Goal: Task Accomplishment & Management: Manage account settings

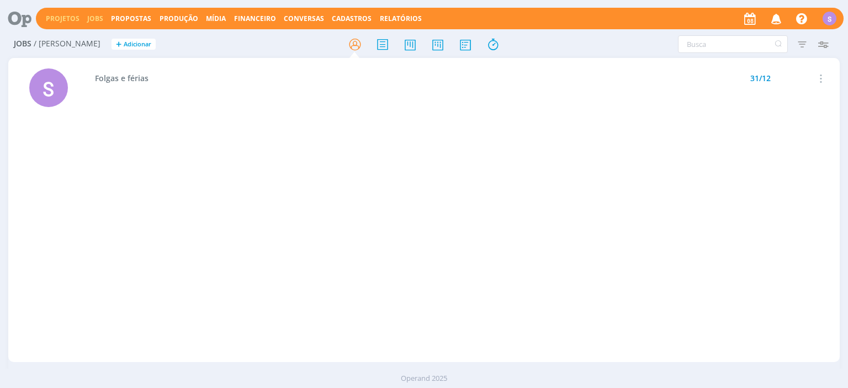
click at [62, 21] on link "Projetos" at bounding box center [63, 18] width 34 height 9
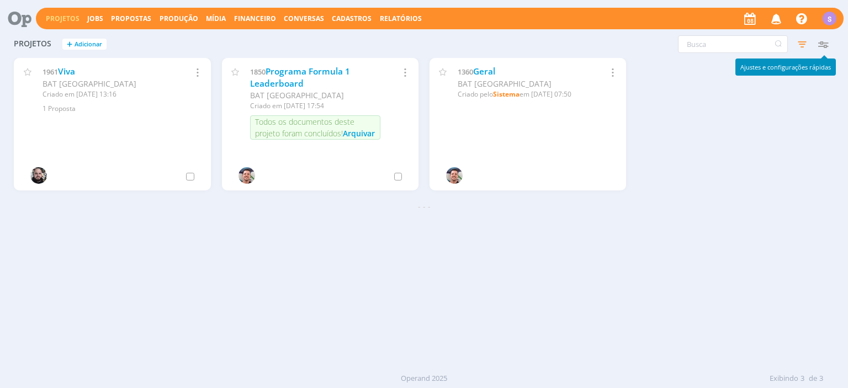
click at [825, 49] on icon "button" at bounding box center [823, 44] width 20 height 20
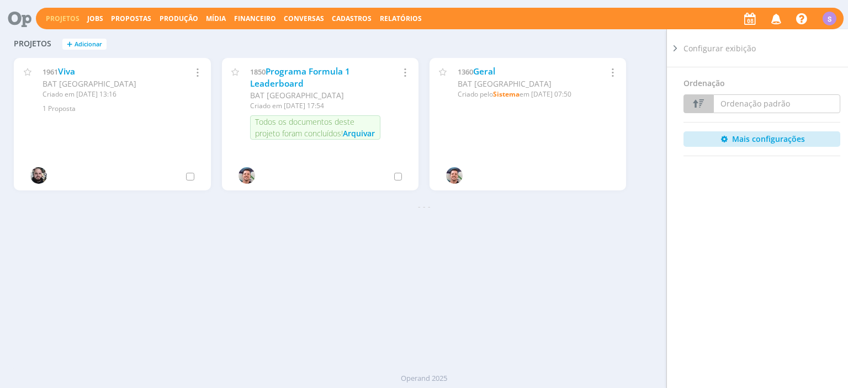
click at [675, 45] on icon at bounding box center [675, 49] width 11 height 12
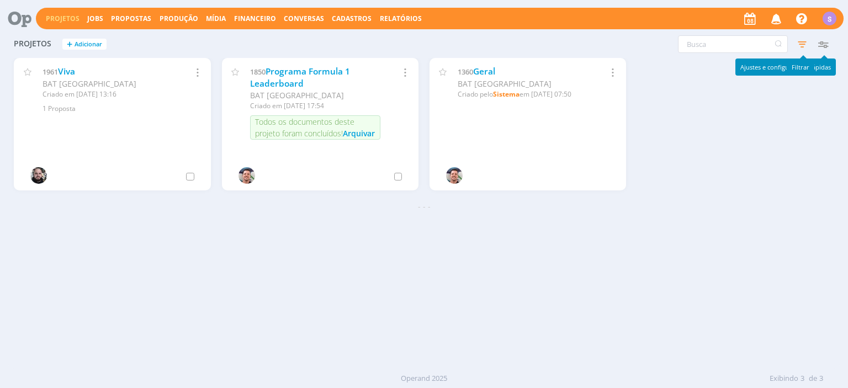
click at [802, 43] on icon "button" at bounding box center [802, 44] width 20 height 20
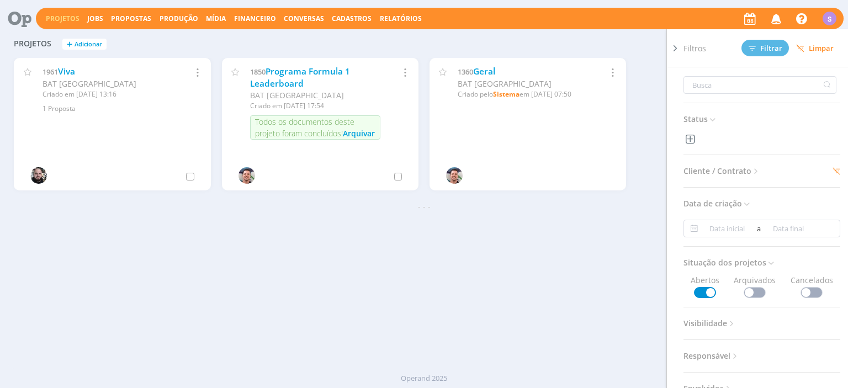
click at [807, 46] on span "Limpar" at bounding box center [815, 48] width 38 height 8
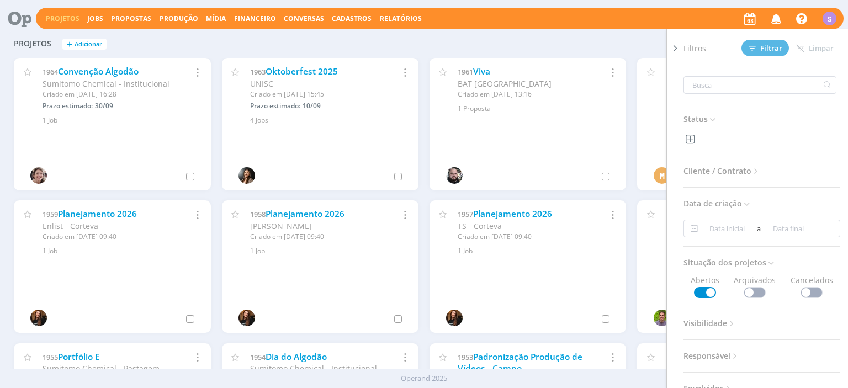
click at [729, 169] on span "Cliente / Contrato" at bounding box center [722, 171] width 77 height 14
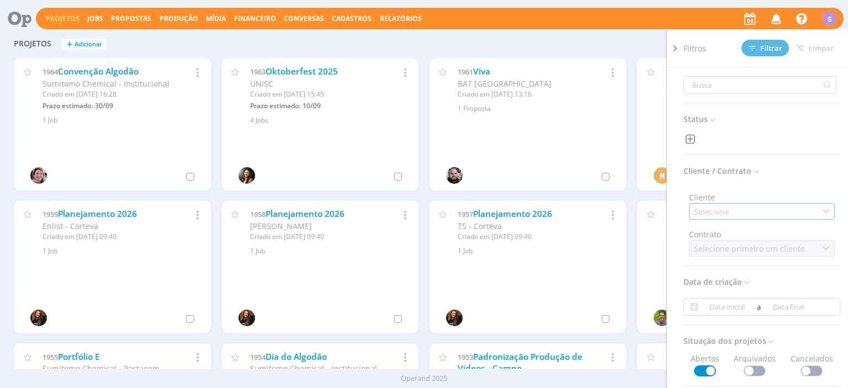
click at [730, 215] on div "Selecione" at bounding box center [713, 212] width 38 height 12
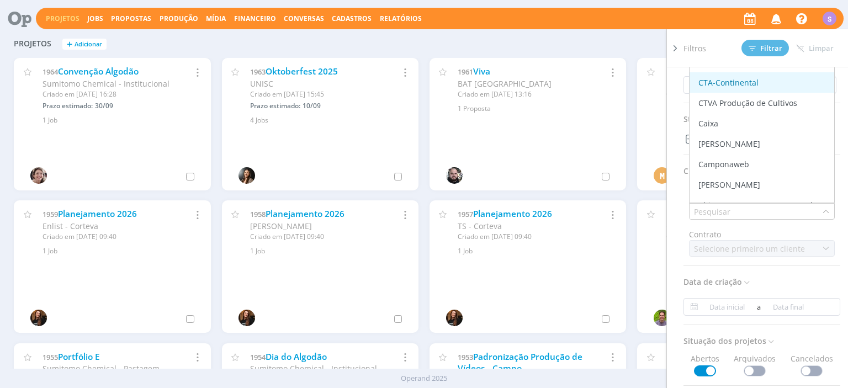
click at [743, 85] on div "CTA-Continental" at bounding box center [729, 83] width 60 height 12
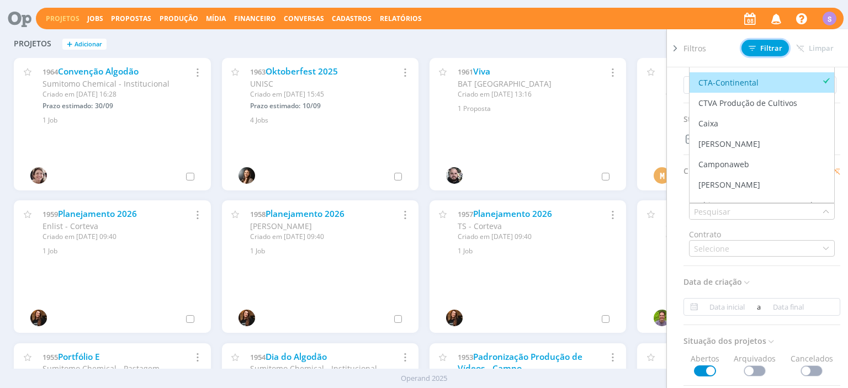
click at [761, 50] on span "Filtrar" at bounding box center [766, 48] width 34 height 7
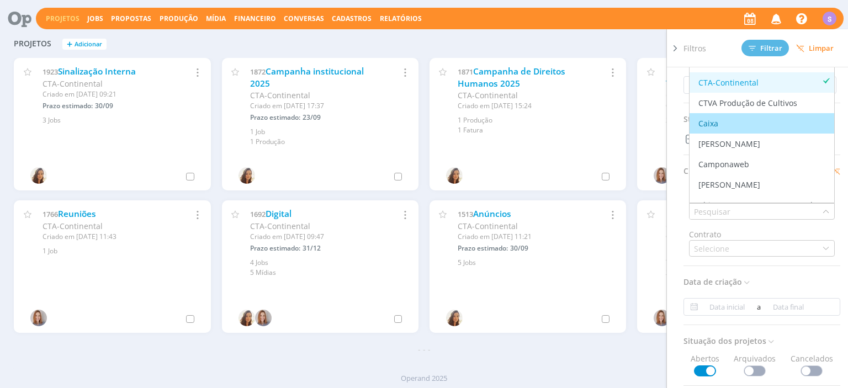
click at [760, 331] on div "Status Cliente / Contrato Cliente Marcar todos Ativos AGEFA Alfaiate Consultori…" at bounding box center [767, 242] width 166 height 351
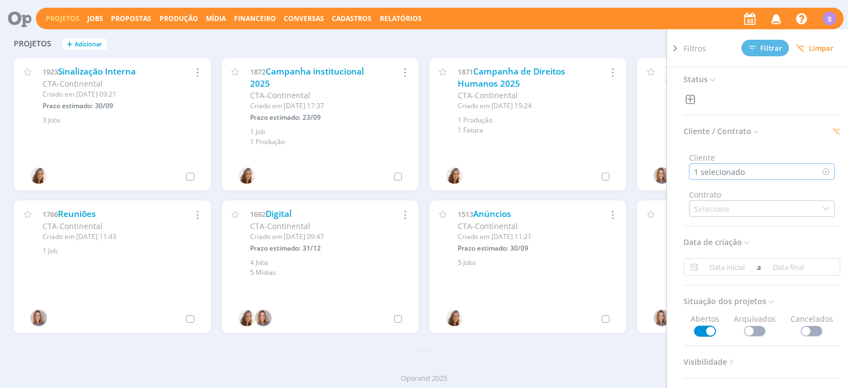
scroll to position [64, 0]
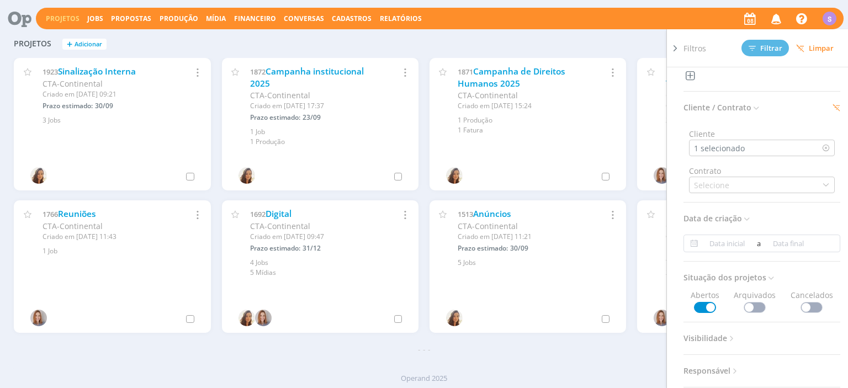
click at [761, 308] on span at bounding box center [755, 307] width 22 height 11
click at [770, 46] on span "Filtrar" at bounding box center [766, 48] width 34 height 7
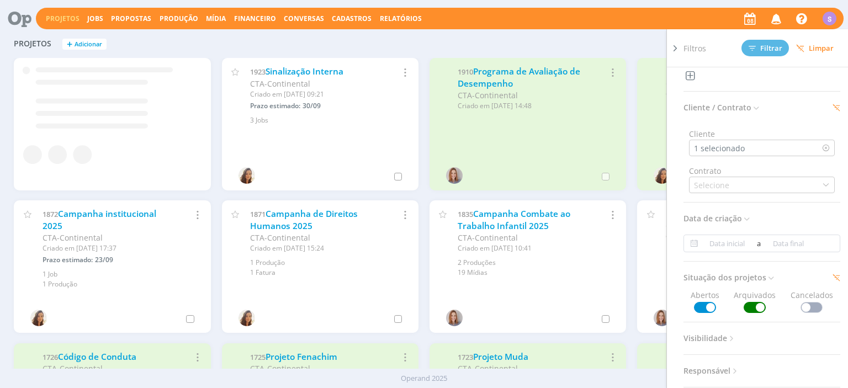
click at [671, 49] on icon at bounding box center [675, 49] width 11 height 12
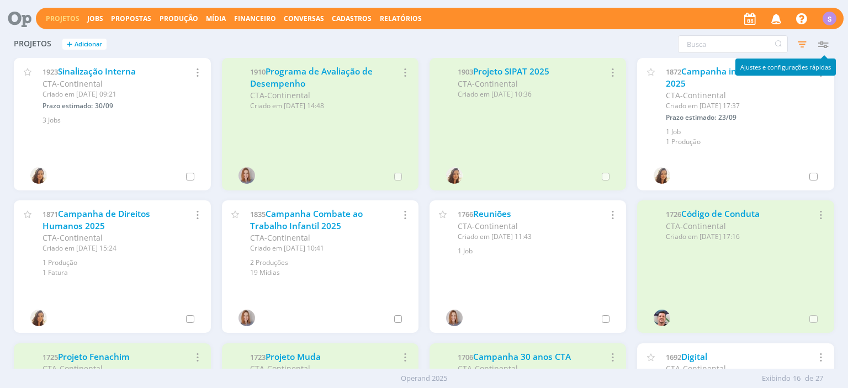
click at [821, 45] on icon "button" at bounding box center [823, 44] width 20 height 20
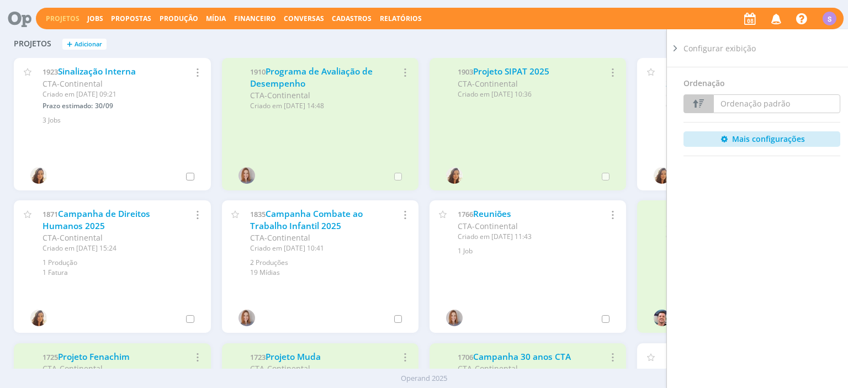
click at [741, 105] on button "Ordenação padrão" at bounding box center [776, 103] width 127 height 19
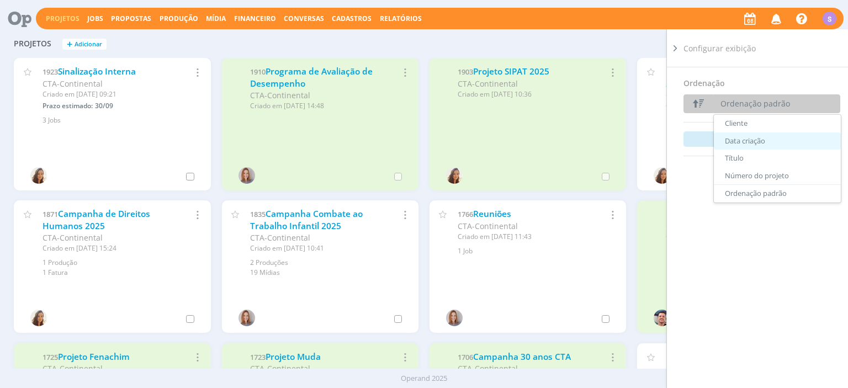
click at [768, 144] on link "Data criação" at bounding box center [777, 142] width 127 height 18
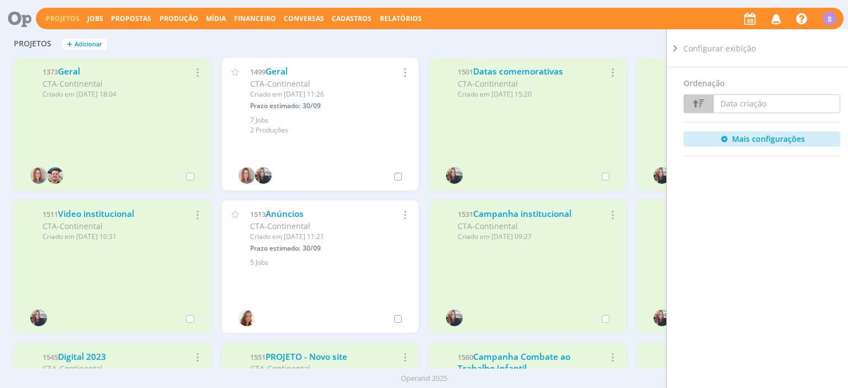
click at [675, 45] on icon at bounding box center [675, 49] width 11 height 12
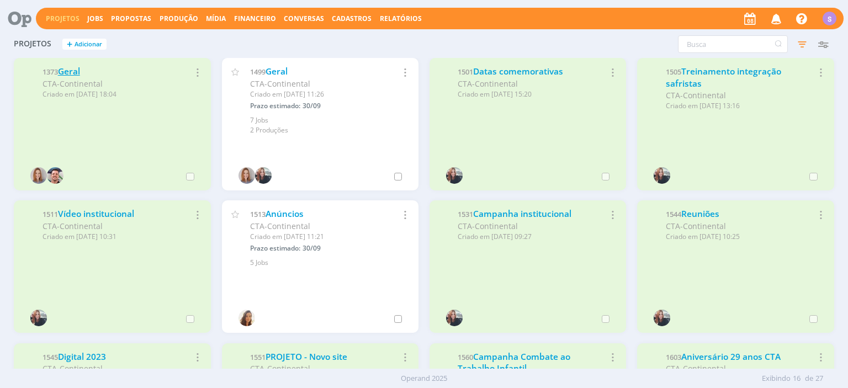
click at [75, 73] on link "Geral" at bounding box center [69, 72] width 22 height 12
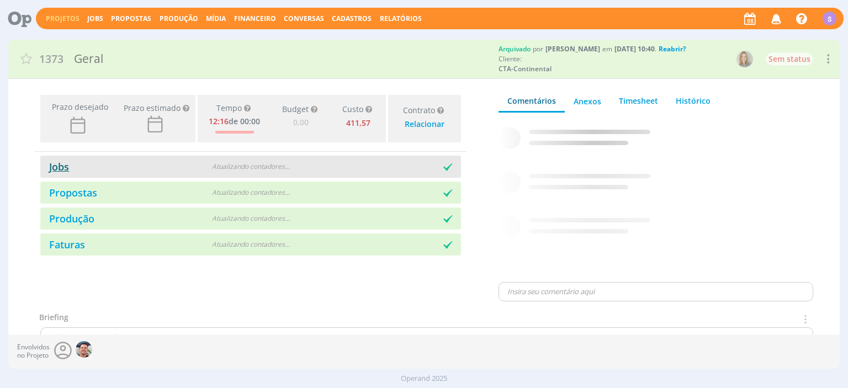
type input "0,00"
click at [67, 171] on link "Jobs" at bounding box center [54, 166] width 29 height 13
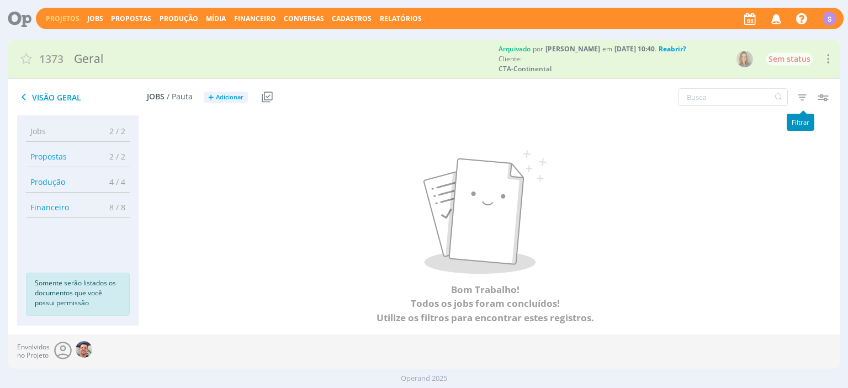
click at [802, 100] on icon "button" at bounding box center [802, 97] width 20 height 20
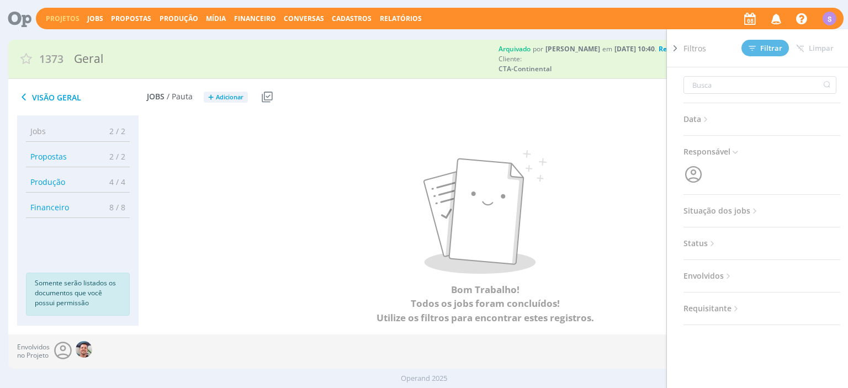
click at [748, 207] on span "Situação dos jobs" at bounding box center [722, 211] width 76 height 14
click at [761, 242] on span at bounding box center [755, 240] width 22 height 11
click at [675, 46] on icon at bounding box center [675, 49] width 11 height 12
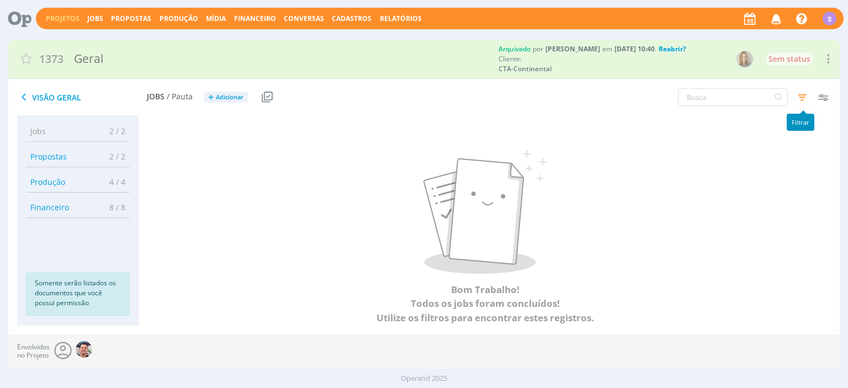
click at [801, 96] on icon "button" at bounding box center [802, 97] width 20 height 20
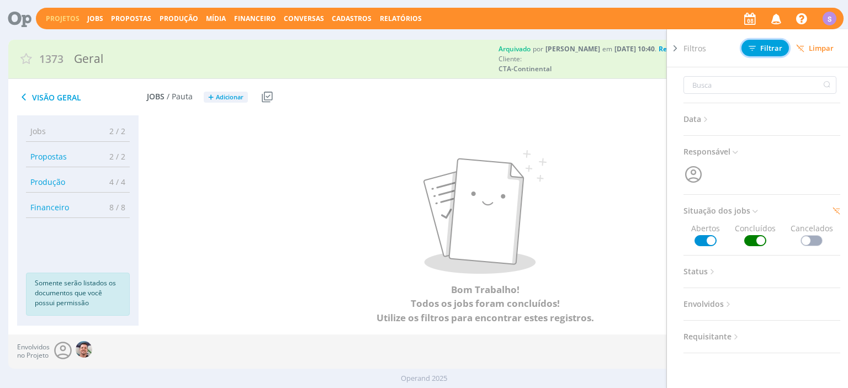
click at [769, 50] on span "Filtrar" at bounding box center [766, 48] width 34 height 7
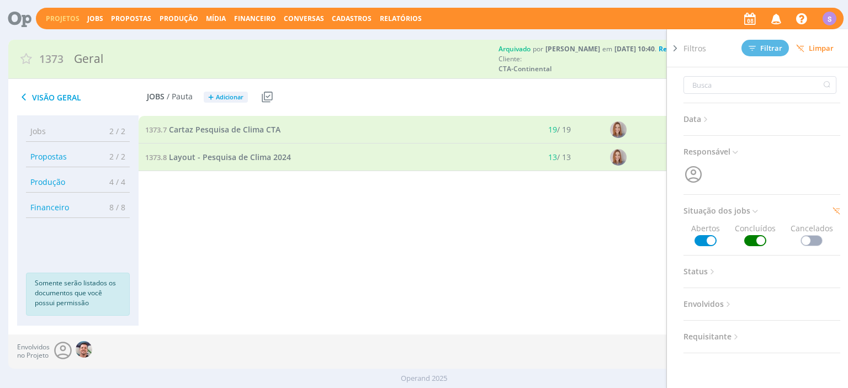
click at [422, 205] on div "1373.7 Cartaz Pesquisa de Clima CTA 19 / 19 Entregue Selecionar Reabrir 1373.8 …" at bounding box center [485, 210] width 692 height 188
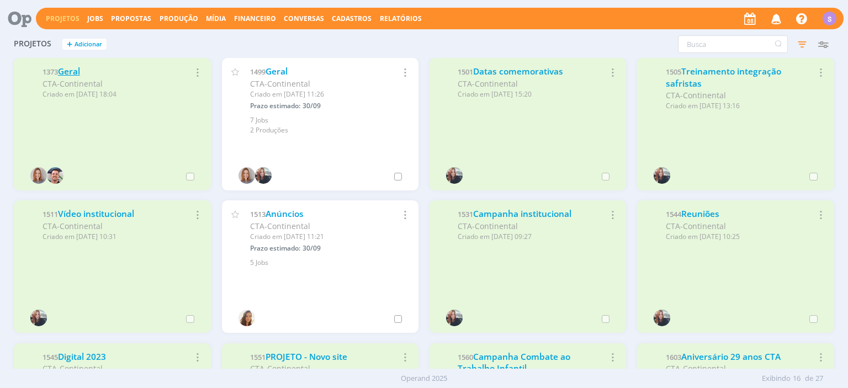
click at [68, 72] on link "Geral" at bounding box center [69, 72] width 22 height 12
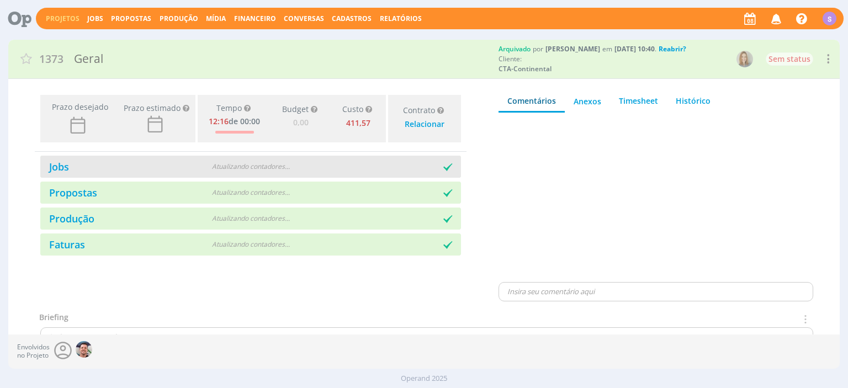
type input "0,00"
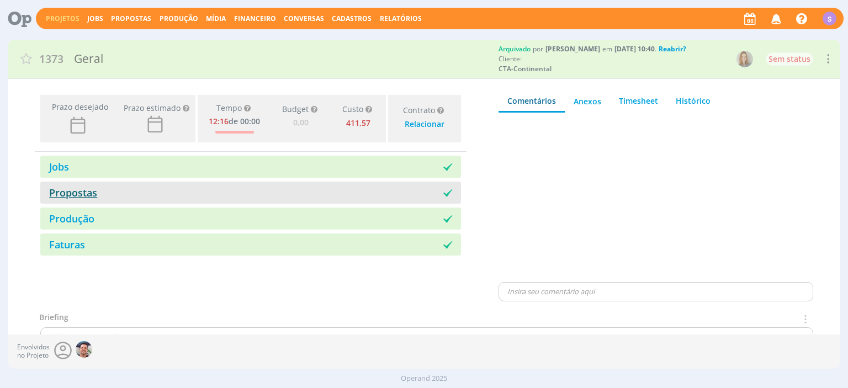
click at [66, 194] on link "Propostas" at bounding box center [68, 192] width 57 height 13
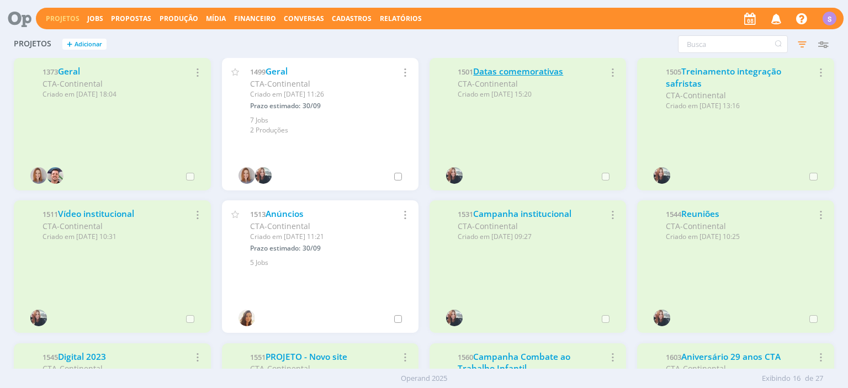
click at [551, 70] on link "Datas comemorativas" at bounding box center [518, 72] width 90 height 12
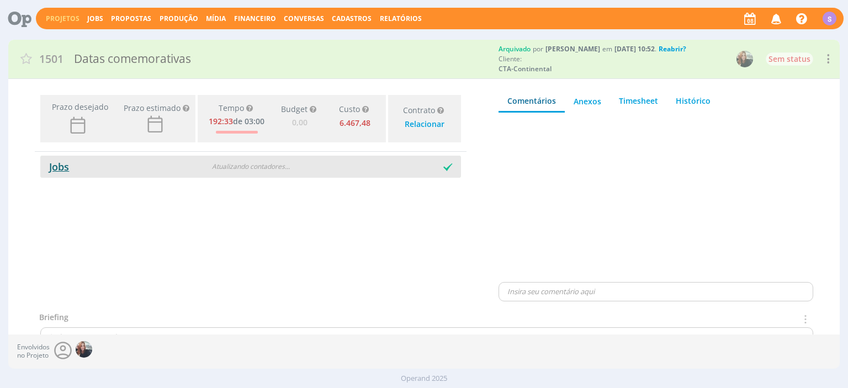
click at [60, 173] on link "Jobs" at bounding box center [54, 166] width 29 height 13
type input "0,00"
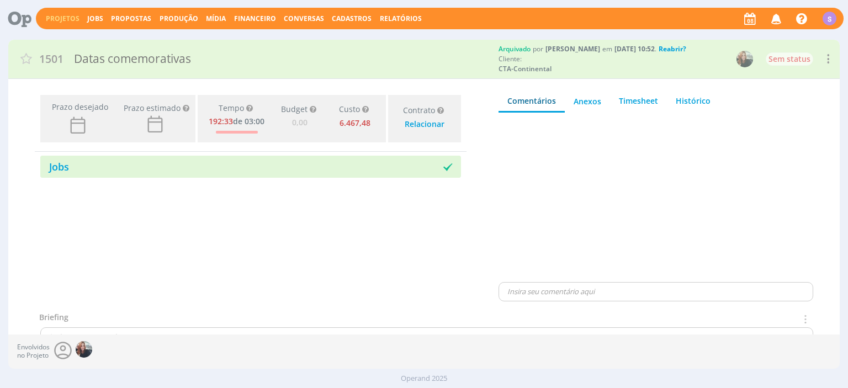
type input "0,00"
click at [87, 18] on link "Jobs" at bounding box center [95, 18] width 16 height 9
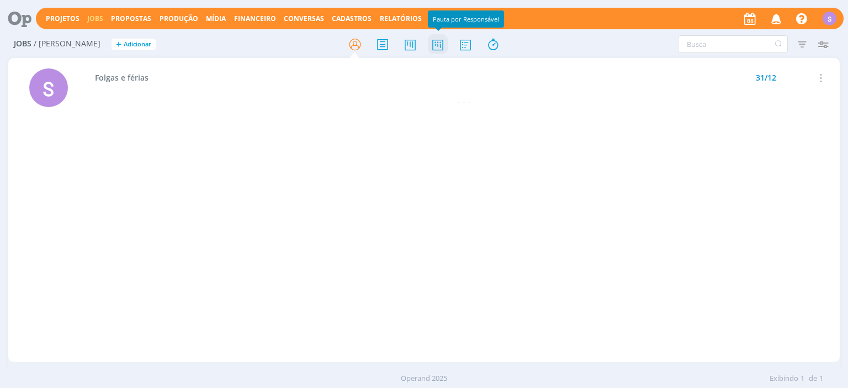
click at [436, 45] on icon at bounding box center [438, 45] width 20 height 22
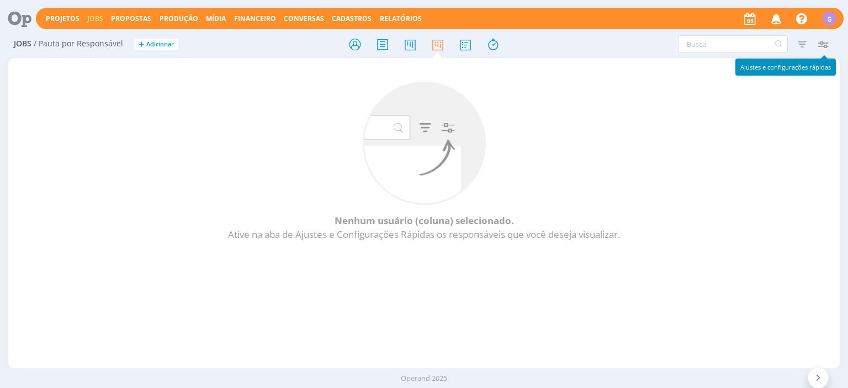
click at [828, 45] on icon "button" at bounding box center [823, 44] width 20 height 20
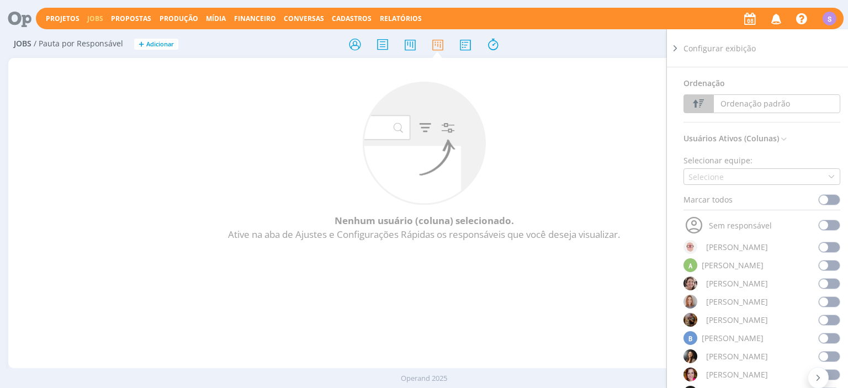
click at [829, 200] on span at bounding box center [829, 199] width 22 height 11
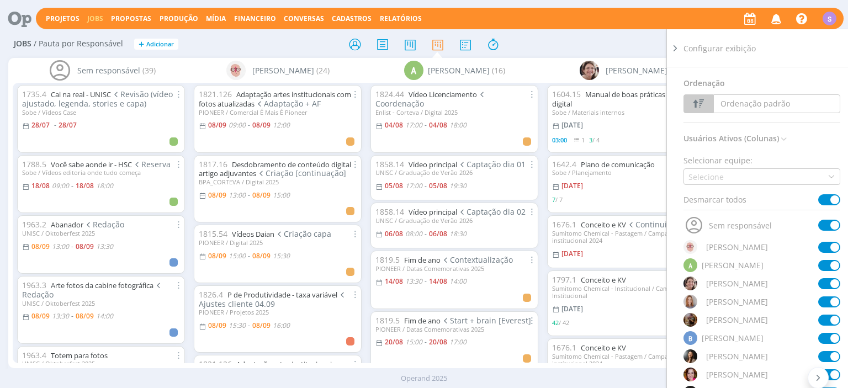
click at [833, 200] on span at bounding box center [829, 199] width 22 height 11
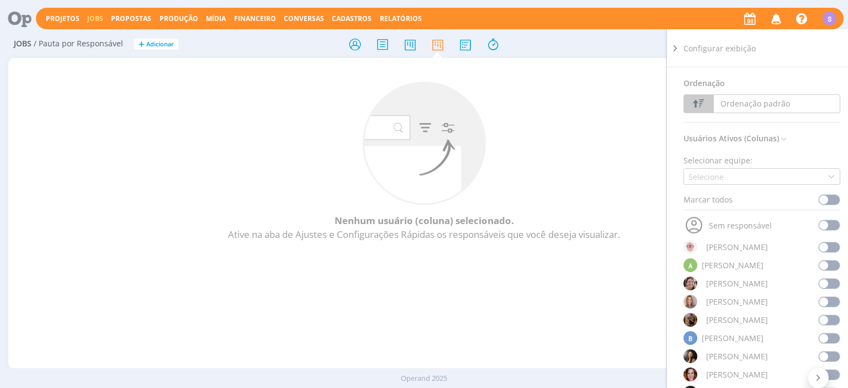
click at [833, 244] on span at bounding box center [829, 247] width 22 height 11
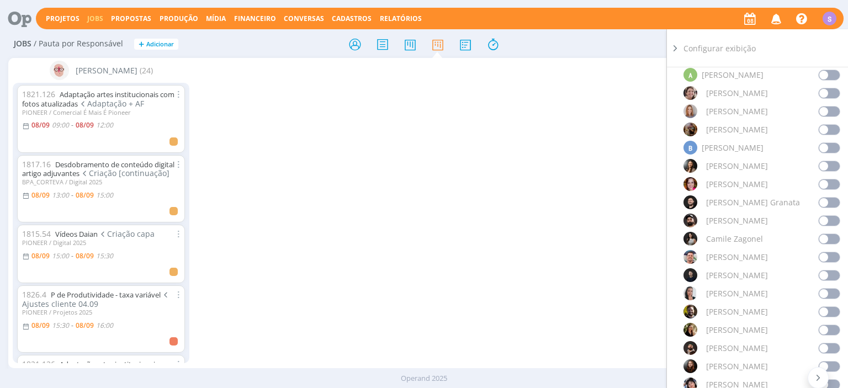
scroll to position [254, 0]
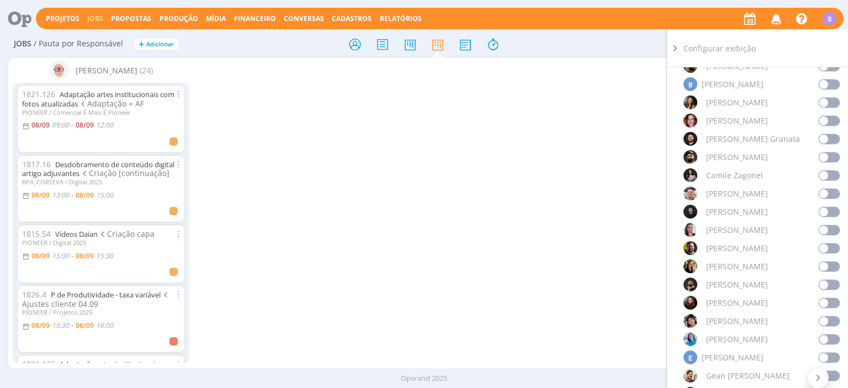
click at [839, 286] on span at bounding box center [829, 284] width 22 height 11
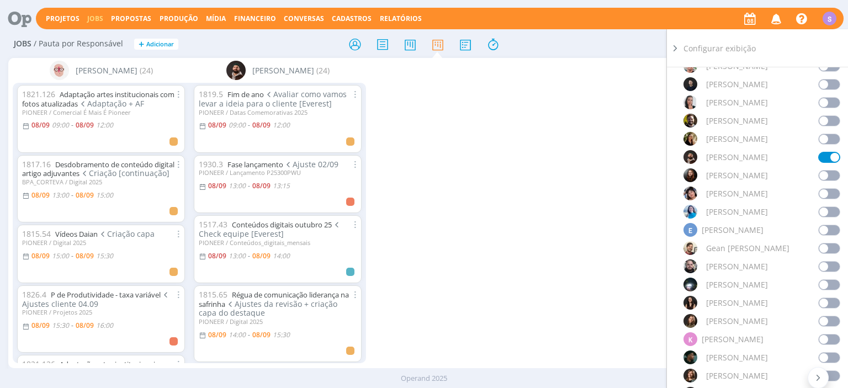
scroll to position [445, 0]
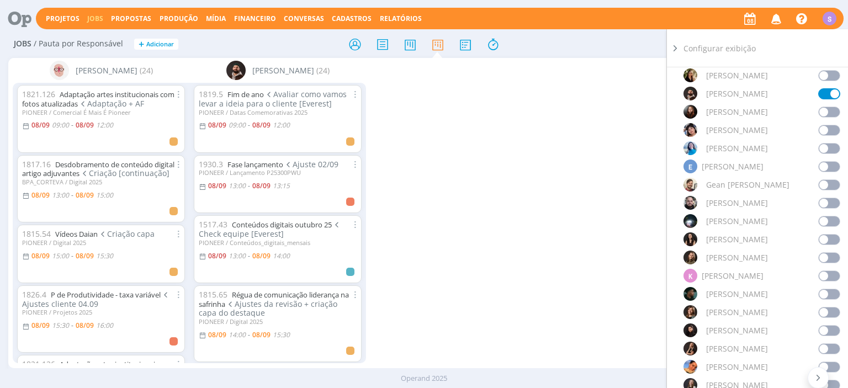
click at [835, 312] on span at bounding box center [829, 312] width 22 height 11
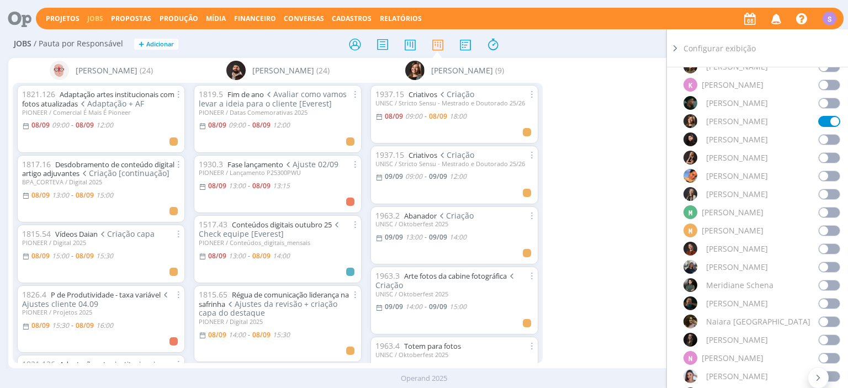
scroll to position [700, 0]
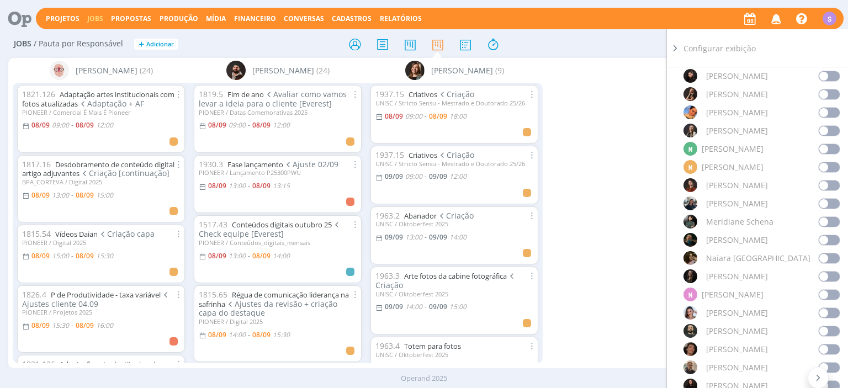
click at [834, 331] on span at bounding box center [829, 331] width 22 height 11
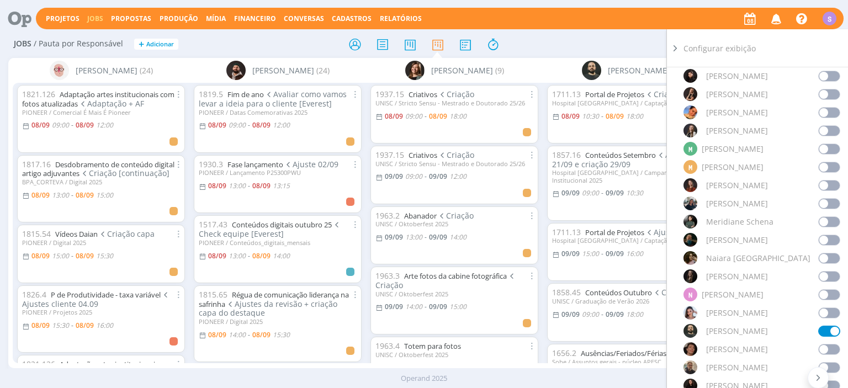
click at [834, 350] on span at bounding box center [829, 349] width 22 height 11
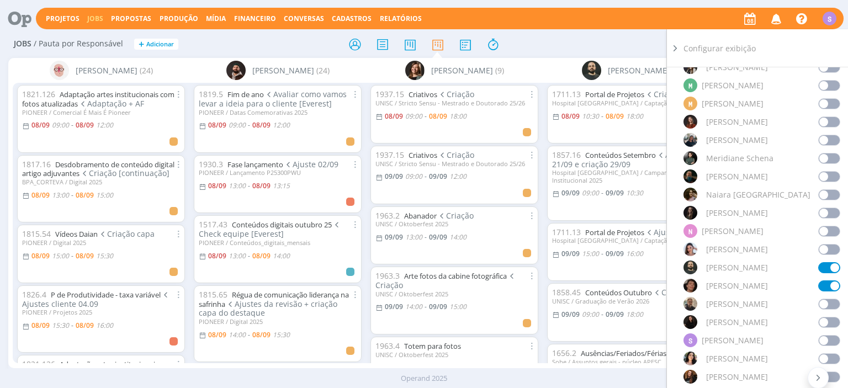
scroll to position [827, 0]
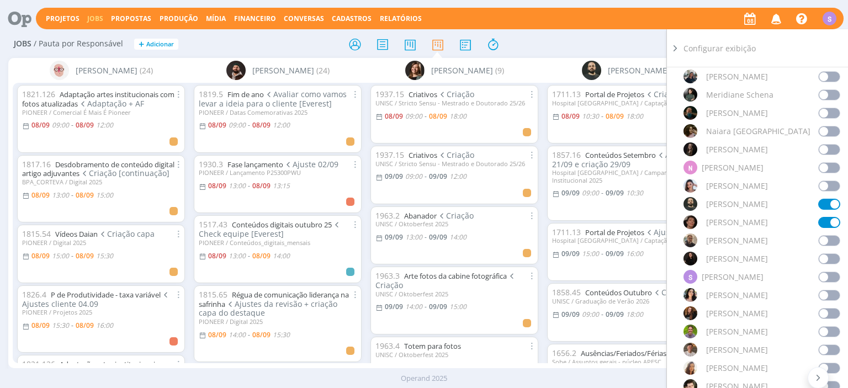
click at [834, 348] on span at bounding box center [829, 350] width 22 height 11
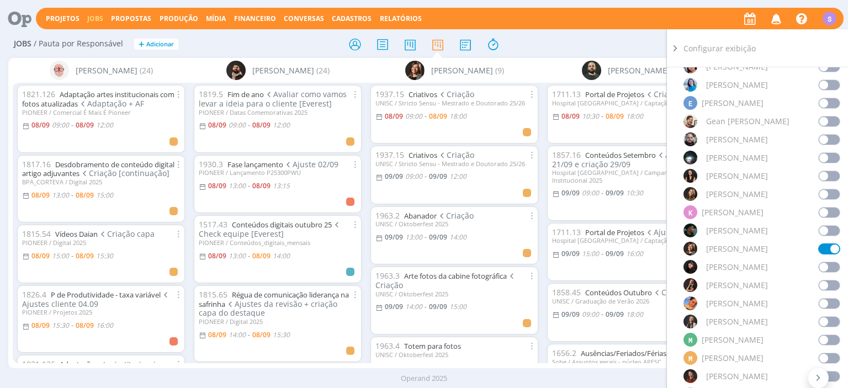
scroll to position [572, 0]
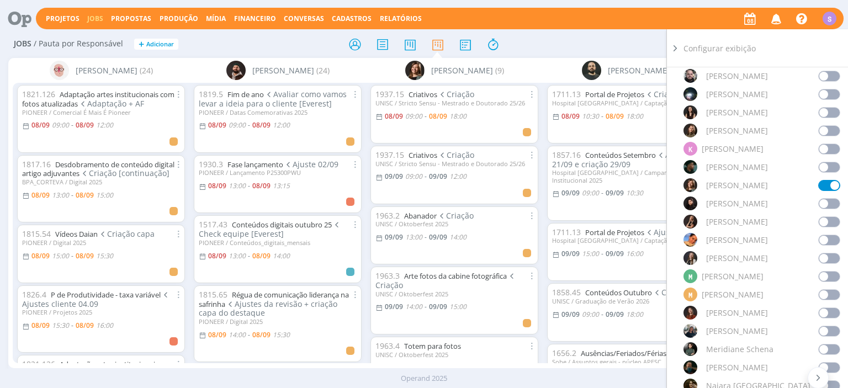
click at [833, 276] on span at bounding box center [829, 276] width 22 height 11
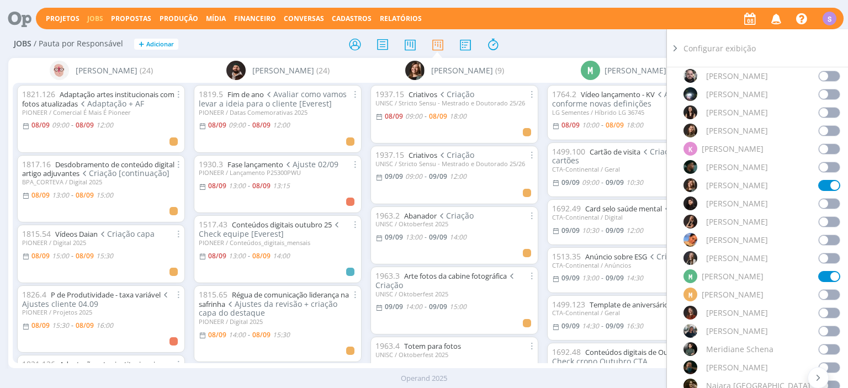
scroll to position [636, 0]
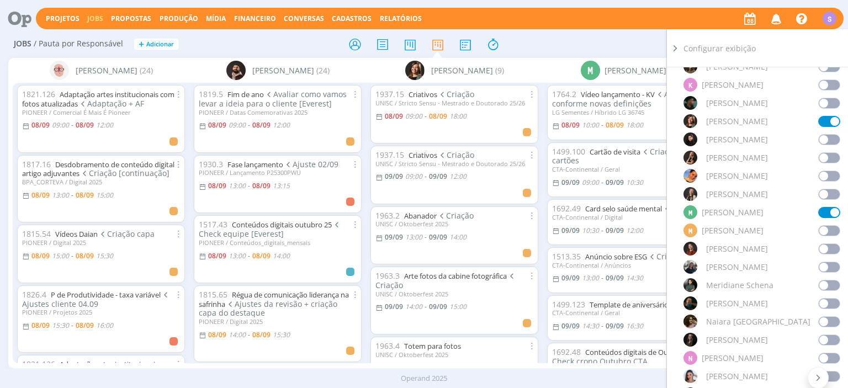
click at [829, 301] on span at bounding box center [829, 303] width 22 height 11
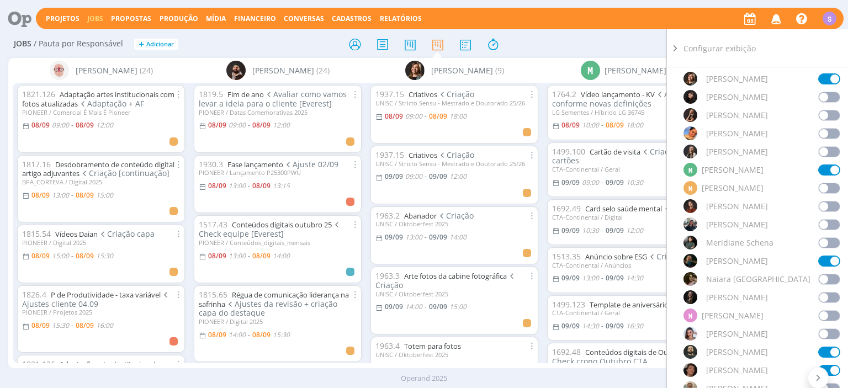
scroll to position [700, 0]
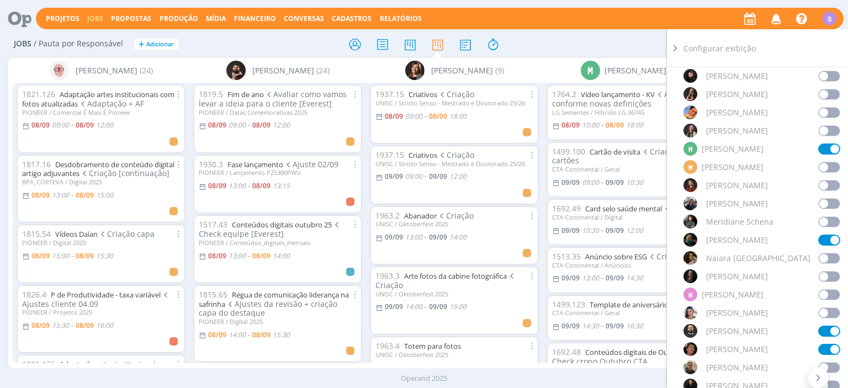
click at [827, 297] on span at bounding box center [829, 294] width 22 height 11
click at [677, 44] on icon at bounding box center [675, 49] width 11 height 12
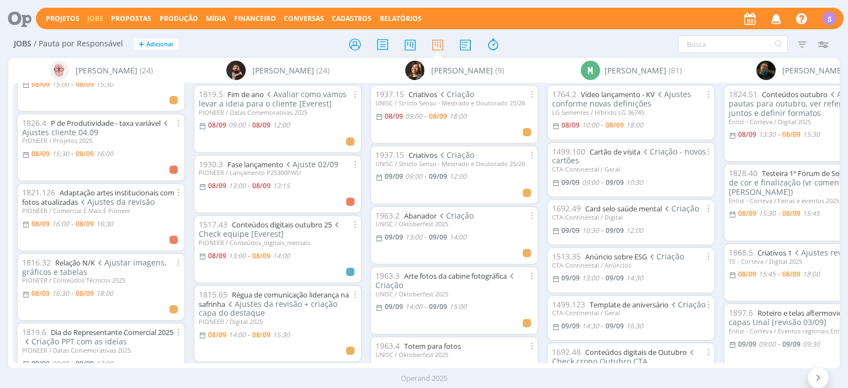
scroll to position [191, 0]
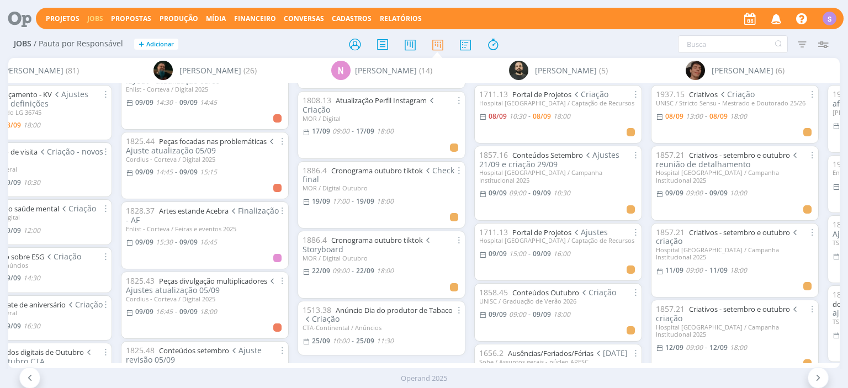
scroll to position [0, 768]
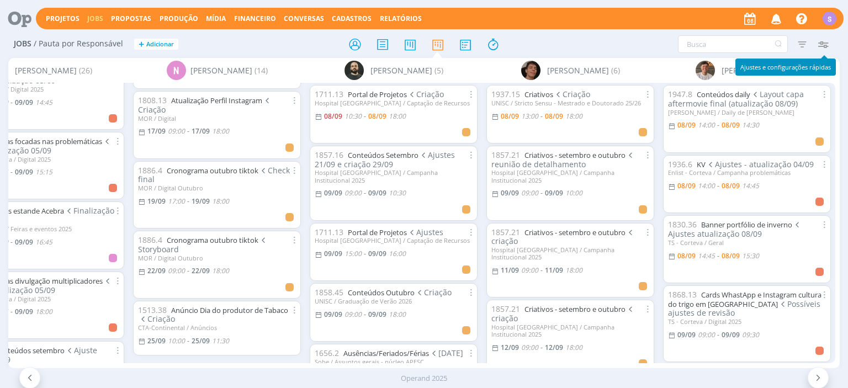
click at [830, 47] on icon "button" at bounding box center [823, 44] width 20 height 20
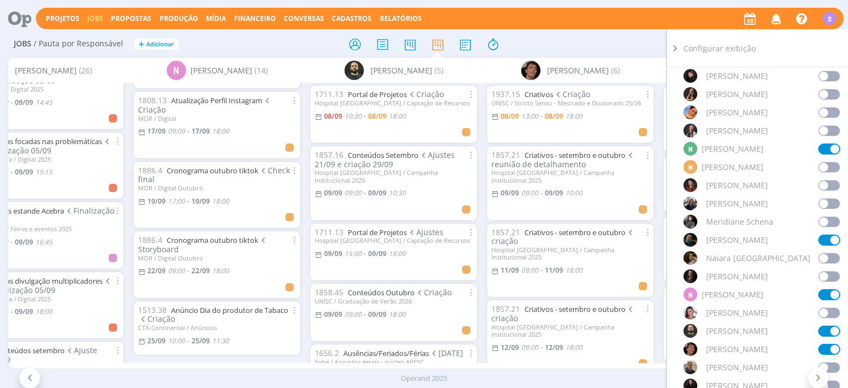
scroll to position [636, 0]
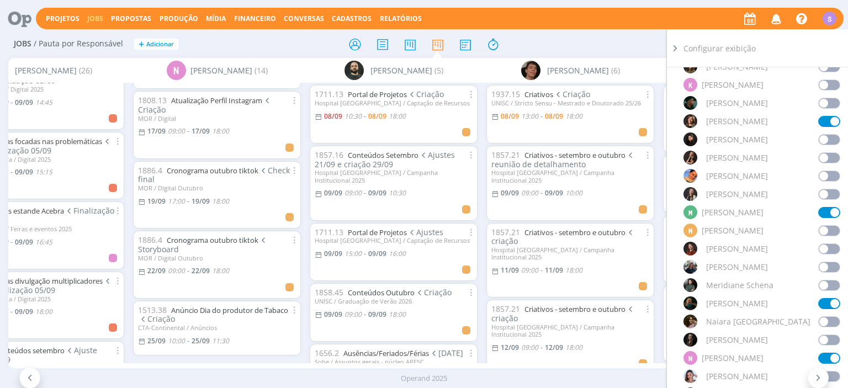
click at [824, 193] on span at bounding box center [829, 194] width 22 height 11
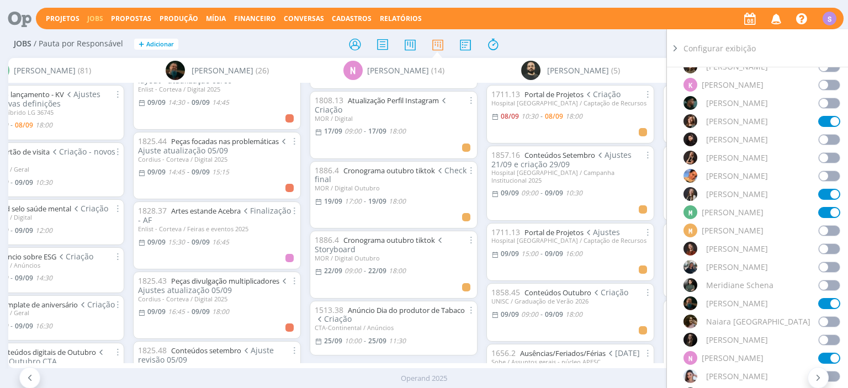
scroll to position [191, 0]
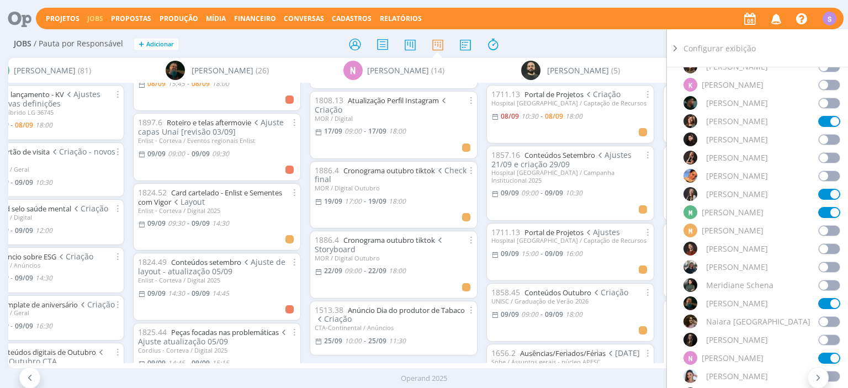
click at [675, 47] on icon at bounding box center [675, 49] width 11 height 12
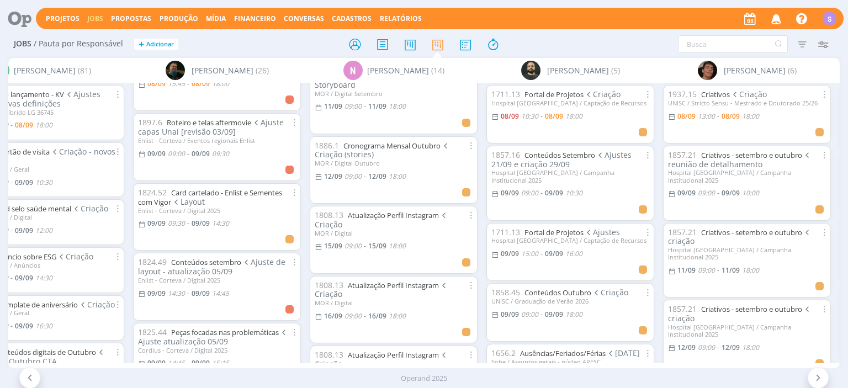
scroll to position [0, 944]
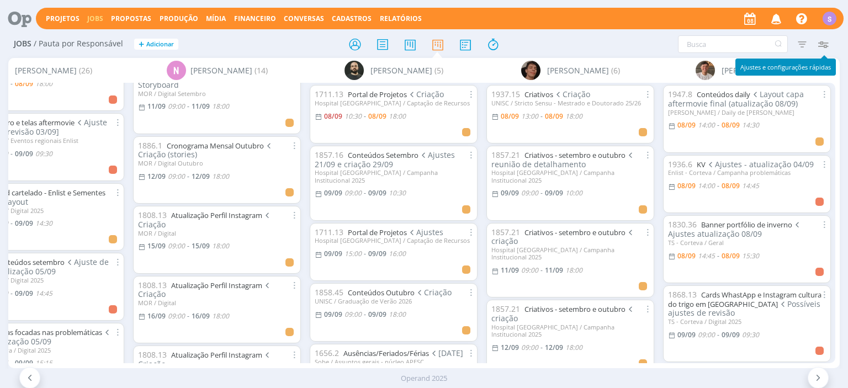
click at [824, 46] on icon "button" at bounding box center [823, 44] width 20 height 20
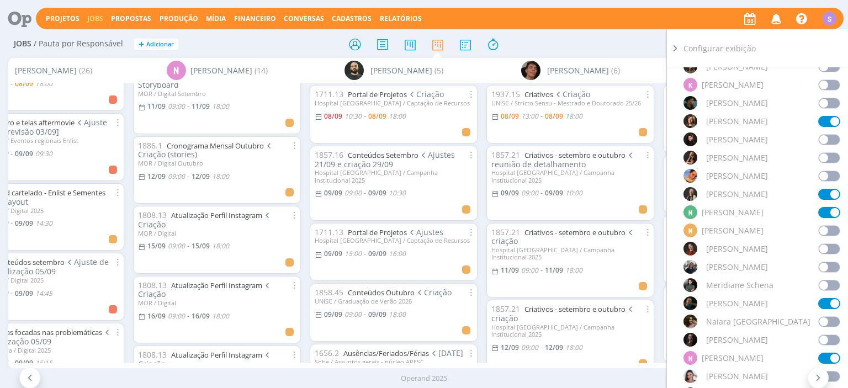
click at [670, 47] on icon at bounding box center [675, 49] width 11 height 12
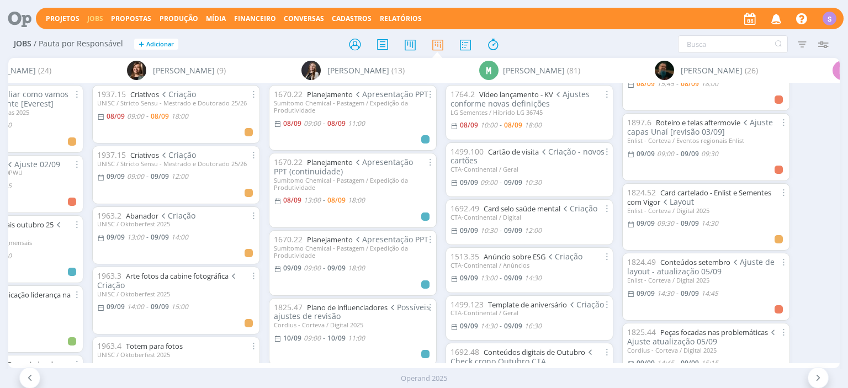
scroll to position [0, 214]
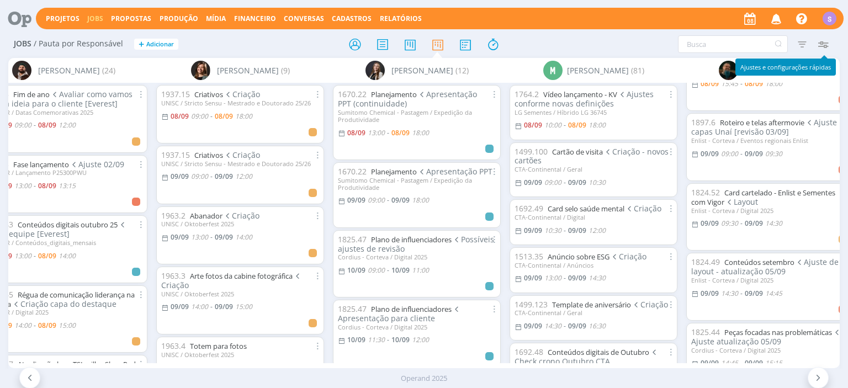
click at [823, 43] on icon "button" at bounding box center [823, 44] width 20 height 20
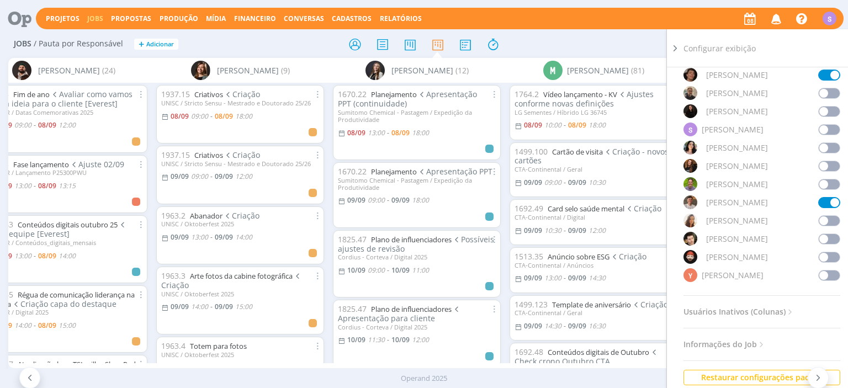
scroll to position [954, 0]
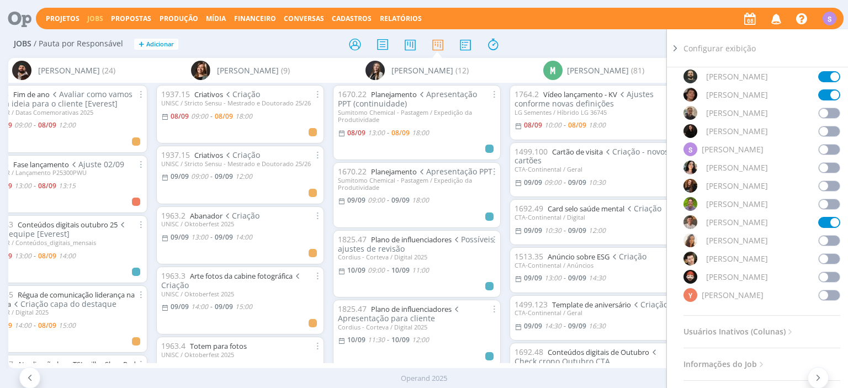
click at [823, 129] on span at bounding box center [829, 131] width 22 height 11
click at [679, 44] on icon at bounding box center [675, 49] width 11 height 12
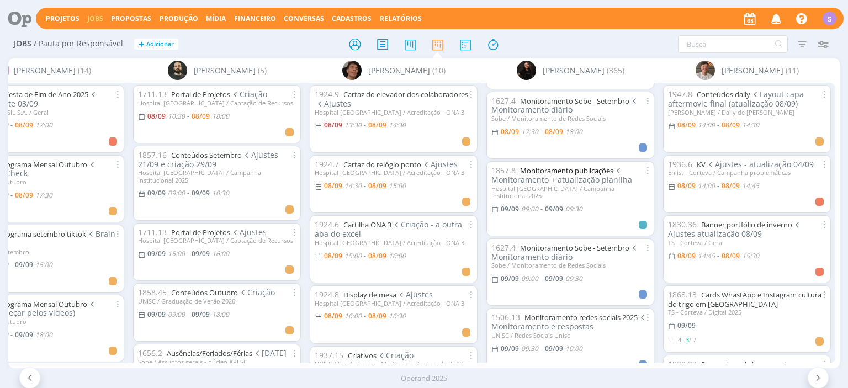
scroll to position [0, 0]
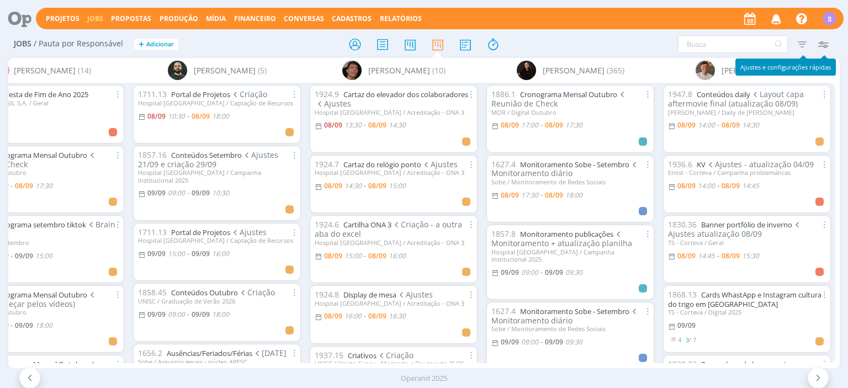
click at [826, 43] on icon "button" at bounding box center [823, 44] width 20 height 20
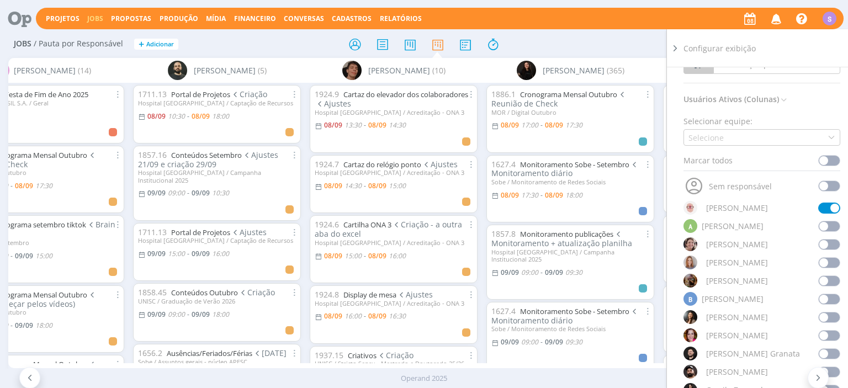
scroll to position [64, 0]
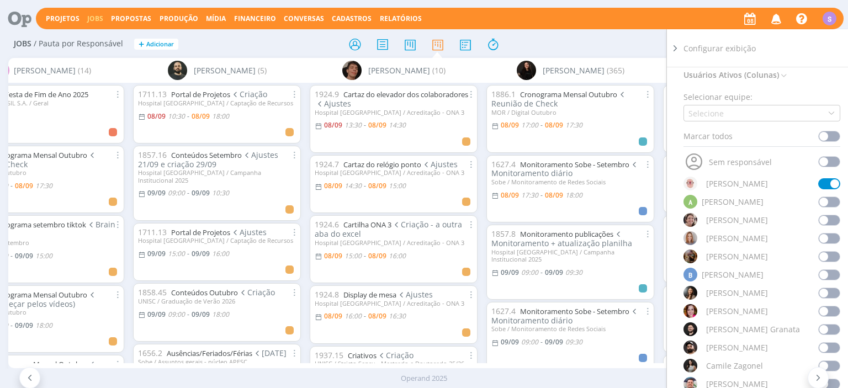
click at [827, 314] on span at bounding box center [829, 311] width 22 height 11
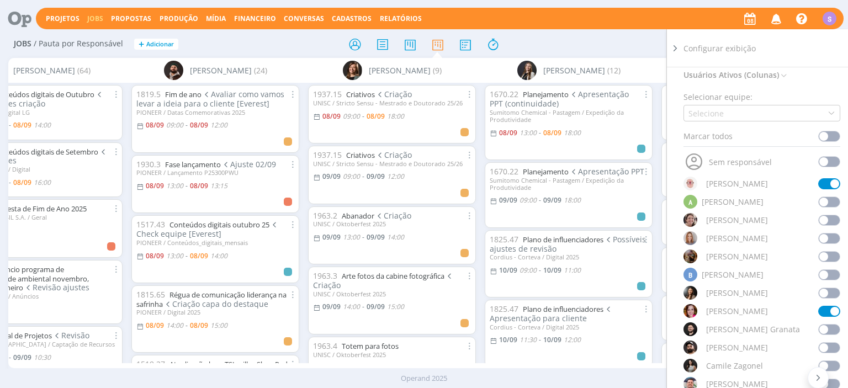
scroll to position [0, 0]
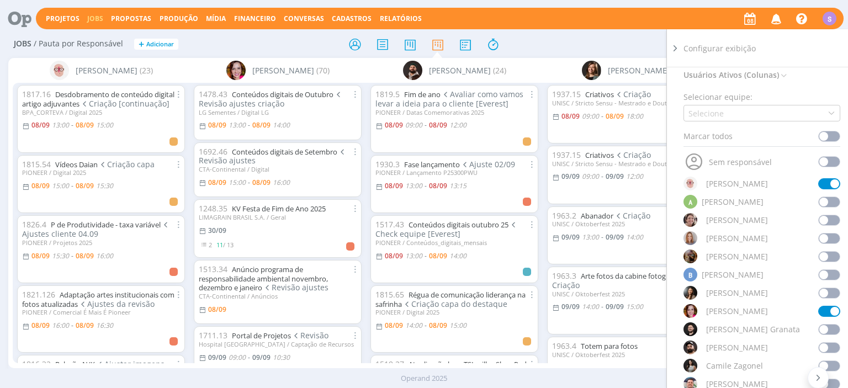
click at [676, 46] on icon at bounding box center [675, 49] width 11 height 12
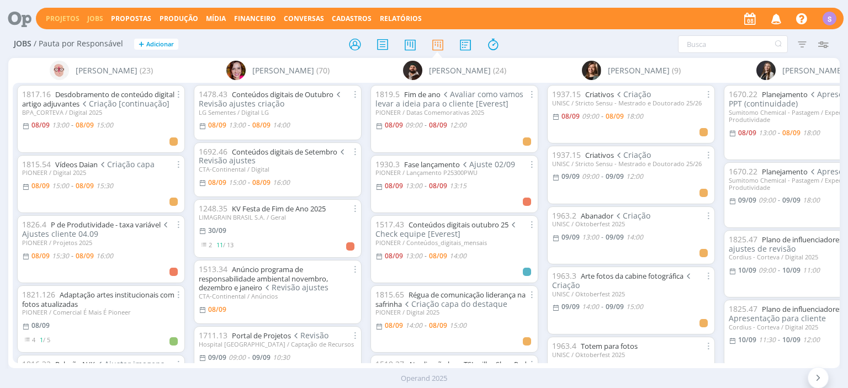
click at [62, 19] on link "Projetos" at bounding box center [63, 18] width 34 height 9
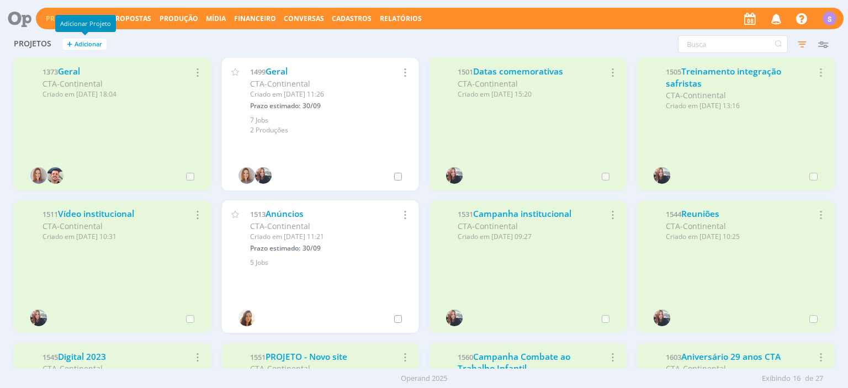
click at [104, 43] on button "+ Adicionar" at bounding box center [84, 45] width 44 height 12
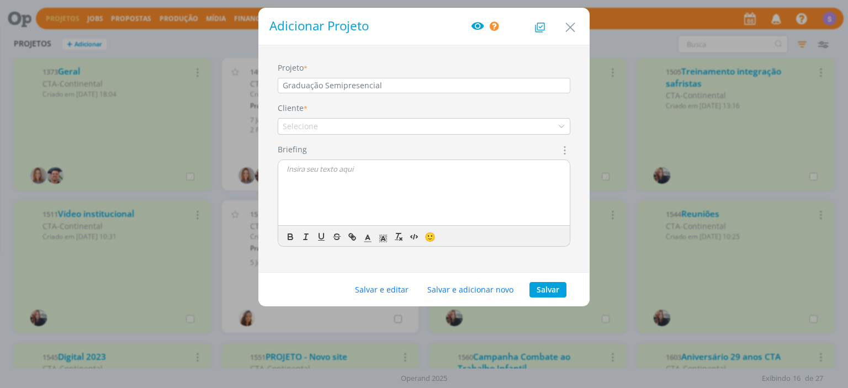
type input "Graduação Semipresencial"
click at [385, 118] on div "Cliente * Selecione" at bounding box center [424, 118] width 293 height 33
click at [379, 127] on div "Selecione" at bounding box center [424, 126] width 293 height 17
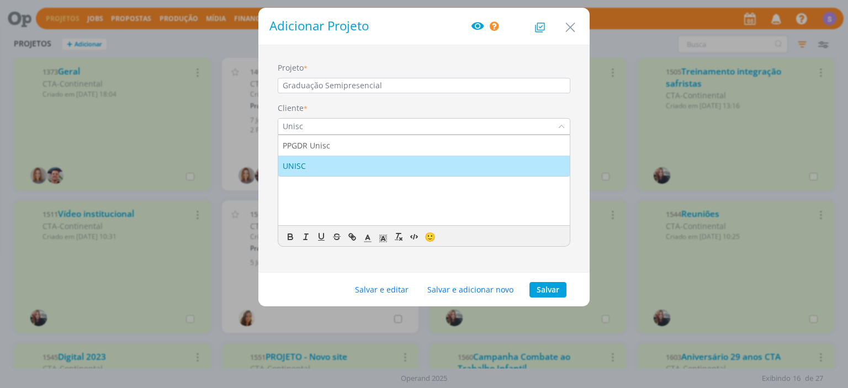
type input "Unisc"
click at [377, 178] on div "dialog" at bounding box center [424, 193] width 292 height 66
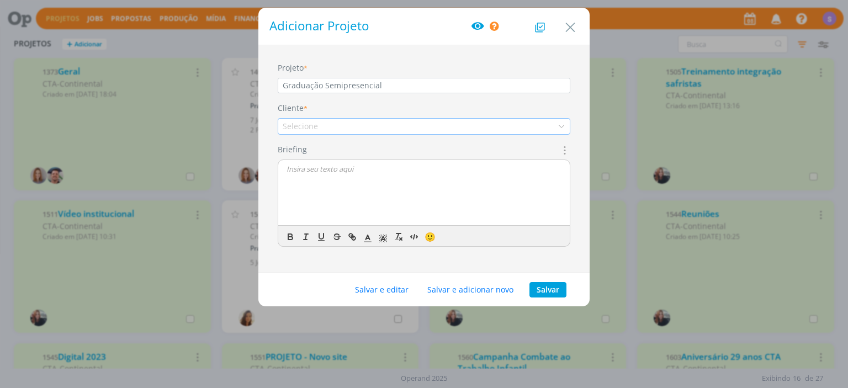
click at [350, 121] on div "Selecione" at bounding box center [424, 126] width 293 height 17
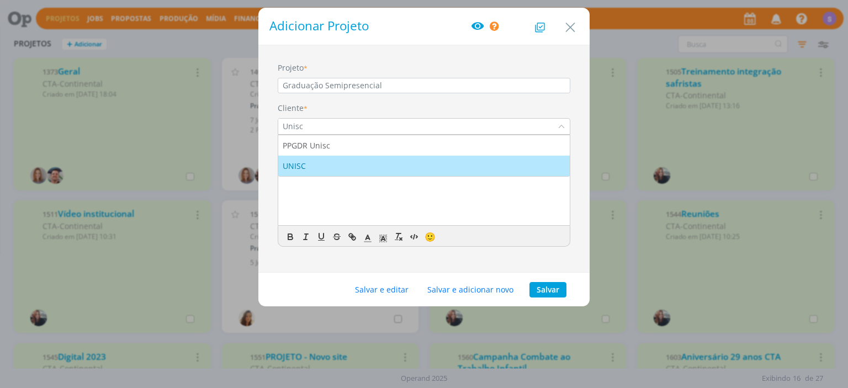
type input "Unisc"
click at [327, 165] on div "UNISC" at bounding box center [424, 166] width 283 height 12
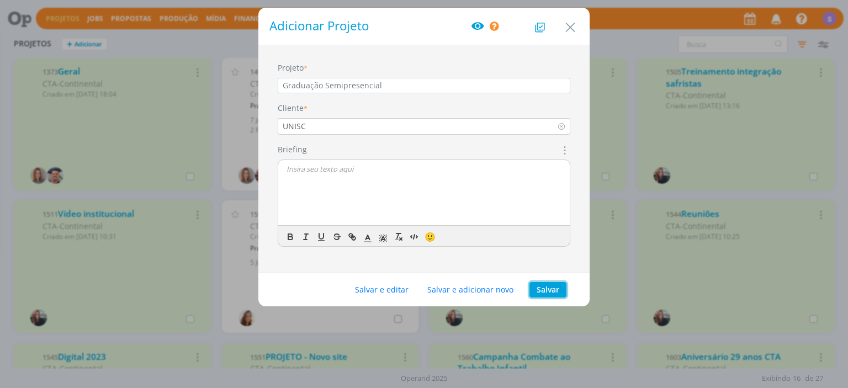
click at [547, 286] on button "Salvar" at bounding box center [548, 289] width 37 height 15
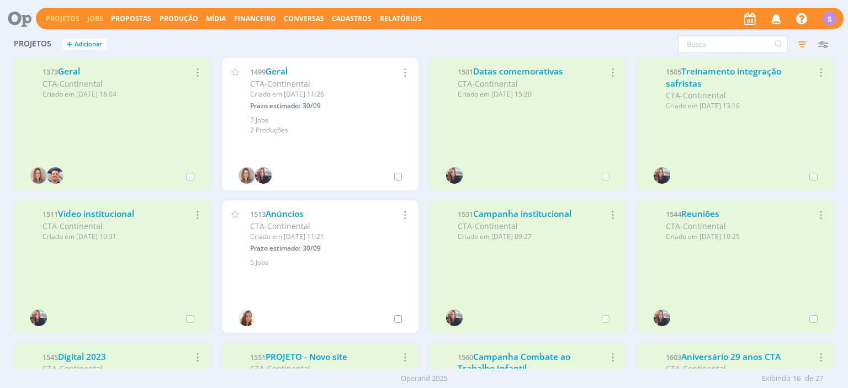
click at [97, 15] on link "Jobs" at bounding box center [95, 18] width 16 height 9
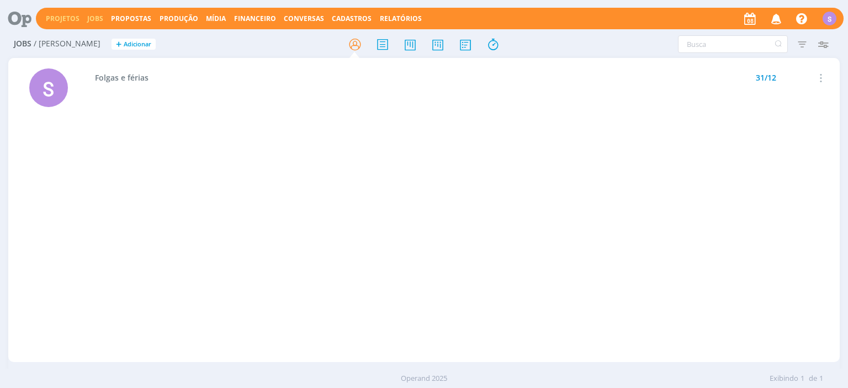
click at [51, 18] on link "Projetos" at bounding box center [63, 18] width 34 height 9
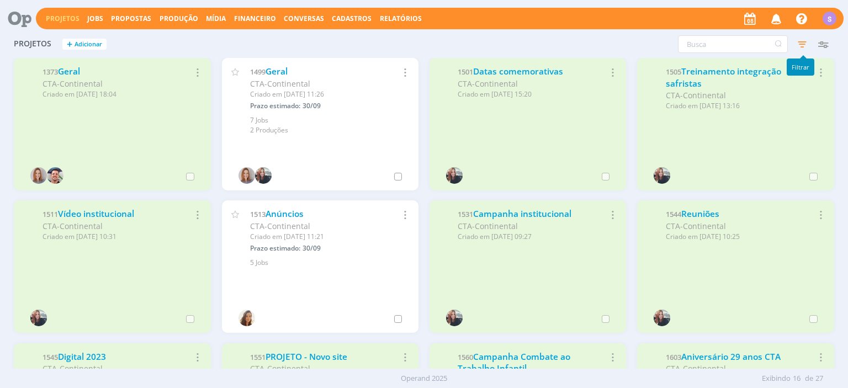
click at [801, 45] on icon "button" at bounding box center [802, 44] width 20 height 20
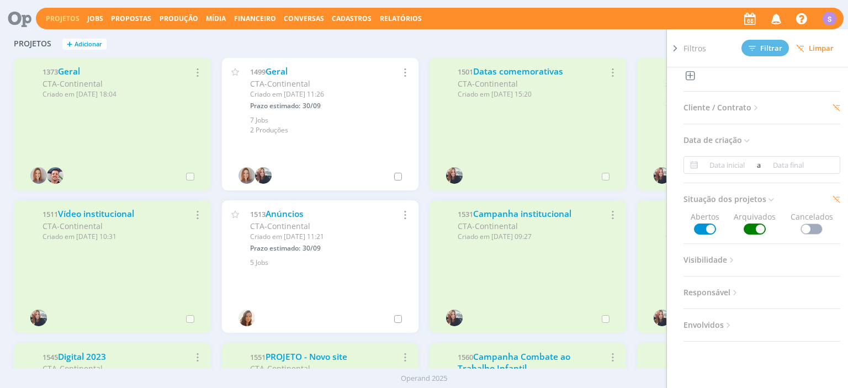
click at [814, 44] on span "Limpar" at bounding box center [815, 48] width 38 height 8
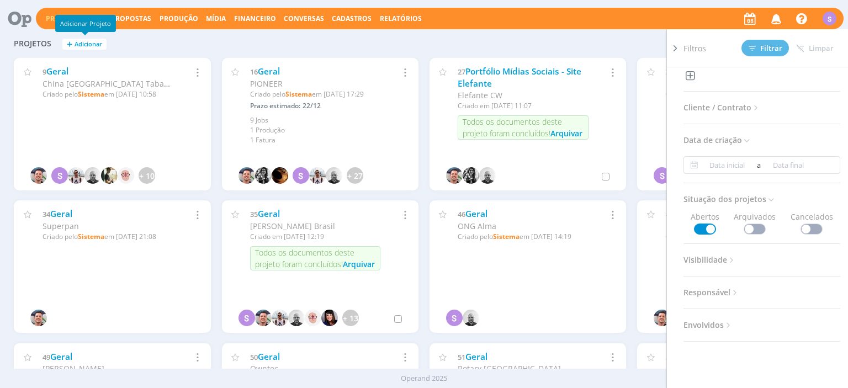
click at [88, 43] on span "Adicionar" at bounding box center [89, 44] width 28 height 7
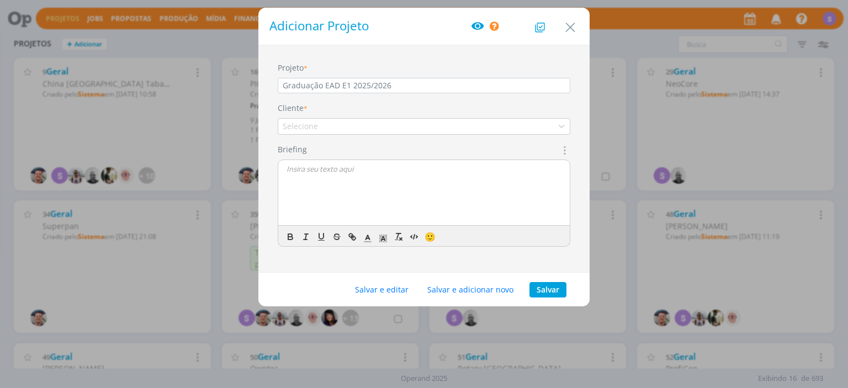
type input "Graduação EAD E1 2025/2026"
click at [392, 124] on div "Selecione" at bounding box center [424, 126] width 293 height 17
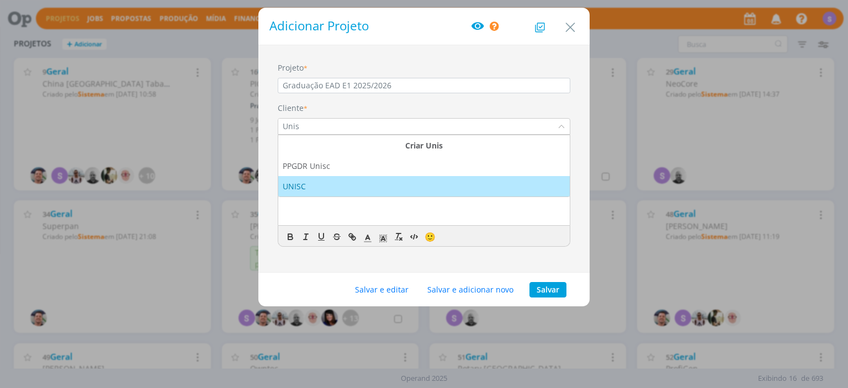
type input "Unis"
click at [343, 188] on div "UNISC" at bounding box center [424, 187] width 283 height 12
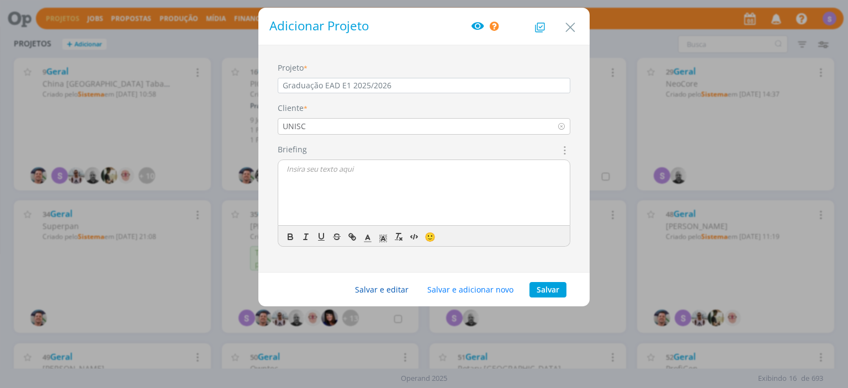
click at [394, 290] on button "Salvar e editar" at bounding box center [382, 289] width 68 height 15
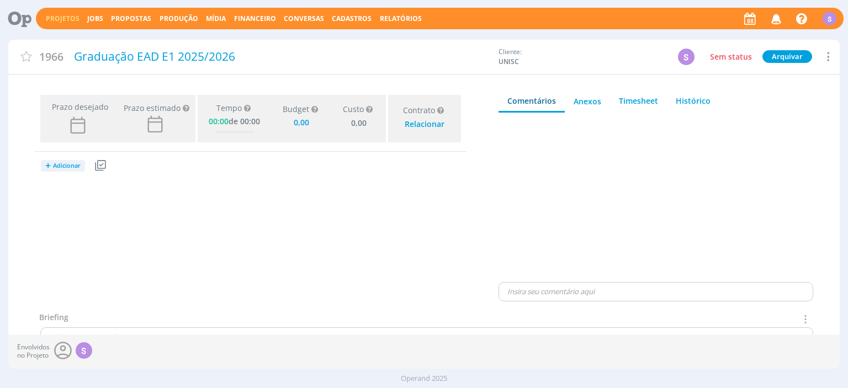
click at [63, 167] on span "Adicionar" at bounding box center [67, 165] width 28 height 7
click at [61, 202] on link "Jobs" at bounding box center [84, 204] width 87 height 18
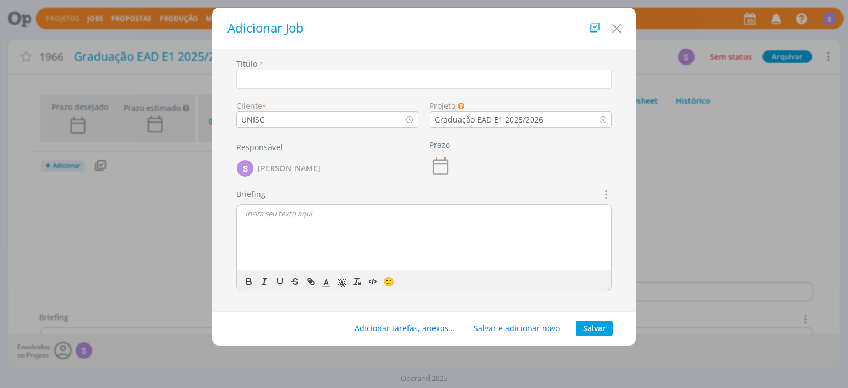
type input "0,00"
type input "Plano de mídia"
click at [432, 167] on icon "dialog" at bounding box center [441, 166] width 22 height 22
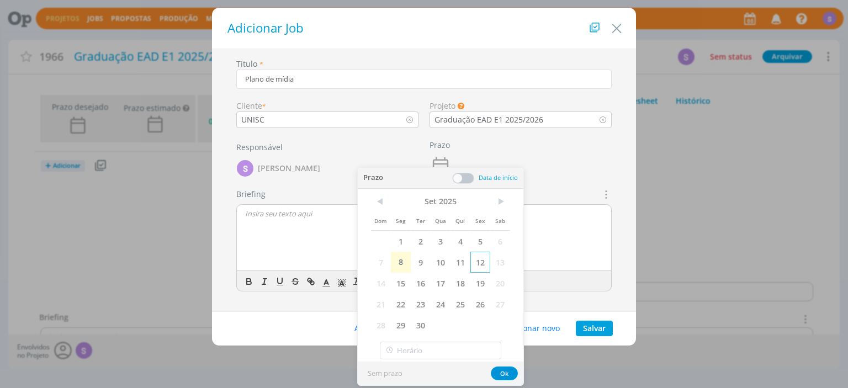
click at [474, 264] on span "12" at bounding box center [480, 262] width 20 height 21
click at [273, 226] on div "dialog" at bounding box center [424, 238] width 374 height 66
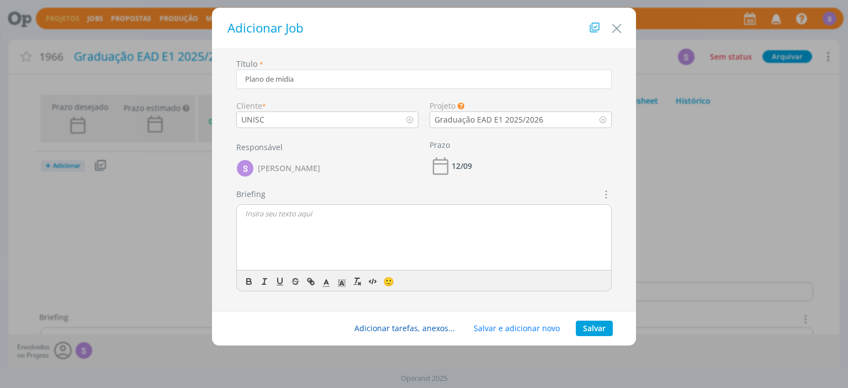
click at [414, 330] on button "Adicionar tarefas, anexos..." at bounding box center [404, 328] width 115 height 15
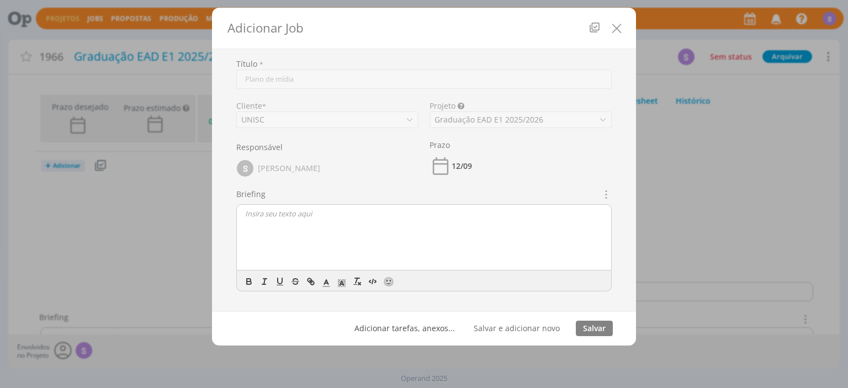
type input "0,00"
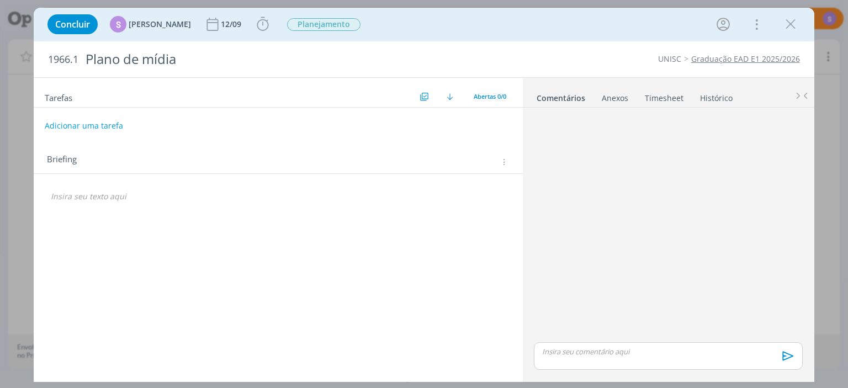
click at [94, 122] on button "Adicionar uma tarefa" at bounding box center [84, 126] width 78 height 19
type input "Mont"
type input "0,00"
type input "M"
type input "Plano de mídia"
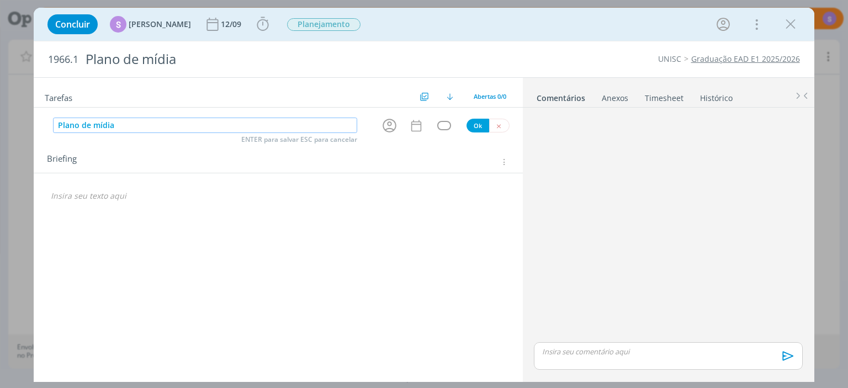
type input "0,00"
click at [392, 125] on icon "dialog" at bounding box center [390, 126] width 14 height 14
type input "Plano de mídia"
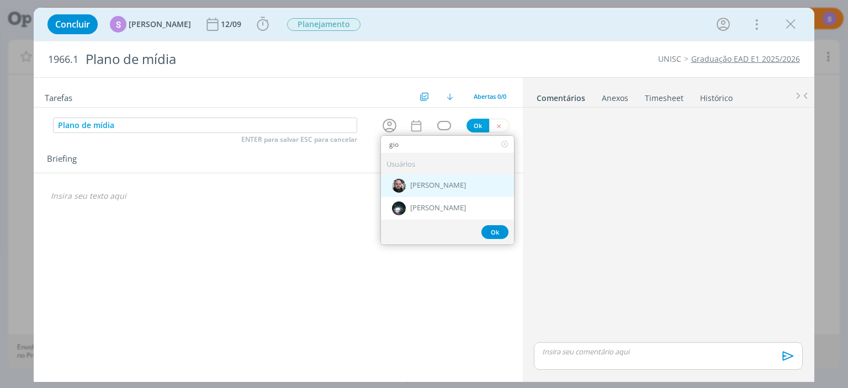
type input "gio"
click at [427, 185] on span "[PERSON_NAME]" at bounding box center [438, 186] width 56 height 9
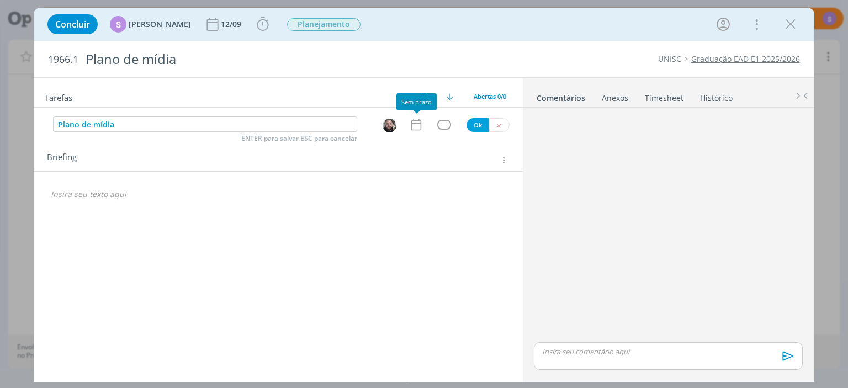
click at [415, 129] on icon "dialog" at bounding box center [416, 125] width 14 height 14
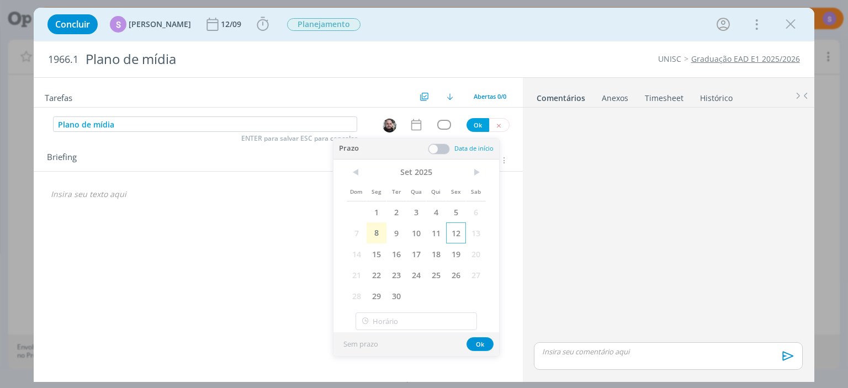
click at [456, 233] on span "12" at bounding box center [456, 233] width 20 height 21
click at [489, 343] on button "Ok" at bounding box center [480, 344] width 27 height 14
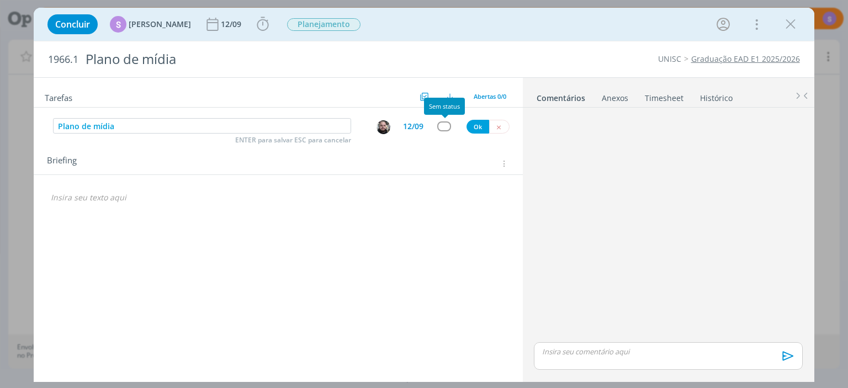
click at [443, 128] on div "dialog" at bounding box center [444, 125] width 14 height 9
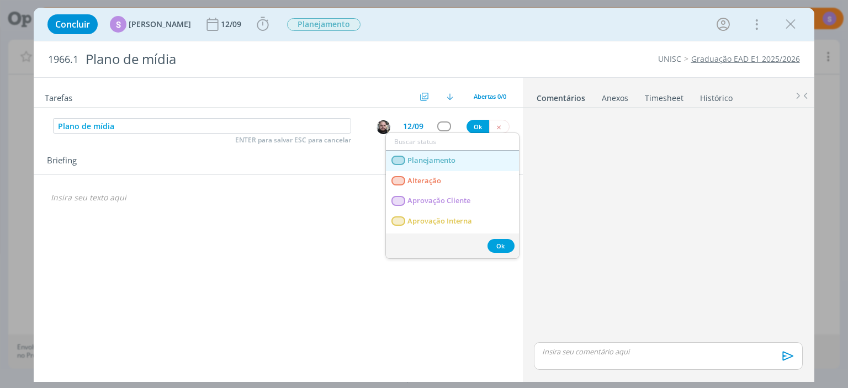
click at [440, 165] on link "Planejamento" at bounding box center [452, 161] width 133 height 20
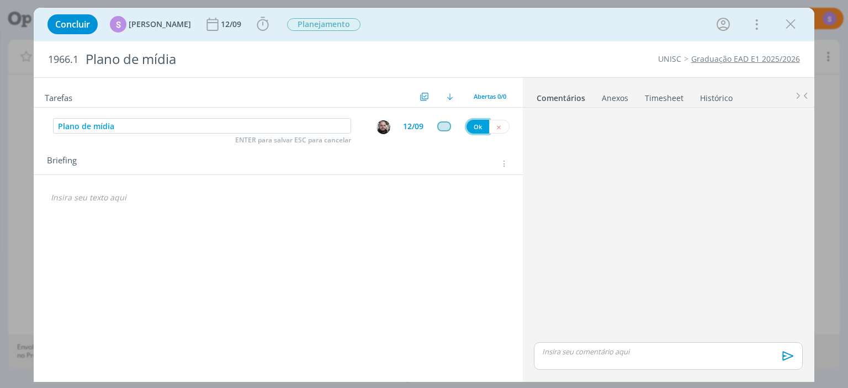
click at [473, 124] on button "Ok" at bounding box center [478, 127] width 23 height 14
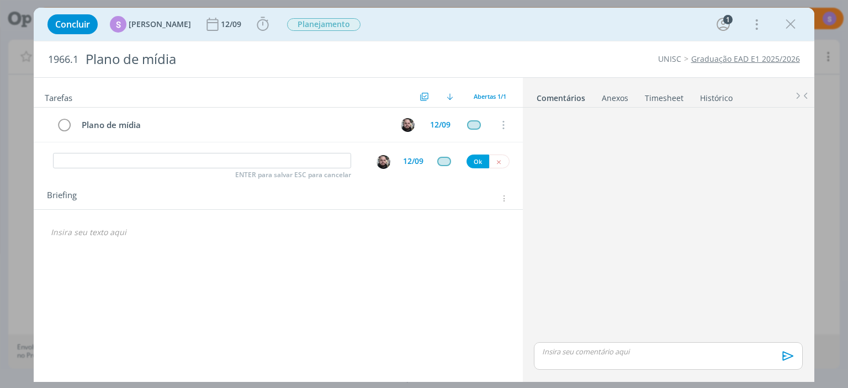
click at [210, 229] on p "dialog" at bounding box center [278, 232] width 454 height 11
click at [201, 281] on div "Tarefas Usar Job de template Criar template a partir deste job Visualizar Templ…" at bounding box center [278, 227] width 489 height 298
click at [777, 61] on link "Graduação EAD E1 2025/2026" at bounding box center [745, 59] width 109 height 10
click at [231, 250] on div "Tarefas Usar Job de template Criar template a partir deste job Visualizar Templ…" at bounding box center [278, 227] width 489 height 298
type input "0,00"
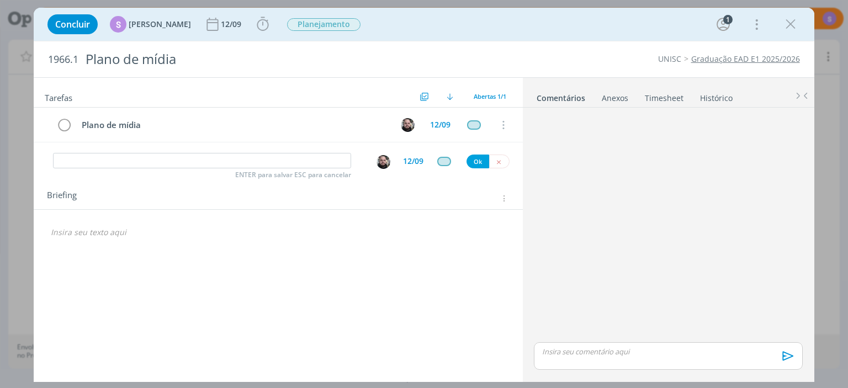
click at [202, 256] on div "Tarefas Usar Job de template Criar template a partir deste job Visualizar Templ…" at bounding box center [278, 227] width 489 height 298
click at [62, 234] on p "dialog" at bounding box center [278, 232] width 454 height 11
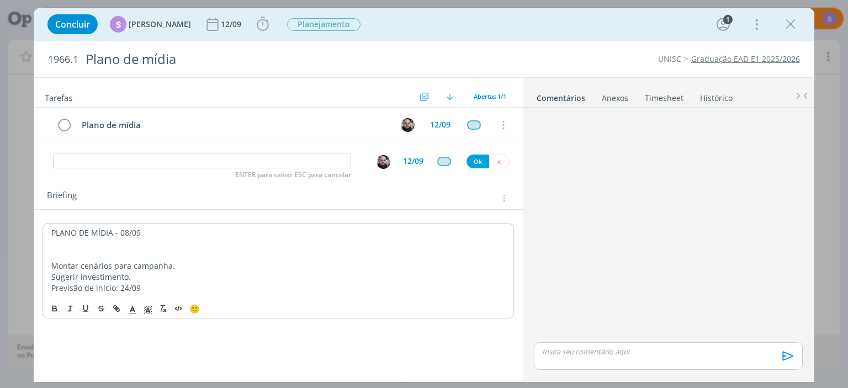
click at [153, 250] on p "dialog" at bounding box center [277, 255] width 453 height 11
drag, startPoint x: 170, startPoint y: 231, endPoint x: 0, endPoint y: 223, distance: 169.7
click at [43, 223] on div "PLANO DE MÍDIA - 08/09 Montar cenários para campanha. Sugerir investimento. Pre…" at bounding box center [278, 260] width 471 height 74
click at [56, 310] on icon "dialog" at bounding box center [55, 310] width 4 height 2
click at [67, 347] on div "Tarefas Usar Job de template Criar template a partir deste job Visualizar Templ…" at bounding box center [278, 227] width 489 height 298
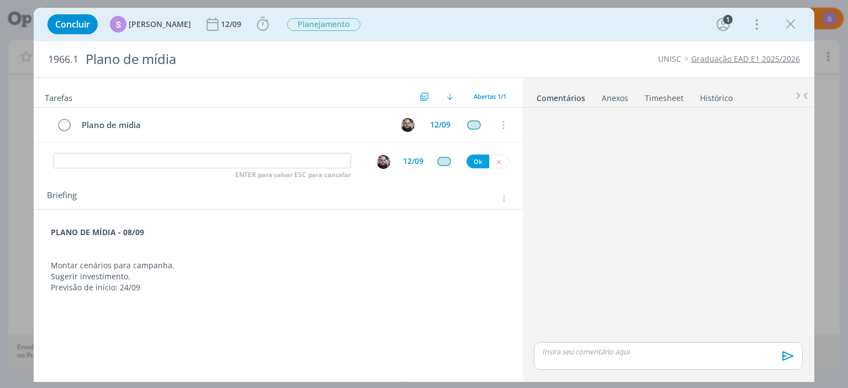
type input "0,00"
click at [120, 21] on div "S" at bounding box center [118, 24] width 17 height 17
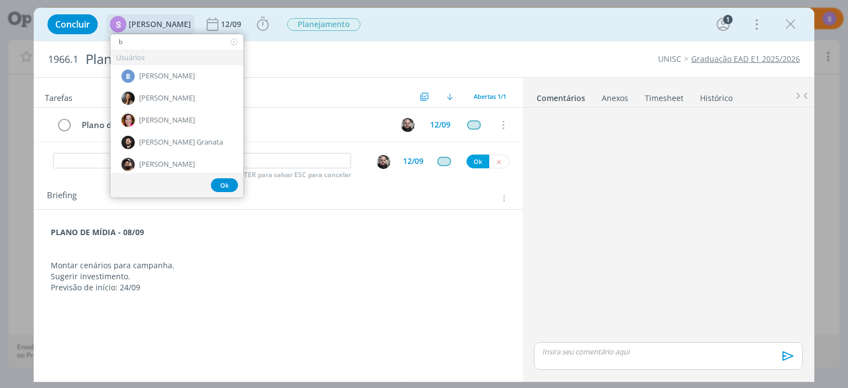
type input "be"
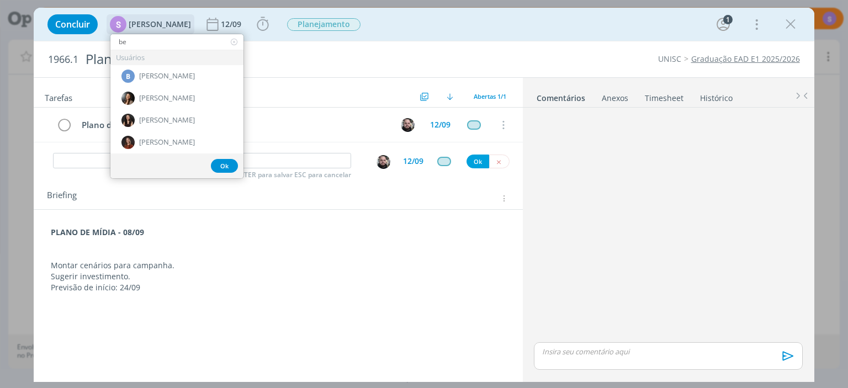
type input "0,00"
type input "be"
click at [176, 96] on span "Beatriz Luchese" at bounding box center [167, 98] width 56 height 9
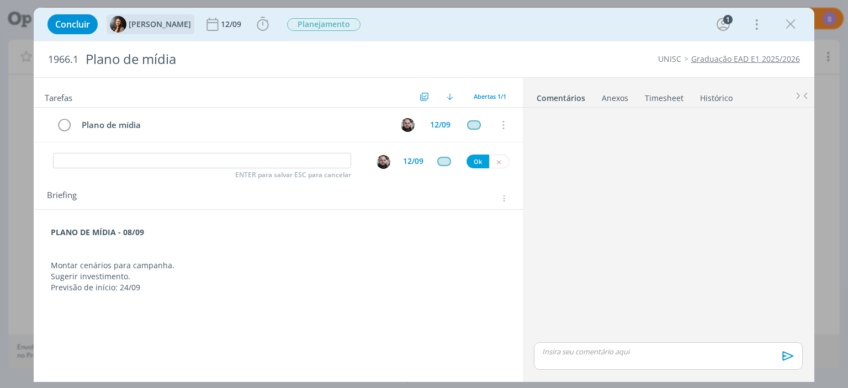
type input "0,00"
click at [500, 160] on icon "dialog" at bounding box center [498, 161] width 7 height 7
click at [792, 23] on icon "dialog" at bounding box center [790, 24] width 17 height 17
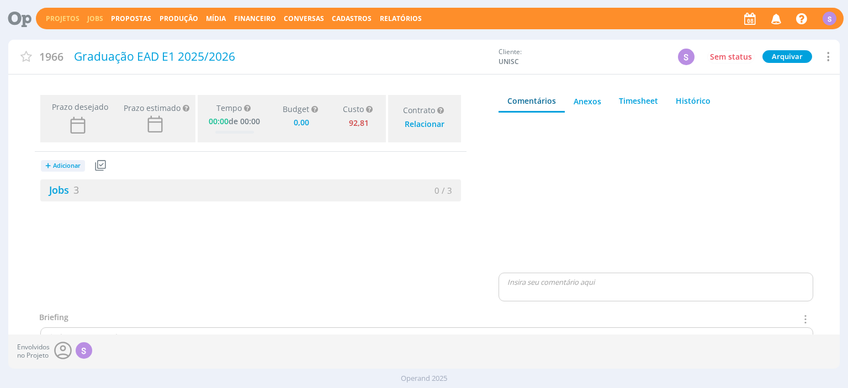
click at [96, 17] on link "Jobs" at bounding box center [95, 18] width 16 height 9
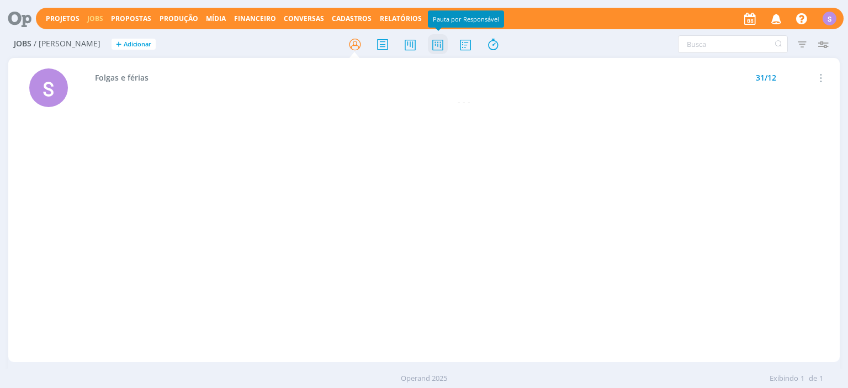
click at [429, 49] on icon at bounding box center [438, 45] width 20 height 22
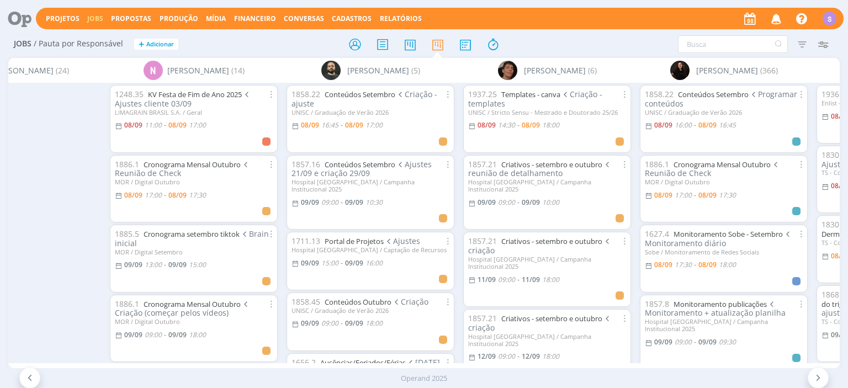
scroll to position [0, 1298]
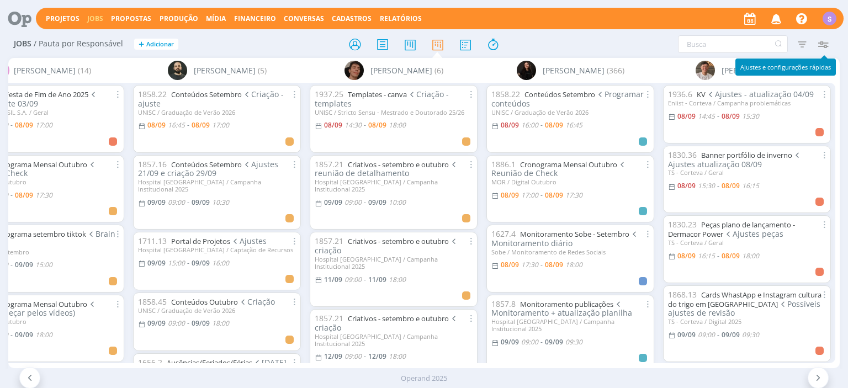
click at [823, 46] on icon "button" at bounding box center [823, 44] width 20 height 20
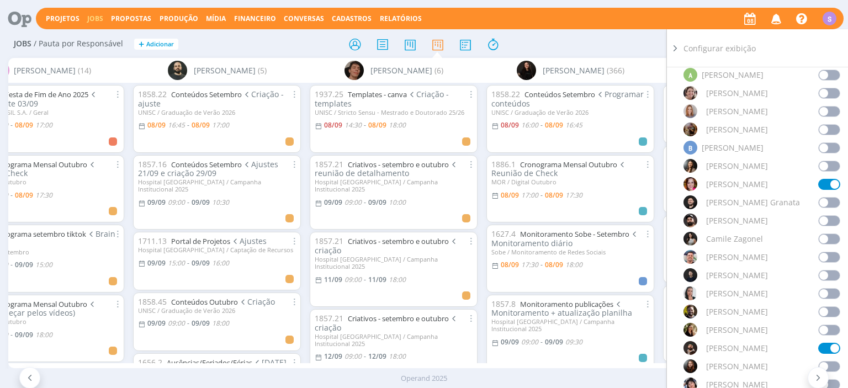
scroll to position [0, 0]
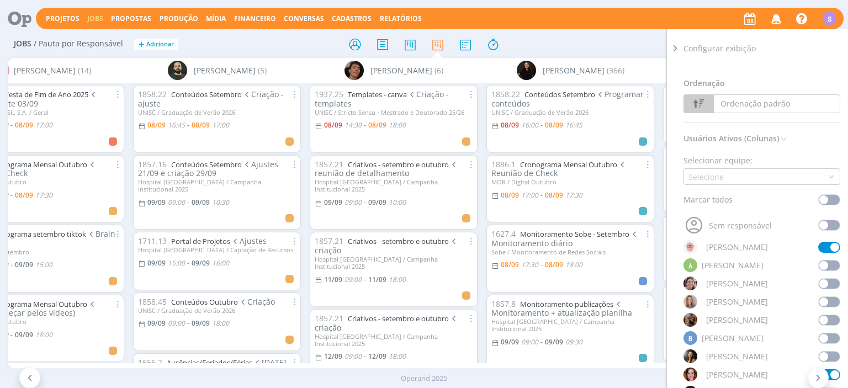
click at [828, 205] on div "Marcar todos" at bounding box center [762, 202] width 157 height 17
click at [831, 200] on span at bounding box center [829, 199] width 22 height 11
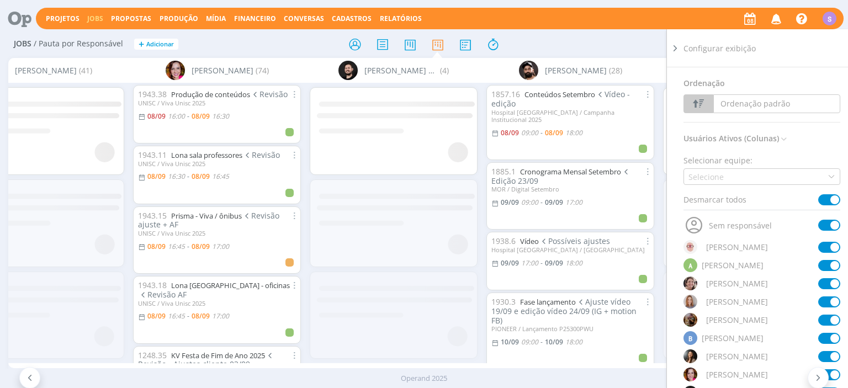
click at [831, 200] on span at bounding box center [829, 199] width 22 height 11
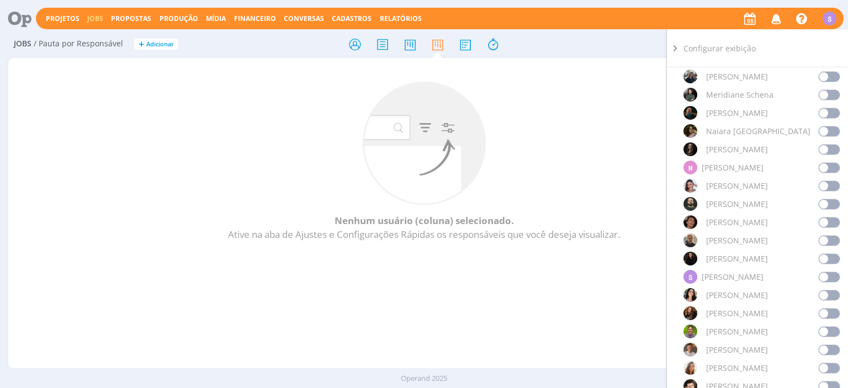
scroll to position [954, 0]
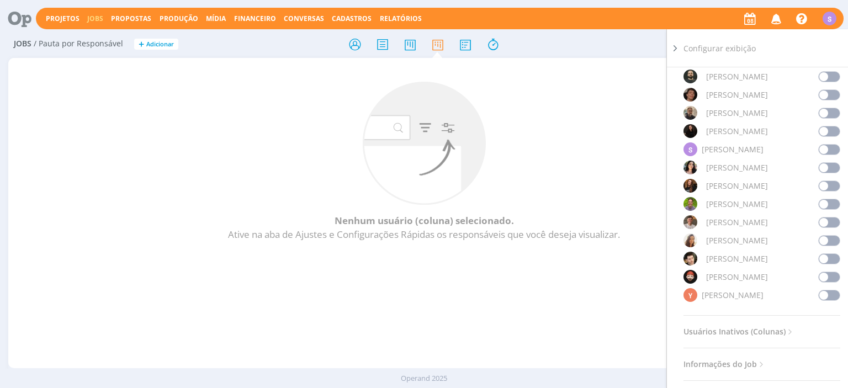
click at [824, 275] on span at bounding box center [829, 277] width 22 height 11
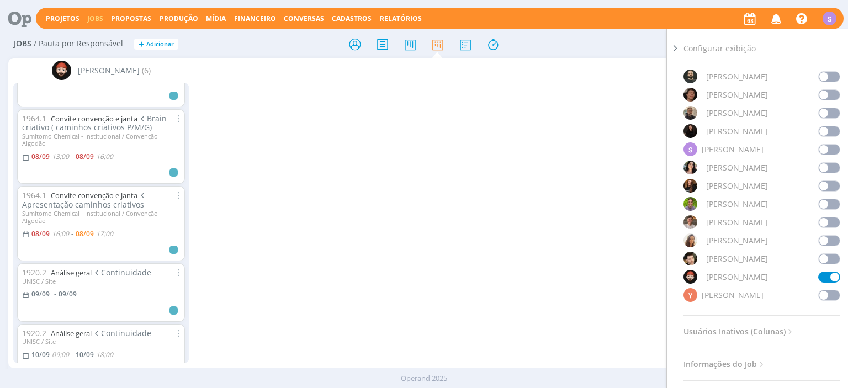
scroll to position [131, 0]
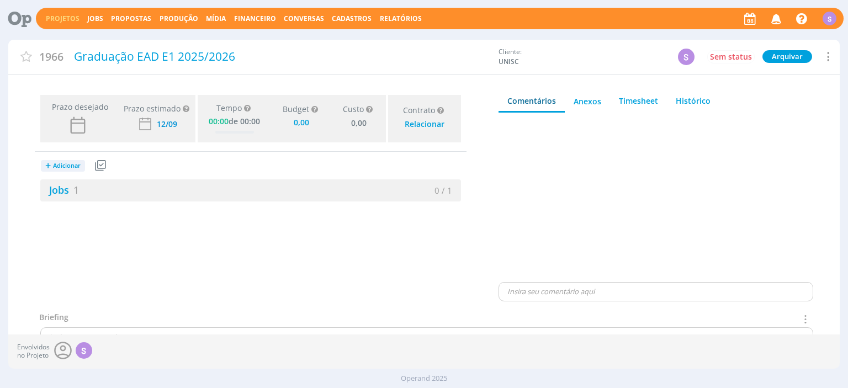
type input "0,00"
click at [57, 192] on link "Jobs 1" at bounding box center [59, 189] width 39 height 13
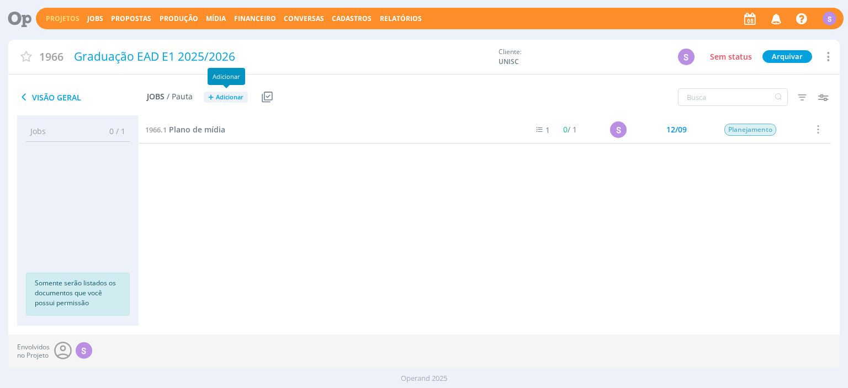
click at [218, 94] on span "Adicionar" at bounding box center [230, 97] width 28 height 7
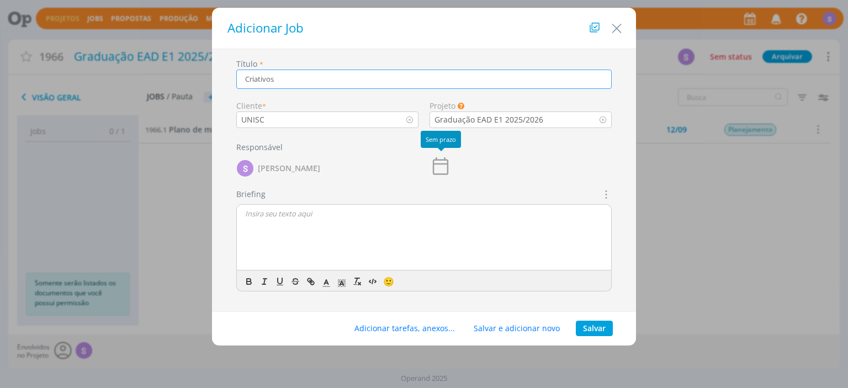
type input "Criativos"
click at [441, 166] on icon "dialog" at bounding box center [441, 166] width 22 height 22
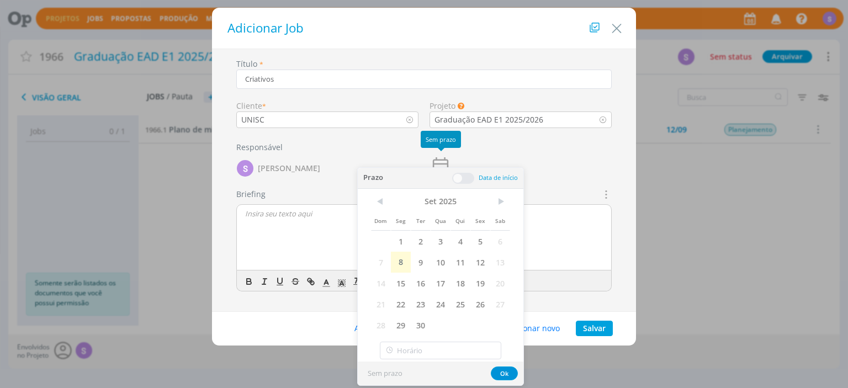
click at [280, 212] on p "dialog" at bounding box center [424, 214] width 358 height 10
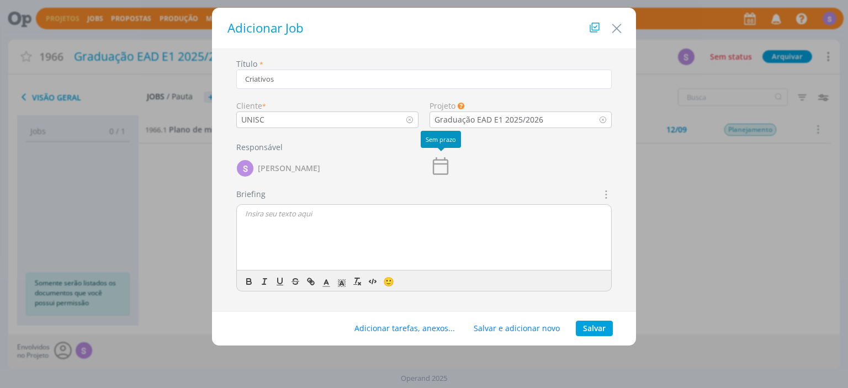
click at [438, 168] on icon "dialog" at bounding box center [441, 166] width 22 height 22
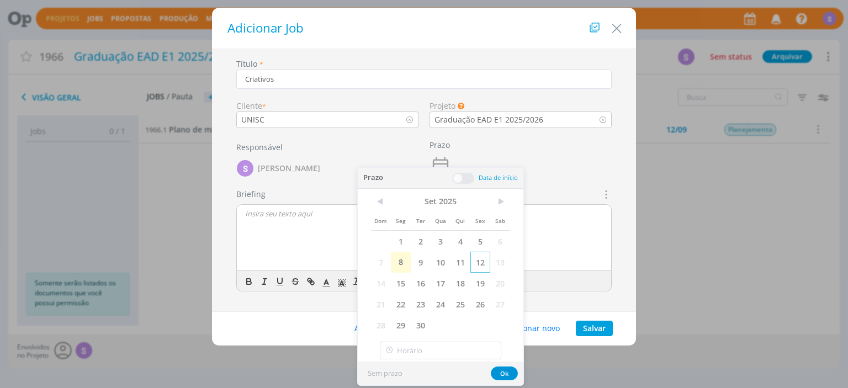
click at [483, 262] on span "12" at bounding box center [480, 262] width 20 height 21
click at [297, 237] on div "dialog" at bounding box center [424, 238] width 374 height 66
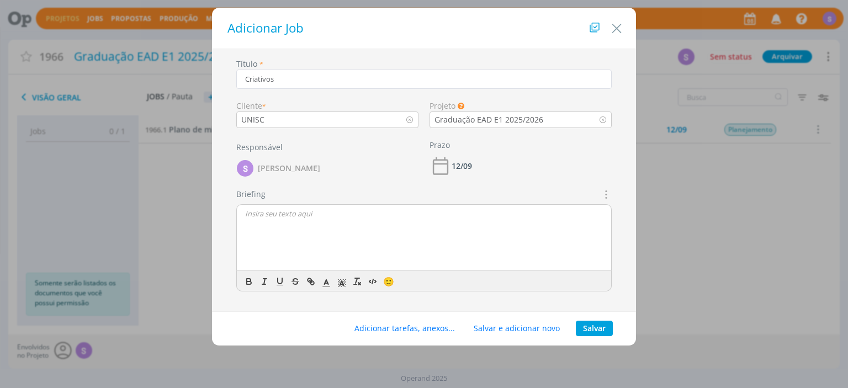
click at [297, 237] on div "dialog" at bounding box center [424, 238] width 374 height 66
click at [383, 330] on button "Adicionar tarefas, anexos..." at bounding box center [404, 328] width 115 height 15
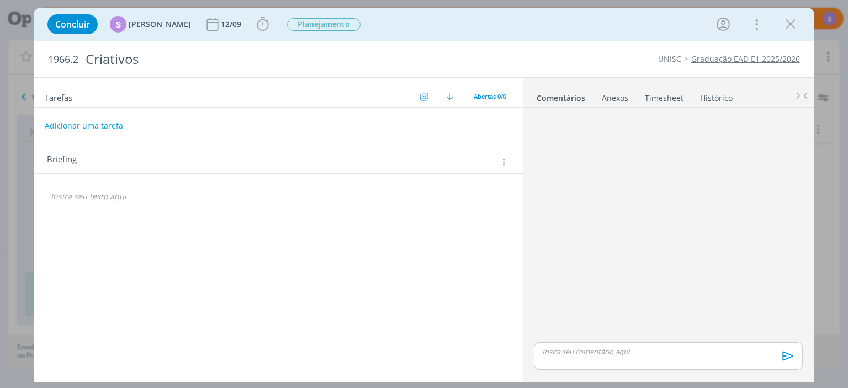
click at [81, 129] on button "Adicionar uma tarefa" at bounding box center [84, 126] width 78 height 19
type input "Detalhamento de criativos"
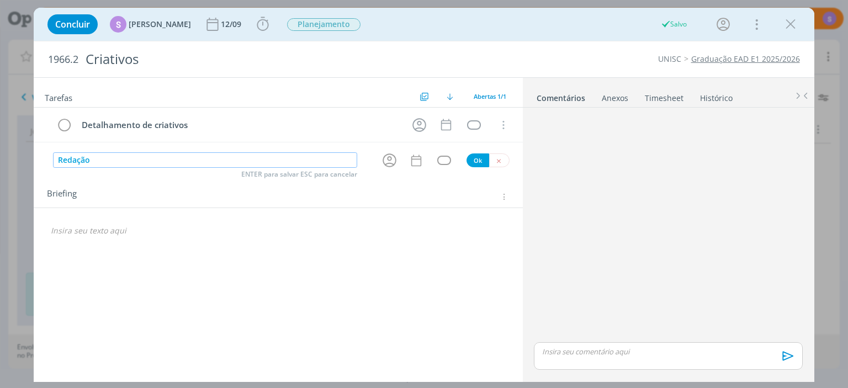
type input "Redação"
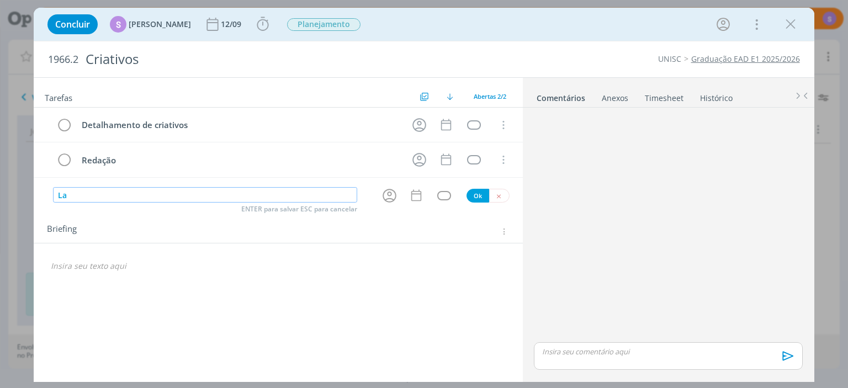
type input "L"
type input "Direção de arte"
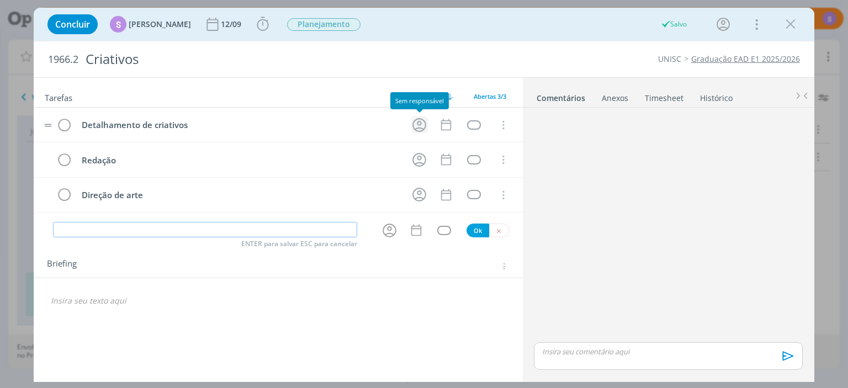
click at [416, 125] on icon "dialog" at bounding box center [419, 125] width 17 height 17
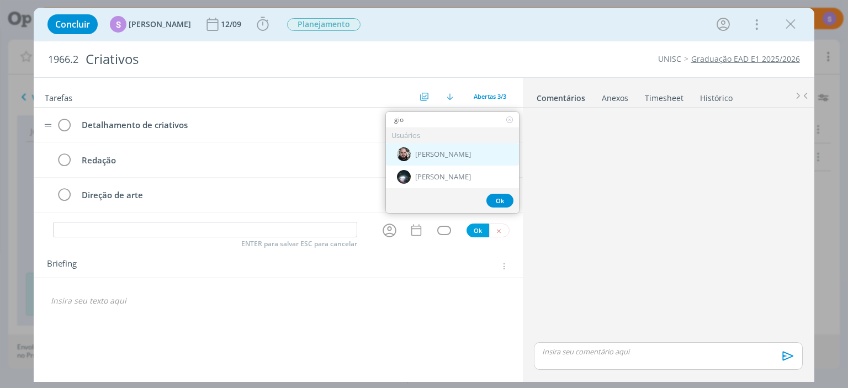
type input "gio"
click at [456, 158] on div "[PERSON_NAME]" at bounding box center [452, 154] width 133 height 23
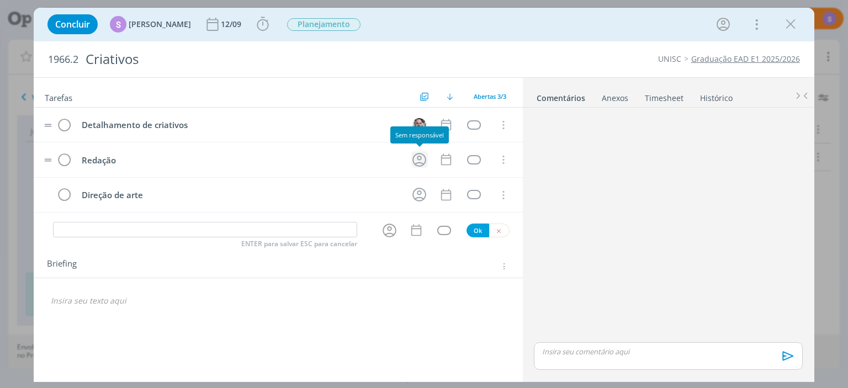
click at [424, 158] on icon "dialog" at bounding box center [419, 159] width 17 height 17
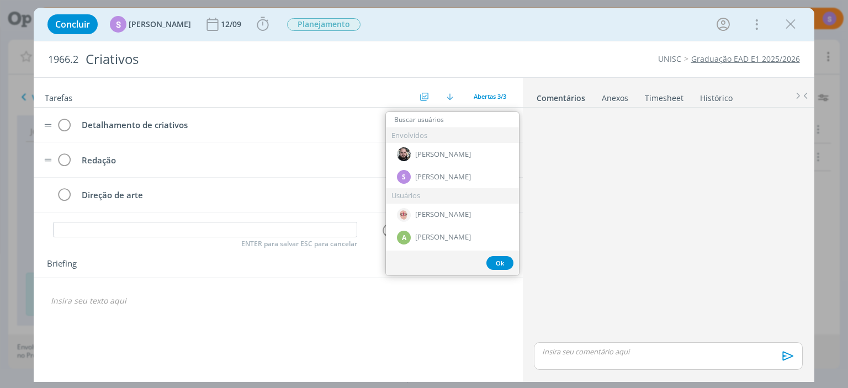
click at [437, 119] on input "dialog" at bounding box center [452, 119] width 133 height 15
click at [391, 310] on div "🙂" at bounding box center [278, 303] width 471 height 23
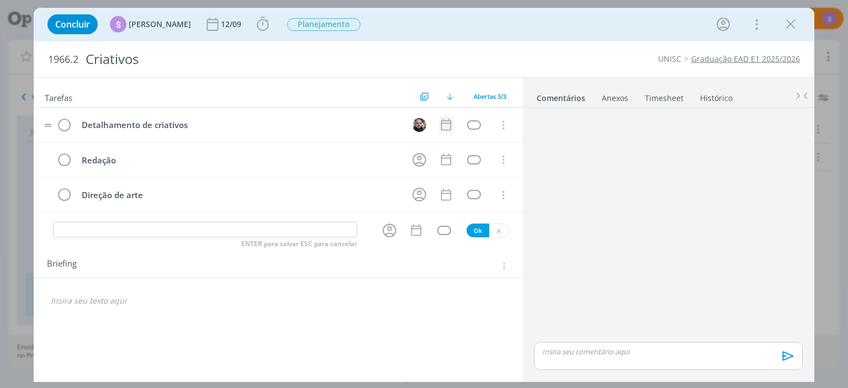
click at [445, 127] on icon "dialog" at bounding box center [446, 125] width 14 height 14
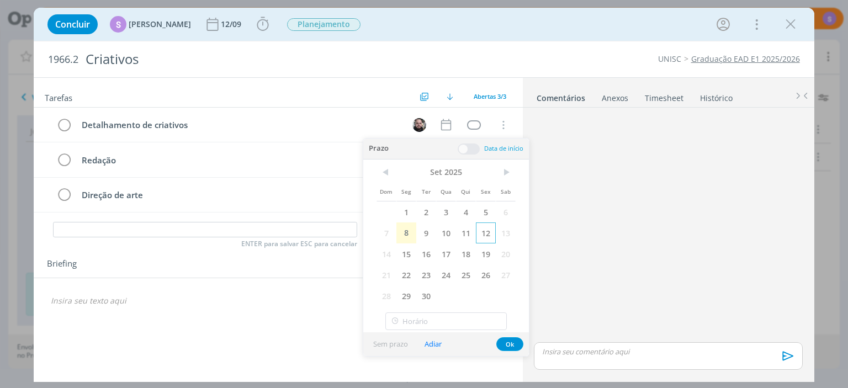
click at [483, 235] on span "12" at bounding box center [486, 233] width 20 height 21
click at [222, 25] on div "12/09" at bounding box center [232, 24] width 23 height 8
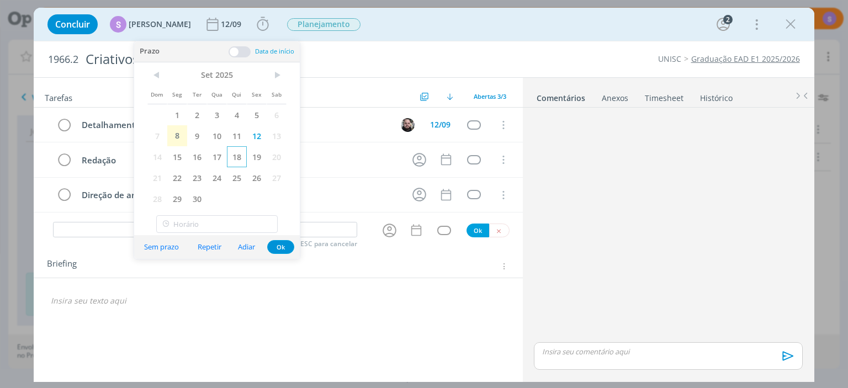
click at [242, 156] on span "18" at bounding box center [237, 156] width 20 height 21
click at [427, 292] on div "dialog" at bounding box center [278, 301] width 471 height 19
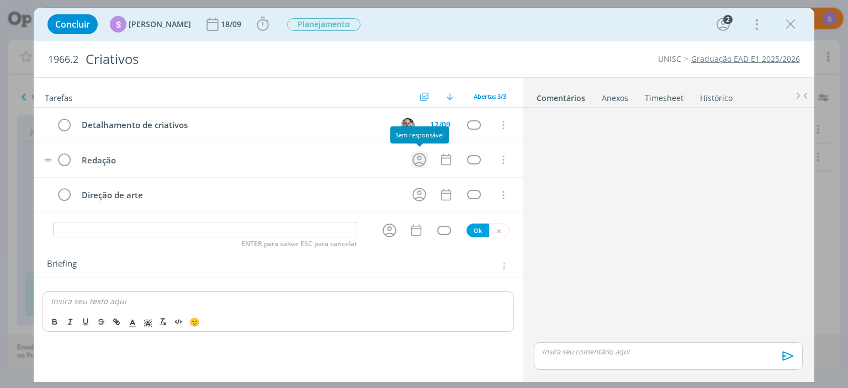
click at [416, 162] on icon "dialog" at bounding box center [419, 159] width 17 height 17
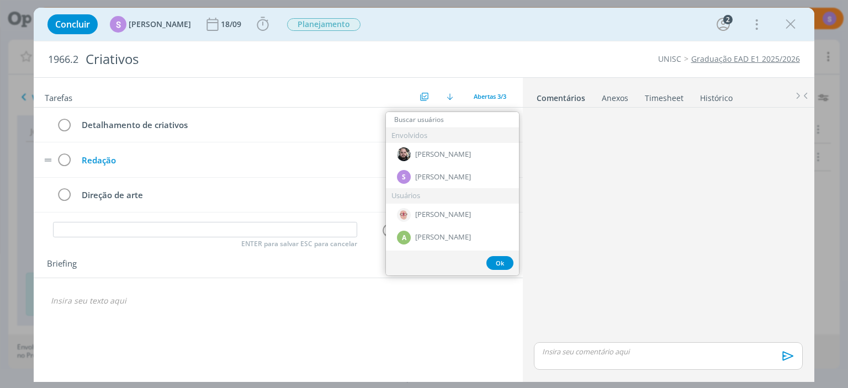
click at [292, 162] on div "Redação" at bounding box center [239, 161] width 325 height 14
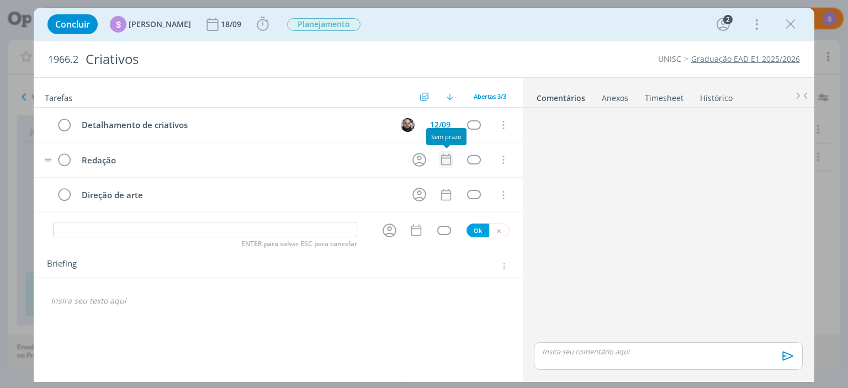
click at [449, 162] on icon "dialog" at bounding box center [446, 159] width 14 height 14
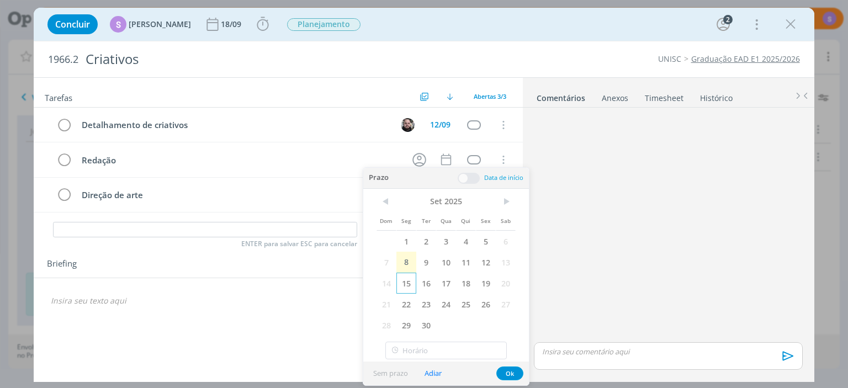
click at [405, 279] on span "15" at bounding box center [406, 283] width 20 height 21
click at [431, 281] on span "16" at bounding box center [426, 283] width 20 height 21
click at [443, 283] on span "17" at bounding box center [446, 283] width 20 height 21
click at [465, 282] on span "18" at bounding box center [466, 283] width 20 height 21
click at [441, 277] on span "17" at bounding box center [446, 283] width 20 height 21
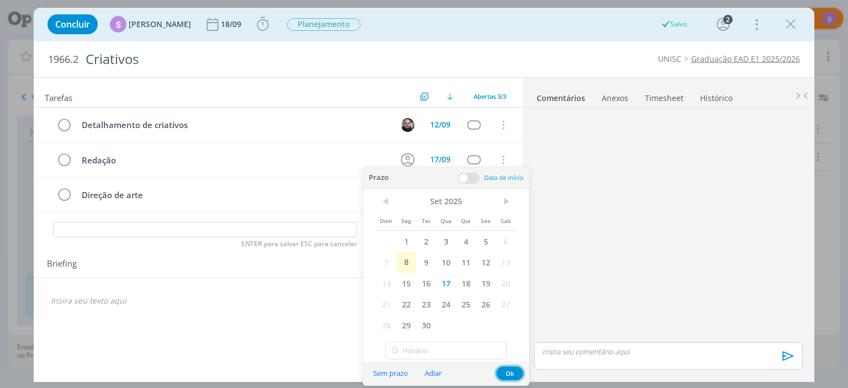
click at [507, 375] on button "Ok" at bounding box center [509, 374] width 27 height 14
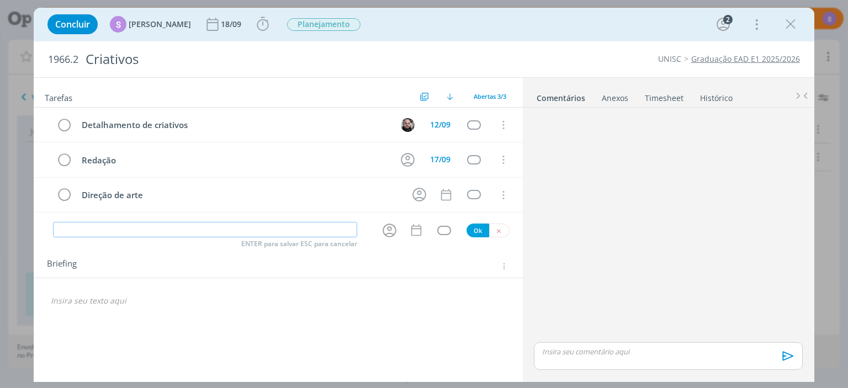
click at [128, 232] on input "dialog" at bounding box center [205, 229] width 304 height 15
type input "S"
type input "Publicação"
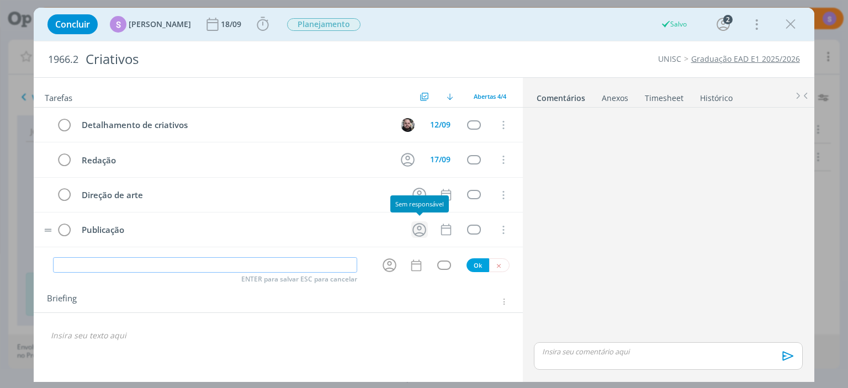
click at [415, 224] on icon "dialog" at bounding box center [419, 229] width 17 height 17
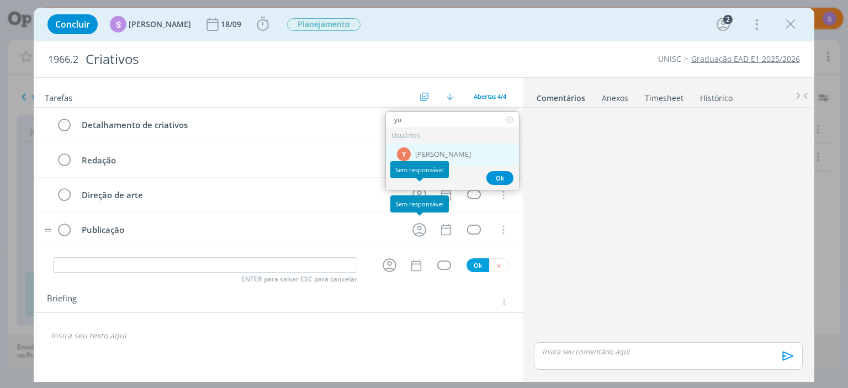
type input "yu"
click at [420, 149] on div "Y Yuri Lopardo" at bounding box center [452, 154] width 133 height 23
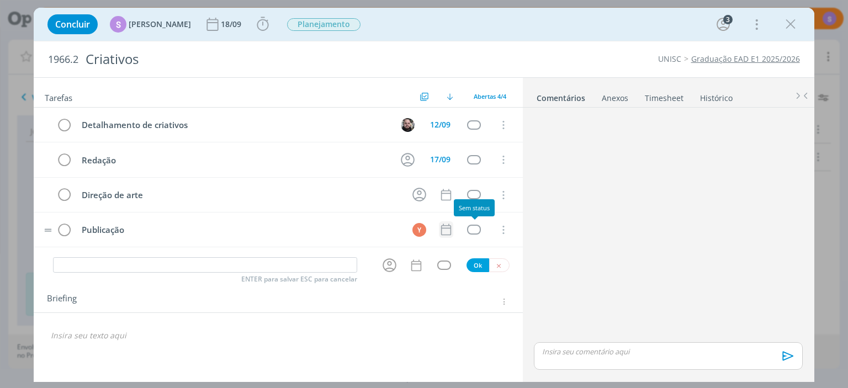
click at [445, 232] on icon "dialog" at bounding box center [446, 230] width 14 height 14
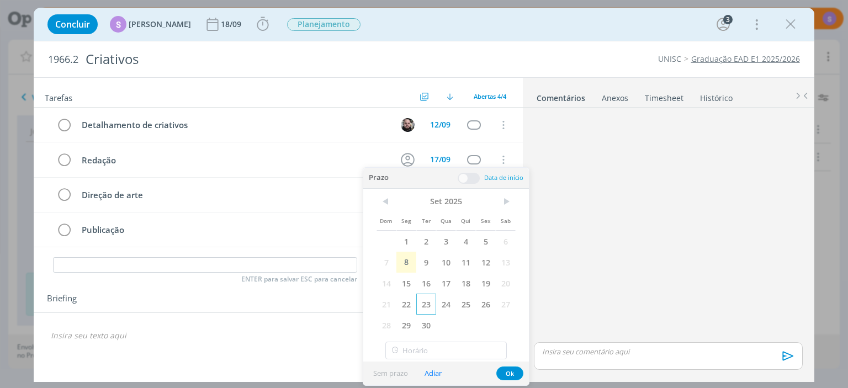
click at [423, 304] on span "23" at bounding box center [426, 304] width 20 height 21
click at [503, 369] on button "Ok" at bounding box center [509, 374] width 27 height 14
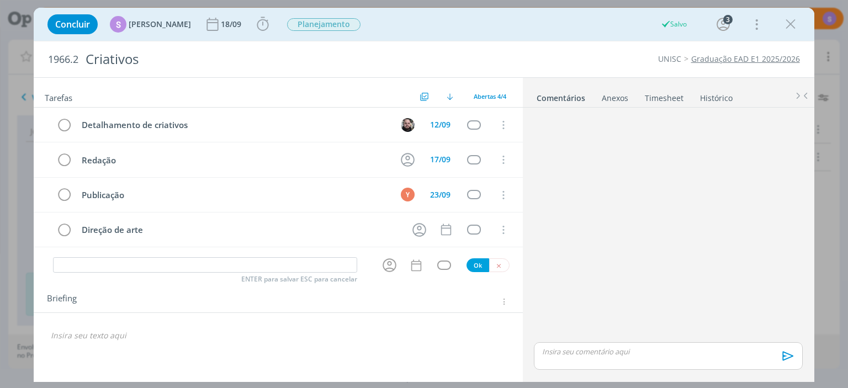
click at [112, 336] on p "dialog" at bounding box center [278, 335] width 454 height 11
click at [445, 229] on icon "dialog" at bounding box center [446, 230] width 14 height 14
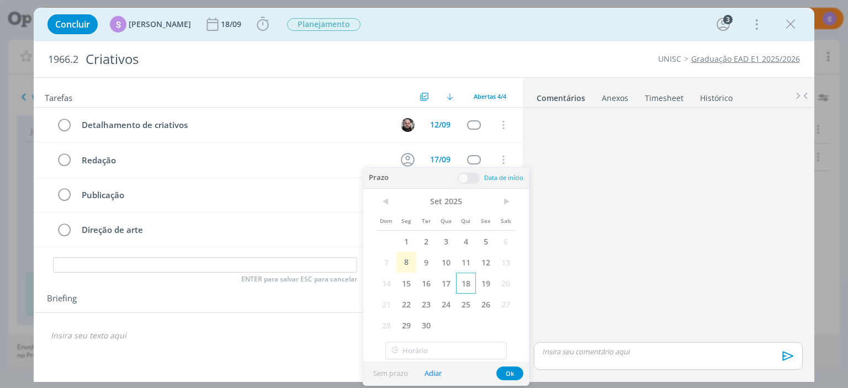
click at [457, 284] on span "18" at bounding box center [466, 283] width 20 height 21
click at [515, 369] on button "Ok" at bounding box center [509, 374] width 27 height 14
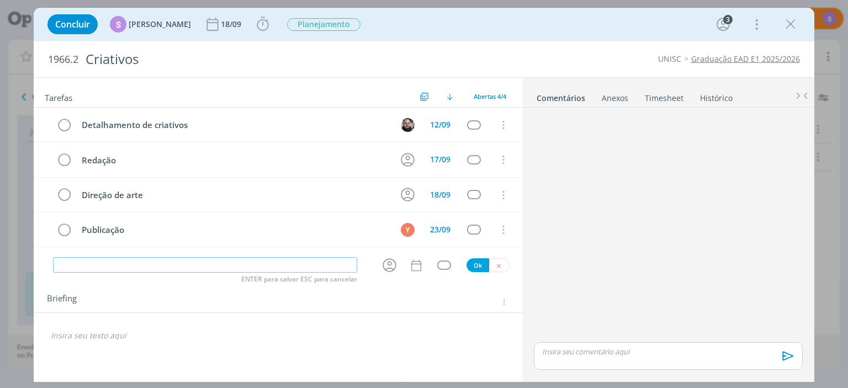
click at [240, 263] on input "dialog" at bounding box center [205, 264] width 304 height 15
click at [167, 195] on div "Direção de arte" at bounding box center [234, 195] width 314 height 14
click at [160, 260] on input "dialog" at bounding box center [205, 264] width 304 height 15
type input "Direção de arte - desdobramentos"
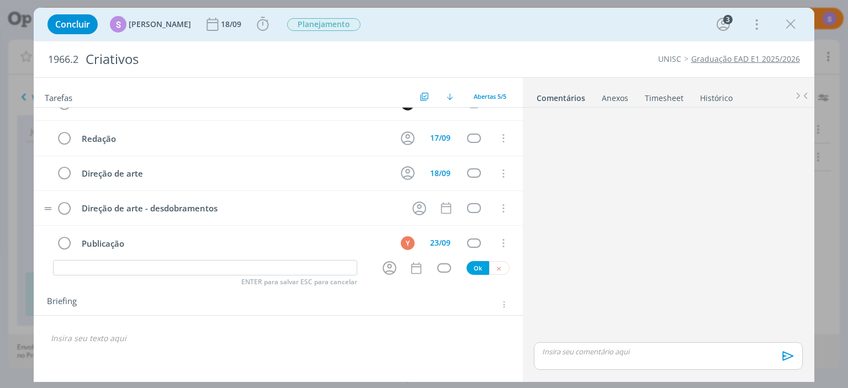
scroll to position [29, 0]
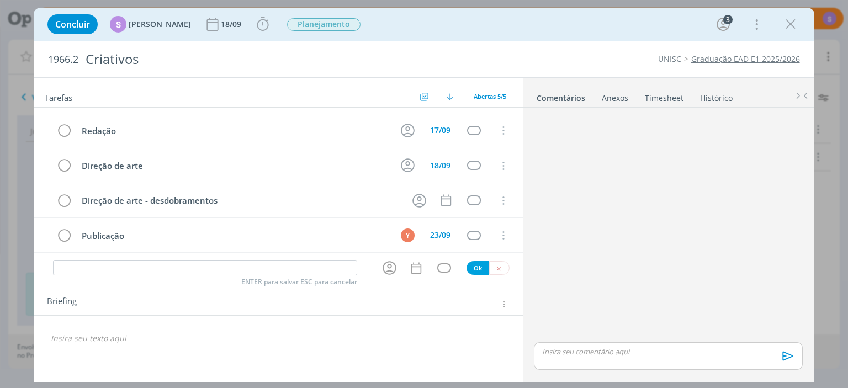
click at [108, 347] on div "dialog" at bounding box center [278, 338] width 471 height 19
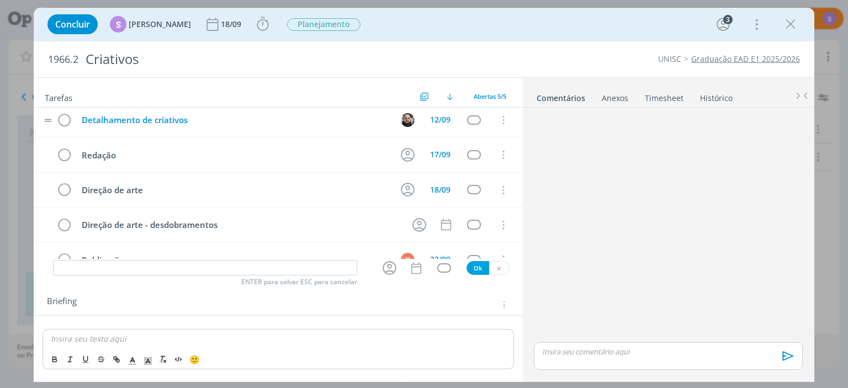
scroll to position [0, 0]
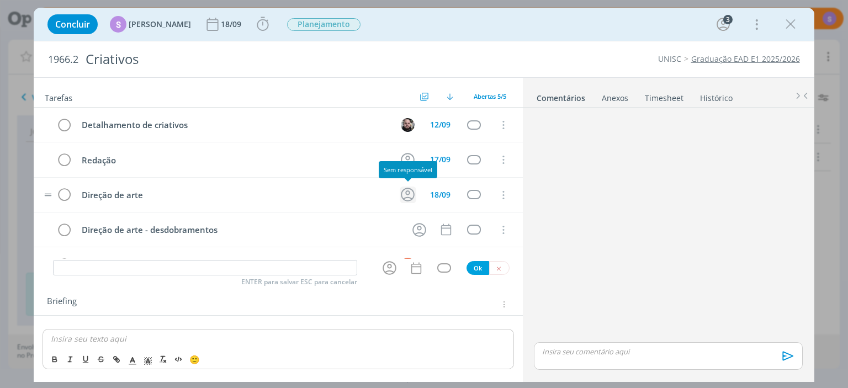
click at [408, 194] on icon "dialog" at bounding box center [407, 194] width 17 height 17
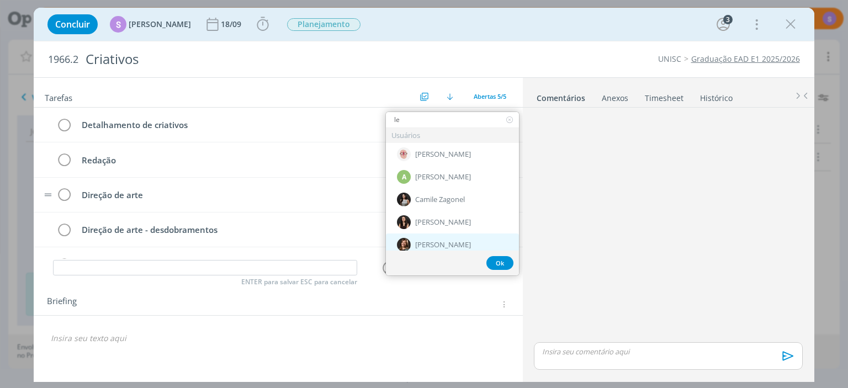
type input "le"
click at [435, 243] on span "[PERSON_NAME]" at bounding box center [443, 245] width 56 height 9
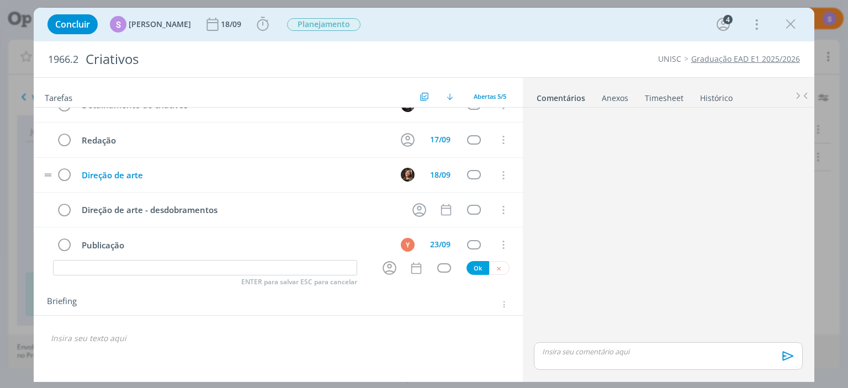
scroll to position [29, 0]
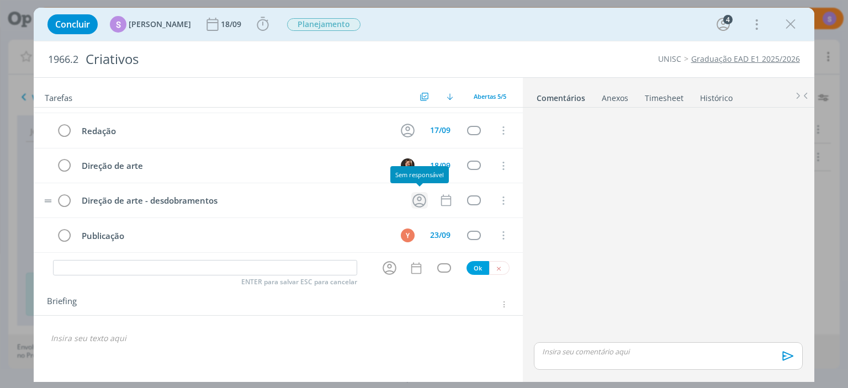
click at [417, 197] on icon "dialog" at bounding box center [419, 200] width 17 height 17
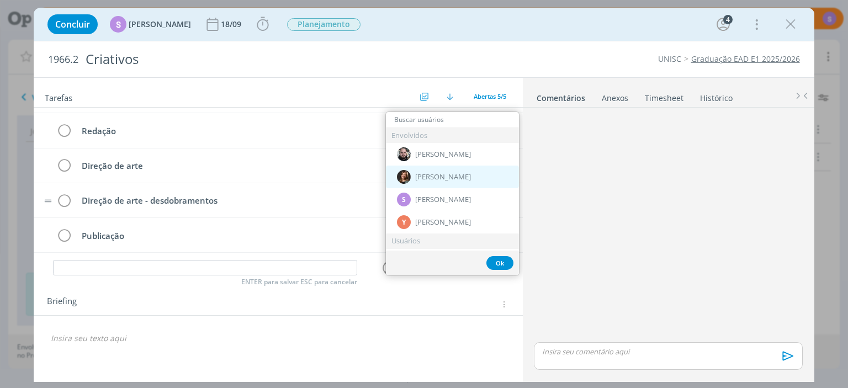
click at [427, 170] on div "[PERSON_NAME]" at bounding box center [452, 177] width 133 height 23
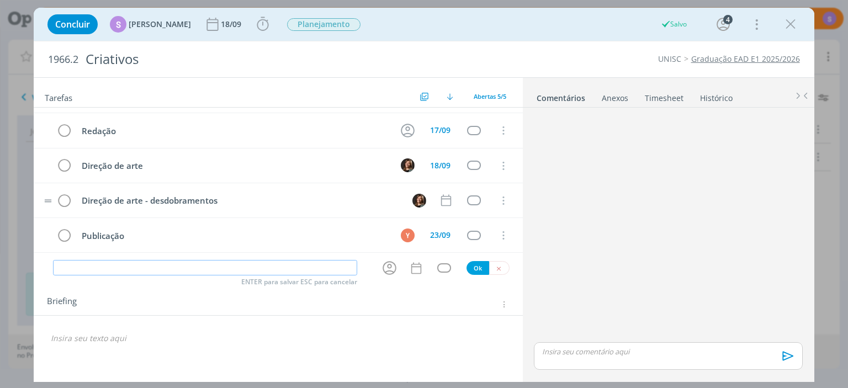
click at [109, 266] on input "dialog" at bounding box center [205, 267] width 304 height 15
click at [440, 197] on icon "dialog" at bounding box center [446, 200] width 14 height 14
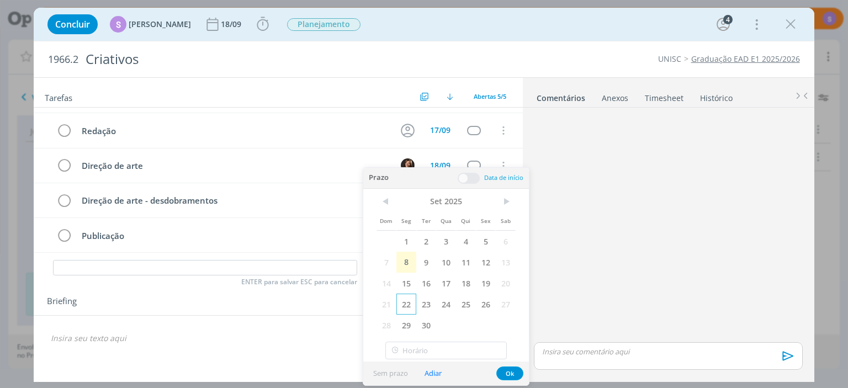
click at [401, 297] on span "22" at bounding box center [406, 304] width 20 height 21
click at [500, 375] on button "Ok" at bounding box center [509, 374] width 27 height 14
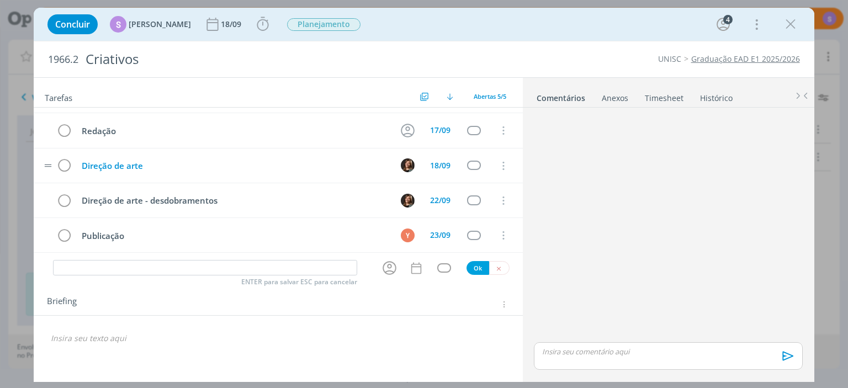
scroll to position [0, 0]
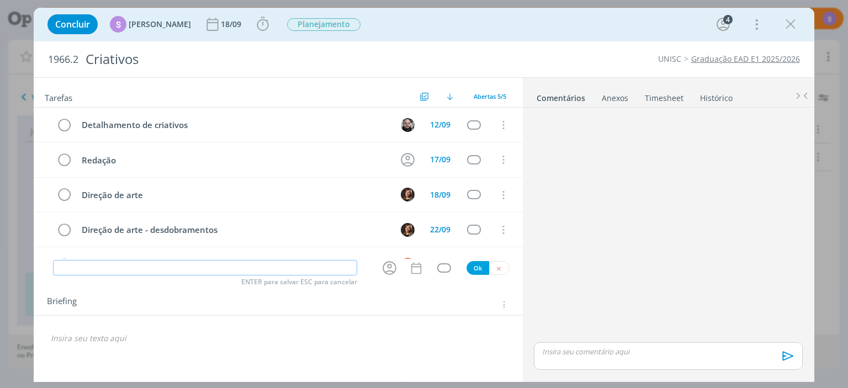
click at [124, 269] on input "dialog" at bounding box center [205, 267] width 304 height 15
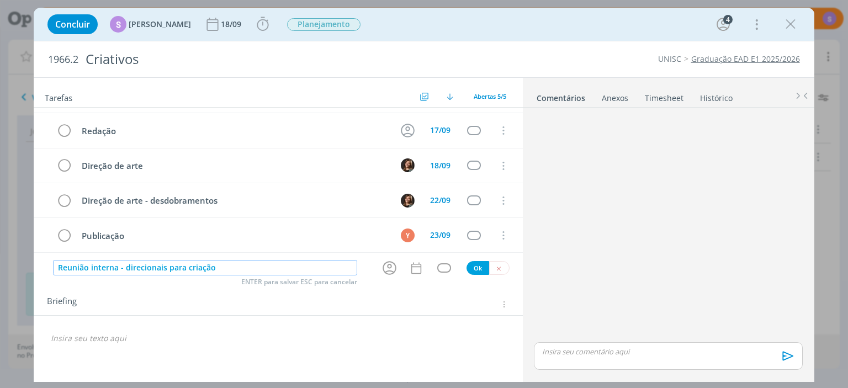
type input "Reunião interna - direcionais para criação"
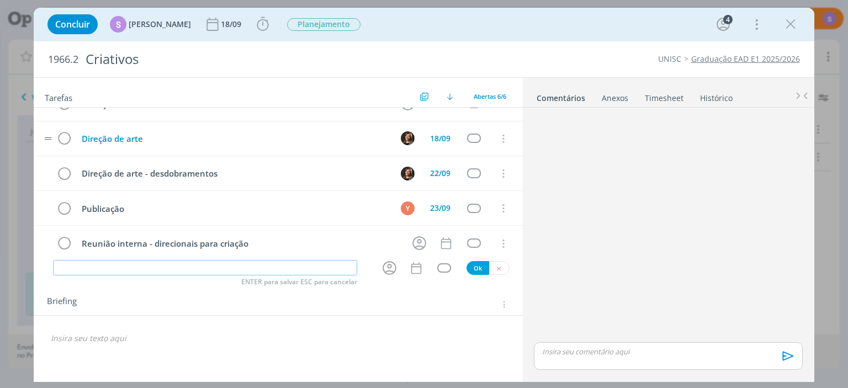
scroll to position [64, 0]
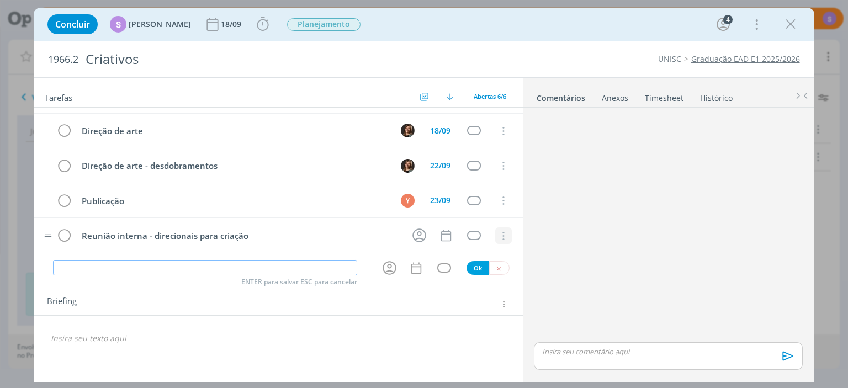
click at [502, 231] on icon "dialog" at bounding box center [503, 236] width 12 height 10
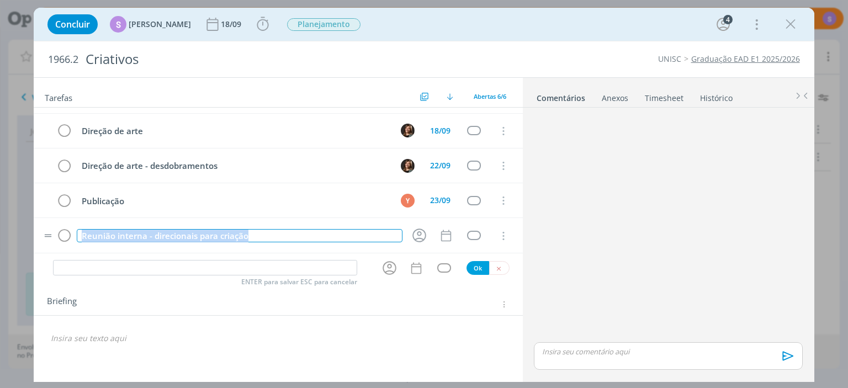
drag, startPoint x: 275, startPoint y: 237, endPoint x: 66, endPoint y: 224, distance: 209.1
click at [66, 224] on tr "Reunião interna - direcionais para criação Cancelar" at bounding box center [278, 235] width 489 height 35
copy div "Reunião interna - direcionais para criação"
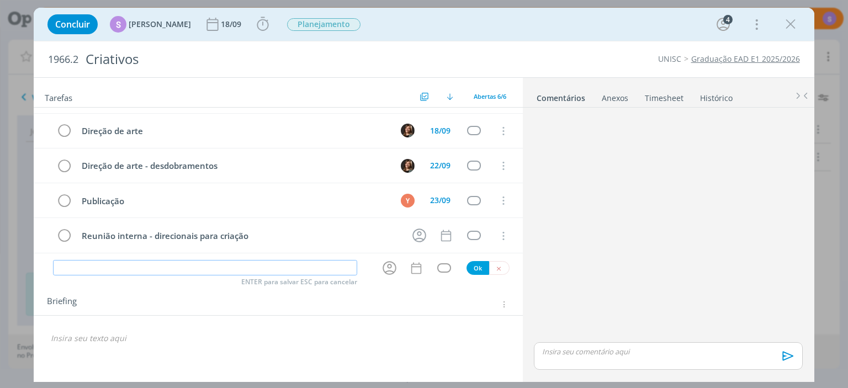
click at [142, 268] on input "dialog" at bounding box center [205, 267] width 304 height 15
paste input "Reunião interna - direcionais para criação"
type input "Reunião interna - direcionais para criação"
click at [123, 268] on input "dialog" at bounding box center [205, 267] width 304 height 15
paste input "Reunião interna - direcionais para criação"
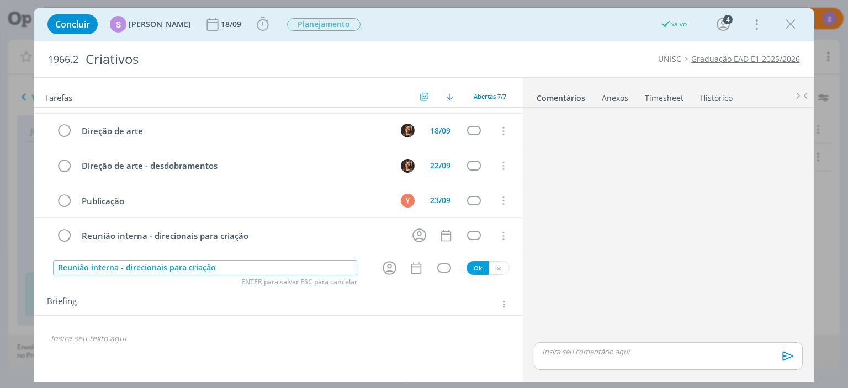
type input "Reunião interna - direcionais para criação"
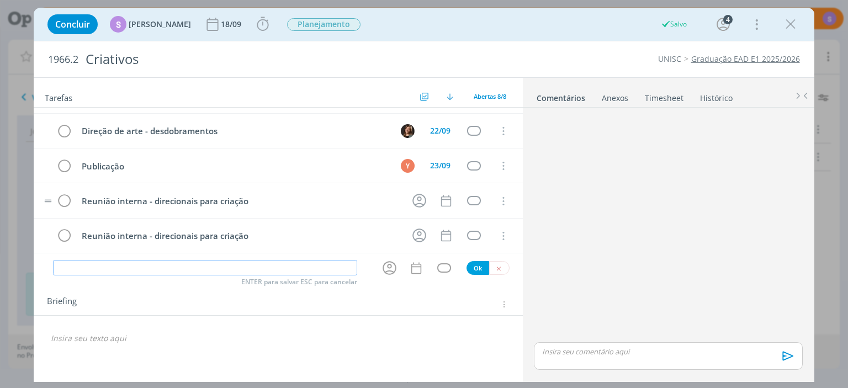
scroll to position [133, 0]
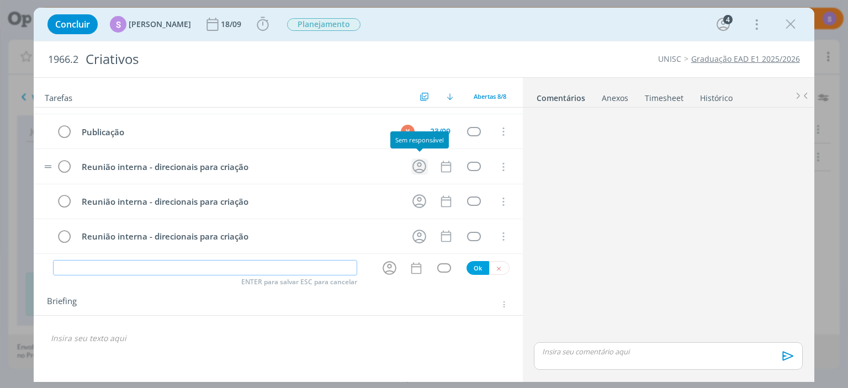
click at [424, 160] on icon "dialog" at bounding box center [419, 167] width 14 height 14
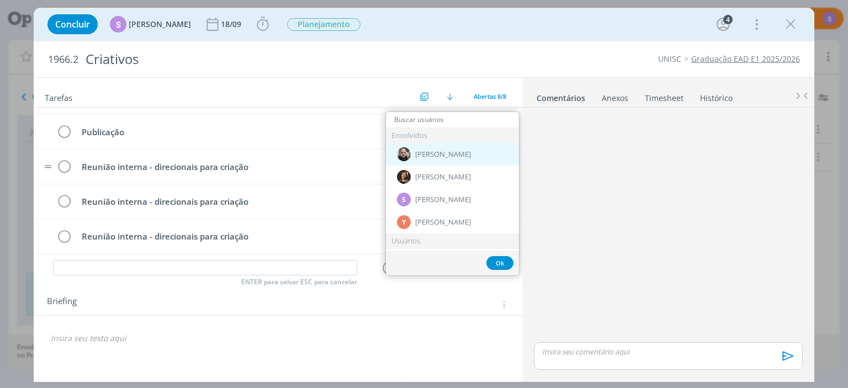
click at [424, 157] on span "[PERSON_NAME]" at bounding box center [443, 154] width 56 height 9
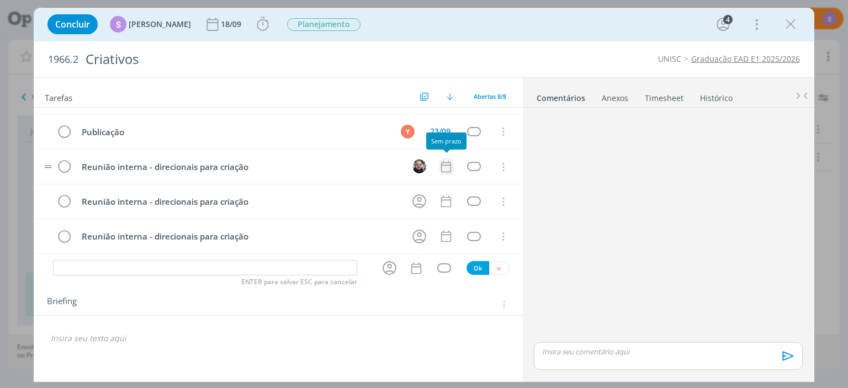
click at [444, 161] on icon "dialog" at bounding box center [446, 167] width 14 height 14
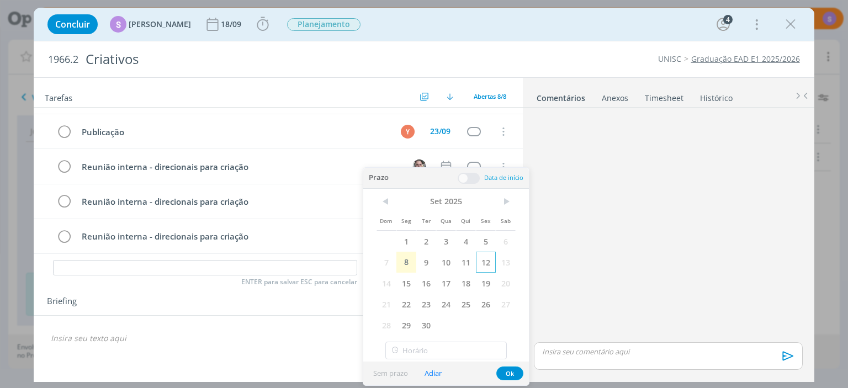
click at [487, 265] on span "12" at bounding box center [486, 262] width 20 height 21
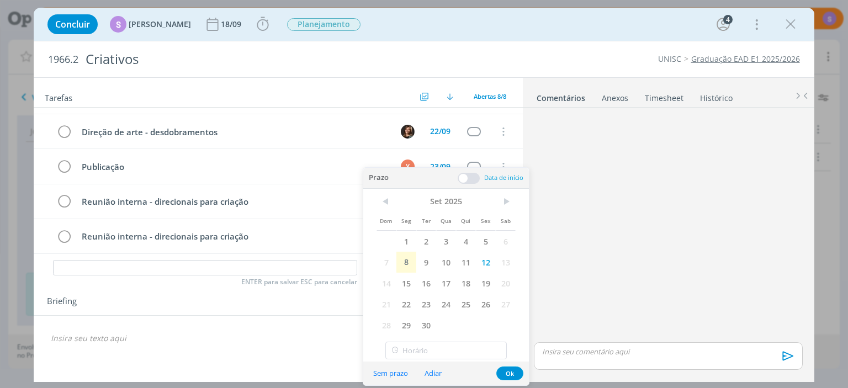
scroll to position [0, 0]
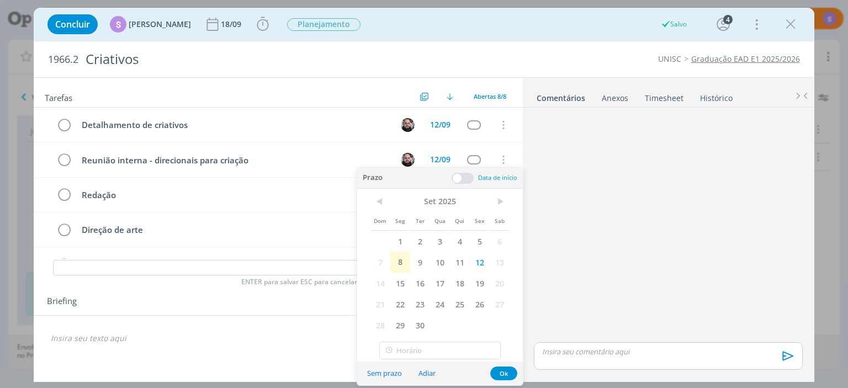
click at [171, 344] on div "dialog" at bounding box center [278, 338] width 471 height 19
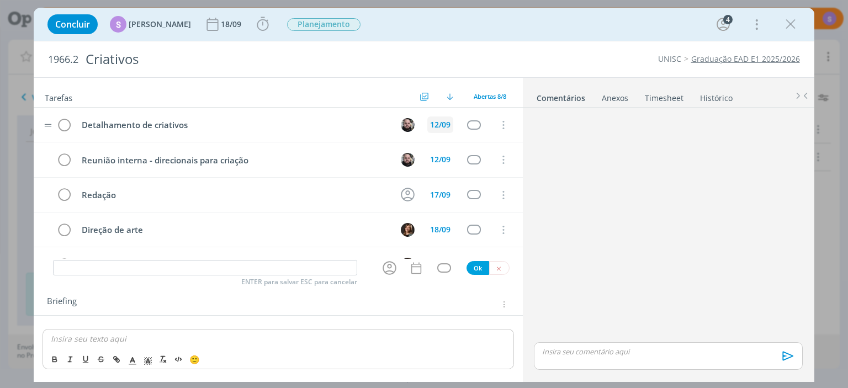
click at [446, 121] on div "12/09" at bounding box center [440, 125] width 20 height 8
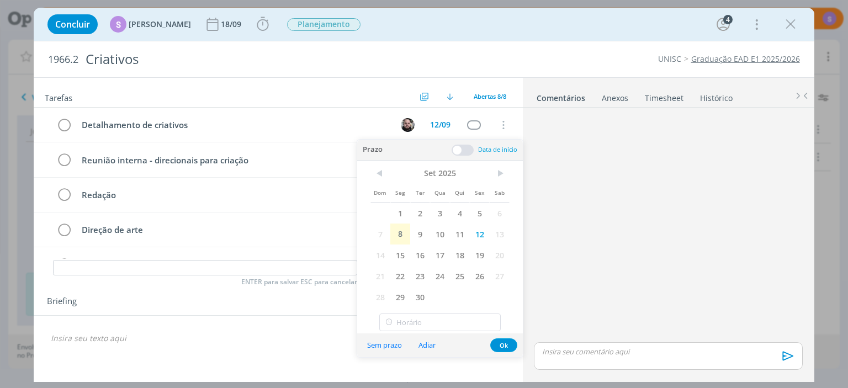
click at [292, 357] on div "Tarefas Usar Job de template Criar template a partir deste job Visualizar Templ…" at bounding box center [278, 227] width 489 height 298
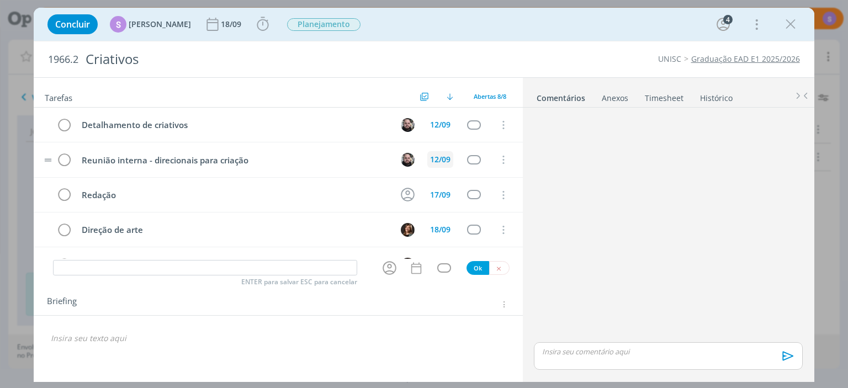
click at [443, 158] on div "12/09" at bounding box center [440, 160] width 20 height 8
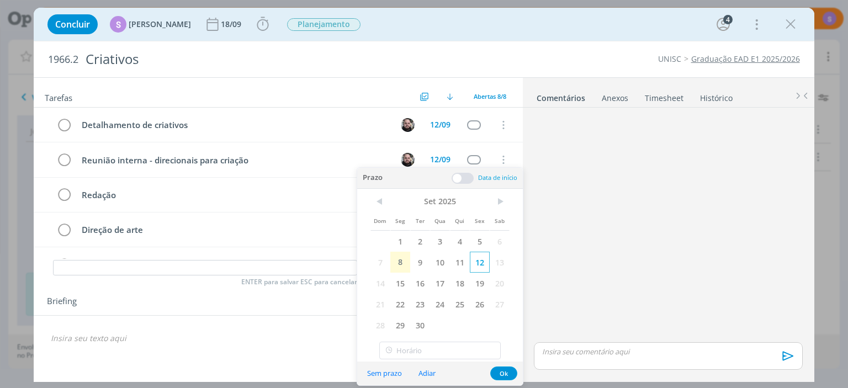
click at [479, 262] on span "12" at bounding box center [480, 262] width 20 height 21
click at [441, 353] on input "16:00" at bounding box center [439, 351] width 121 height 18
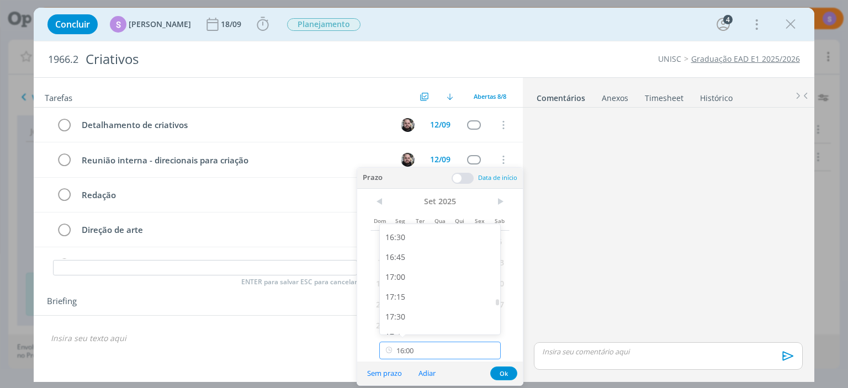
scroll to position [1372, 0]
click at [435, 290] on div "18:00" at bounding box center [440, 293] width 120 height 20
type input "18:00"
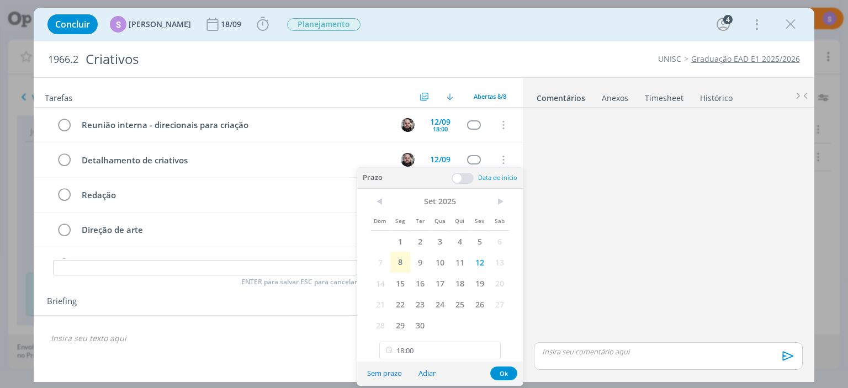
click at [454, 178] on span at bounding box center [463, 178] width 22 height 11
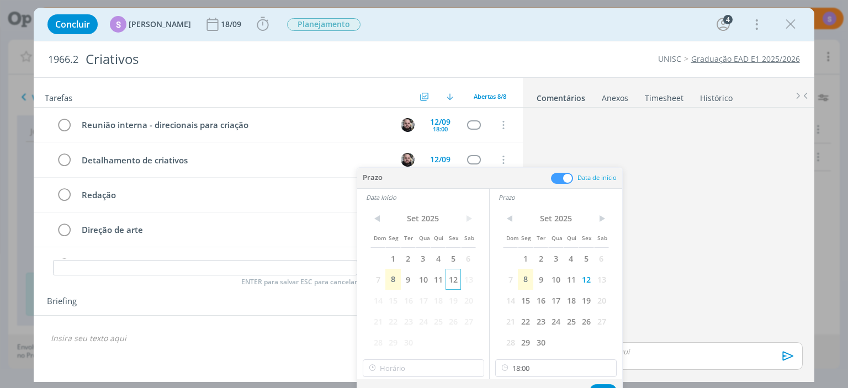
click at [456, 286] on span "12" at bounding box center [453, 279] width 15 height 21
click at [434, 367] on input "16:00" at bounding box center [423, 368] width 121 height 18
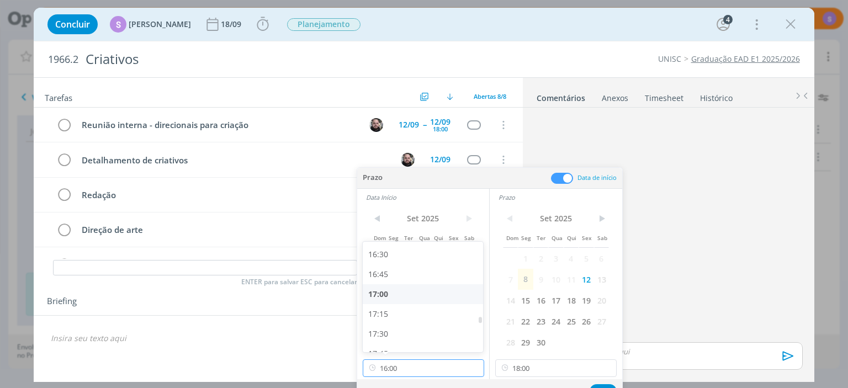
scroll to position [1309, 0]
click at [406, 299] on div "17:00" at bounding box center [423, 295] width 120 height 20
type input "17:00"
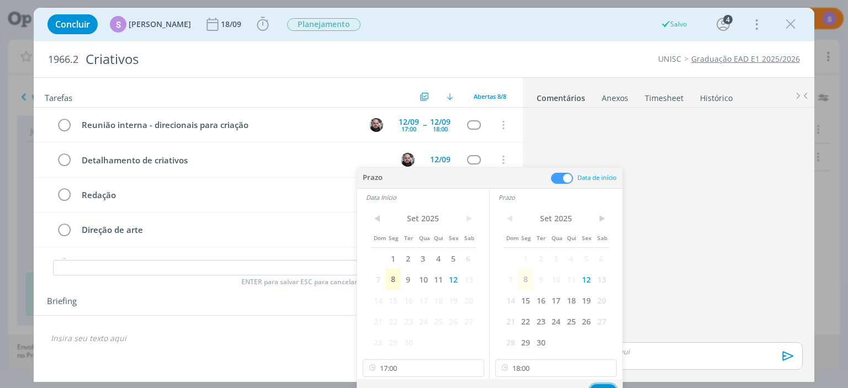
click at [604, 386] on button "Ok" at bounding box center [603, 391] width 27 height 14
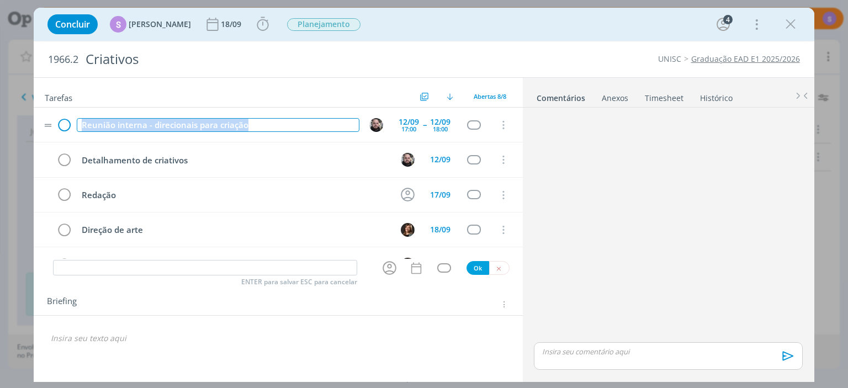
drag, startPoint x: 285, startPoint y: 125, endPoint x: 71, endPoint y: 126, distance: 214.3
click at [71, 126] on tr "Reunião interna - direcionais para criação 12/09 17:00 -- 12/09 18:00 Cancelar" at bounding box center [278, 125] width 489 height 35
copy div "Reunião interna - direcionais para criação"
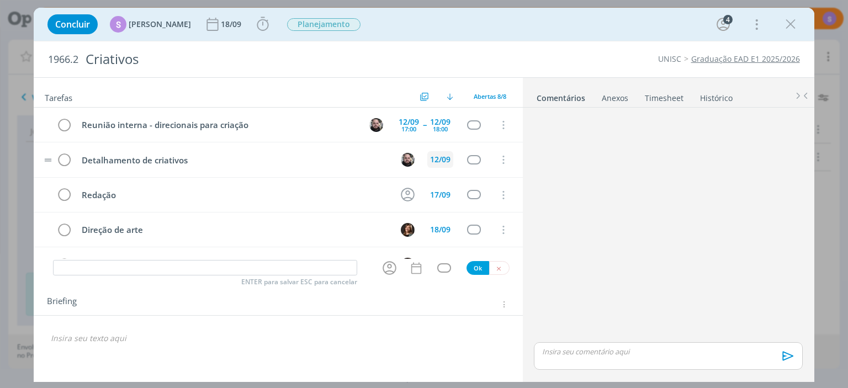
click at [445, 158] on div "12/09" at bounding box center [440, 160] width 20 height 8
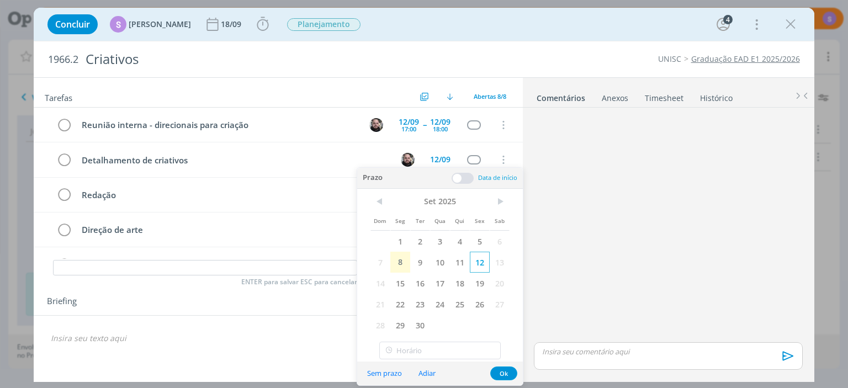
click at [480, 264] on span "12" at bounding box center [480, 262] width 20 height 21
click at [445, 355] on input "16:00" at bounding box center [439, 351] width 121 height 18
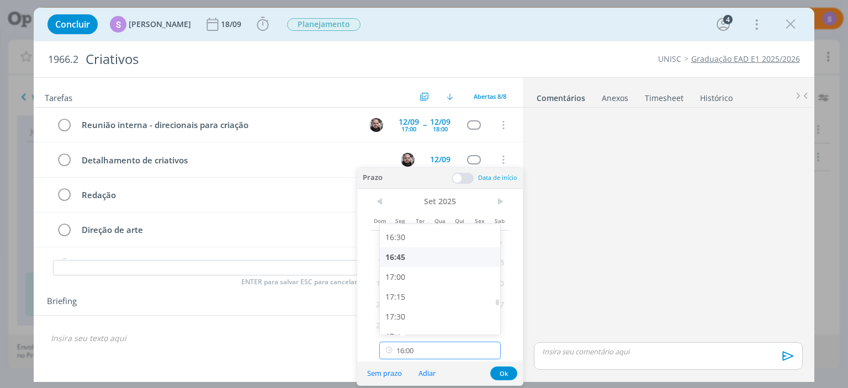
scroll to position [1372, 0]
click at [443, 276] on div "17:45" at bounding box center [440, 273] width 120 height 20
type input "17:45"
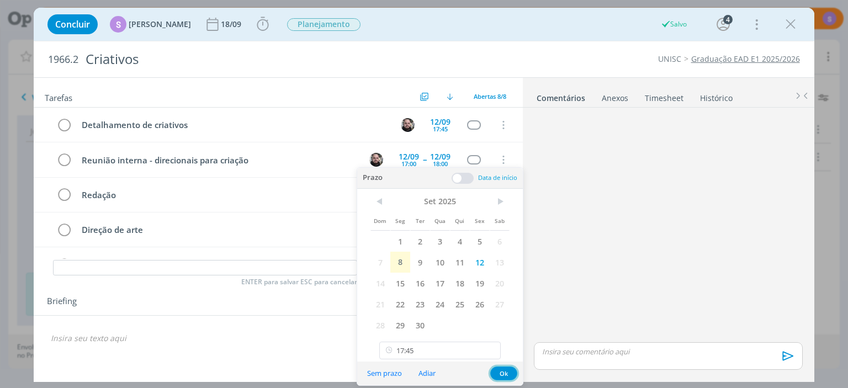
click at [503, 374] on button "Ok" at bounding box center [503, 374] width 27 height 14
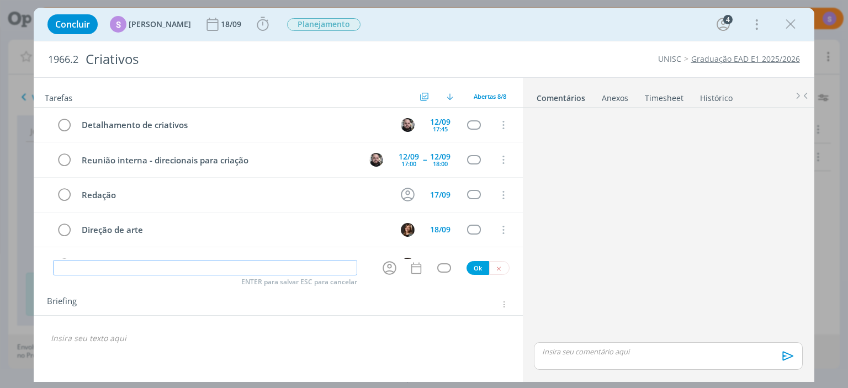
click at [121, 267] on input "dialog" at bounding box center [205, 267] width 304 height 15
paste input "Reunião interna - direcionais para criação"
click at [396, 264] on icon "dialog" at bounding box center [389, 268] width 17 height 17
type input "Reunião interna - direcionais para criação"
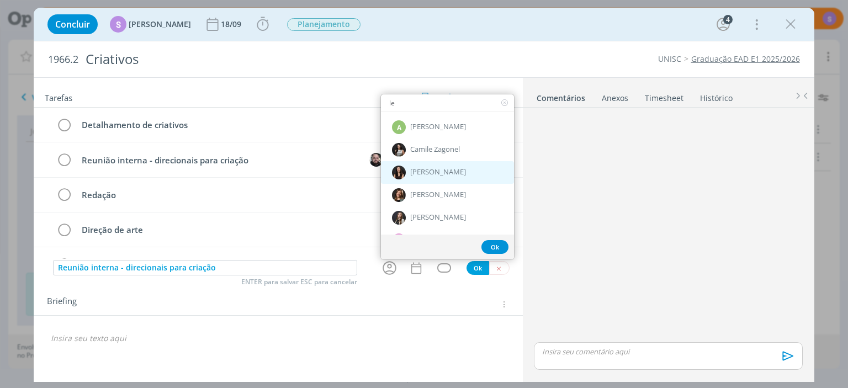
scroll to position [58, 0]
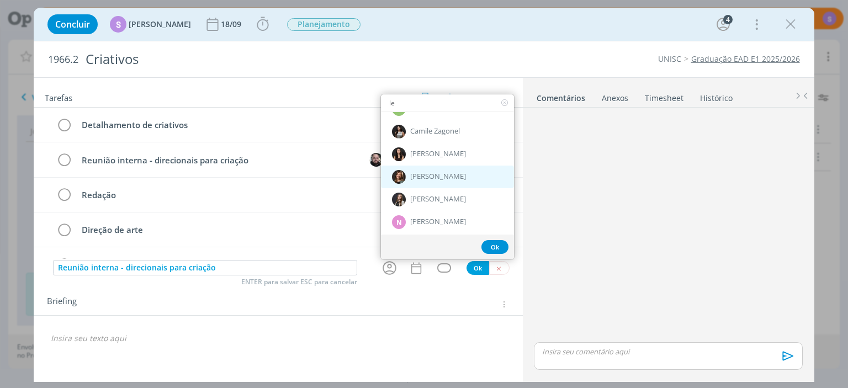
type input "le"
click at [443, 179] on span "[PERSON_NAME]" at bounding box center [438, 177] width 56 height 9
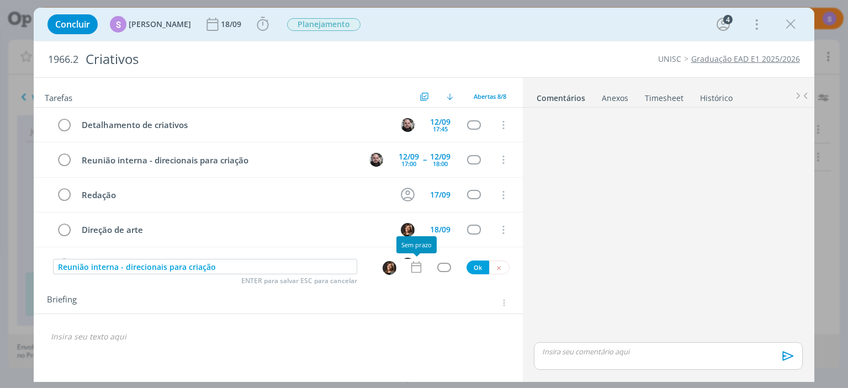
click at [421, 266] on icon "dialog" at bounding box center [416, 268] width 10 height 12
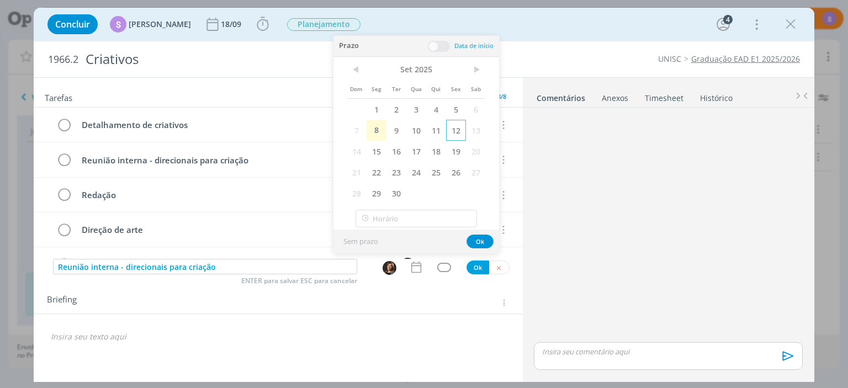
click at [458, 131] on span "12" at bounding box center [456, 130] width 20 height 21
click at [410, 218] on input "16:00" at bounding box center [416, 219] width 121 height 18
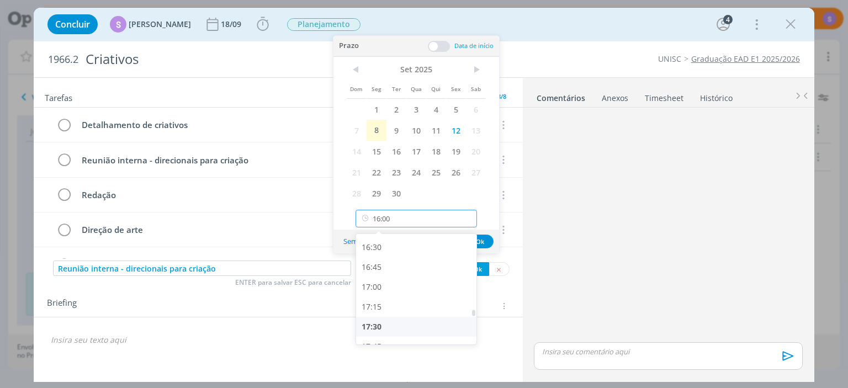
scroll to position [1372, 0]
click at [385, 307] on div "18:00" at bounding box center [416, 303] width 120 height 20
type input "18:00"
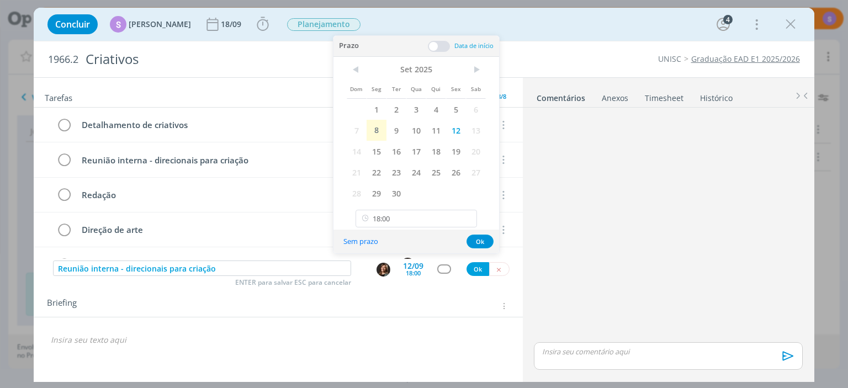
click at [442, 44] on span at bounding box center [439, 46] width 22 height 11
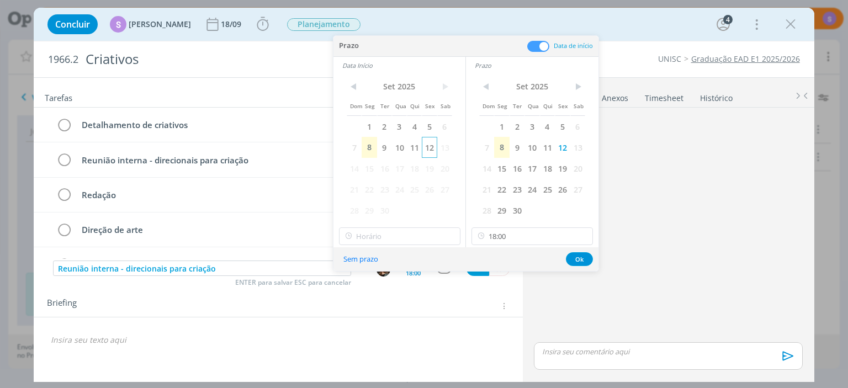
click at [427, 144] on span "12" at bounding box center [429, 147] width 15 height 21
click at [394, 237] on input "16:00" at bounding box center [399, 236] width 121 height 18
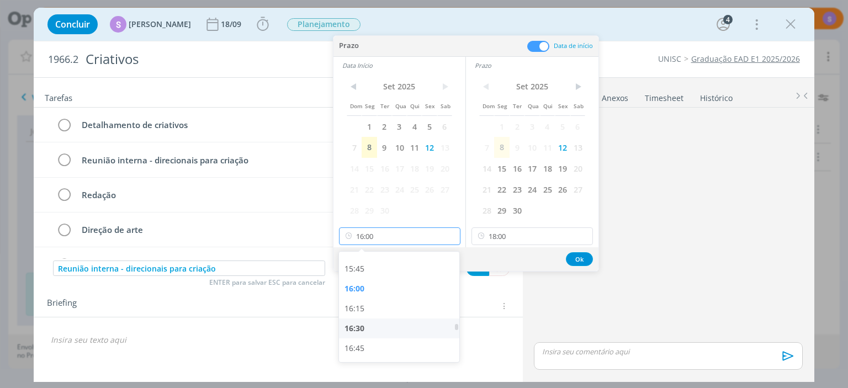
scroll to position [1309, 0]
click at [391, 309] on div "17:00" at bounding box center [399, 305] width 120 height 20
type input "17:00"
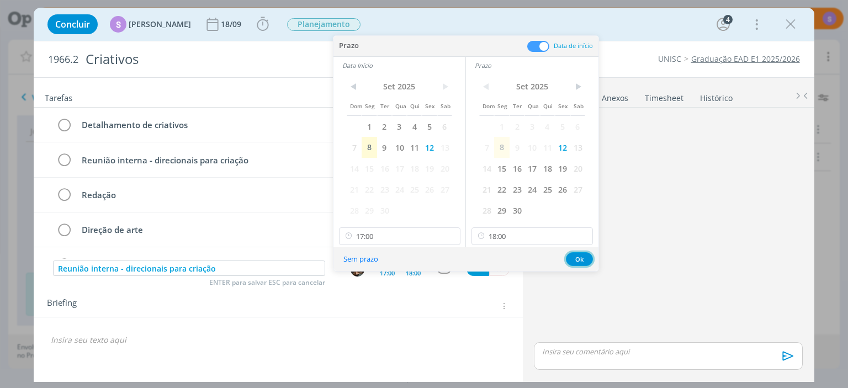
click at [580, 260] on button "Ok" at bounding box center [579, 259] width 27 height 14
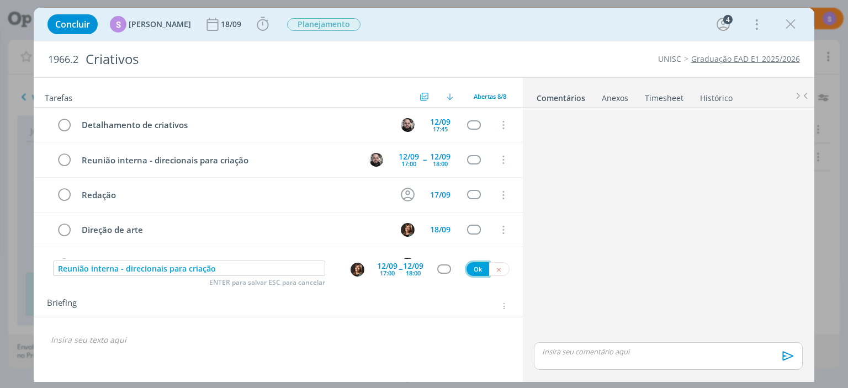
click at [477, 271] on button "Ok" at bounding box center [478, 269] width 23 height 14
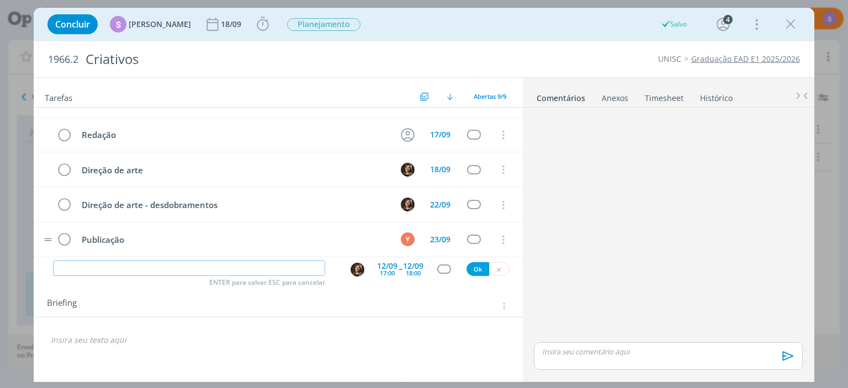
scroll to position [129, 0]
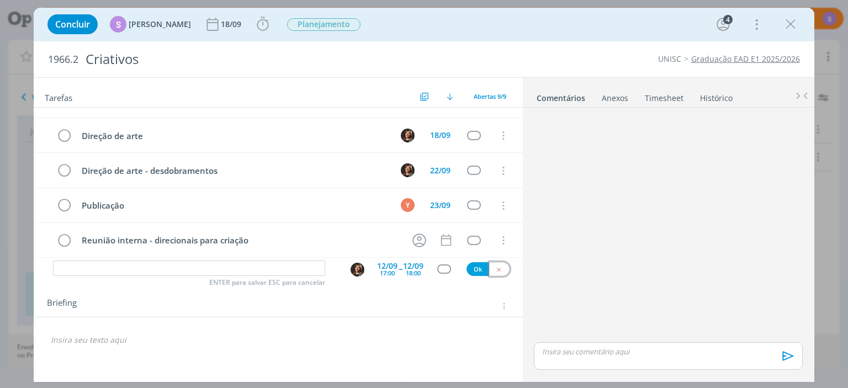
click at [505, 269] on button "dialog" at bounding box center [499, 269] width 20 height 14
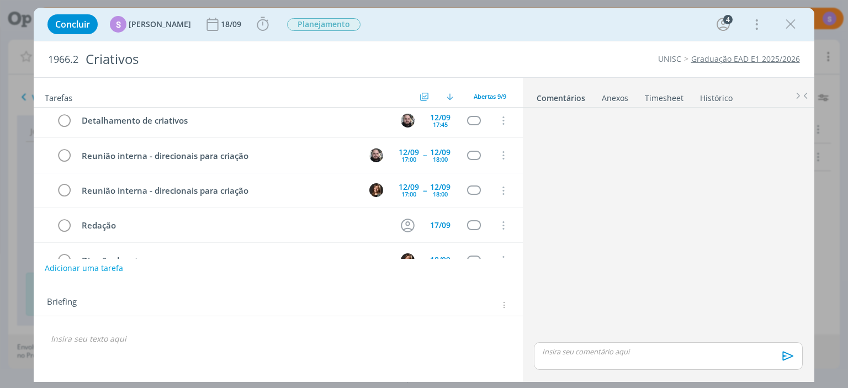
scroll to position [0, 0]
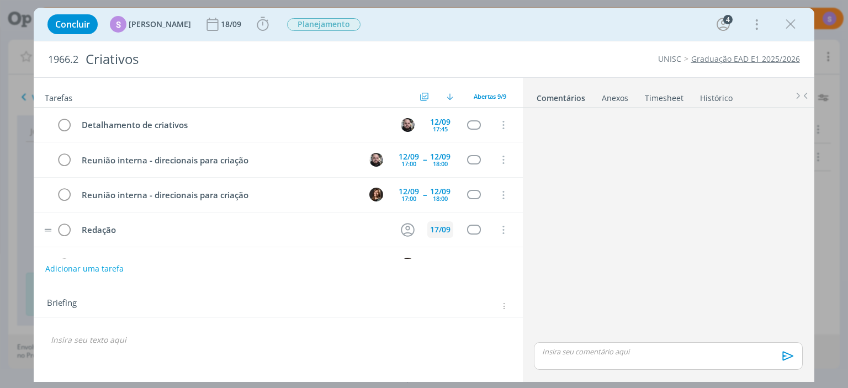
click at [445, 227] on div "17/09" at bounding box center [440, 230] width 20 height 8
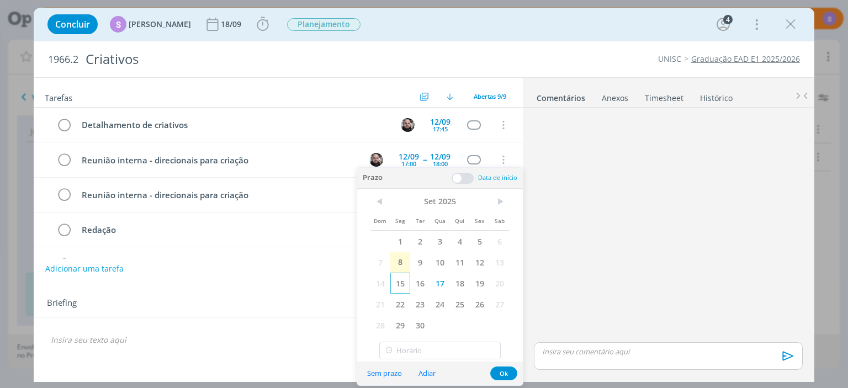
click at [401, 285] on span "15" at bounding box center [400, 283] width 20 height 21
click at [425, 347] on input "16:00" at bounding box center [439, 351] width 121 height 18
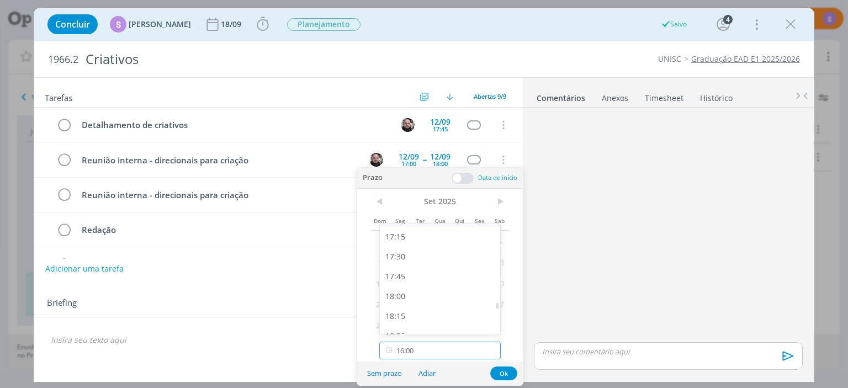
scroll to position [1372, 0]
click at [433, 292] on div "18:00" at bounding box center [440, 293] width 120 height 20
type input "18:00"
click at [456, 178] on span at bounding box center [463, 178] width 22 height 11
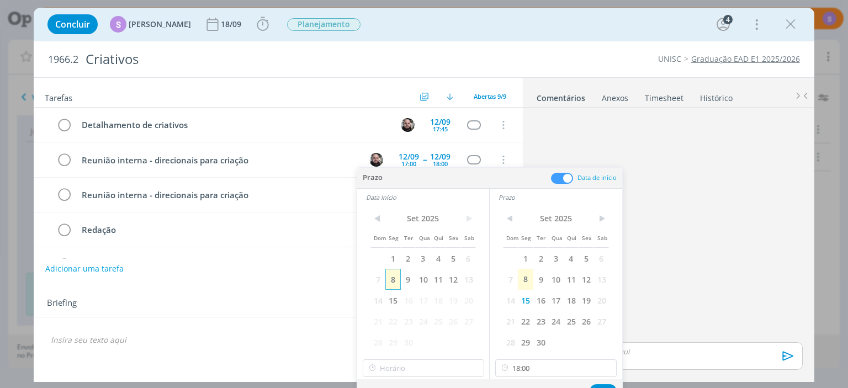
click at [395, 279] on span "8" at bounding box center [392, 279] width 15 height 21
click at [400, 366] on input "16:00" at bounding box center [423, 368] width 121 height 18
click at [408, 294] on div "09:00" at bounding box center [423, 295] width 120 height 20
type input "09:00"
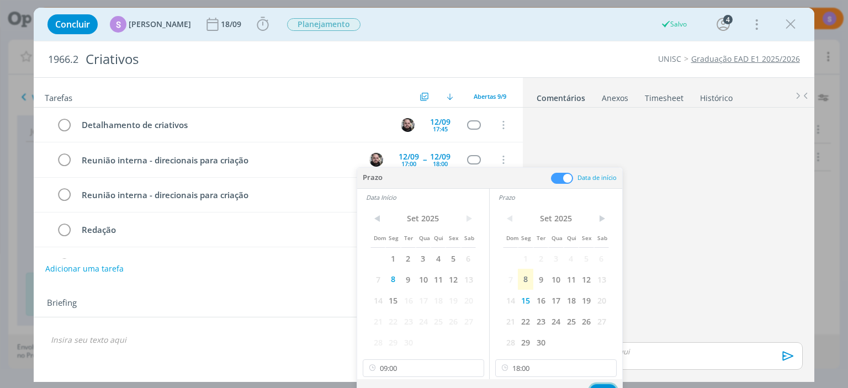
click at [603, 385] on button "Ok" at bounding box center [603, 391] width 27 height 14
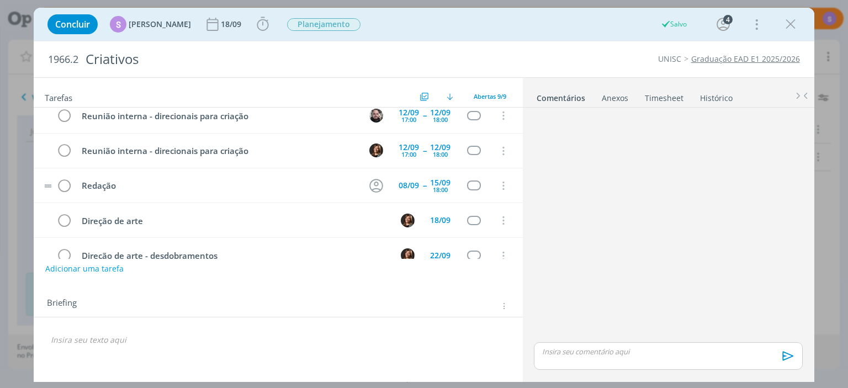
scroll to position [64, 0]
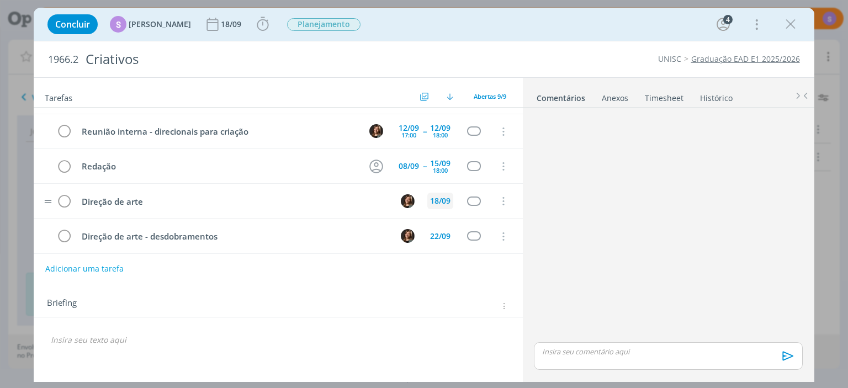
click at [436, 201] on div "18/09" at bounding box center [440, 201] width 20 height 8
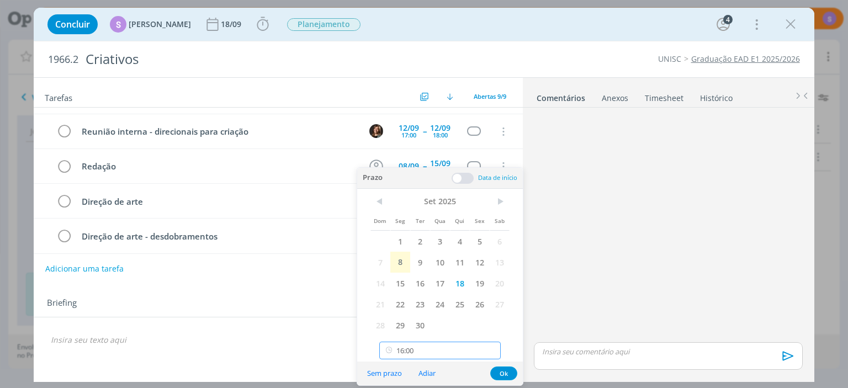
click at [445, 348] on input "16:00" at bounding box center [439, 351] width 121 height 18
click at [441, 297] on div "18:00" at bounding box center [440, 293] width 120 height 20
type input "18:00"
click at [459, 178] on span at bounding box center [463, 178] width 22 height 11
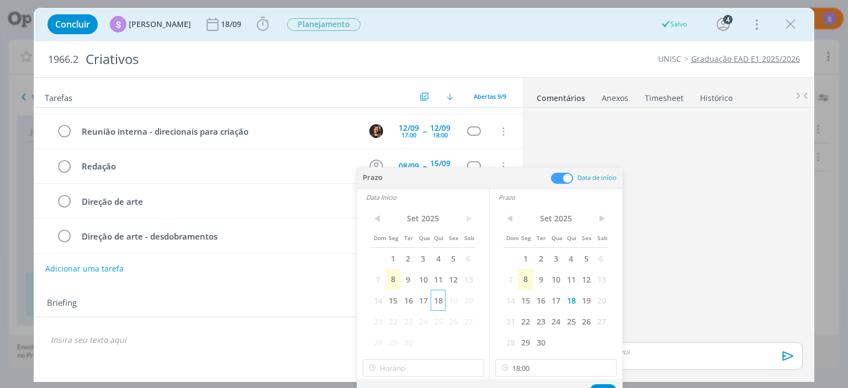
click at [445, 303] on span "18" at bounding box center [438, 300] width 15 height 21
click at [403, 369] on input "16:00" at bounding box center [423, 368] width 121 height 18
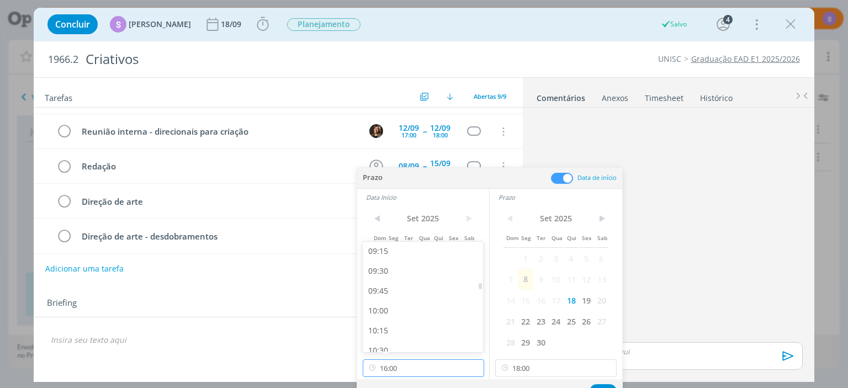
scroll to position [673, 0]
click at [419, 299] on div "09:00" at bounding box center [423, 295] width 120 height 20
type input "09:00"
click at [600, 386] on button "Ok" at bounding box center [603, 391] width 27 height 14
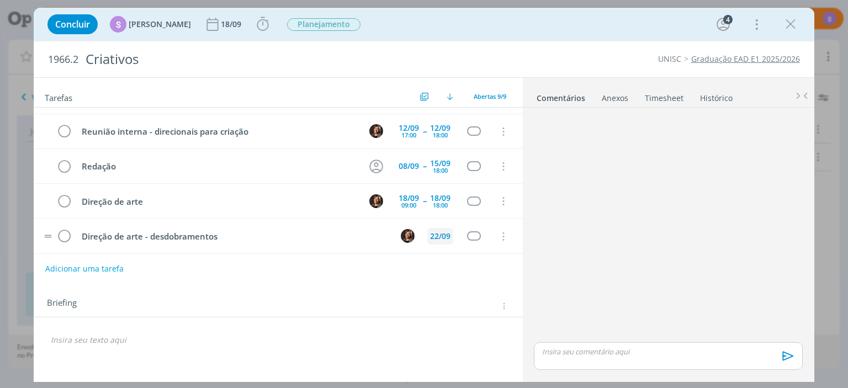
click at [448, 233] on div "22/09" at bounding box center [440, 236] width 20 height 8
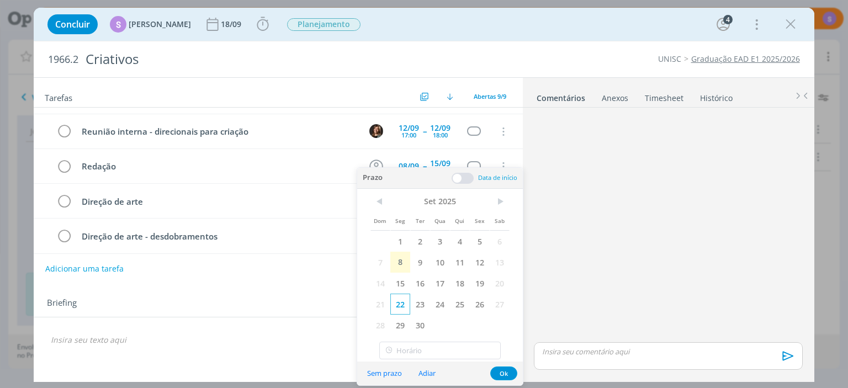
click at [405, 305] on span "22" at bounding box center [400, 304] width 20 height 21
click at [420, 348] on input "16:00" at bounding box center [439, 351] width 121 height 18
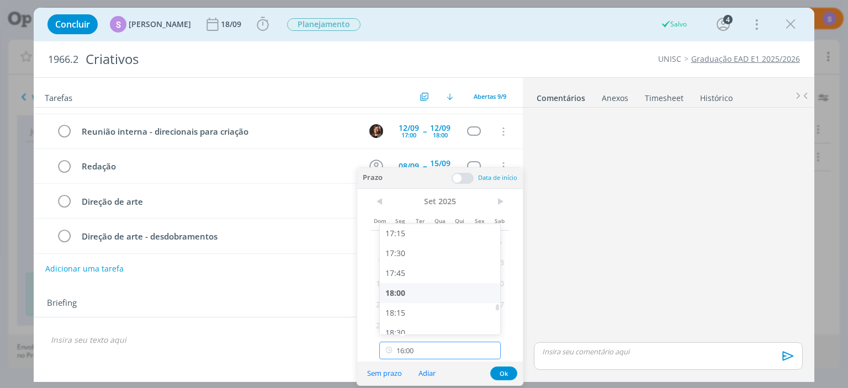
scroll to position [1436, 0]
click at [443, 238] on div "18:00" at bounding box center [440, 230] width 120 height 20
type input "18:00"
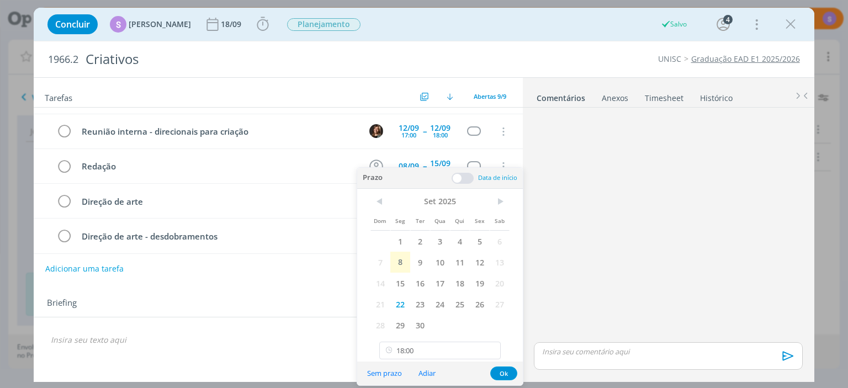
click at [462, 176] on span at bounding box center [463, 178] width 22 height 11
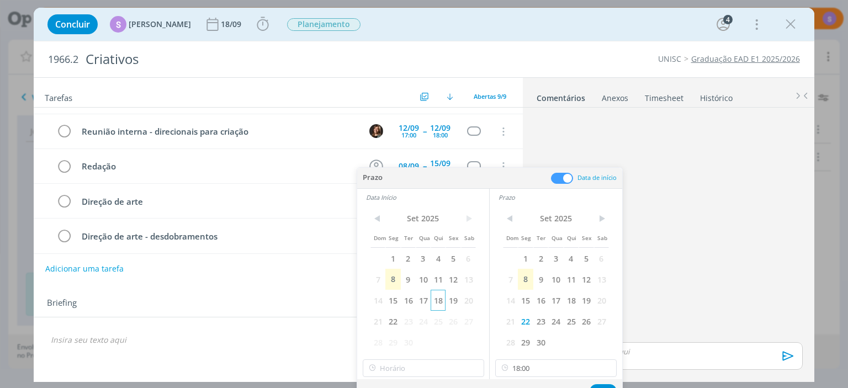
click at [439, 300] on span "18" at bounding box center [438, 300] width 15 height 21
click at [421, 365] on input "16:00" at bounding box center [423, 368] width 121 height 18
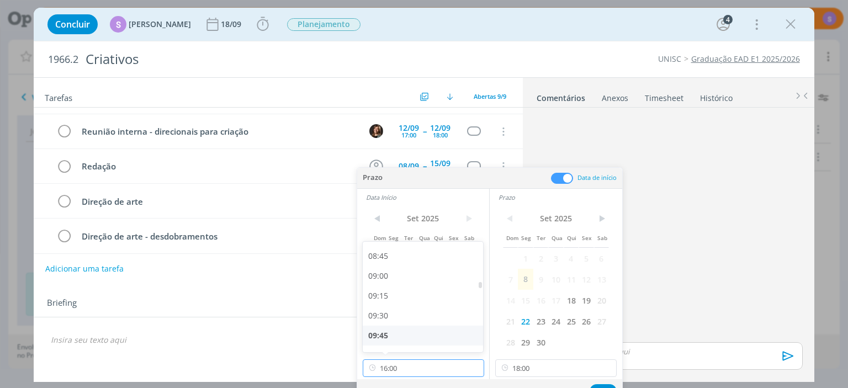
scroll to position [673, 0]
click at [435, 297] on div "09:00" at bounding box center [423, 295] width 120 height 20
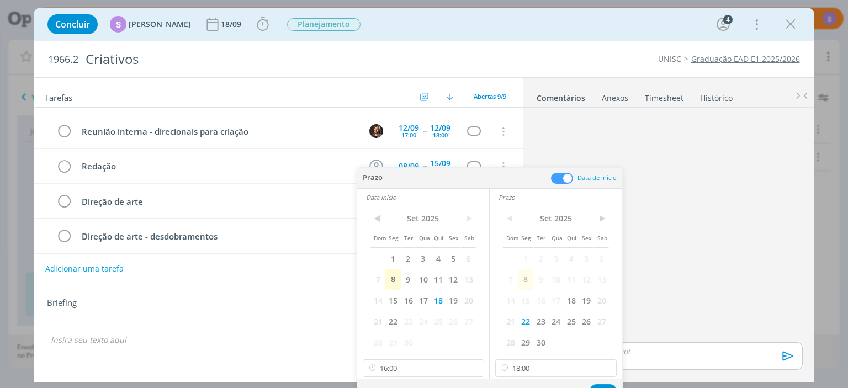
type input "09:00"
click at [599, 387] on button "Ok" at bounding box center [603, 391] width 27 height 14
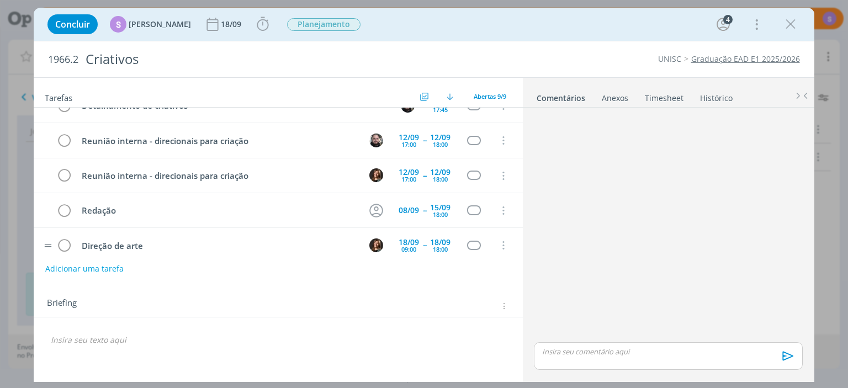
scroll to position [0, 0]
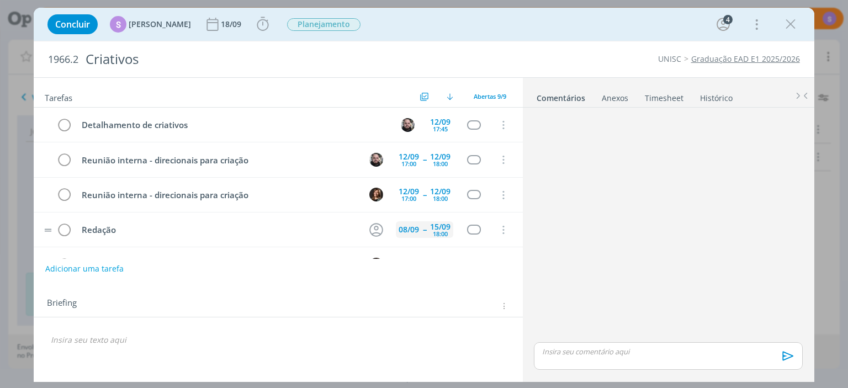
click at [402, 232] on div "08/09" at bounding box center [409, 230] width 20 height 8
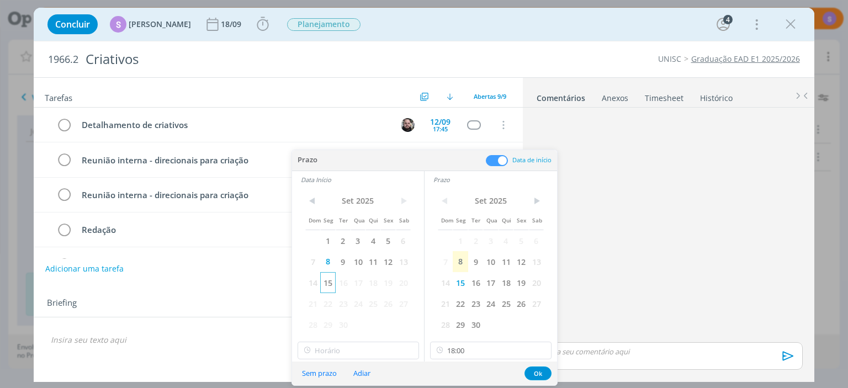
click at [326, 284] on span "15" at bounding box center [327, 282] width 15 height 21
click at [533, 374] on button "Ok" at bounding box center [538, 374] width 27 height 14
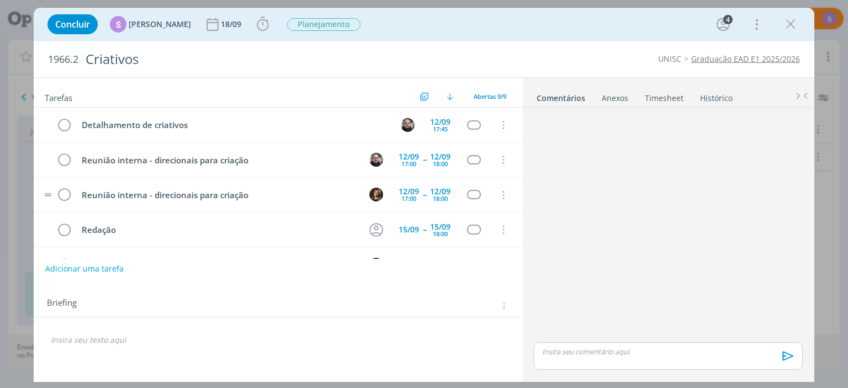
scroll to position [64, 0]
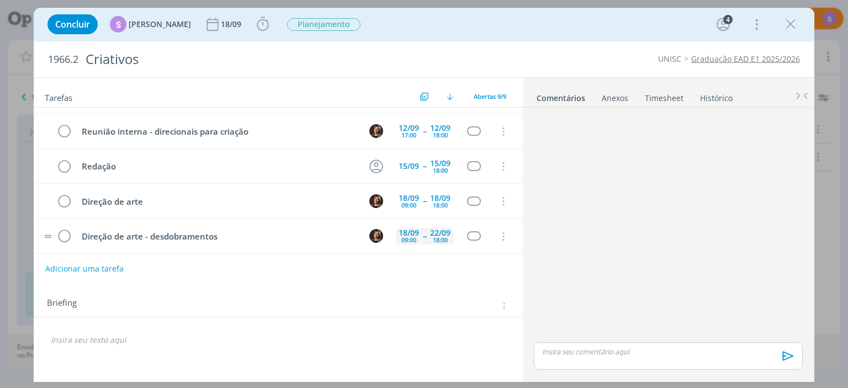
click at [407, 237] on div "09:00" at bounding box center [408, 240] width 15 height 6
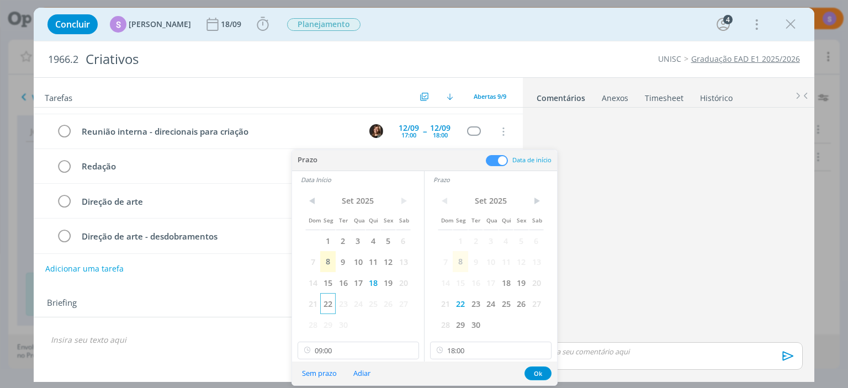
click at [321, 306] on span "22" at bounding box center [327, 303] width 15 height 21
drag, startPoint x: 539, startPoint y: 372, endPoint x: 479, endPoint y: 338, distance: 69.2
click at [538, 372] on button "Ok" at bounding box center [538, 374] width 27 height 14
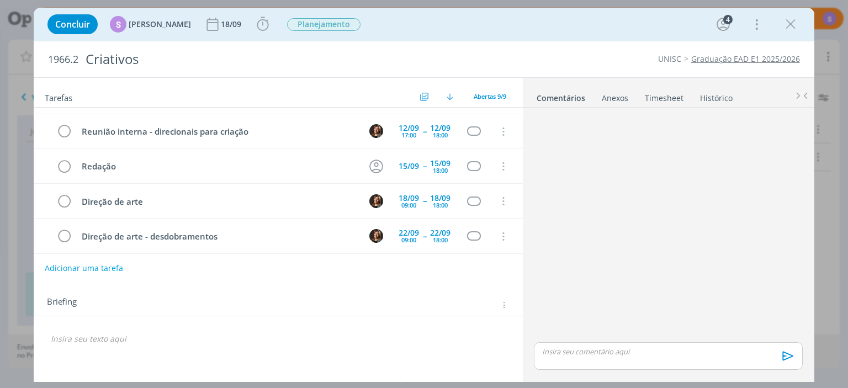
click at [80, 272] on button "Adicionar uma tarefa" at bounding box center [84, 268] width 78 height 19
type input "Revisão"
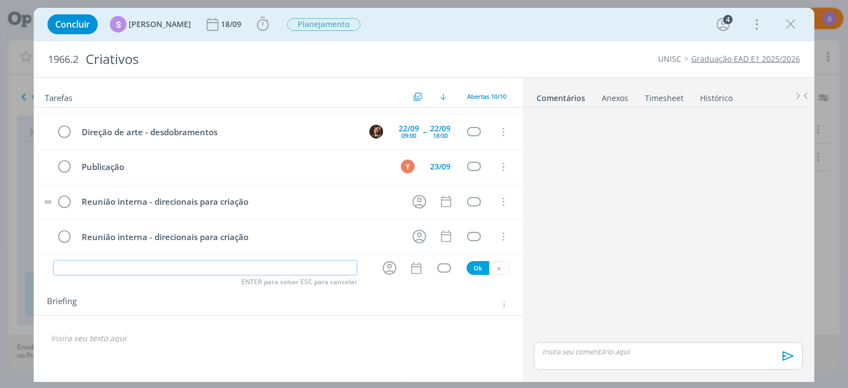
scroll to position [202, 0]
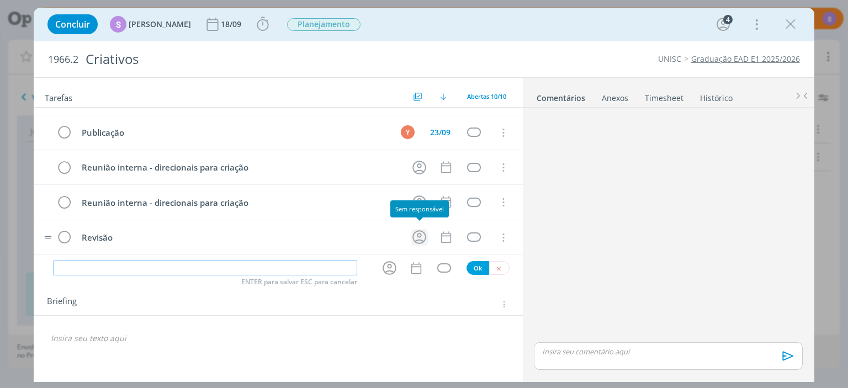
click at [413, 233] on icon "dialog" at bounding box center [419, 237] width 14 height 14
click at [327, 335] on p "dialog" at bounding box center [278, 338] width 454 height 11
click at [420, 231] on icon "dialog" at bounding box center [419, 237] width 17 height 17
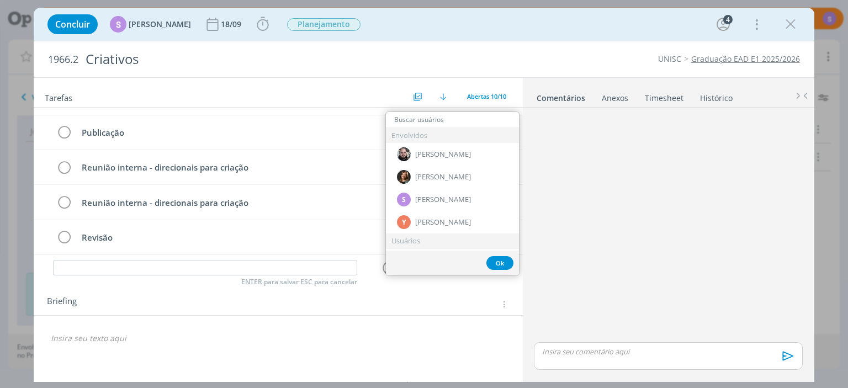
click at [396, 42] on h2 "1966.2 Criativos" at bounding box center [265, 59] width 434 height 36
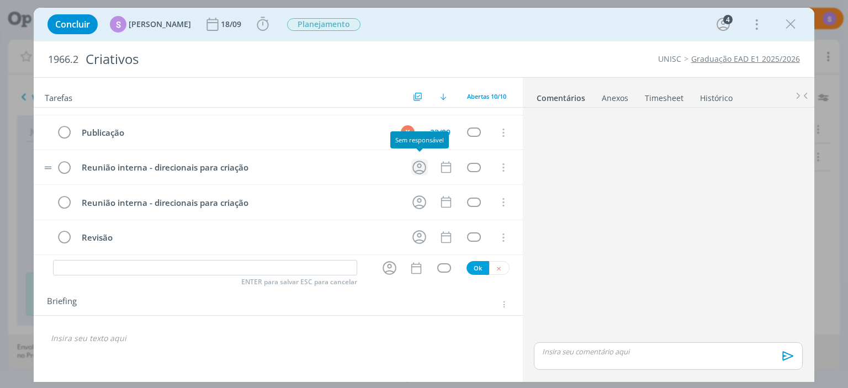
click at [420, 166] on icon "dialog" at bounding box center [419, 167] width 17 height 17
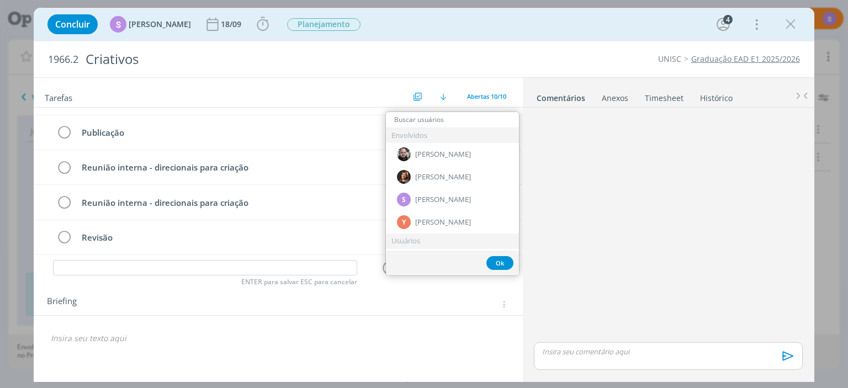
click at [350, 315] on div "Briefing Briefings Predefinidos Versões do Briefing Ver Briefing do Projeto" at bounding box center [278, 301] width 489 height 30
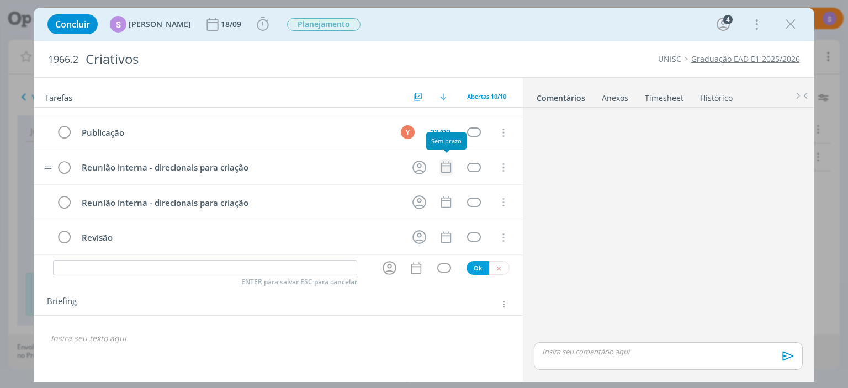
click at [443, 161] on icon "dialog" at bounding box center [446, 167] width 14 height 14
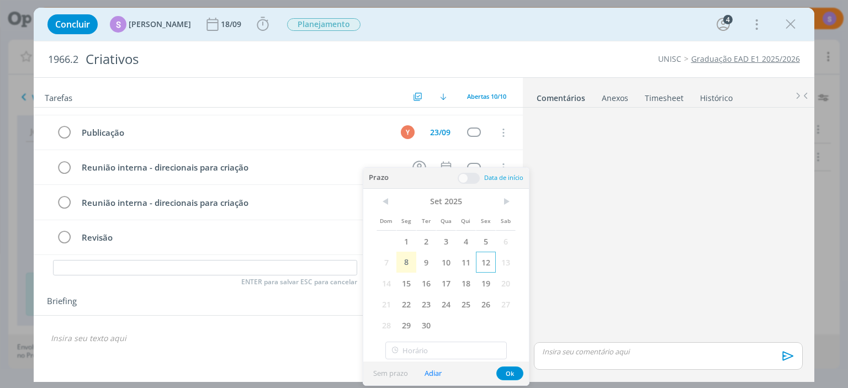
click at [485, 262] on span "12" at bounding box center [486, 262] width 20 height 21
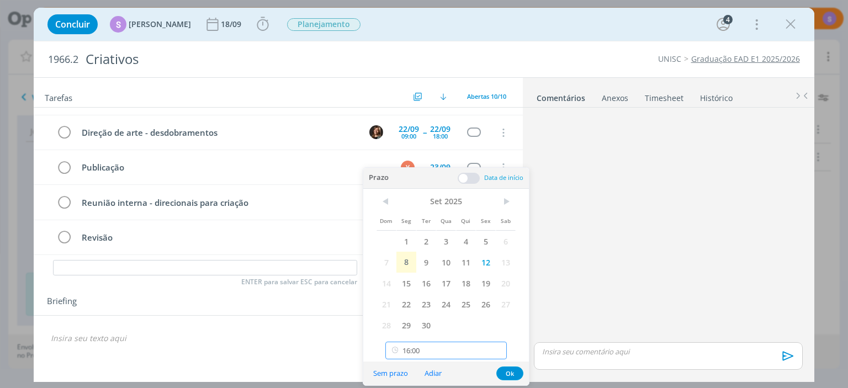
click at [460, 346] on input "16:00" at bounding box center [445, 351] width 121 height 18
click at [441, 295] on div "18:00" at bounding box center [446, 293] width 120 height 20
type input "18:00"
click at [468, 178] on span at bounding box center [469, 178] width 22 height 11
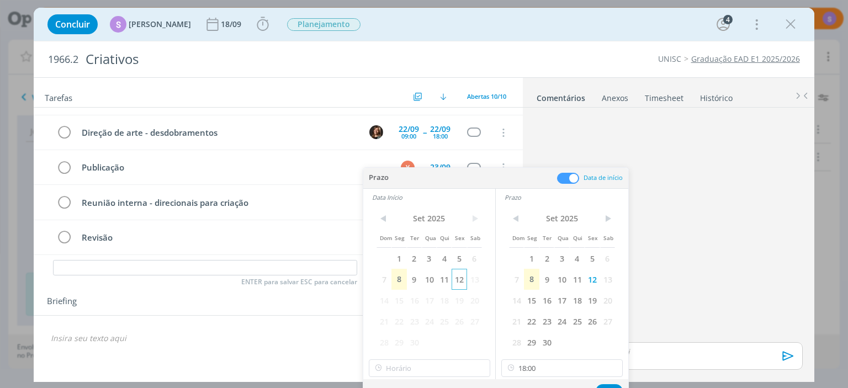
click at [459, 282] on span "12" at bounding box center [459, 279] width 15 height 21
click at [423, 361] on input "16:00" at bounding box center [429, 368] width 121 height 18
click at [410, 290] on div "17:00" at bounding box center [429, 295] width 120 height 20
type input "17:00"
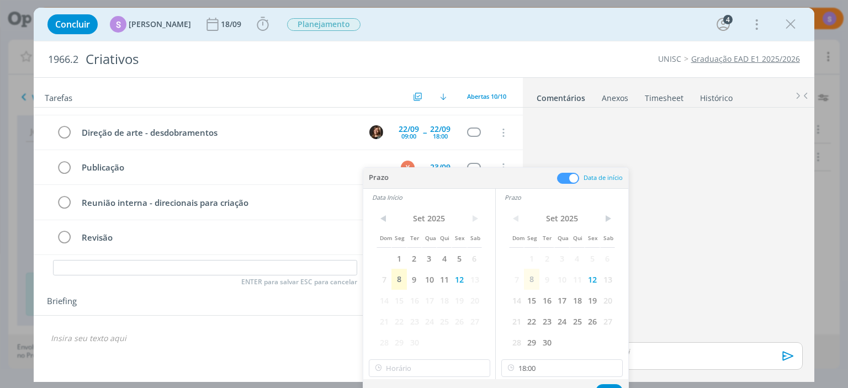
type input "17:00"
click at [613, 384] on button "Ok" at bounding box center [609, 391] width 27 height 14
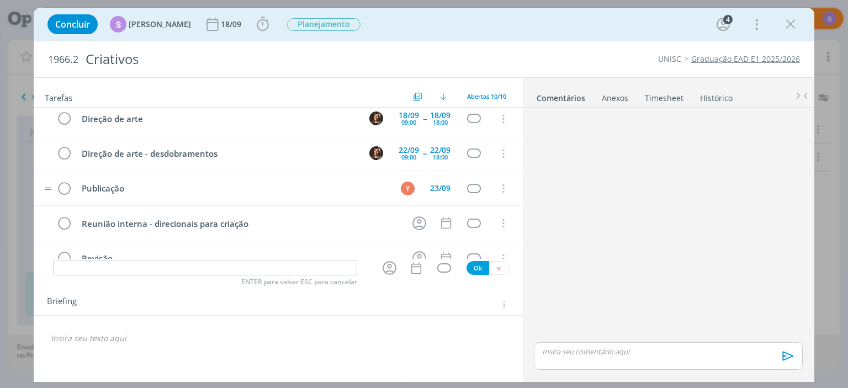
scroll to position [202, 0]
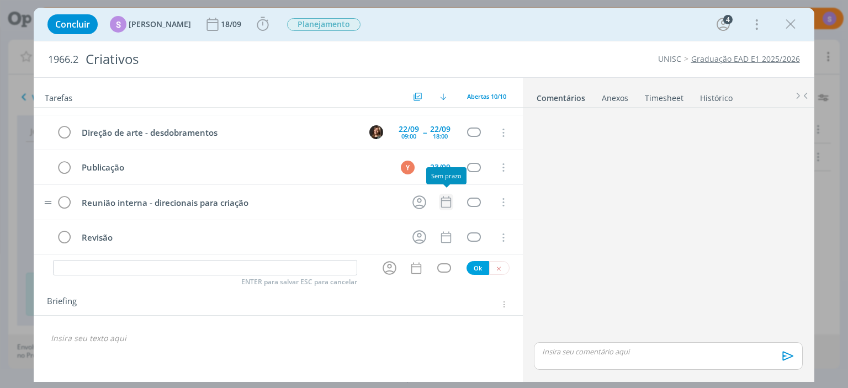
click at [451, 199] on icon "dialog" at bounding box center [446, 203] width 10 height 12
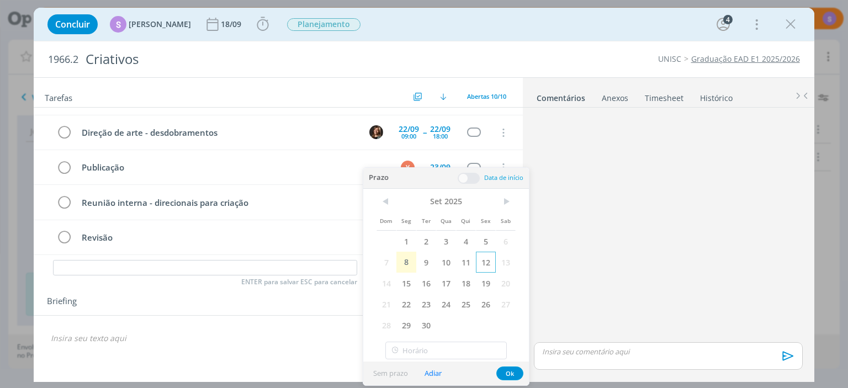
click at [481, 264] on span "12" at bounding box center [486, 262] width 20 height 21
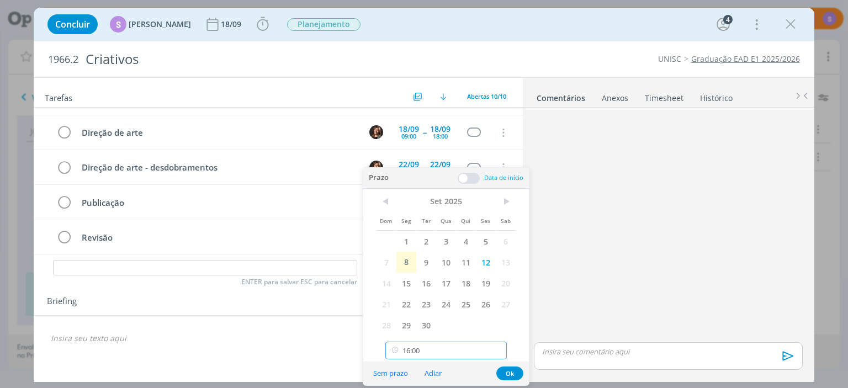
click at [441, 353] on input "16:00" at bounding box center [445, 351] width 121 height 18
click at [433, 294] on div "18:00" at bounding box center [446, 293] width 120 height 20
type input "18:00"
click at [462, 179] on span at bounding box center [469, 178] width 22 height 11
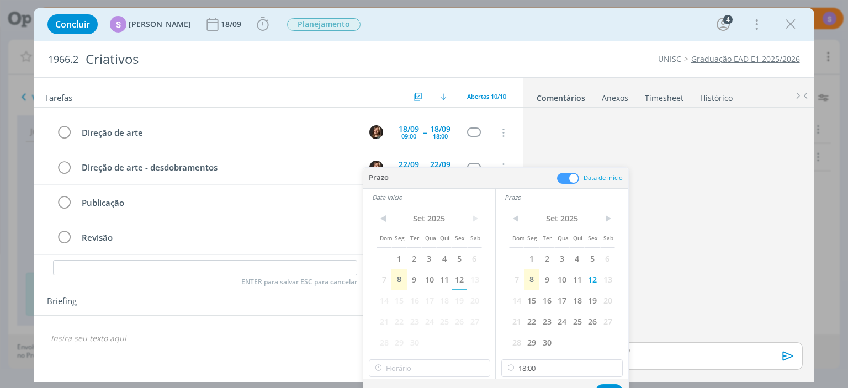
click at [457, 279] on span "12" at bounding box center [459, 279] width 15 height 21
type input "16:00"
click at [414, 361] on input "16:00" at bounding box center [429, 368] width 121 height 18
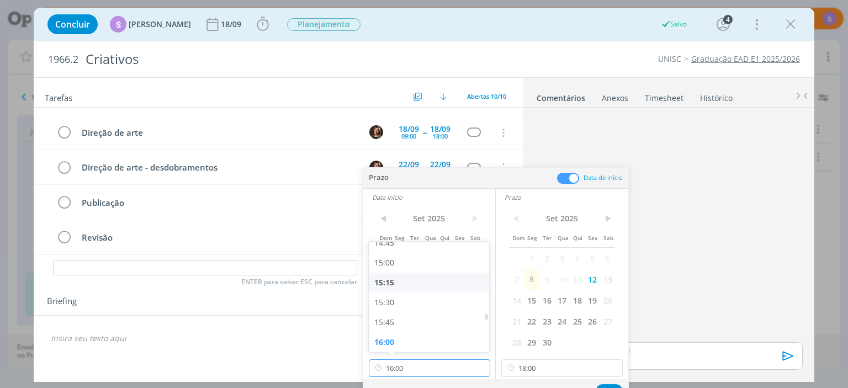
scroll to position [1309, 0]
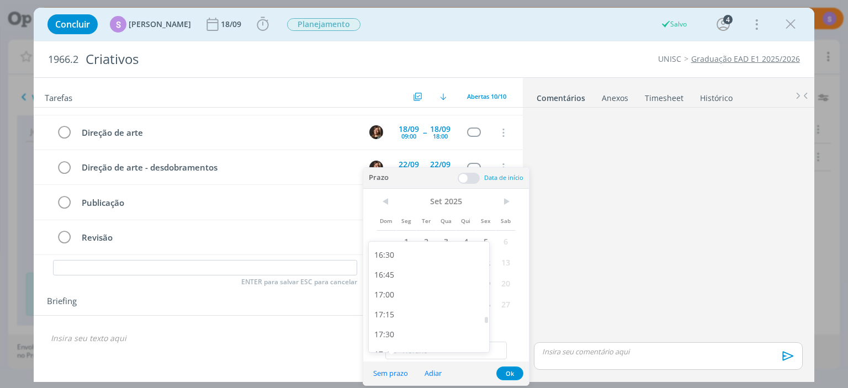
click at [389, 293] on div "17:00" at bounding box center [429, 295] width 120 height 20
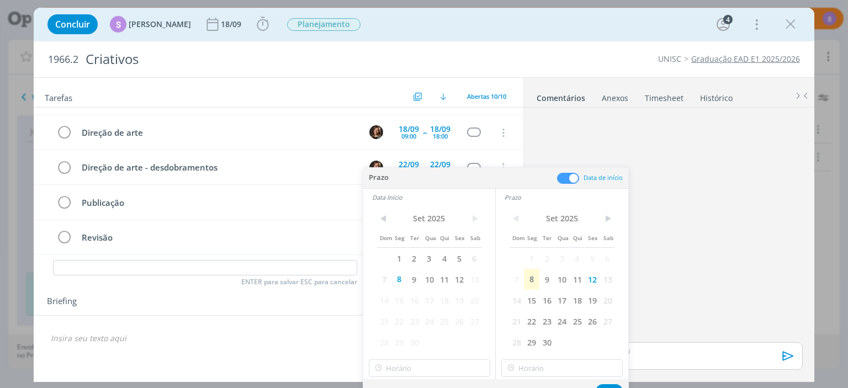
type input "17:00"
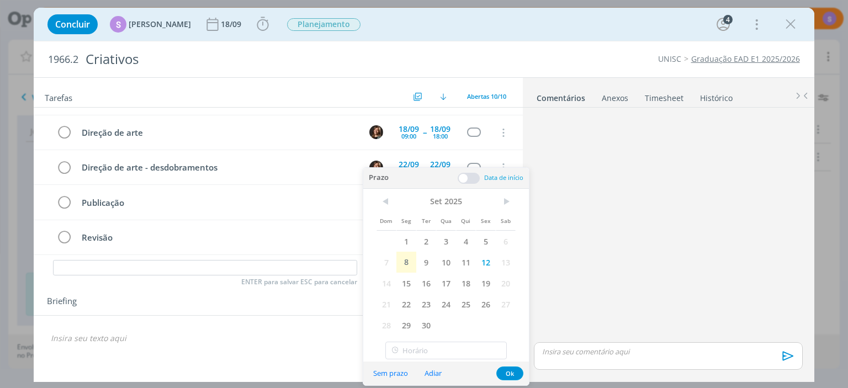
type input "17:00"
type input "18:00"
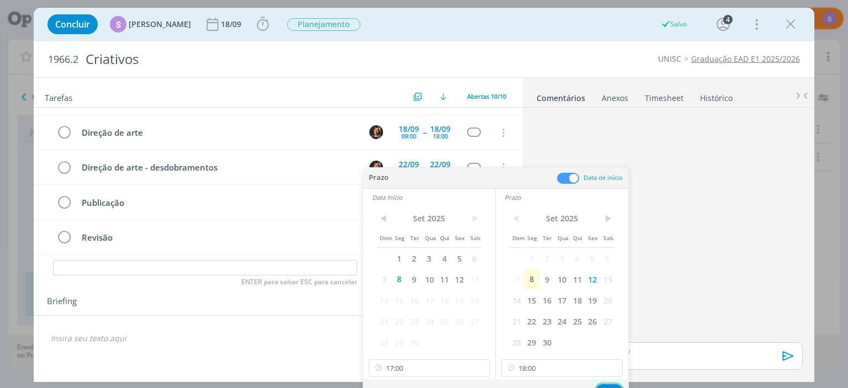
click at [609, 387] on button "Ok" at bounding box center [609, 391] width 27 height 14
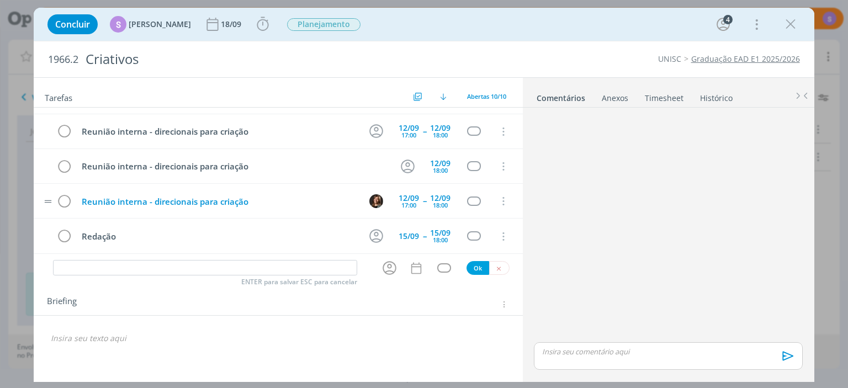
scroll to position [127, 0]
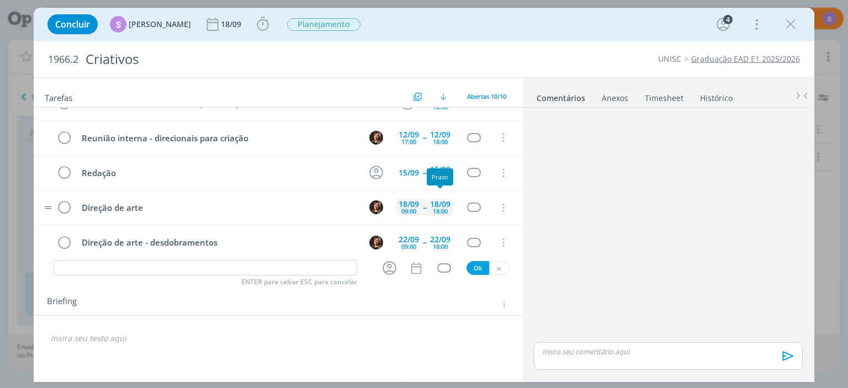
click at [438, 209] on div "18:00" at bounding box center [440, 211] width 15 height 6
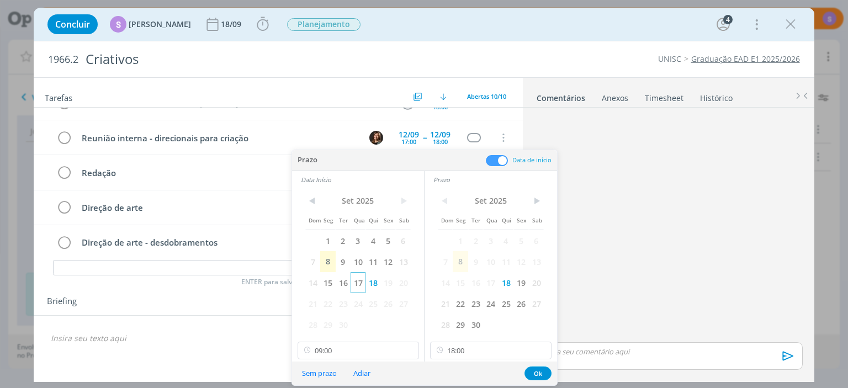
click at [358, 286] on span "17" at bounding box center [358, 282] width 15 height 21
click at [496, 285] on span "17" at bounding box center [490, 282] width 15 height 21
click at [536, 373] on button "Ok" at bounding box center [538, 374] width 27 height 14
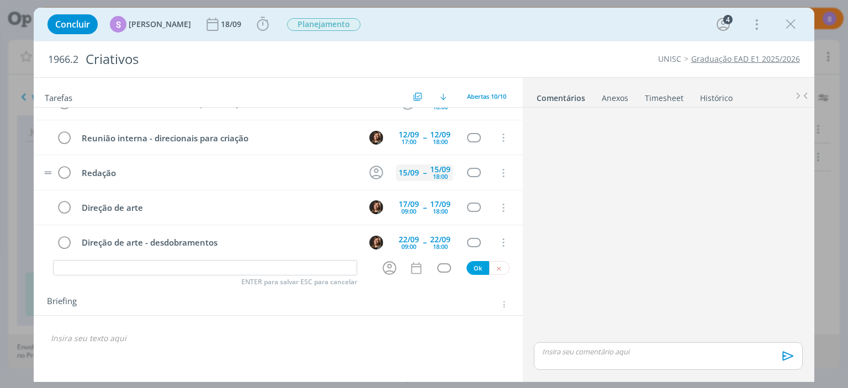
click at [410, 171] on div "15/09" at bounding box center [409, 173] width 20 height 8
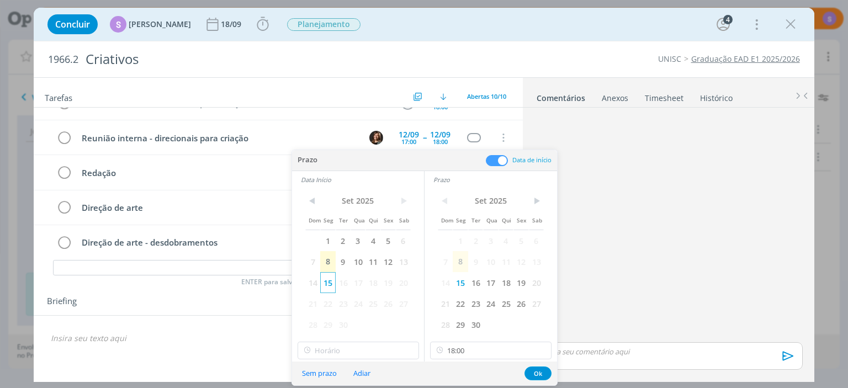
click at [329, 282] on span "15" at bounding box center [327, 282] width 15 height 21
click at [336, 351] on input "16:00" at bounding box center [358, 351] width 121 height 18
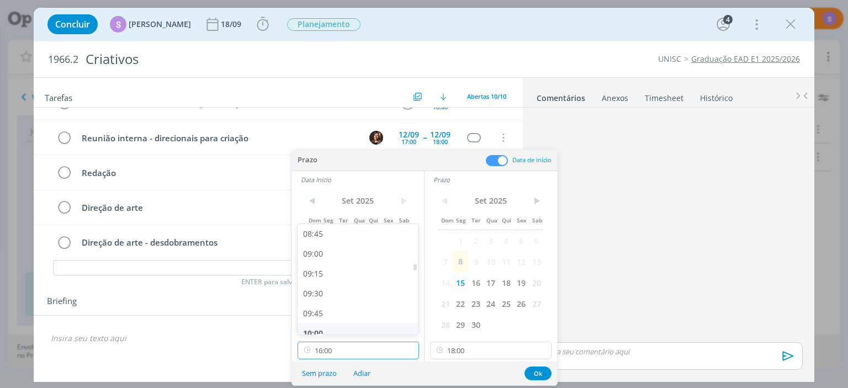
scroll to position [673, 0]
click at [331, 281] on div "09:00" at bounding box center [358, 277] width 120 height 20
type input "09:00"
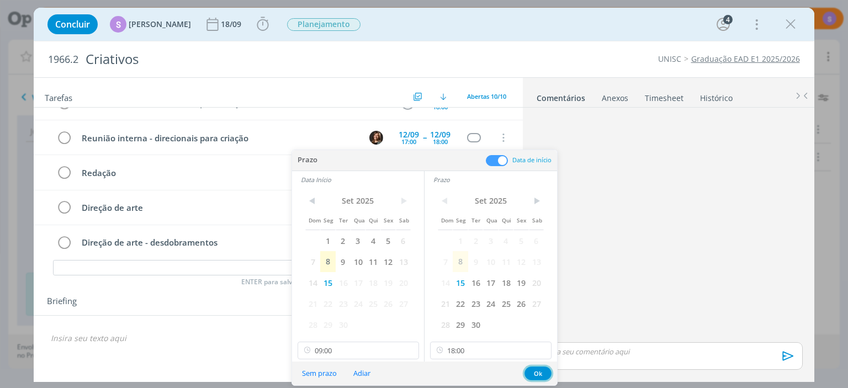
click at [538, 371] on button "Ok" at bounding box center [538, 374] width 27 height 14
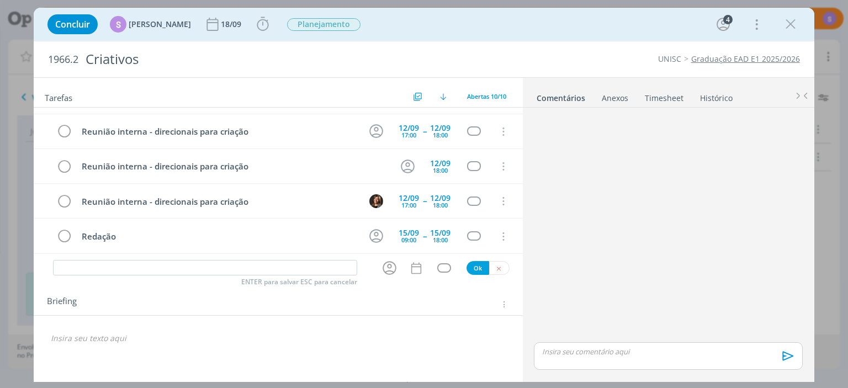
scroll to position [127, 0]
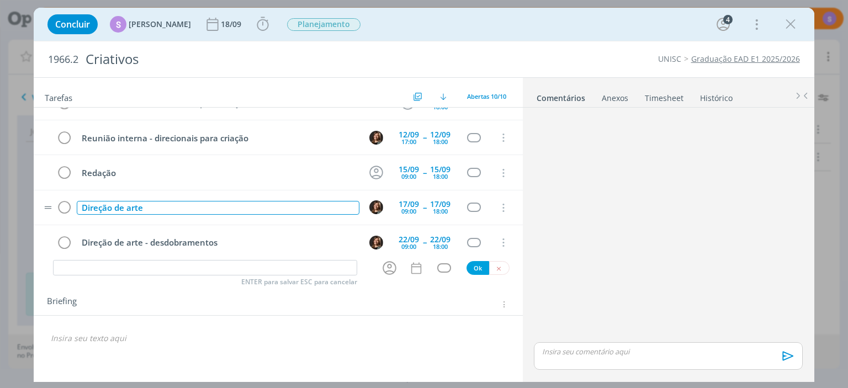
click at [281, 201] on div "Direção de arte" at bounding box center [218, 208] width 282 height 14
click at [245, 269] on input "dialog" at bounding box center [205, 267] width 304 height 15
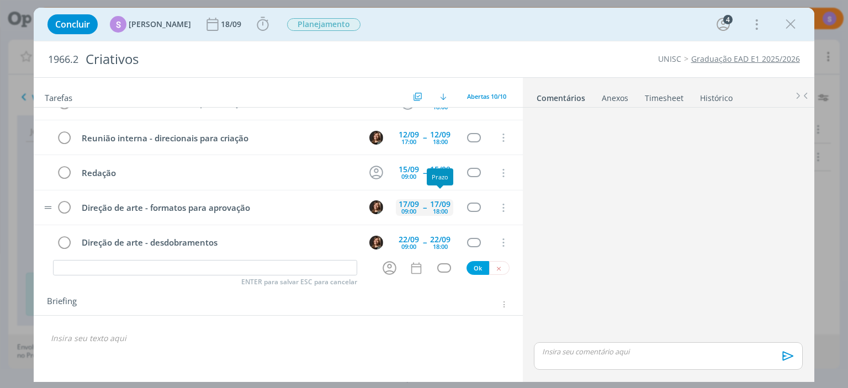
click at [433, 200] on div "17/09" at bounding box center [440, 204] width 20 height 8
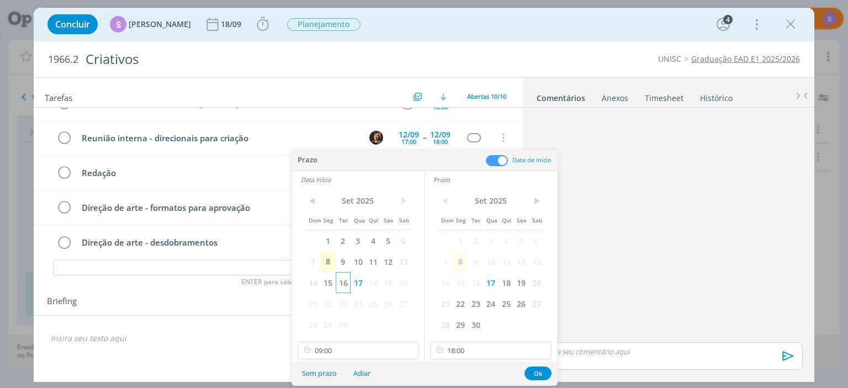
click at [345, 283] on span "16" at bounding box center [343, 282] width 15 height 21
click at [472, 284] on span "16" at bounding box center [475, 282] width 15 height 21
click at [542, 372] on button "Ok" at bounding box center [538, 374] width 27 height 14
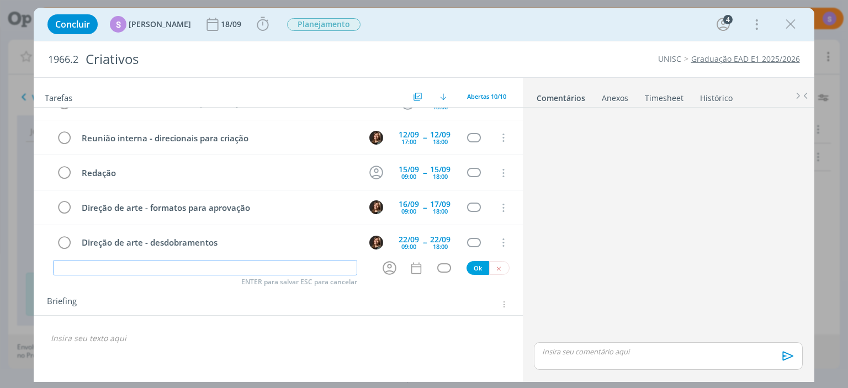
click at [166, 274] on input "dialog" at bounding box center [205, 267] width 304 height 15
type input "Revisão"
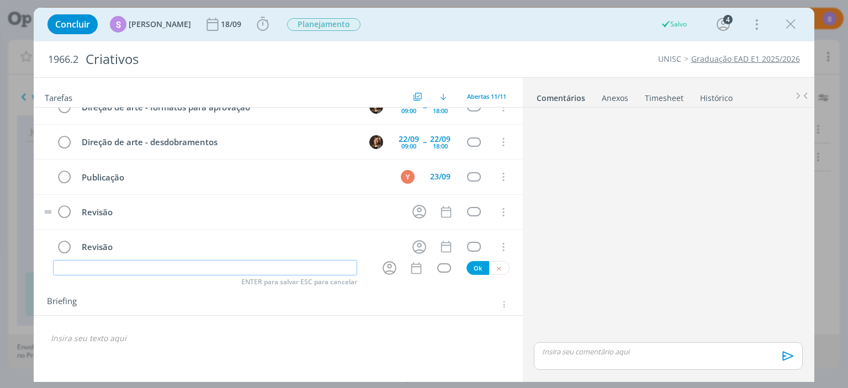
scroll to position [202, 0]
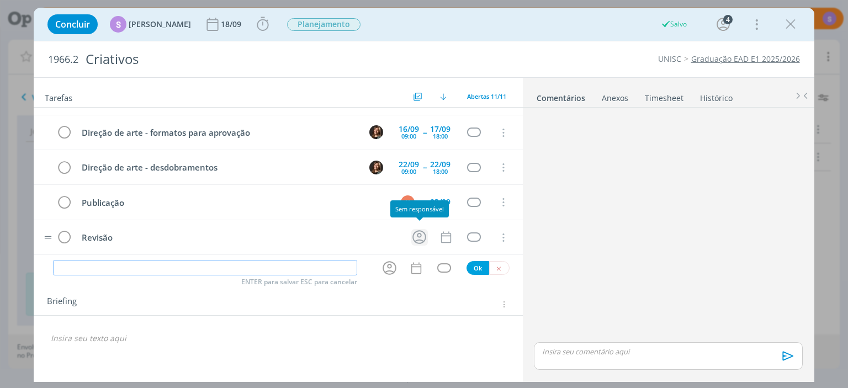
click at [415, 231] on icon "dialog" at bounding box center [419, 237] width 17 height 17
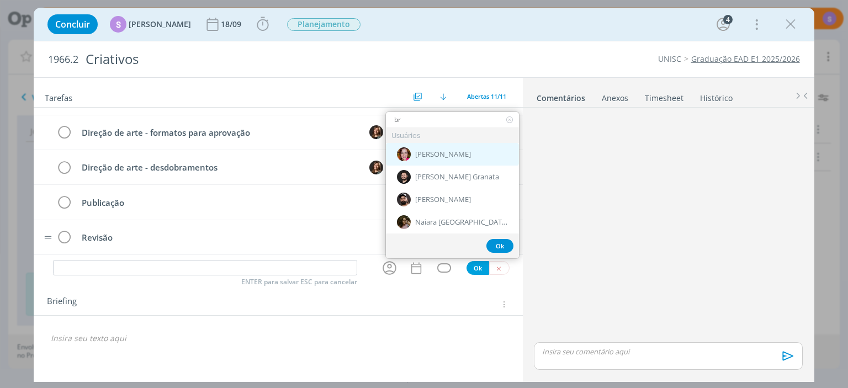
type input "br"
click at [454, 161] on div "[PERSON_NAME]" at bounding box center [452, 154] width 133 height 23
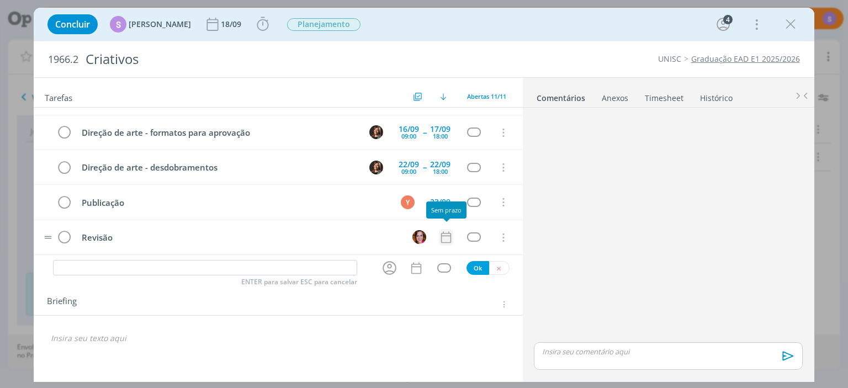
click at [445, 236] on icon "dialog" at bounding box center [446, 237] width 14 height 14
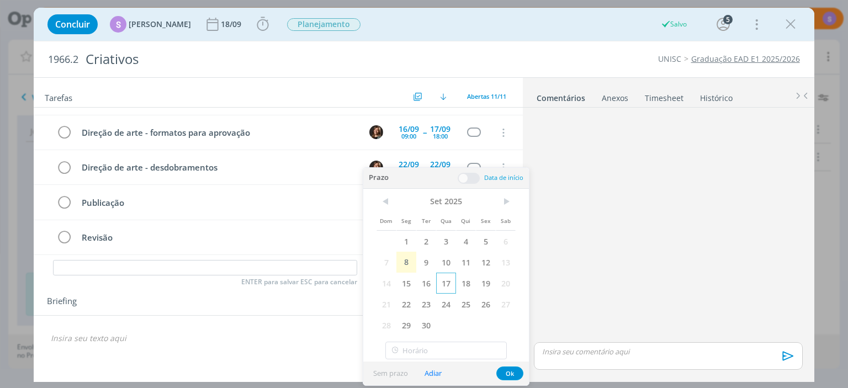
click at [447, 278] on span "17" at bounding box center [446, 283] width 20 height 21
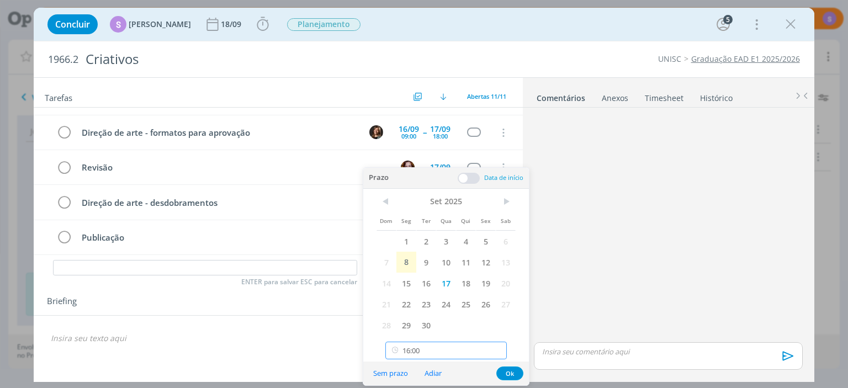
click at [432, 350] on input "16:00" at bounding box center [445, 351] width 121 height 18
click at [441, 274] on div "10:30" at bounding box center [446, 270] width 120 height 20
type input "10:30"
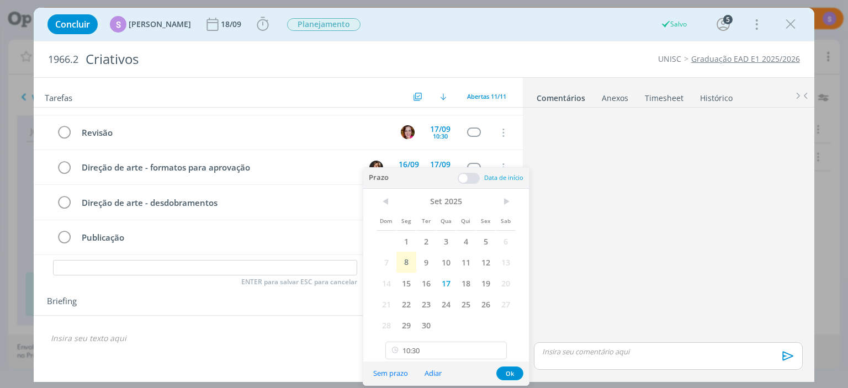
click at [464, 177] on span at bounding box center [469, 178] width 22 height 11
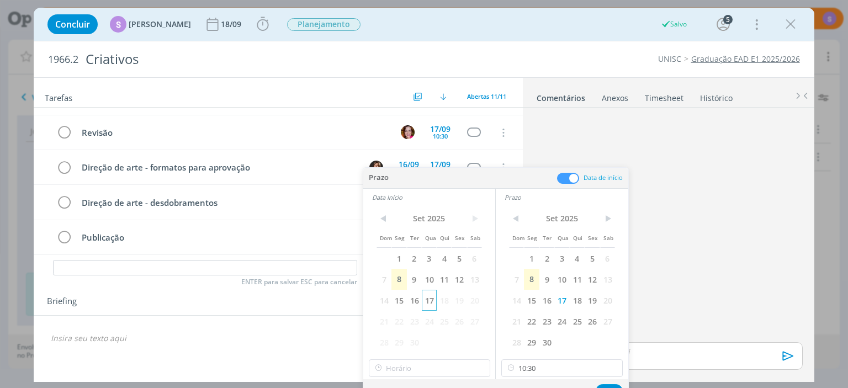
click at [432, 303] on span "17" at bounding box center [429, 300] width 15 height 21
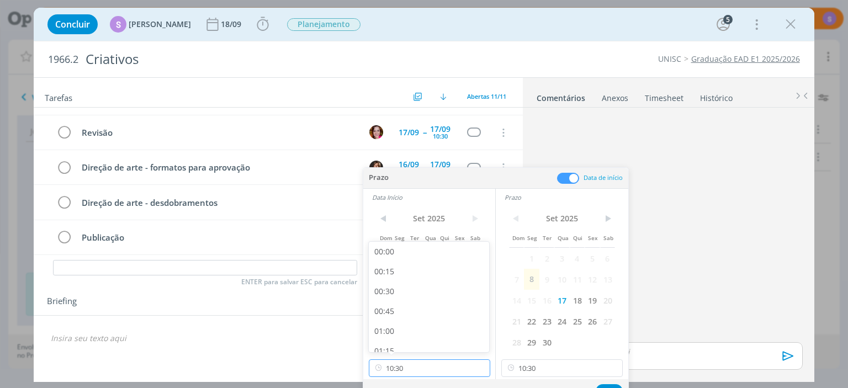
click at [421, 370] on input "10:30" at bounding box center [429, 368] width 121 height 18
click at [405, 294] on div "09:00" at bounding box center [429, 287] width 120 height 20
type input "09:00"
click at [606, 385] on button "Ok" at bounding box center [609, 391] width 27 height 14
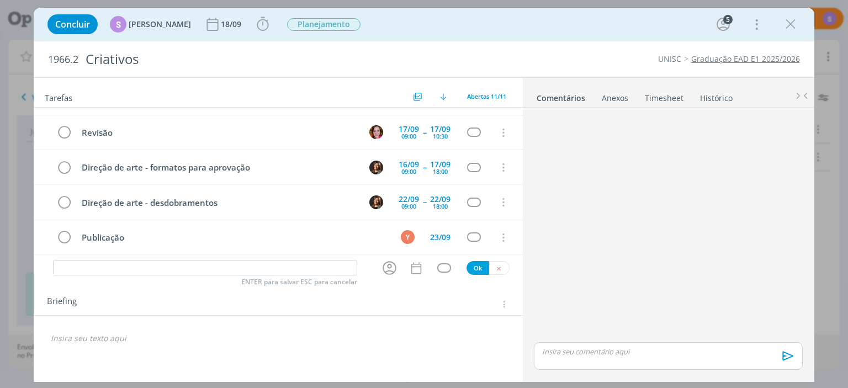
scroll to position [11, 0]
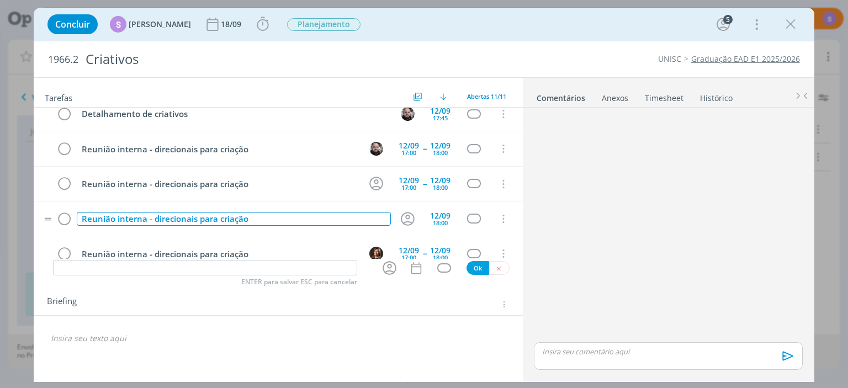
click at [273, 215] on div "Reunião interna - direcionais para criação" at bounding box center [234, 219] width 314 height 14
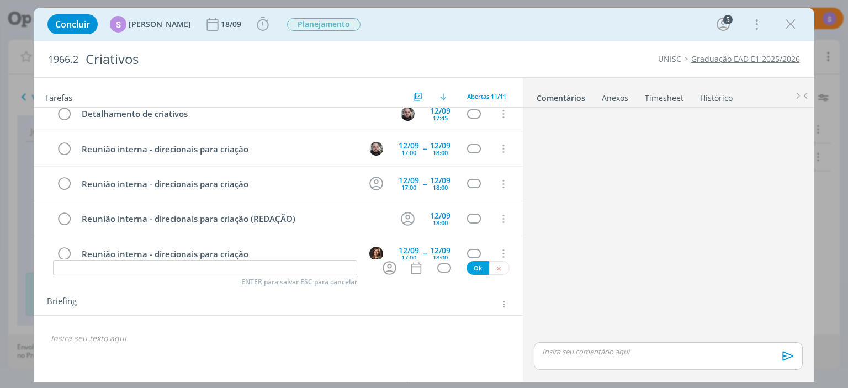
click at [277, 346] on div "dialog" at bounding box center [278, 338] width 471 height 19
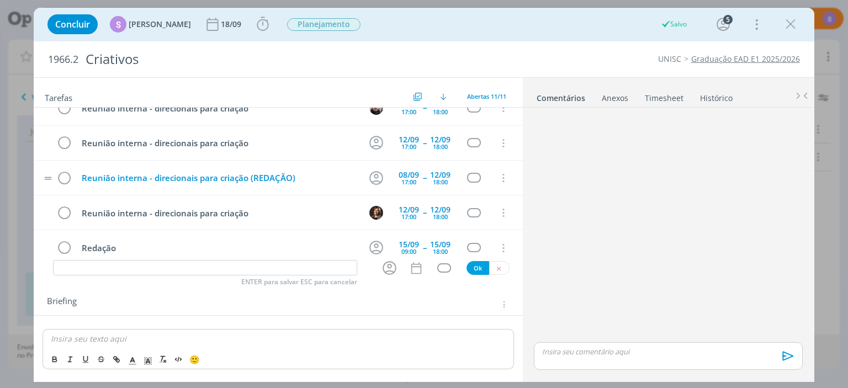
scroll to position [75, 0]
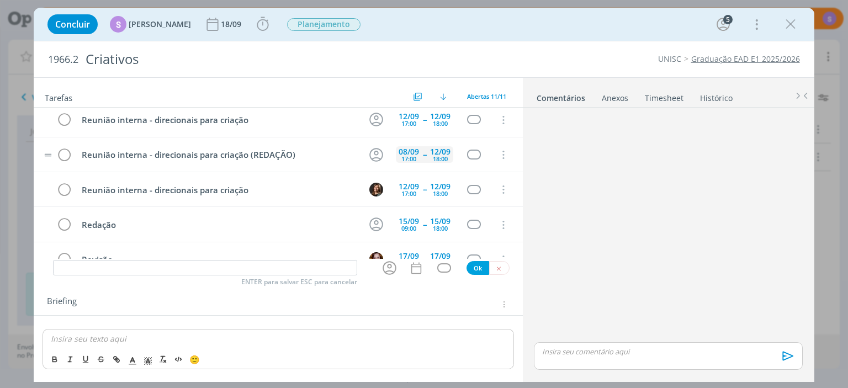
click at [411, 156] on div "17:00" at bounding box center [408, 159] width 15 height 6
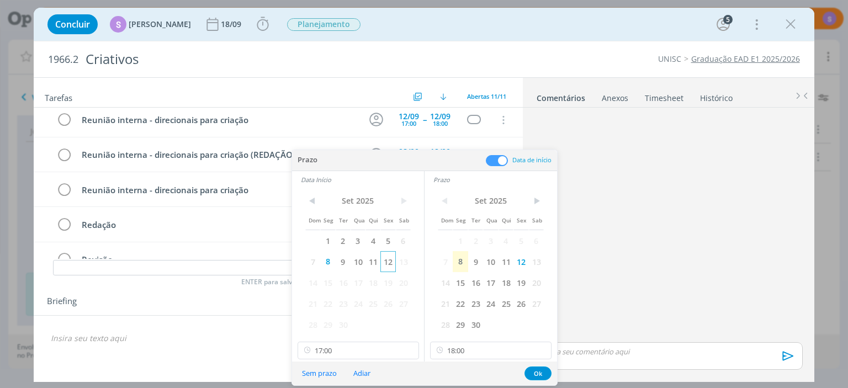
click at [390, 267] on span "12" at bounding box center [387, 261] width 15 height 21
click at [542, 372] on button "Ok" at bounding box center [538, 374] width 27 height 14
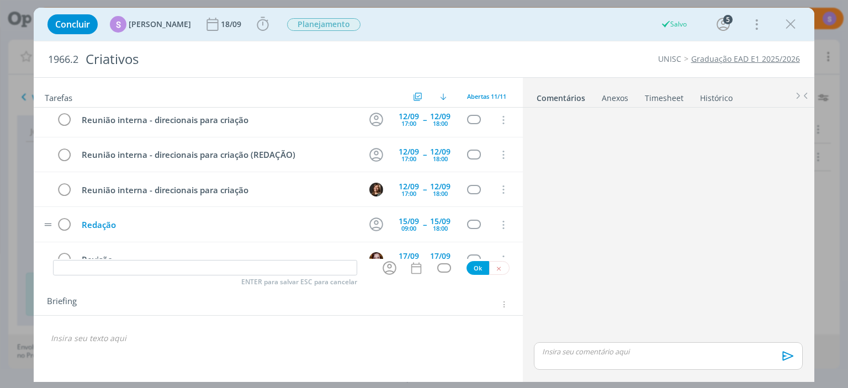
scroll to position [11, 0]
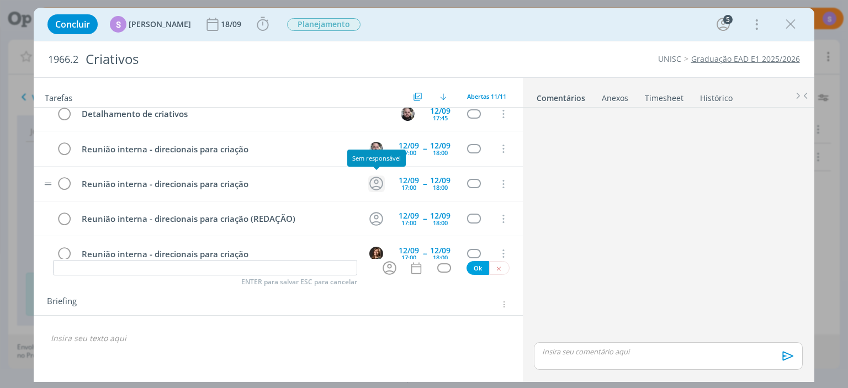
click at [379, 184] on icon "dialog" at bounding box center [376, 184] width 14 height 14
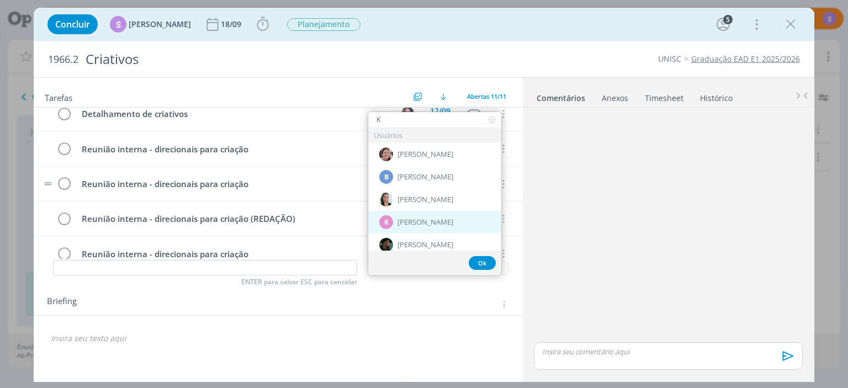
type input "K"
click at [416, 222] on span "Karoline Arend" at bounding box center [426, 222] width 56 height 9
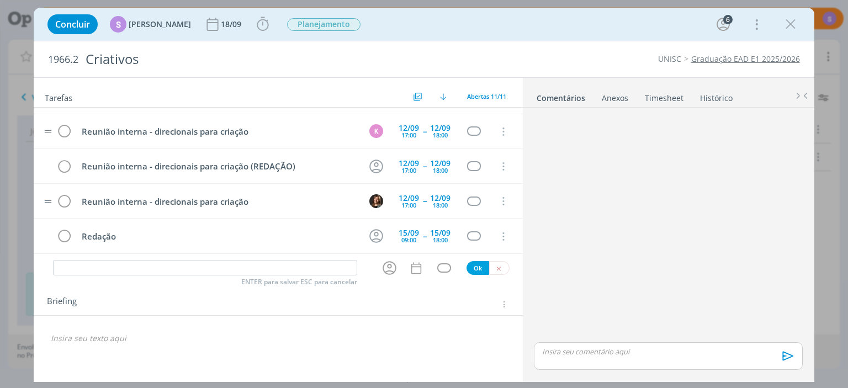
scroll to position [127, 0]
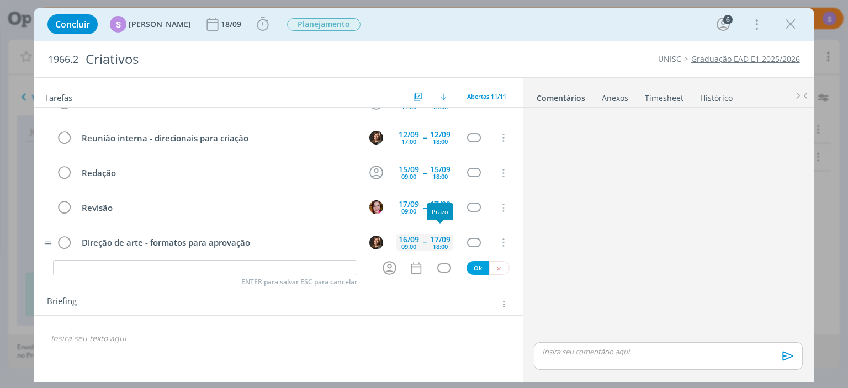
click at [442, 236] on div "17/09" at bounding box center [440, 240] width 20 height 8
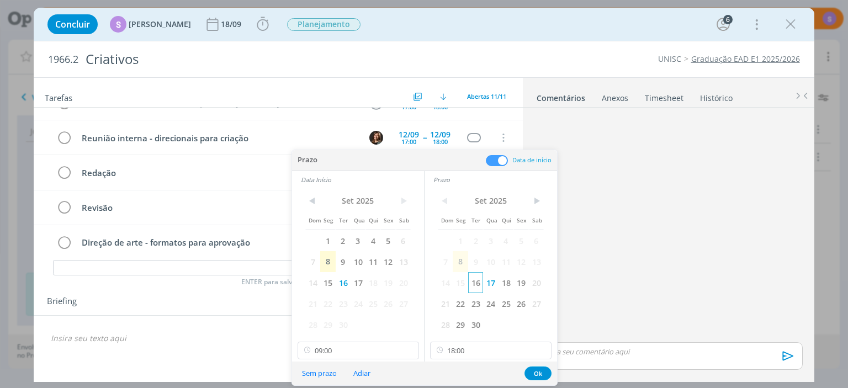
click at [478, 285] on span "16" at bounding box center [475, 282] width 15 height 21
click at [533, 370] on button "Ok" at bounding box center [538, 374] width 27 height 14
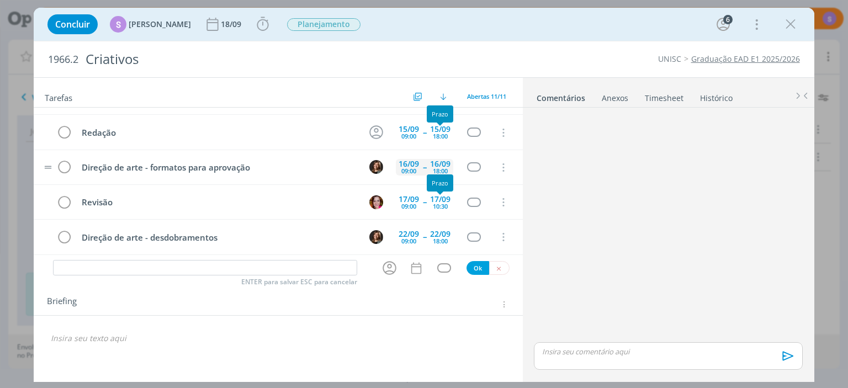
scroll to position [191, 0]
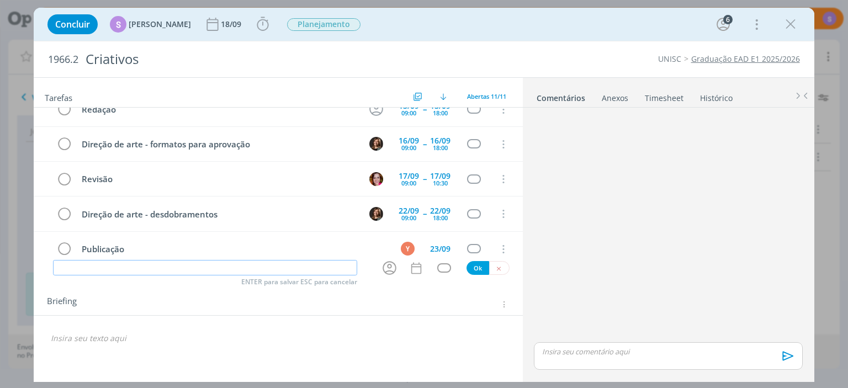
click at [204, 271] on input "dialog" at bounding box center [205, 267] width 304 height 15
click at [388, 268] on icon "dialog" at bounding box center [389, 268] width 17 height 17
type input "Alterações (revisão interna)"
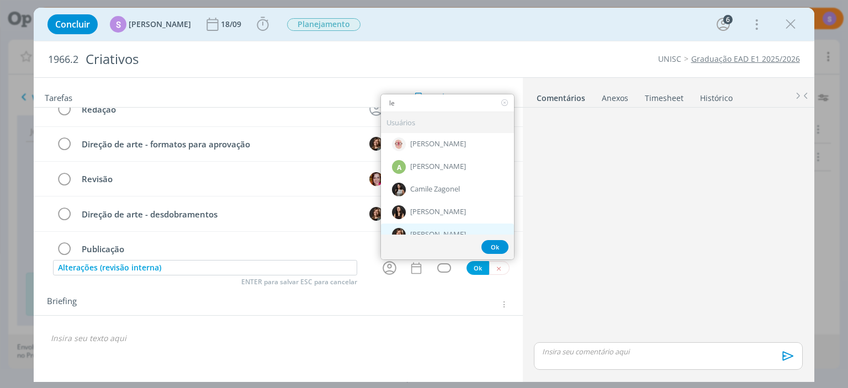
type input "le"
click at [434, 232] on span "[PERSON_NAME]" at bounding box center [438, 235] width 56 height 9
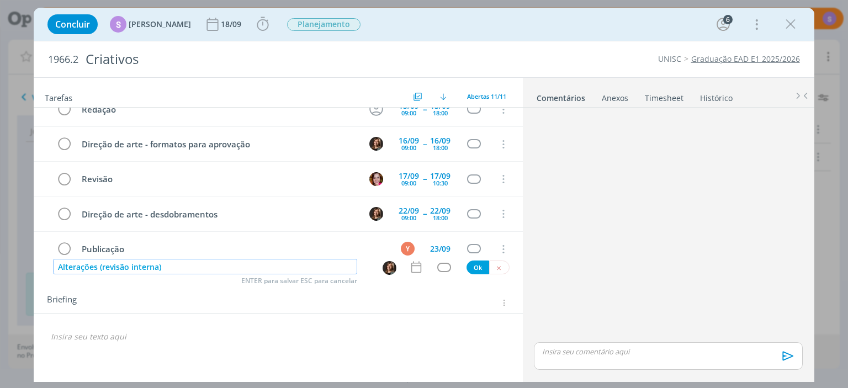
click at [209, 268] on input "Alterações (revisão interna)" at bounding box center [205, 266] width 304 height 15
click at [412, 268] on icon "dialog" at bounding box center [416, 268] width 10 height 12
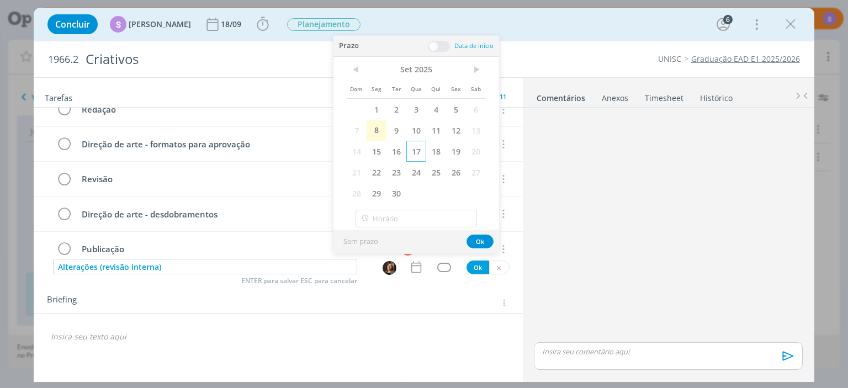
click at [419, 152] on span "17" at bounding box center [416, 151] width 20 height 21
click at [410, 218] on input "16:00" at bounding box center [416, 219] width 121 height 18
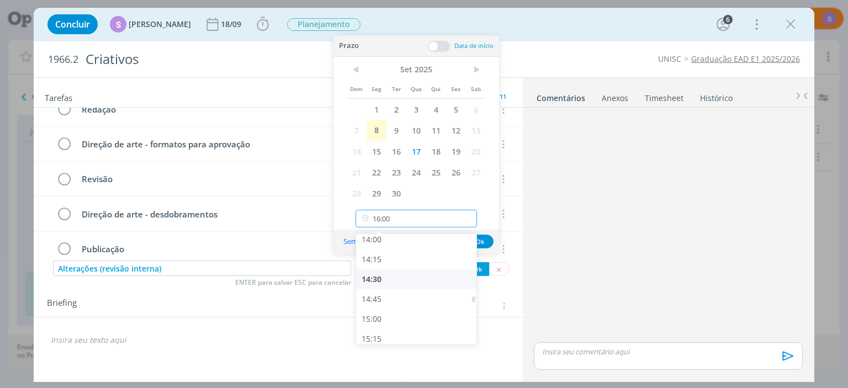
scroll to position [1054, 0]
click at [394, 300] on div "14:00" at bounding box center [416, 303] width 120 height 20
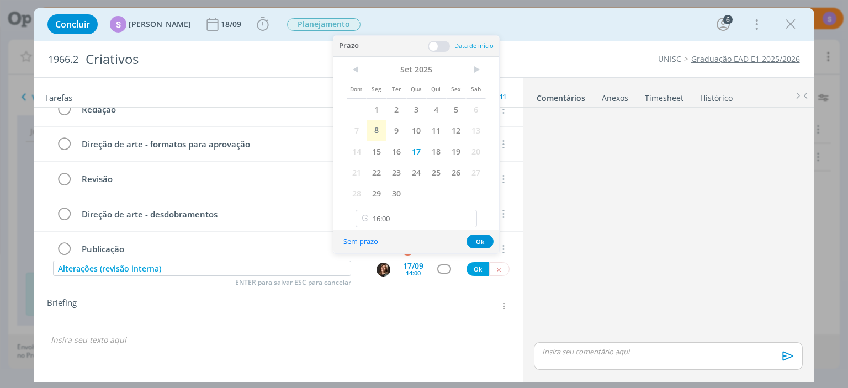
type input "14:00"
click at [438, 46] on span at bounding box center [439, 46] width 22 height 11
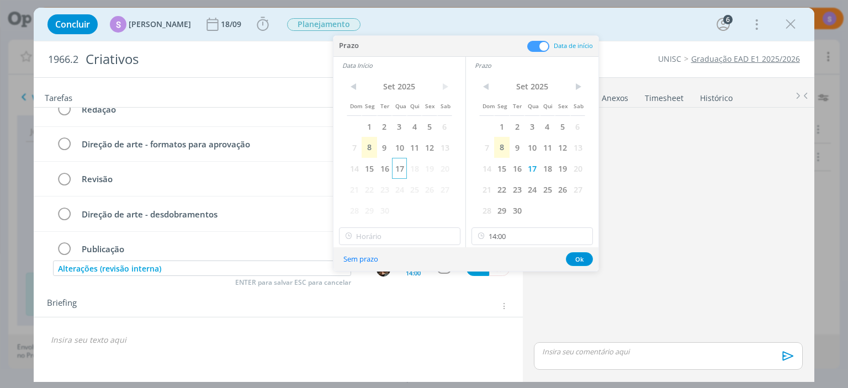
click at [403, 170] on span "17" at bounding box center [399, 168] width 15 height 21
click at [397, 232] on input "14:00" at bounding box center [399, 236] width 121 height 18
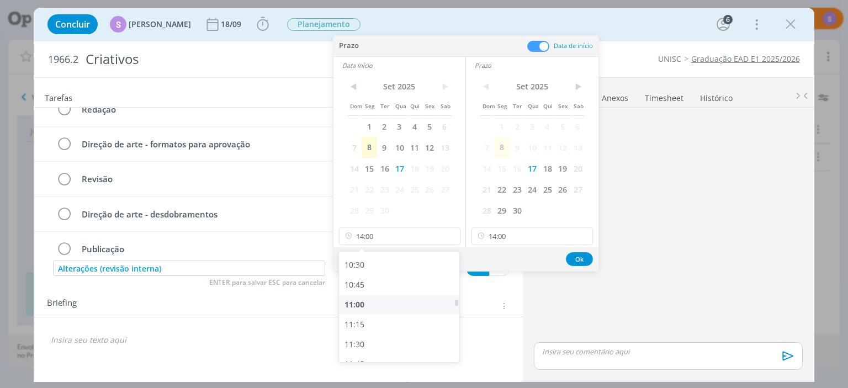
click at [362, 308] on div "11:00" at bounding box center [399, 305] width 120 height 20
type input "11:00"
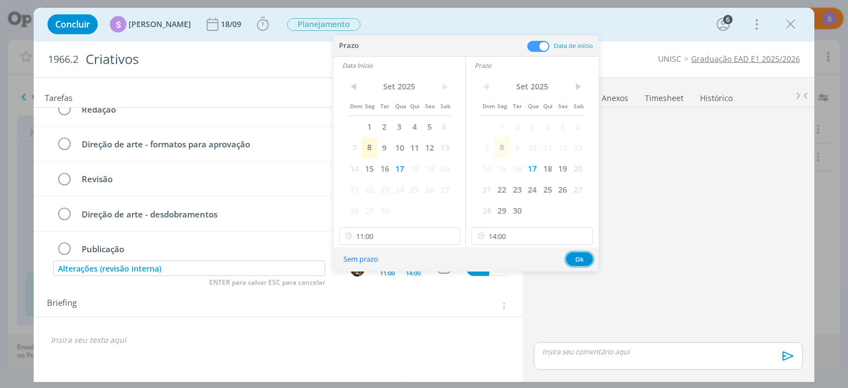
click at [584, 257] on button "Ok" at bounding box center [579, 259] width 27 height 14
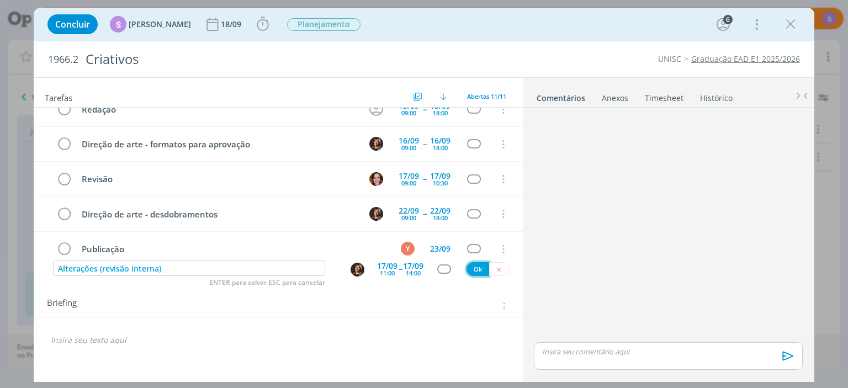
click at [469, 271] on button "Ok" at bounding box center [478, 269] width 23 height 14
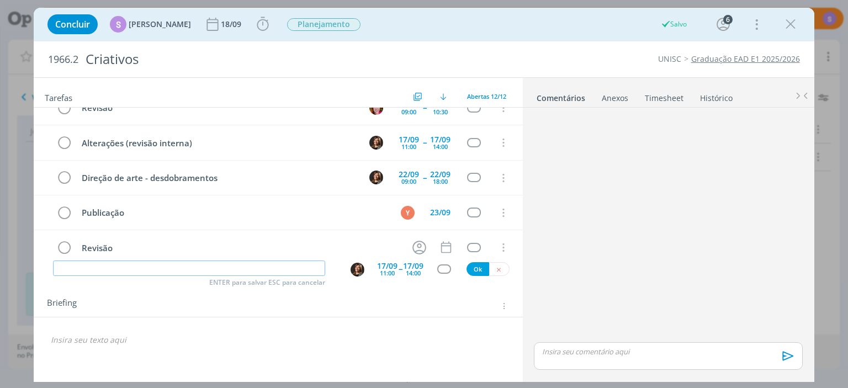
scroll to position [236, 0]
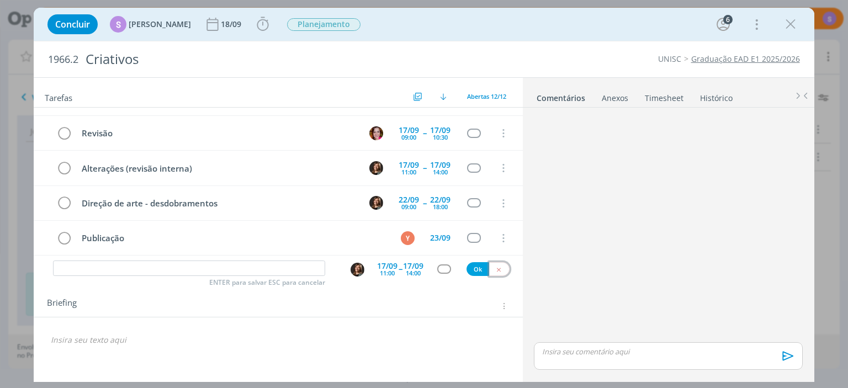
click at [505, 268] on button "dialog" at bounding box center [499, 269] width 20 height 14
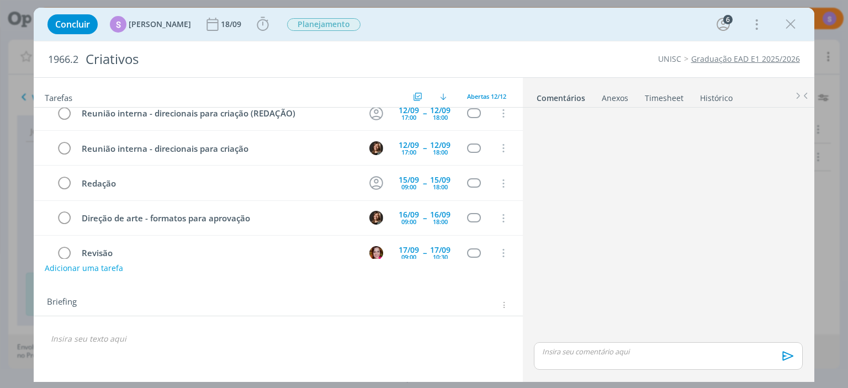
scroll to position [127, 0]
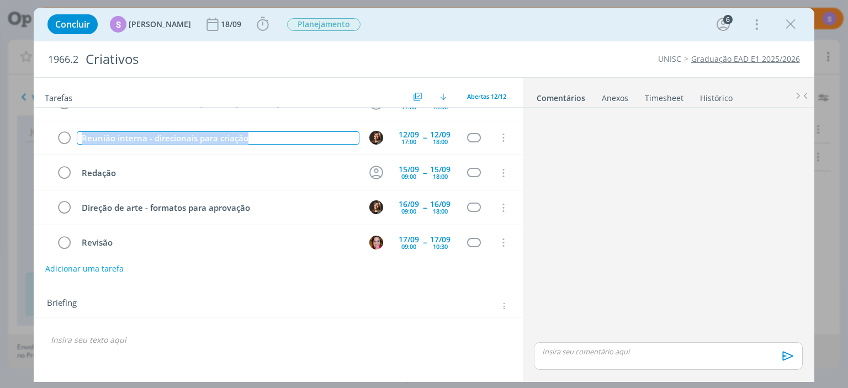
drag, startPoint x: 305, startPoint y: 134, endPoint x: 17, endPoint y: 133, distance: 288.8
click at [34, 133] on div "Detalhamento de criativos 12/09 17:45 Cancelar Reunião interna - direcionais pa…" at bounding box center [278, 183] width 489 height 151
copy div "Reunião interna - direcionais para criação"
click at [97, 273] on button "Adicionar uma tarefa" at bounding box center [84, 268] width 78 height 19
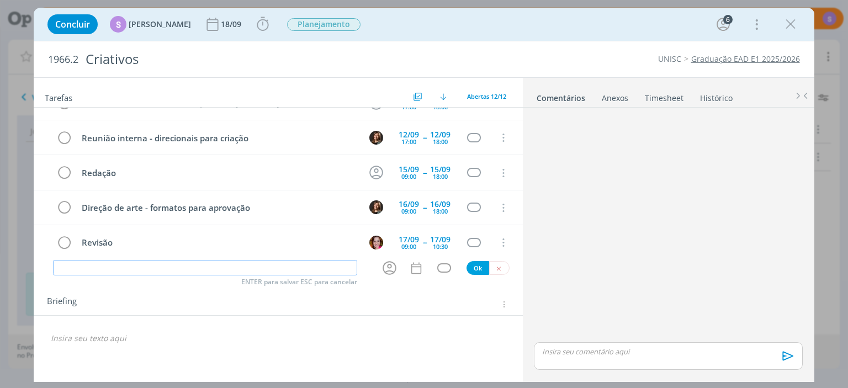
paste input "Reunião interna - direcionais para criação"
type input "Reunião interna - direcionais para criação"
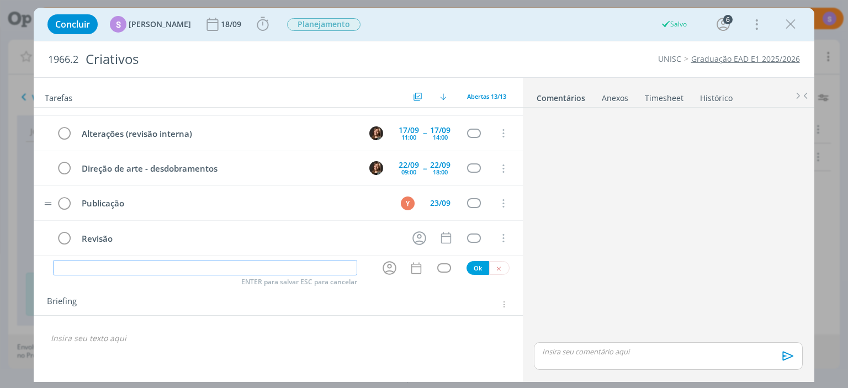
scroll to position [305, 0]
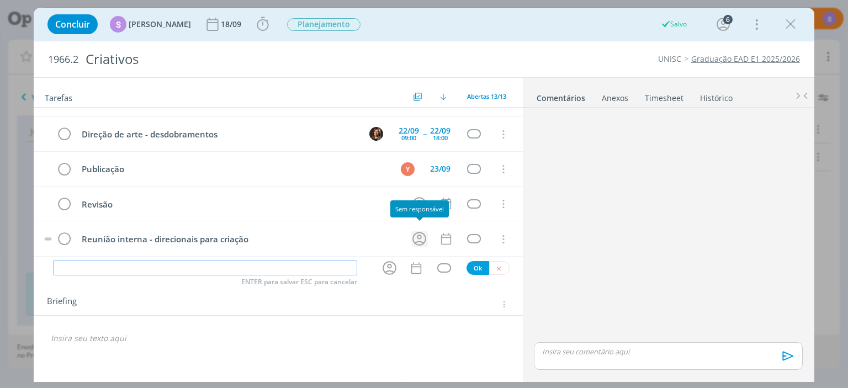
click at [423, 234] on icon "dialog" at bounding box center [419, 238] width 17 height 17
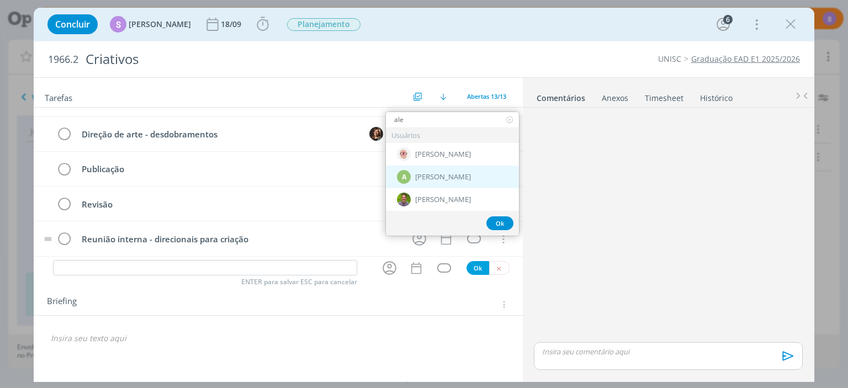
type input "ale"
click at [471, 173] on span "[PERSON_NAME]" at bounding box center [443, 177] width 56 height 9
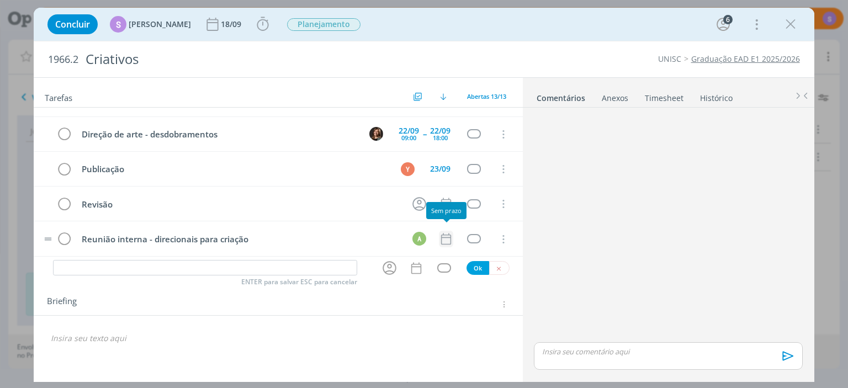
click at [452, 235] on icon "dialog" at bounding box center [446, 239] width 14 height 14
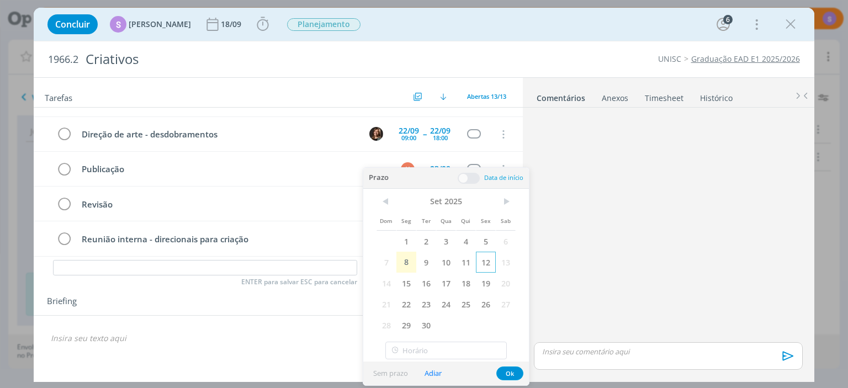
click at [485, 261] on span "12" at bounding box center [486, 262] width 20 height 21
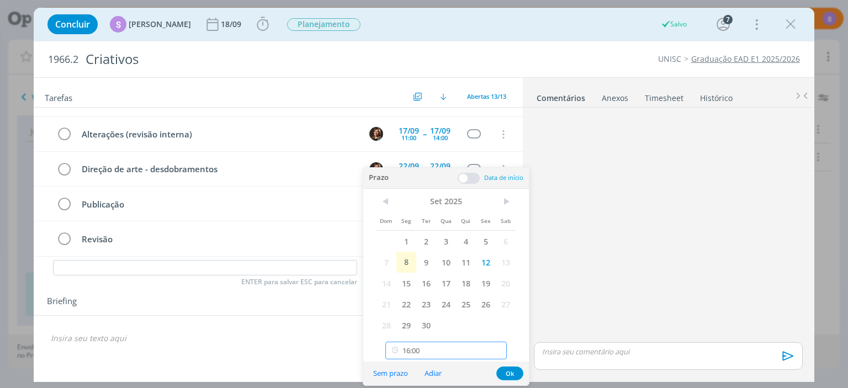
click at [443, 355] on input "16:00" at bounding box center [445, 351] width 121 height 18
click at [456, 291] on div "18:00" at bounding box center [446, 293] width 120 height 20
type input "18:00"
click at [472, 178] on span at bounding box center [469, 178] width 22 height 11
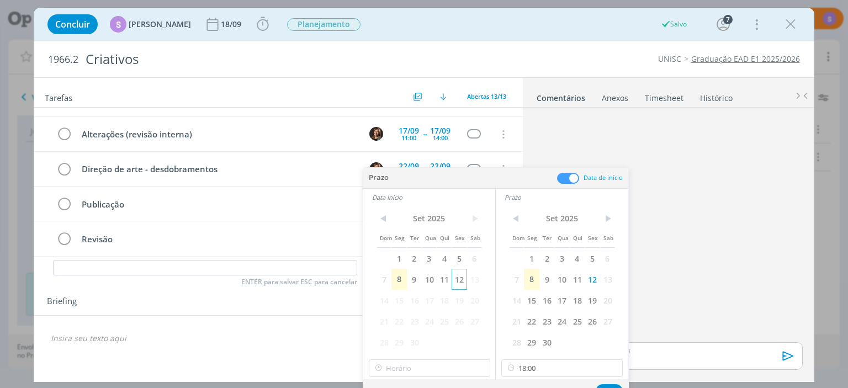
click at [464, 279] on span "12" at bounding box center [459, 279] width 15 height 21
click at [420, 361] on input "16:00" at bounding box center [429, 368] width 121 height 18
click at [425, 299] on div "17:00" at bounding box center [429, 295] width 120 height 20
type input "17:00"
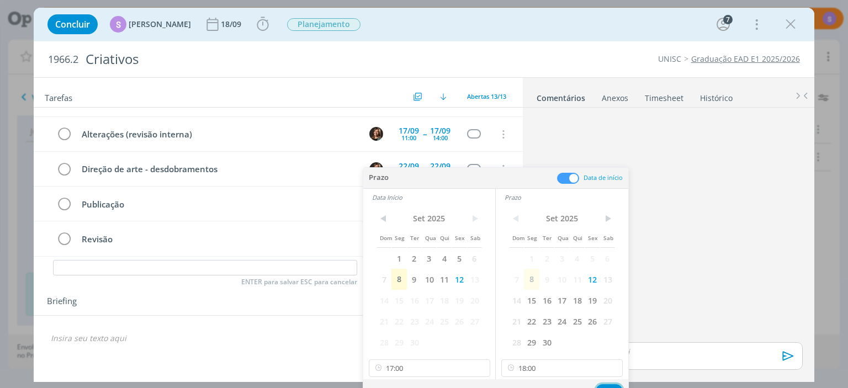
click at [606, 388] on button "Ok" at bounding box center [609, 391] width 27 height 14
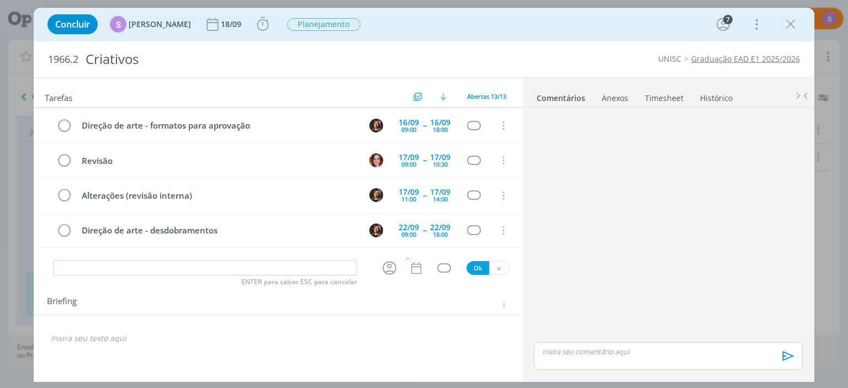
scroll to position [242, 0]
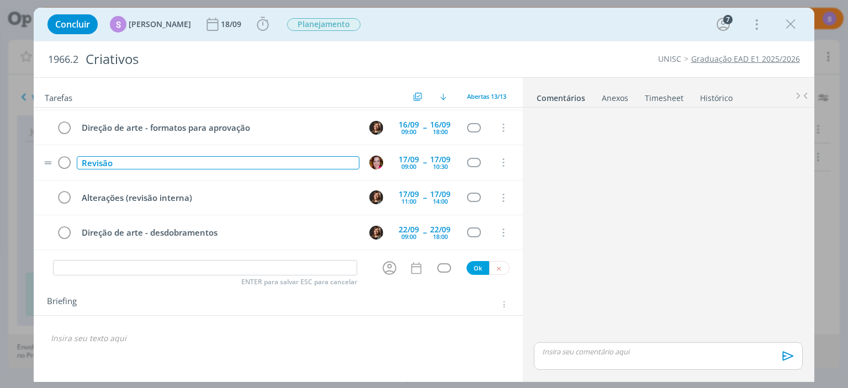
click at [136, 160] on div "Revisão" at bounding box center [218, 163] width 282 height 14
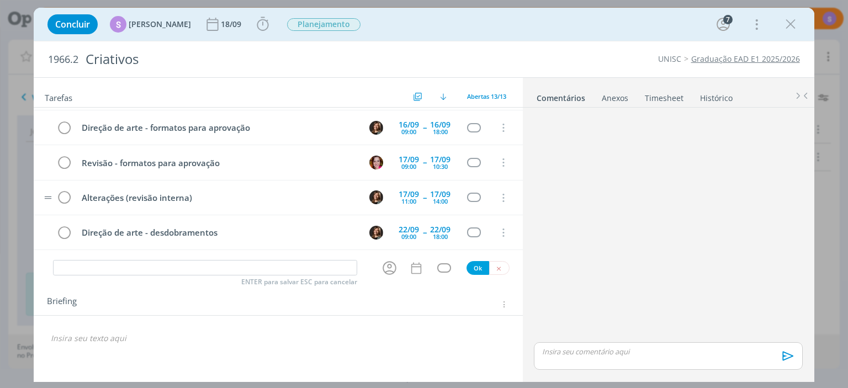
scroll to position [305, 0]
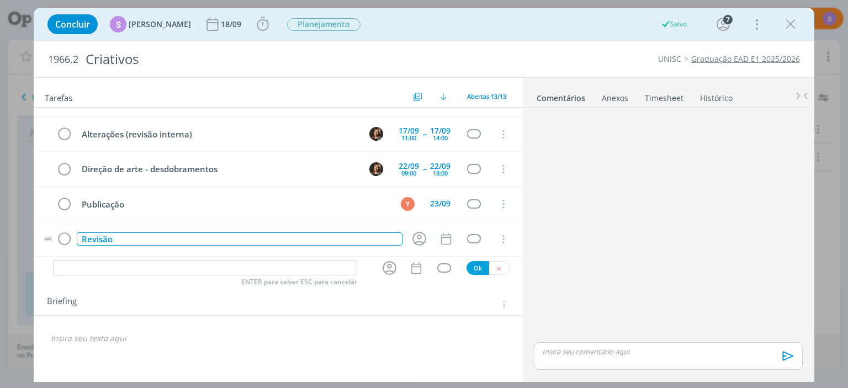
click at [158, 235] on div "Revisão" at bounding box center [239, 239] width 325 height 14
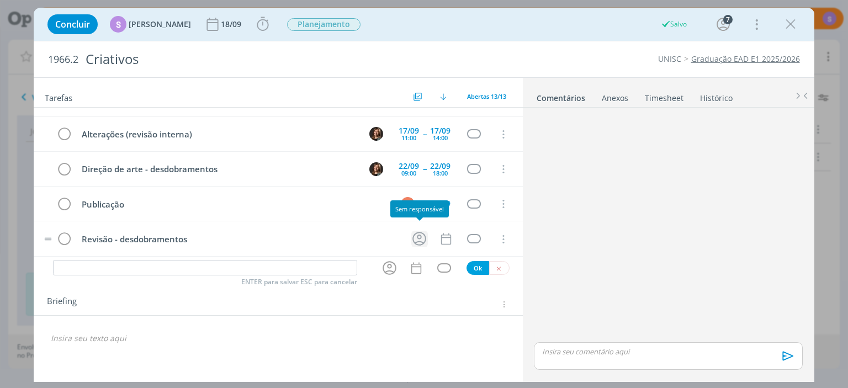
click at [426, 234] on icon "dialog" at bounding box center [419, 239] width 14 height 14
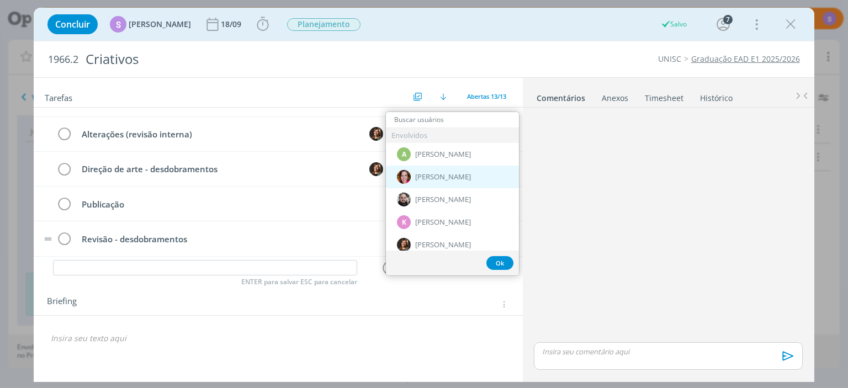
click at [445, 177] on span "[PERSON_NAME]" at bounding box center [443, 177] width 56 height 9
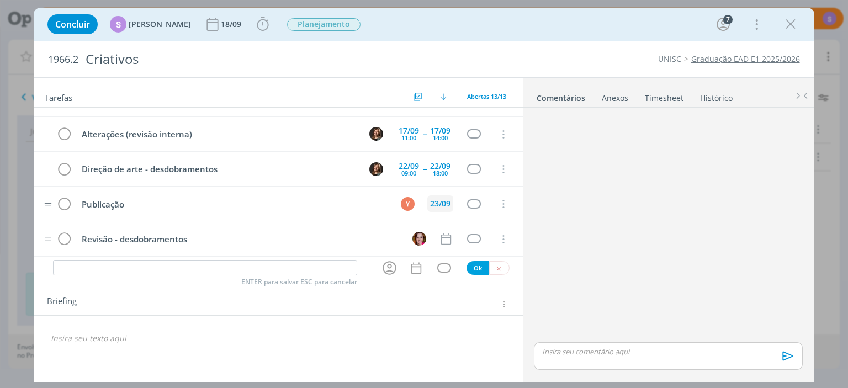
click at [433, 200] on div "23/09" at bounding box center [440, 204] width 20 height 8
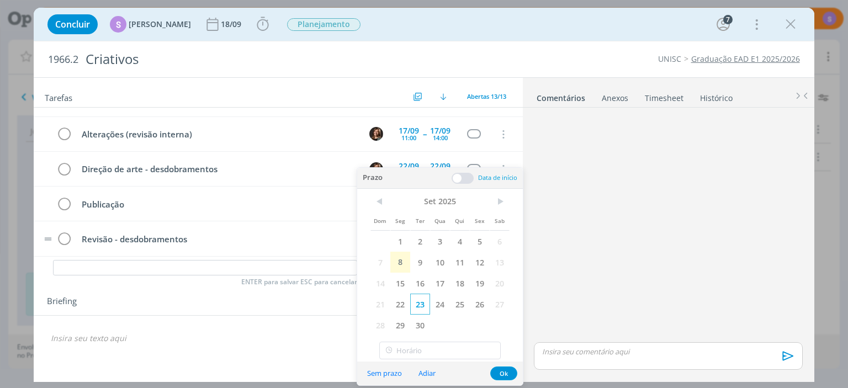
click at [426, 299] on span "23" at bounding box center [420, 304] width 20 height 21
click at [431, 355] on input "16:00" at bounding box center [439, 351] width 121 height 18
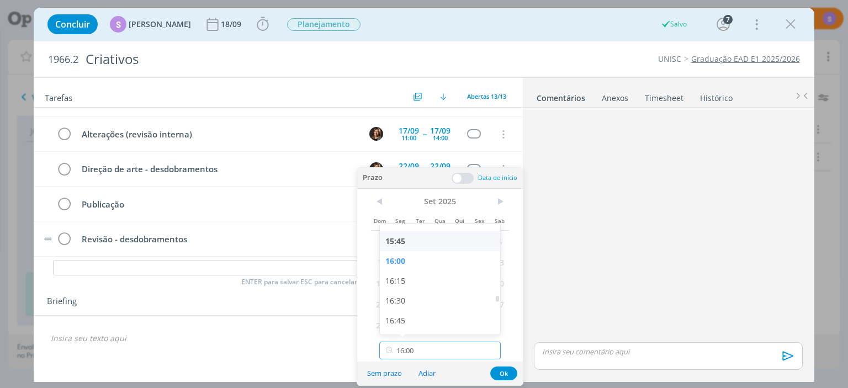
scroll to position [1309, 0]
click at [430, 313] on div "17:30" at bounding box center [440, 317] width 120 height 20
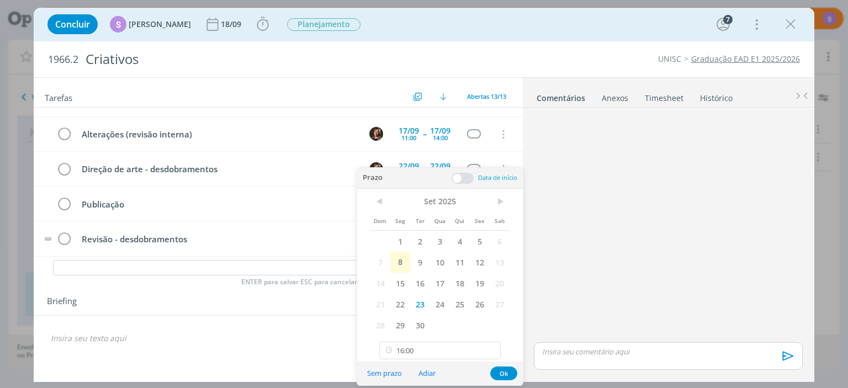
type input "17:30"
click at [465, 178] on span at bounding box center [463, 178] width 22 height 11
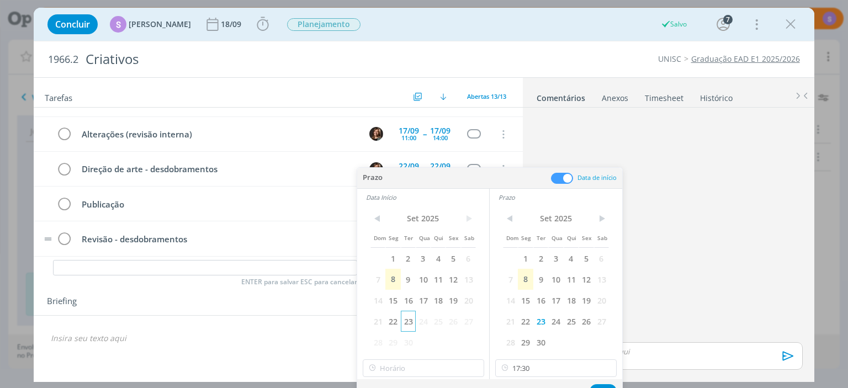
click at [409, 319] on span "23" at bounding box center [408, 321] width 15 height 21
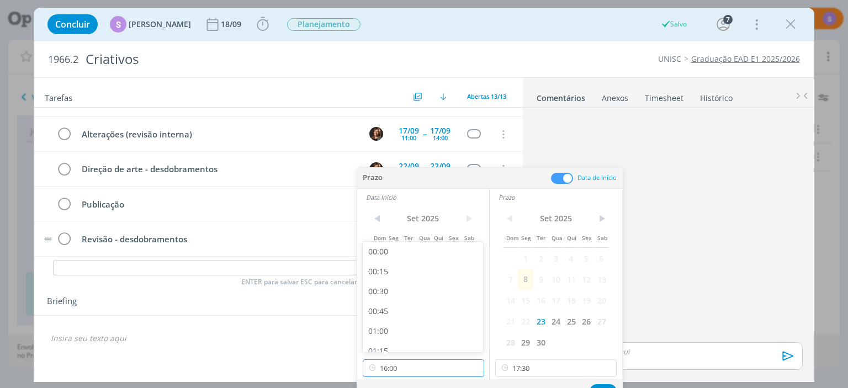
click at [410, 366] on input "16:00" at bounding box center [423, 368] width 121 height 18
click at [401, 295] on div "13:00" at bounding box center [423, 295] width 120 height 20
type input "13:00"
click at [608, 384] on div "Sem prazo Adiar Ok" at bounding box center [489, 391] width 265 height 24
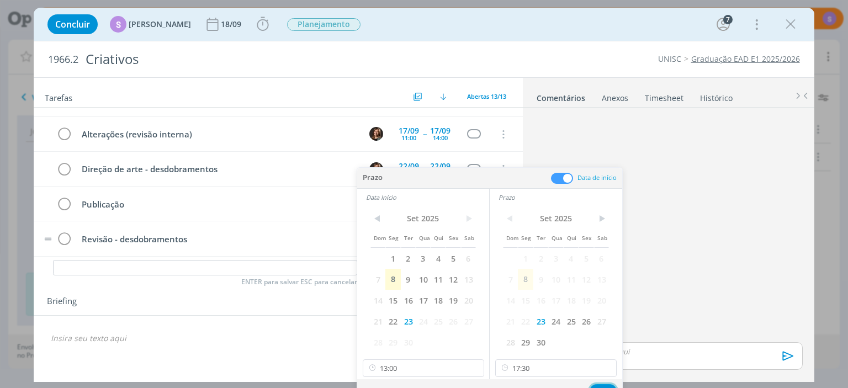
click at [595, 385] on button "Ok" at bounding box center [603, 391] width 27 height 14
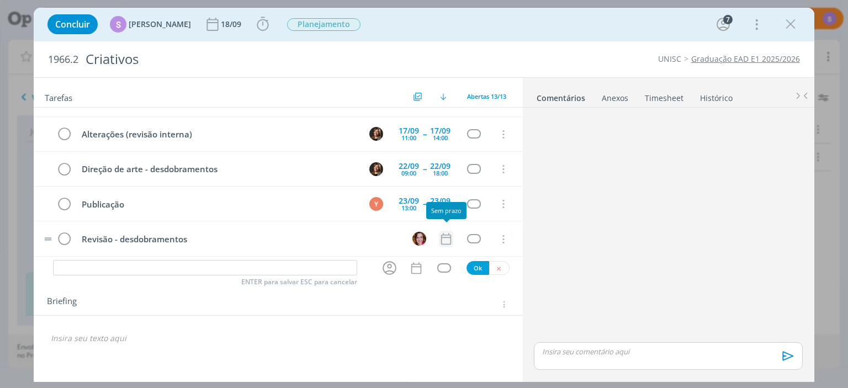
click at [448, 233] on icon "dialog" at bounding box center [446, 239] width 10 height 12
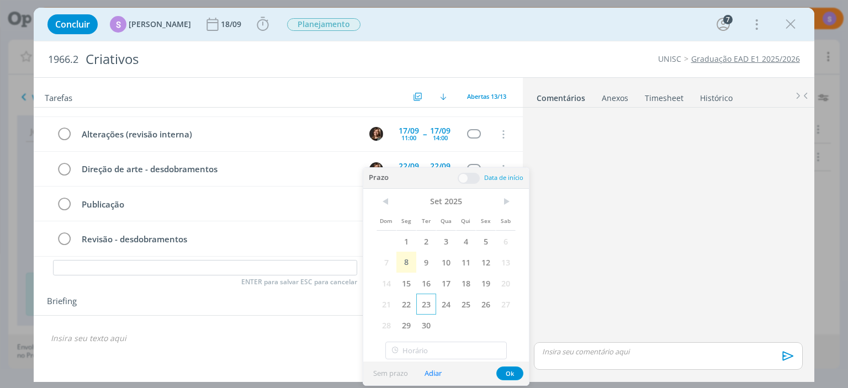
click at [419, 301] on span "23" at bounding box center [426, 304] width 20 height 21
type input "16:00"
click at [419, 347] on input "16:00" at bounding box center [445, 351] width 121 height 18
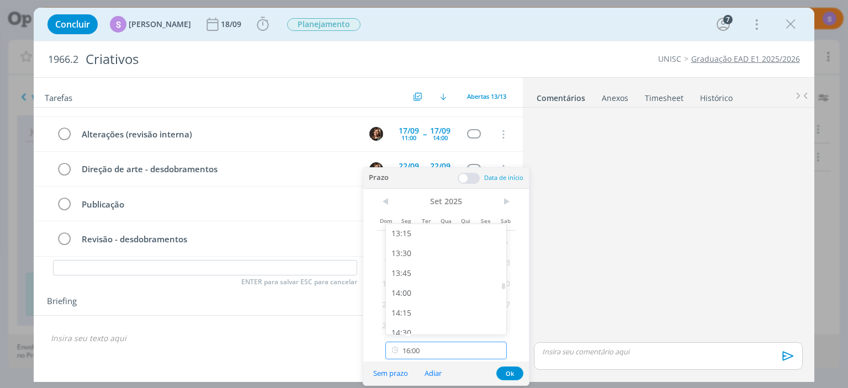
scroll to position [927, 0]
click at [324, 354] on div "Tarefas Usar Job de template Criar template a partir deste job Visualizar Templ…" at bounding box center [278, 227] width 489 height 298
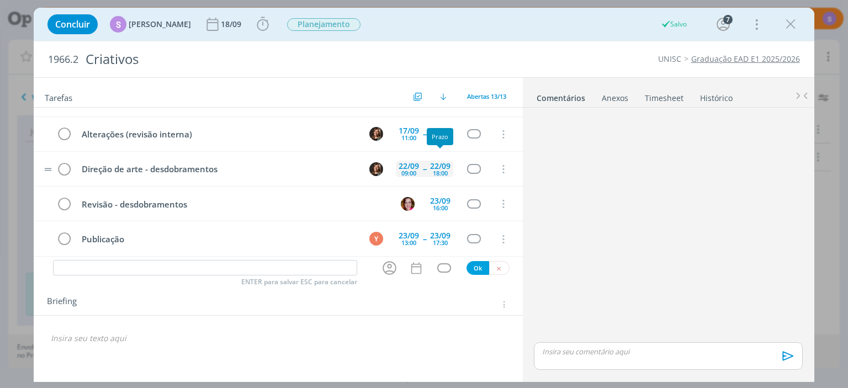
click at [436, 170] on div "18:00" at bounding box center [440, 173] width 15 height 6
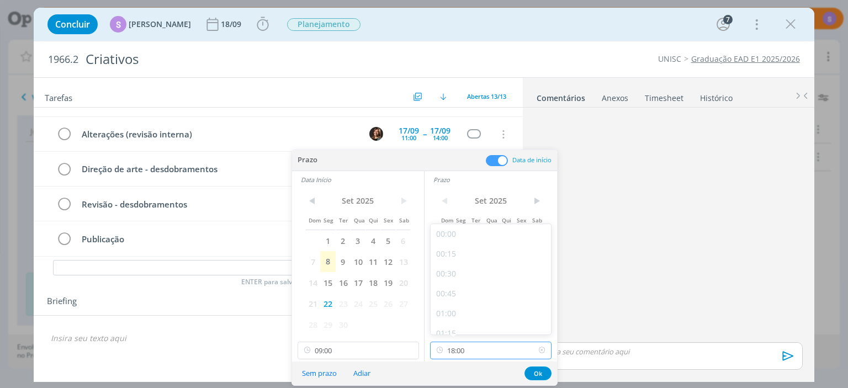
click at [478, 343] on input "18:00" at bounding box center [490, 351] width 121 height 18
click at [505, 247] on div "17:00" at bounding box center [491, 245] width 120 height 20
type input "17:00"
drag, startPoint x: 535, startPoint y: 375, endPoint x: 531, endPoint y: 340, distance: 35.6
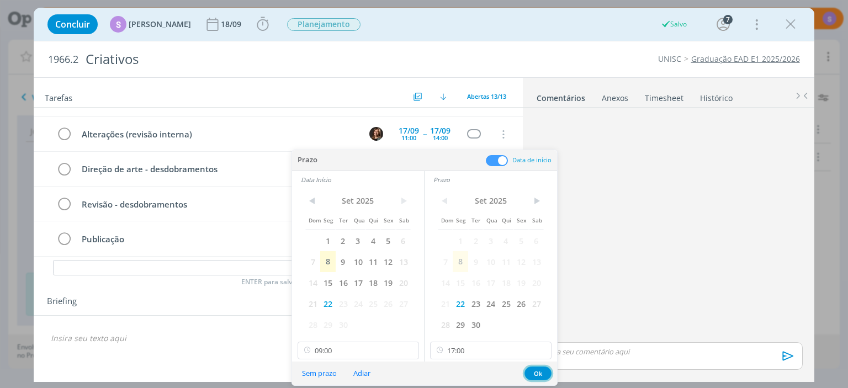
click at [534, 375] on button "Ok" at bounding box center [538, 374] width 27 height 14
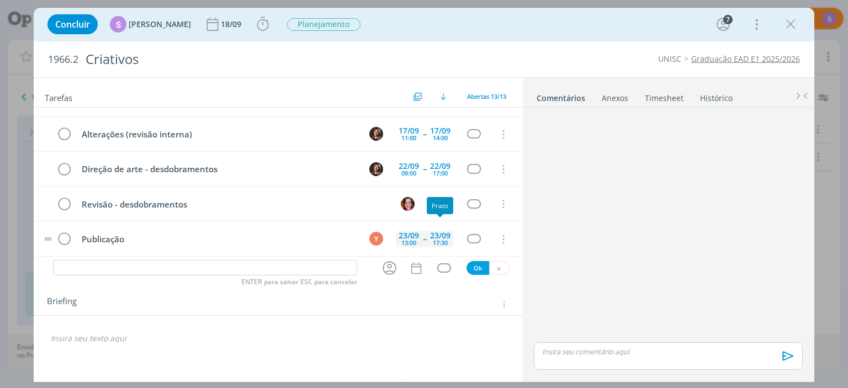
click at [438, 232] on div "23/09" at bounding box center [440, 236] width 20 height 8
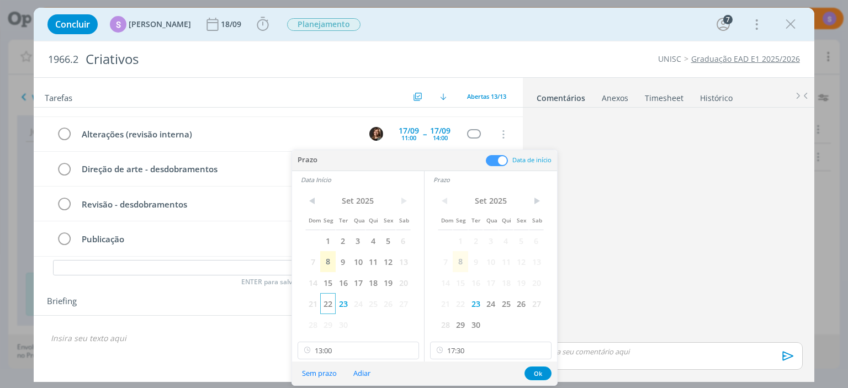
click at [329, 300] on span "22" at bounding box center [327, 303] width 15 height 21
click at [469, 346] on input "17:30" at bounding box center [490, 351] width 121 height 18
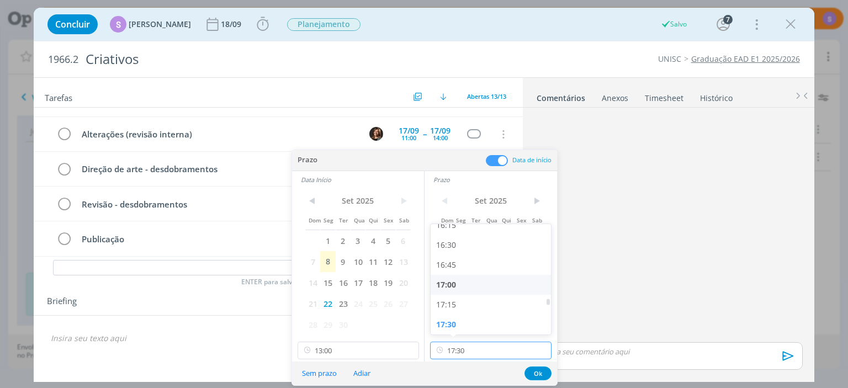
scroll to position [1364, 0]
click at [464, 295] on div "18:00" at bounding box center [491, 301] width 120 height 20
type input "18:00"
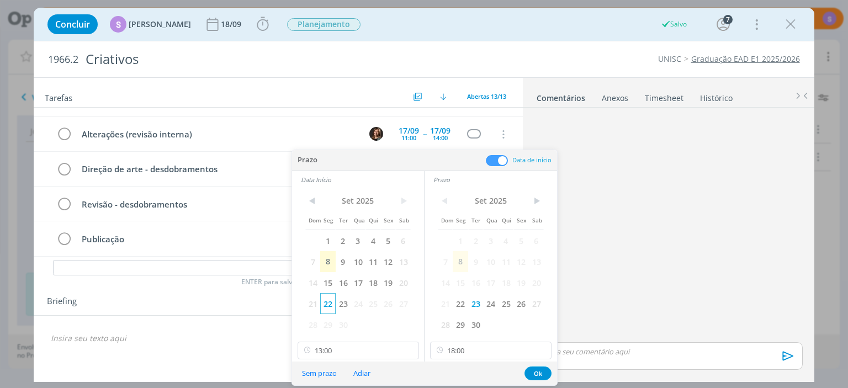
click at [330, 300] on span "22" at bounding box center [327, 303] width 15 height 21
click at [361, 351] on input "13:00" at bounding box center [358, 351] width 121 height 18
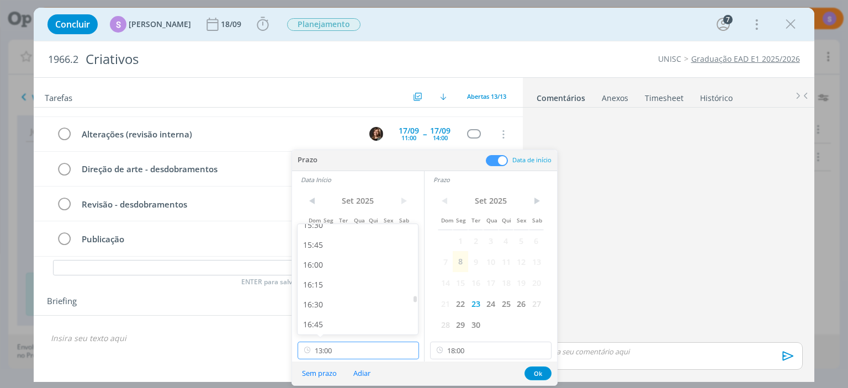
scroll to position [1261, 0]
click at [343, 319] on div "17:00" at bounding box center [358, 325] width 120 height 20
type input "17:00"
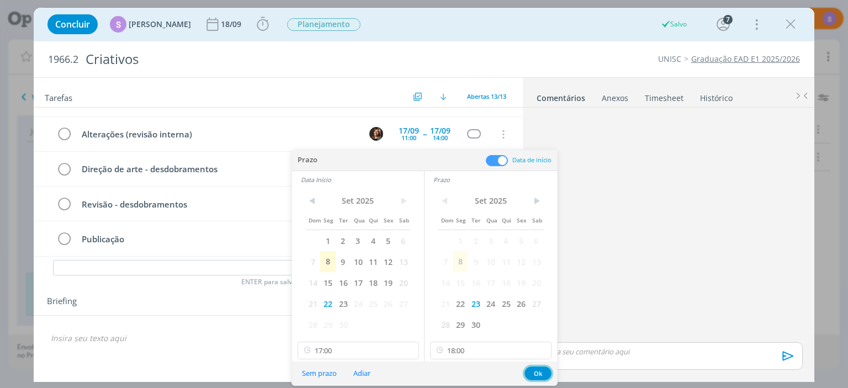
click at [535, 369] on button "Ok" at bounding box center [538, 374] width 27 height 14
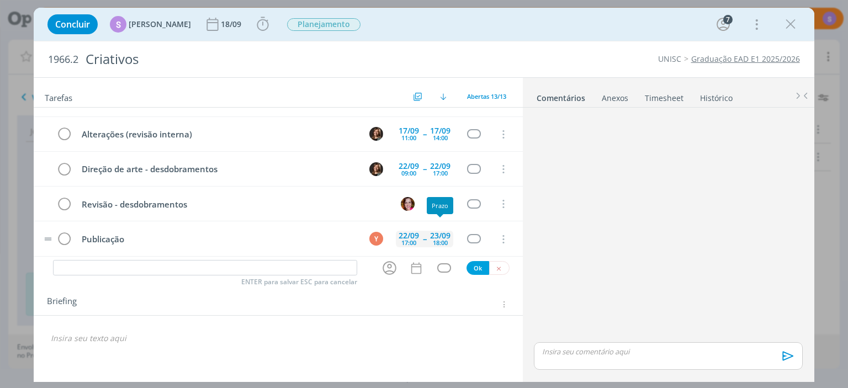
click at [443, 232] on div "23/09" at bounding box center [440, 236] width 20 height 8
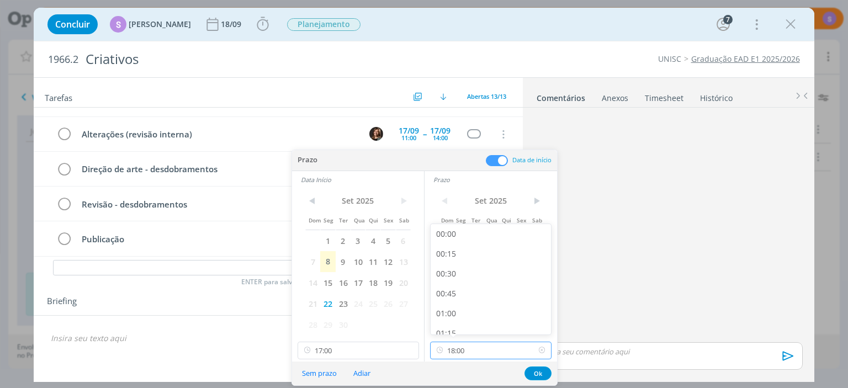
click at [478, 356] on input "18:00" at bounding box center [490, 351] width 121 height 18
click at [464, 285] on div "17:30" at bounding box center [491, 285] width 120 height 20
type input "17:30"
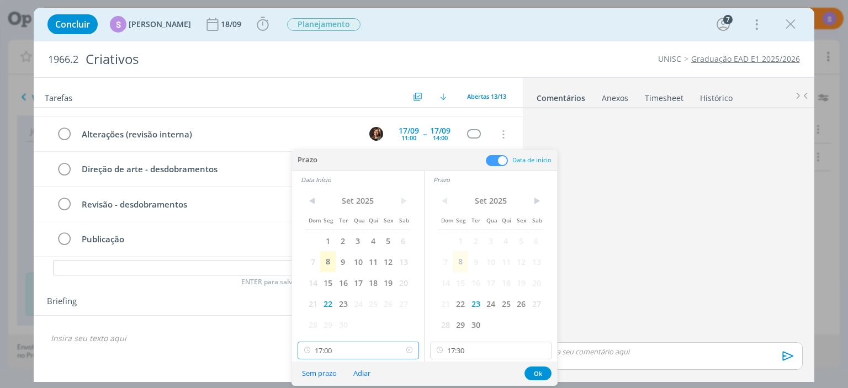
click at [340, 354] on input "17:00" at bounding box center [358, 351] width 121 height 18
click at [345, 283] on div "14:00" at bounding box center [358, 277] width 120 height 20
type input "14:00"
click at [344, 302] on span "23" at bounding box center [343, 303] width 15 height 21
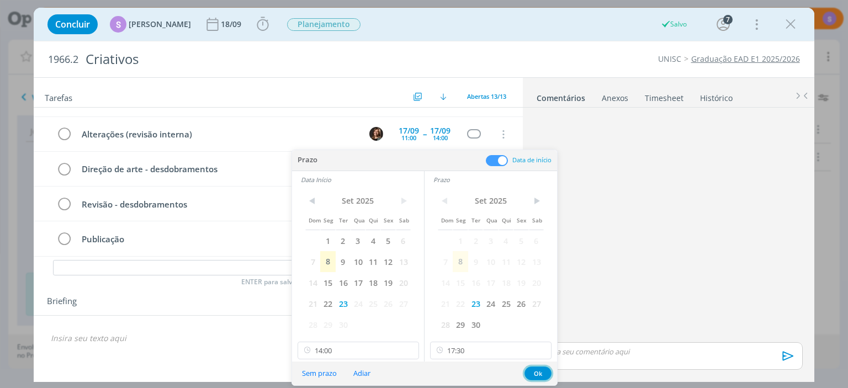
click at [538, 372] on button "Ok" at bounding box center [538, 374] width 27 height 14
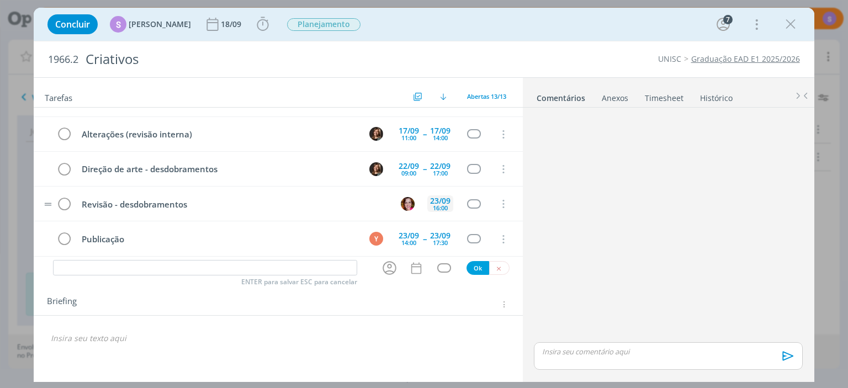
click at [445, 197] on div "23/09" at bounding box center [440, 201] width 20 height 8
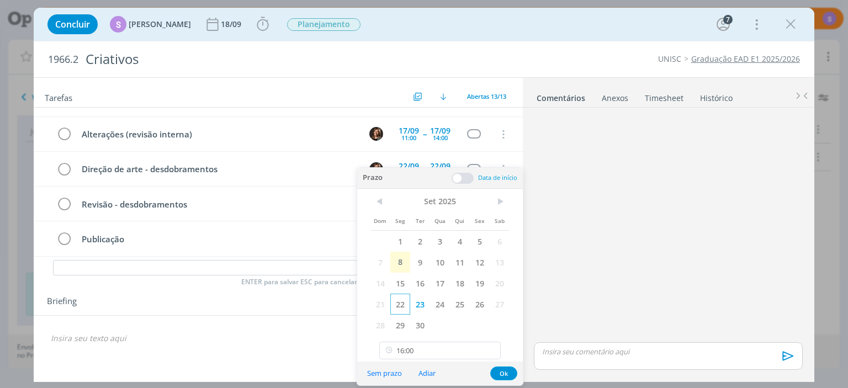
click at [405, 308] on span "22" at bounding box center [400, 304] width 20 height 21
click at [423, 350] on input "16:00" at bounding box center [439, 351] width 121 height 18
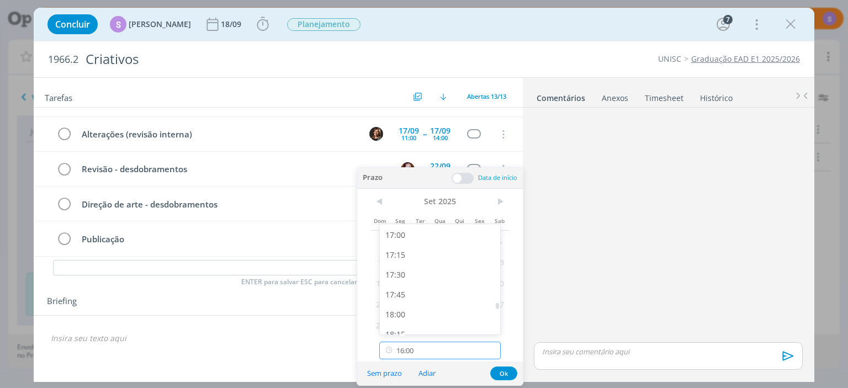
scroll to position [1372, 0]
click at [414, 298] on div "18:00" at bounding box center [440, 293] width 120 height 20
type input "18:00"
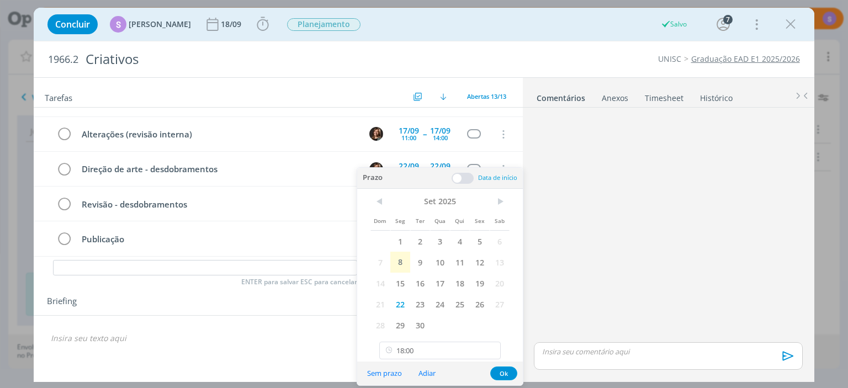
click at [461, 177] on span at bounding box center [463, 178] width 22 height 11
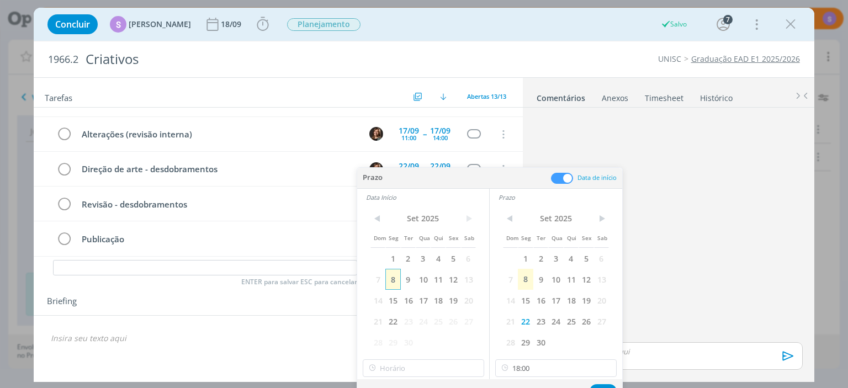
click at [392, 276] on span "8" at bounding box center [392, 279] width 15 height 21
click at [403, 366] on input "16:00" at bounding box center [423, 368] width 121 height 18
click at [388, 298] on div "17:00" at bounding box center [423, 295] width 120 height 20
type input "17:00"
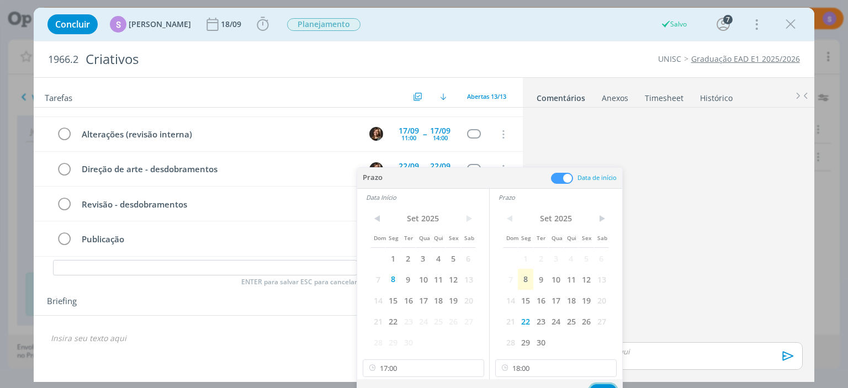
click at [597, 385] on button "Ok" at bounding box center [603, 391] width 27 height 14
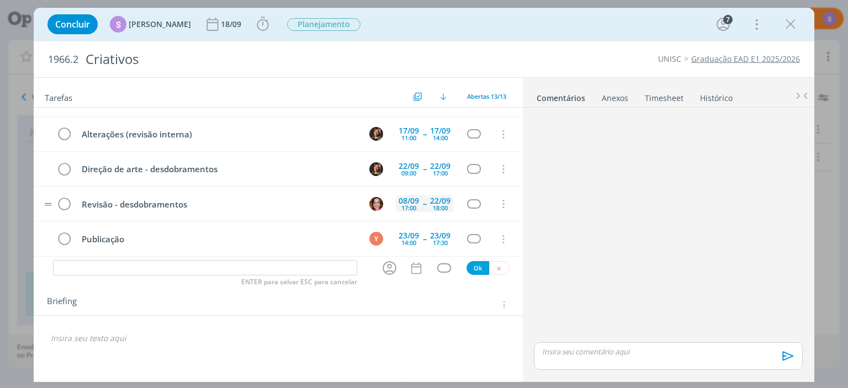
click at [409, 205] on div "17:00" at bounding box center [408, 208] width 15 height 6
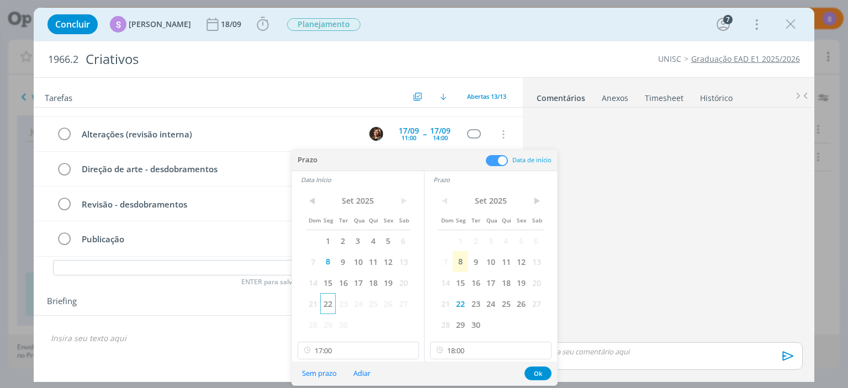
click at [325, 306] on span "22" at bounding box center [327, 303] width 15 height 21
click at [535, 373] on button "Ok" at bounding box center [538, 374] width 27 height 14
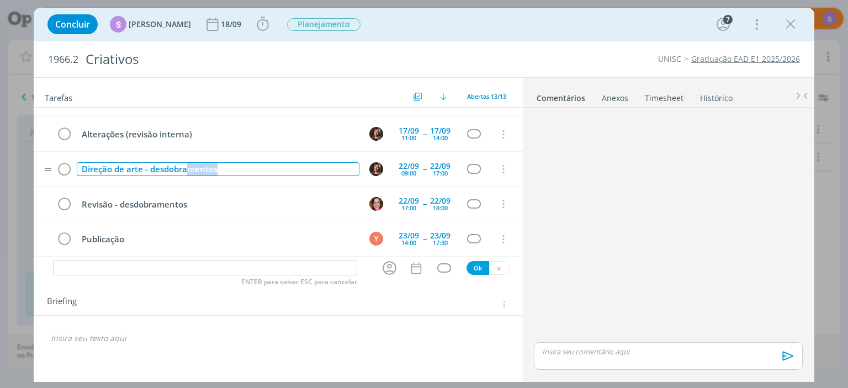
drag, startPoint x: 234, startPoint y: 165, endPoint x: 188, endPoint y: 165, distance: 45.8
click at [188, 165] on div "Direção de arte - desdobramentos" at bounding box center [218, 169] width 282 height 14
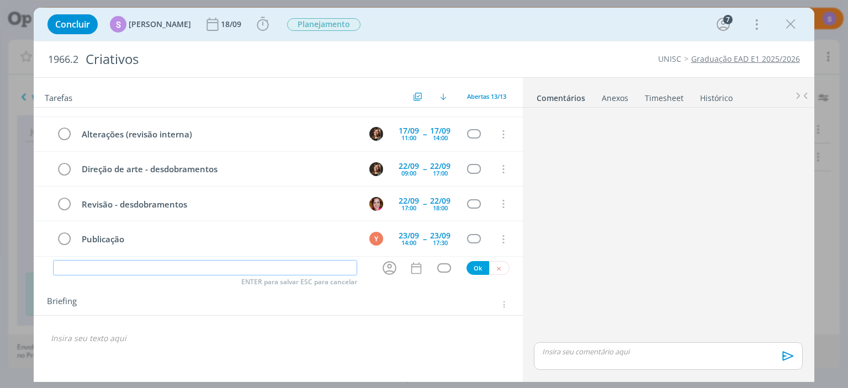
click at [171, 260] on input "dialog" at bounding box center [205, 267] width 304 height 15
type input "D"
type input "Direção de arte - possiveis ajustes"
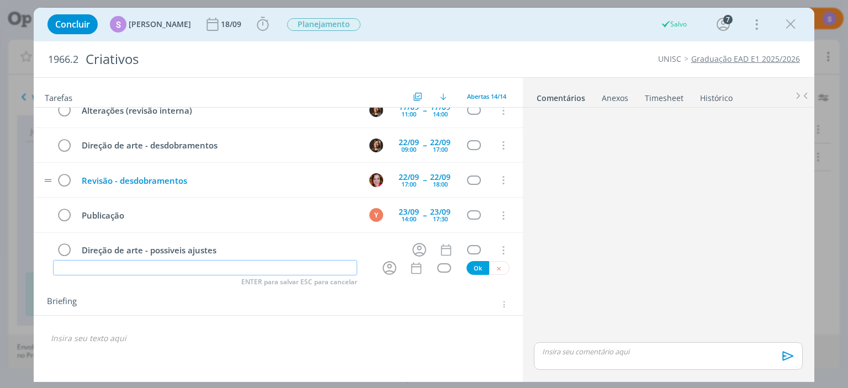
scroll to position [340, 0]
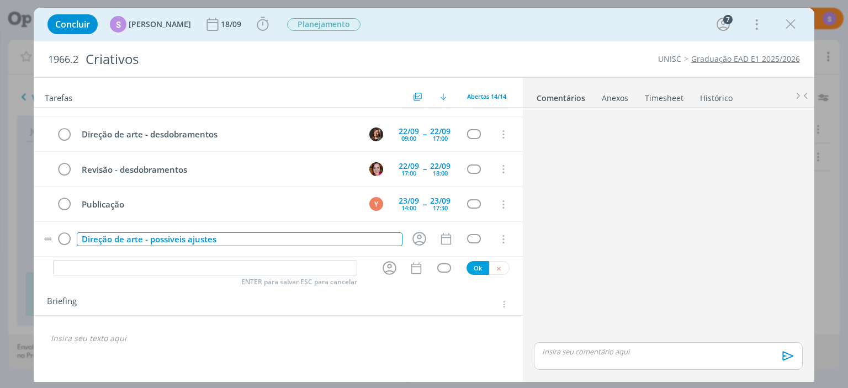
click at [171, 234] on div "Direção de arte - possiveis ajustes" at bounding box center [239, 239] width 325 height 14
click at [248, 235] on div "Direção de arte - possíveis ajustes" at bounding box center [239, 239] width 325 height 14
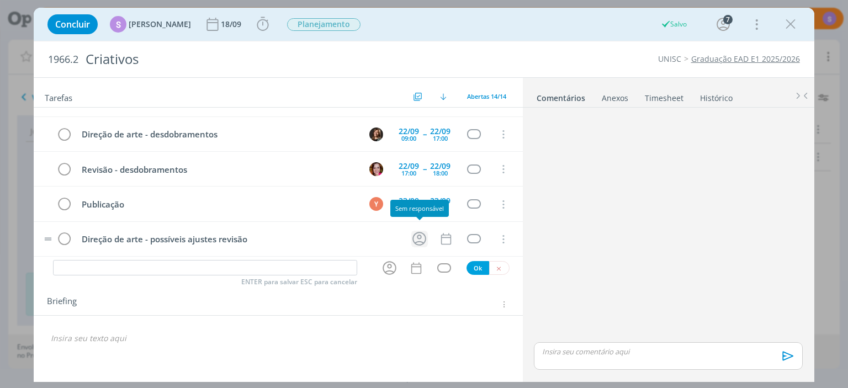
click at [420, 235] on icon "dialog" at bounding box center [419, 238] width 17 height 17
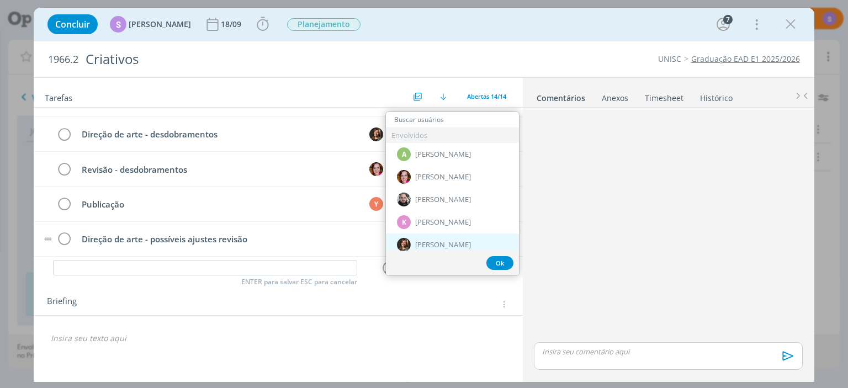
click at [422, 240] on div "[PERSON_NAME]" at bounding box center [452, 245] width 133 height 23
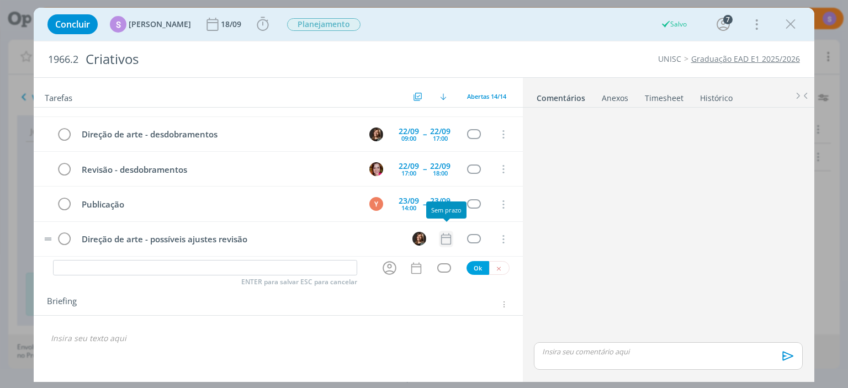
click at [443, 233] on icon "dialog" at bounding box center [446, 239] width 14 height 14
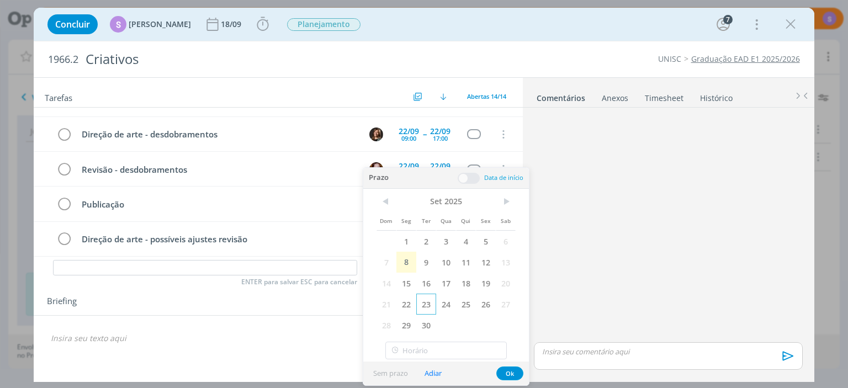
click at [427, 304] on span "23" at bounding box center [426, 304] width 20 height 21
click at [431, 347] on input "16:00" at bounding box center [445, 351] width 121 height 18
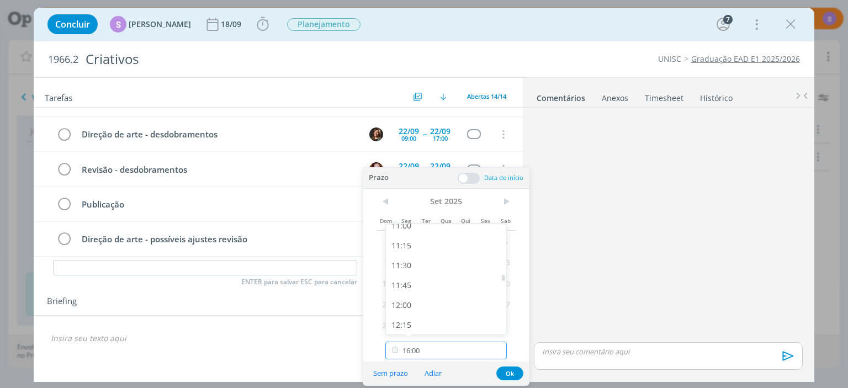
scroll to position [864, 0]
click at [479, 251] on div "11:00" at bounding box center [446, 245] width 120 height 20
type input "11:00"
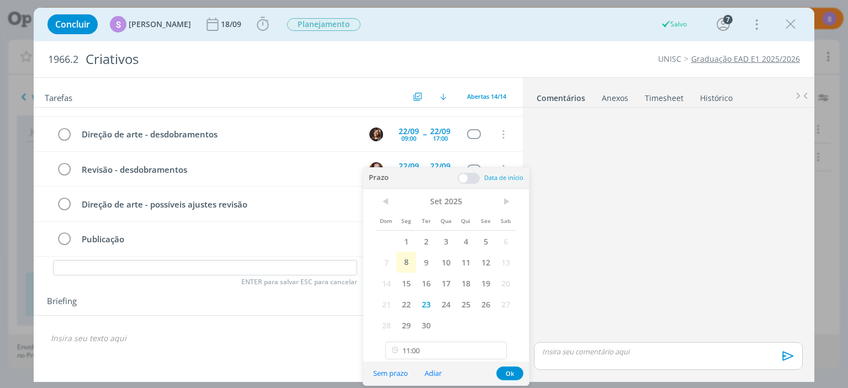
click at [469, 178] on span at bounding box center [469, 178] width 22 height 11
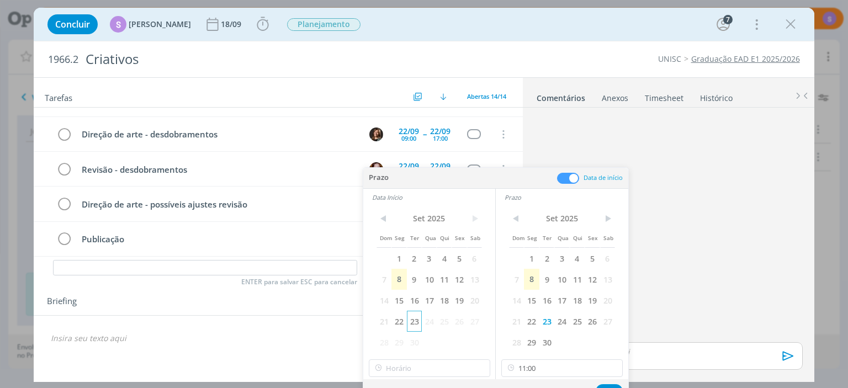
click at [415, 325] on span "23" at bounding box center [414, 321] width 15 height 21
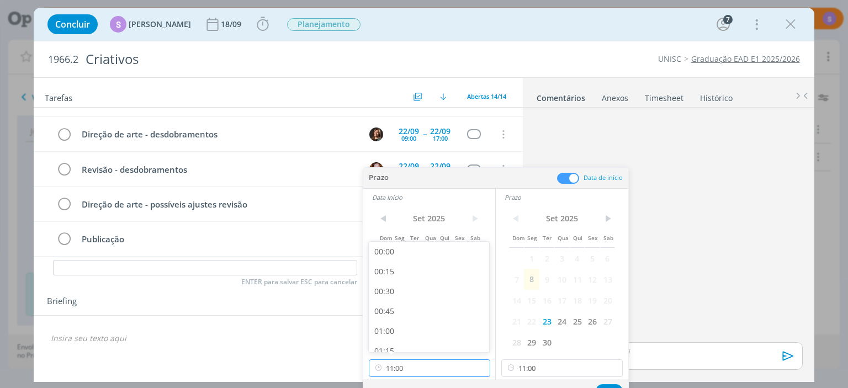
click at [410, 362] on input "11:00" at bounding box center [429, 368] width 121 height 18
click at [416, 248] on div "09:00" at bounding box center [429, 247] width 120 height 20
type input "09:00"
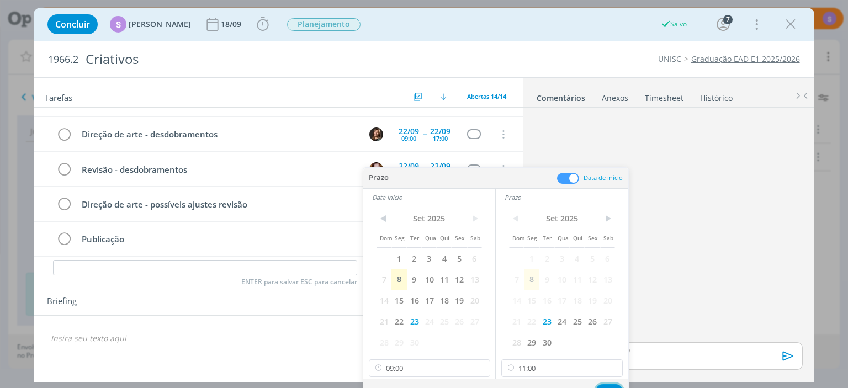
click at [609, 385] on button "Ok" at bounding box center [609, 391] width 27 height 14
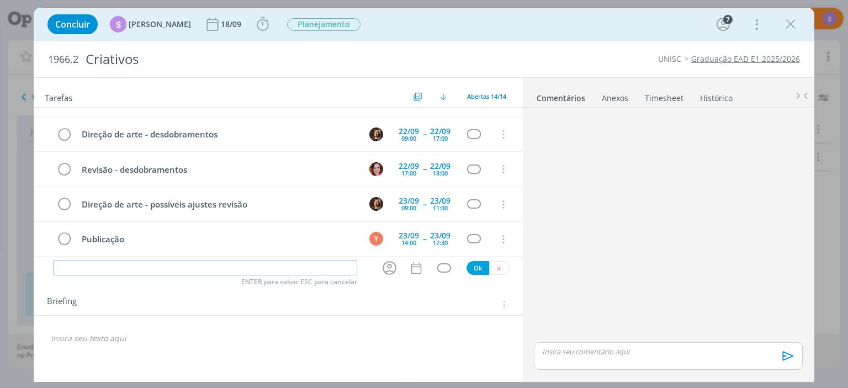
click at [120, 263] on input "dialog" at bounding box center [205, 267] width 304 height 15
type input "Revisão final"
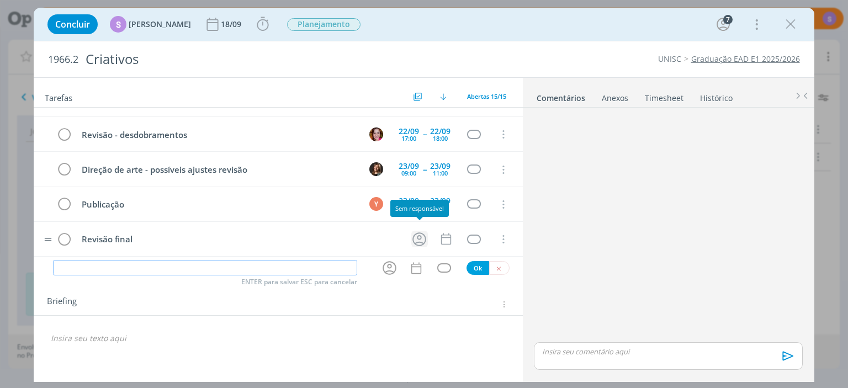
click at [419, 235] on icon "dialog" at bounding box center [419, 239] width 14 height 14
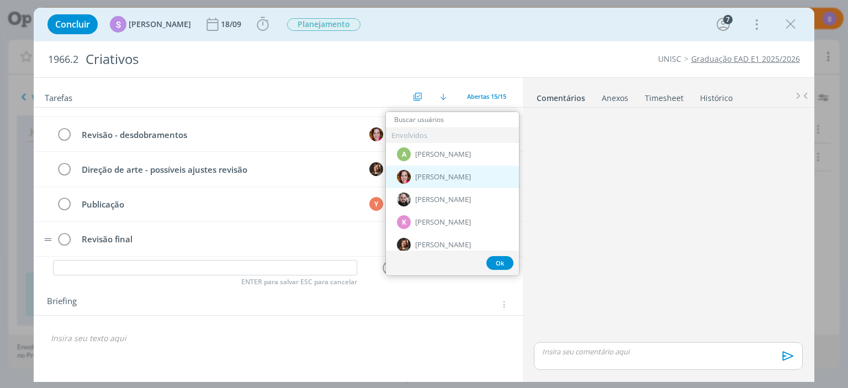
click at [438, 179] on span "[PERSON_NAME]" at bounding box center [443, 177] width 56 height 9
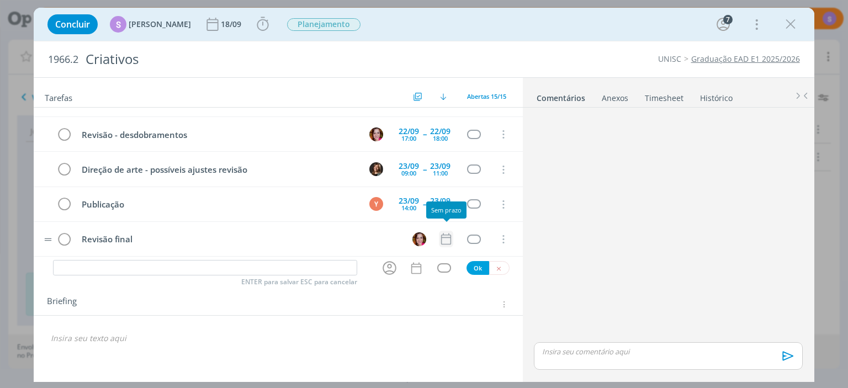
click at [442, 234] on icon "dialog" at bounding box center [446, 240] width 10 height 12
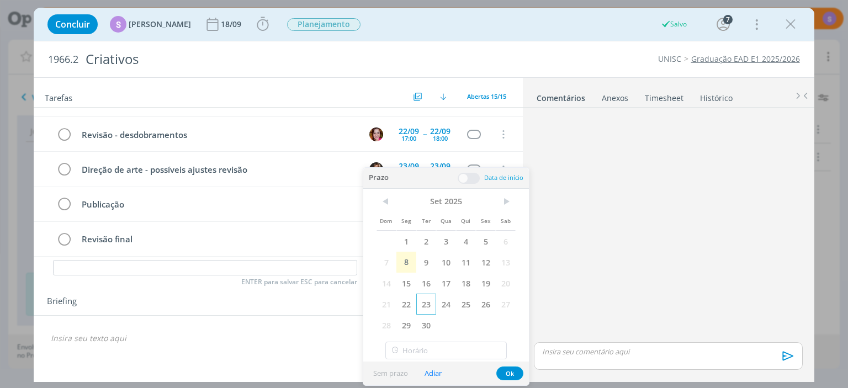
click at [431, 301] on span "23" at bounding box center [426, 304] width 20 height 21
click at [432, 348] on input "16:00" at bounding box center [445, 351] width 121 height 18
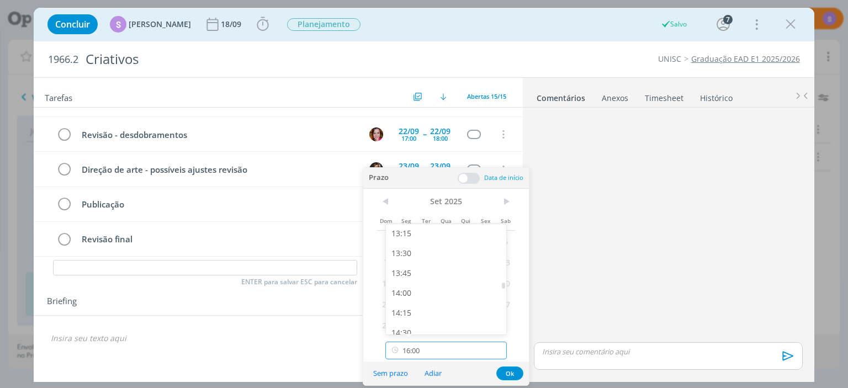
scroll to position [927, 0]
click at [437, 262] on div "12:00" at bounding box center [446, 261] width 120 height 20
type input "12:00"
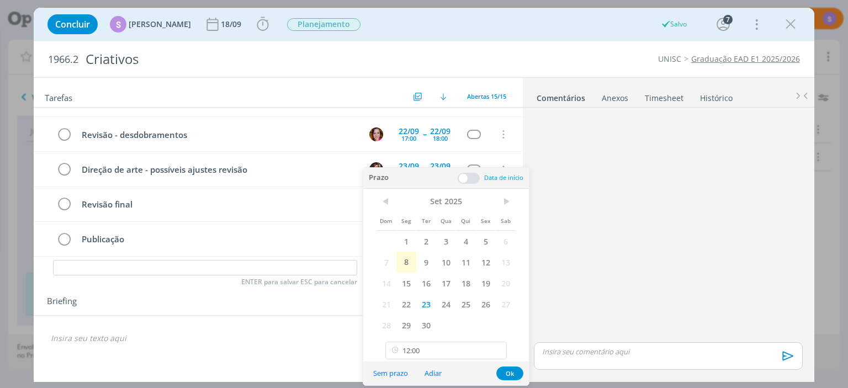
click at [464, 180] on span at bounding box center [469, 178] width 22 height 11
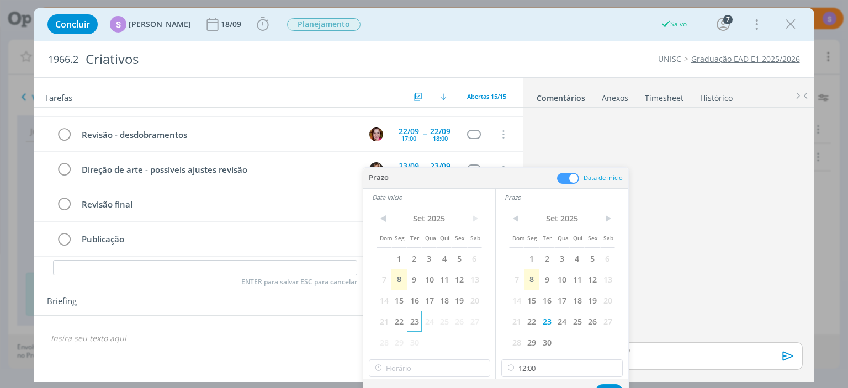
click at [415, 318] on span "23" at bounding box center [414, 321] width 15 height 21
click at [409, 364] on input "12:00" at bounding box center [429, 368] width 121 height 18
click at [419, 271] on div "11:00" at bounding box center [429, 263] width 120 height 20
type input "11:00"
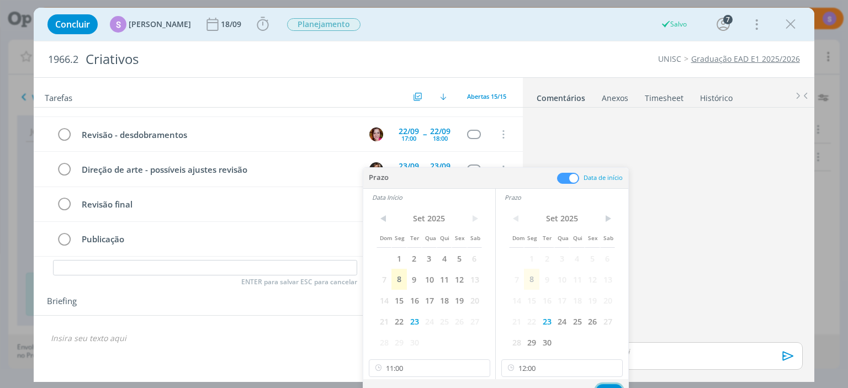
click at [607, 385] on button "Ok" at bounding box center [609, 391] width 27 height 14
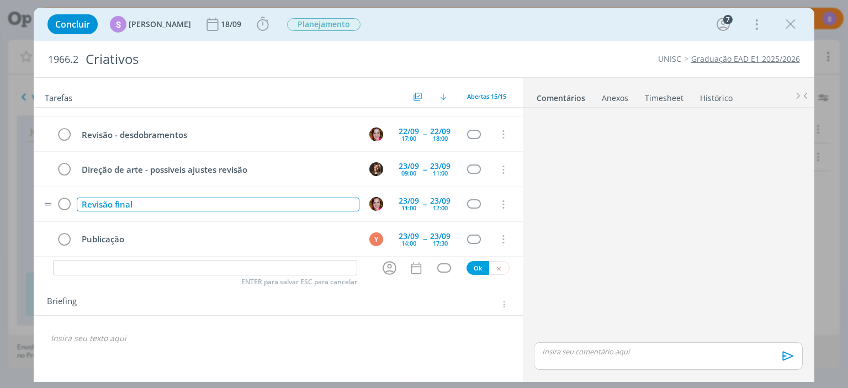
click at [154, 200] on div "Revisão final" at bounding box center [218, 205] width 282 height 14
drag, startPoint x: 138, startPoint y: 195, endPoint x: 40, endPoint y: 199, distance: 98.4
click at [40, 199] on tr "Revisão final 23/09 11:00 -- 23/09 12:00 Cancelar" at bounding box center [278, 204] width 489 height 35
click at [396, 327] on div "🙂" at bounding box center [278, 334] width 489 height 36
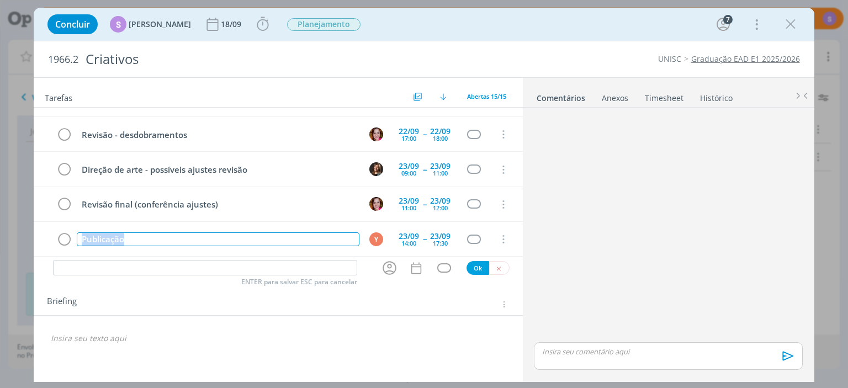
drag, startPoint x: 163, startPoint y: 232, endPoint x: 0, endPoint y: 215, distance: 164.3
click at [34, 215] on div "Detalhamento de criativos 12/09 17:45 Cancelar Reunião interna - direcionais pa…" at bounding box center [278, 183] width 489 height 151
copy div "Publicação"
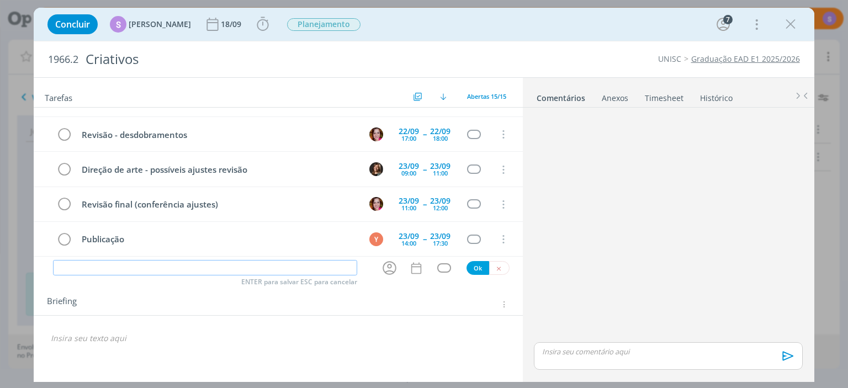
click at [252, 265] on input "dialog" at bounding box center [205, 267] width 304 height 15
paste input "Publicação"
type input "Publicação"
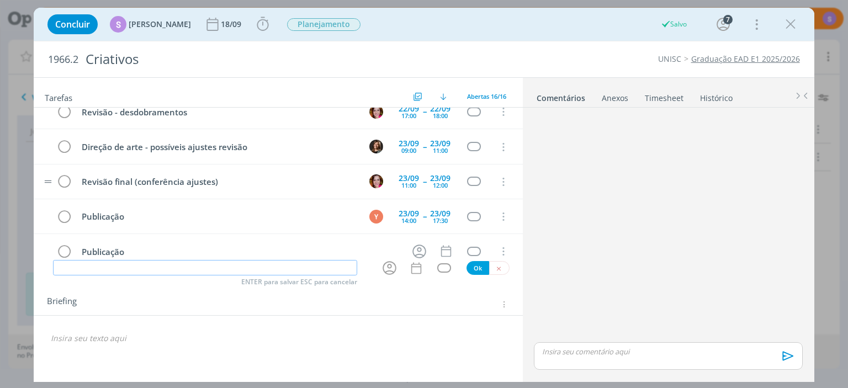
scroll to position [409, 0]
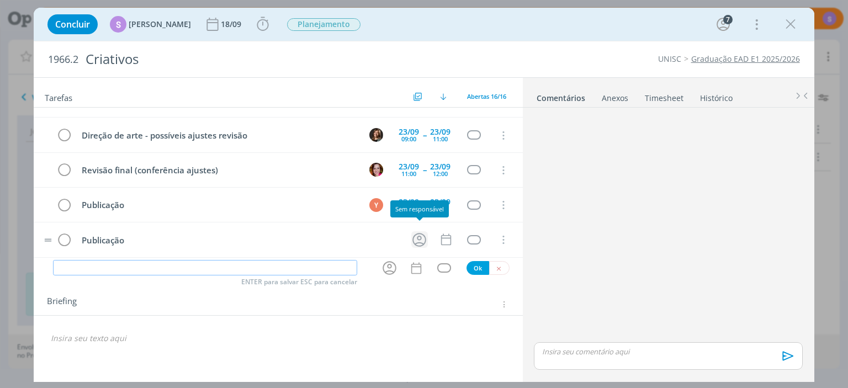
click at [421, 233] on icon "dialog" at bounding box center [419, 239] width 17 height 17
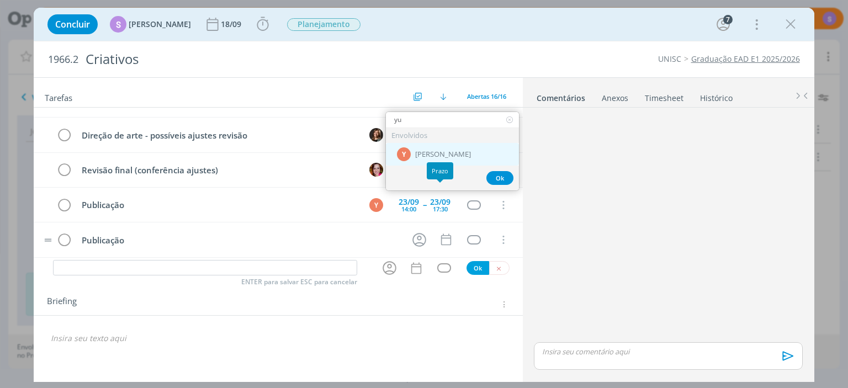
type input "yu"
click at [451, 151] on span "[PERSON_NAME]" at bounding box center [443, 154] width 56 height 9
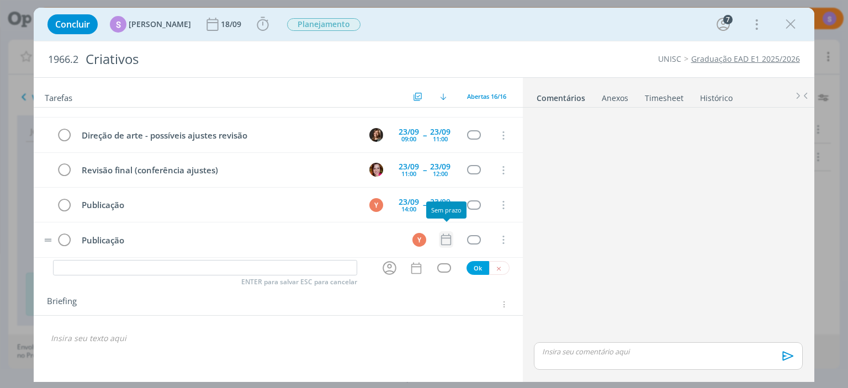
click at [447, 233] on icon "dialog" at bounding box center [446, 239] width 14 height 14
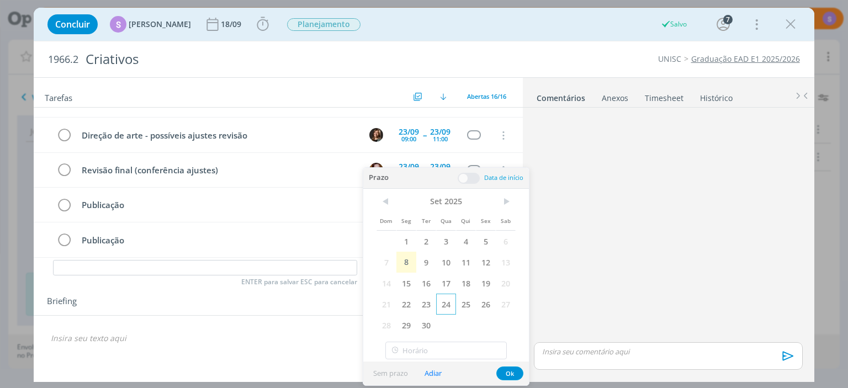
click at [441, 308] on span "24" at bounding box center [446, 304] width 20 height 21
type input "16:00"
click at [435, 348] on input "16:00" at bounding box center [445, 351] width 121 height 18
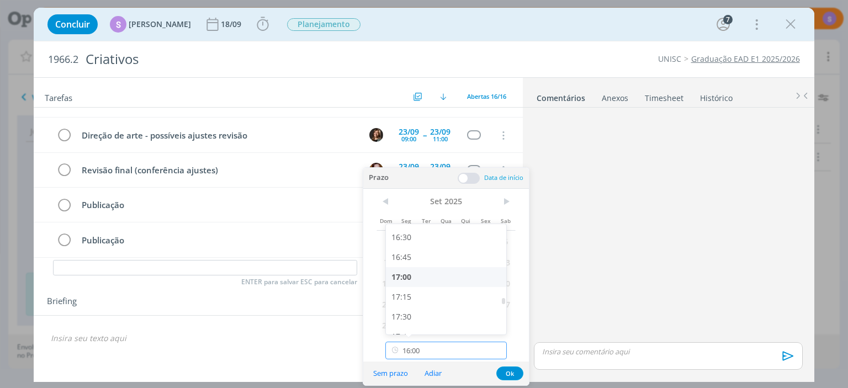
scroll to position [1245, 0]
click at [452, 264] on div "16:00" at bounding box center [446, 261] width 120 height 20
click at [475, 173] on span at bounding box center [469, 178] width 22 height 11
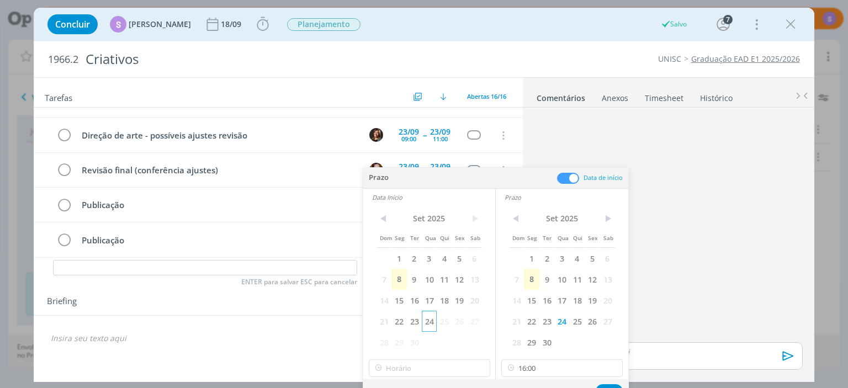
click at [427, 320] on span "24" at bounding box center [429, 321] width 15 height 21
click at [421, 367] on input "16:00" at bounding box center [429, 368] width 121 height 18
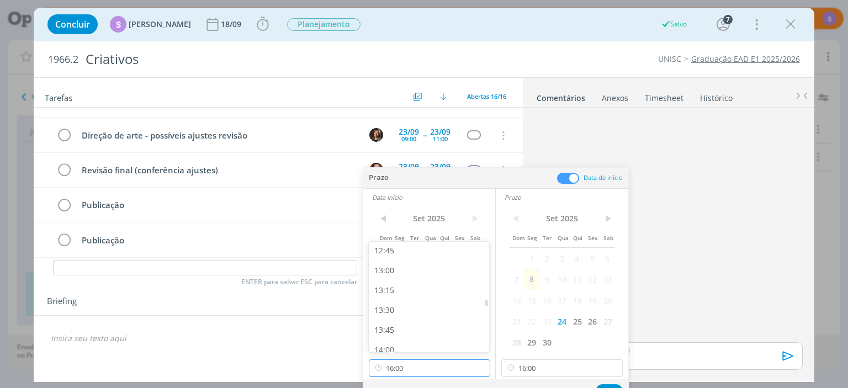
scroll to position [991, 0]
click at [426, 293] on div "13:00" at bounding box center [429, 295] width 120 height 20
type input "13:00"
click at [608, 385] on button "Ok" at bounding box center [609, 391] width 27 height 14
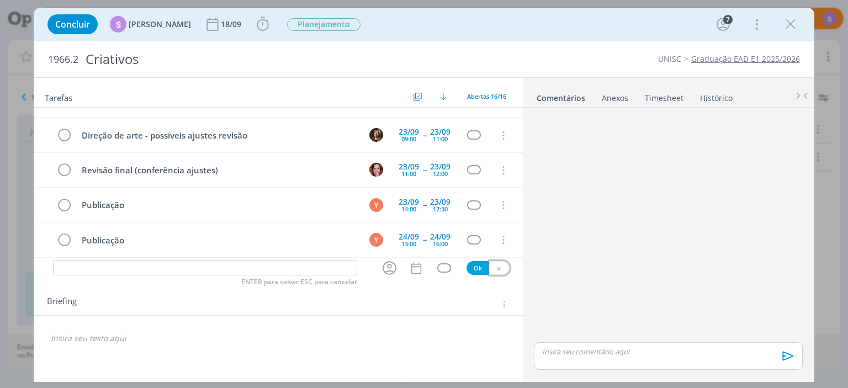
click at [502, 264] on button "dialog" at bounding box center [499, 268] width 20 height 14
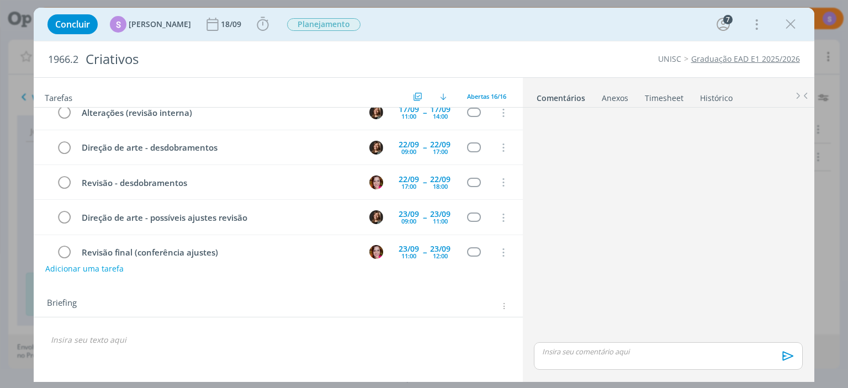
scroll to position [282, 0]
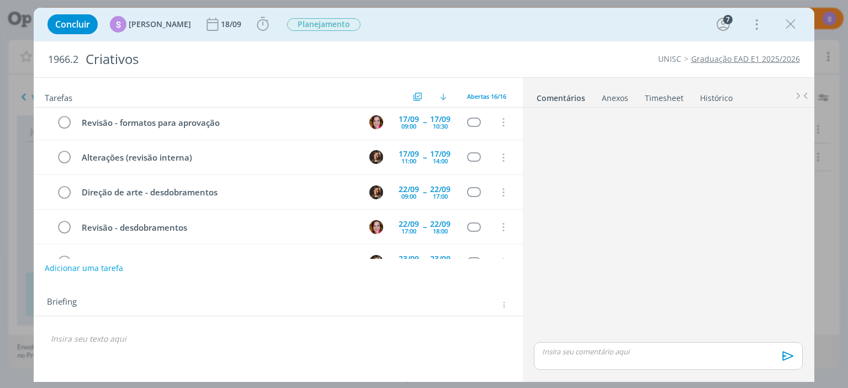
click at [71, 271] on button "Adicionar uma tarefa" at bounding box center [84, 268] width 78 height 19
type input "Aprovação inicial"
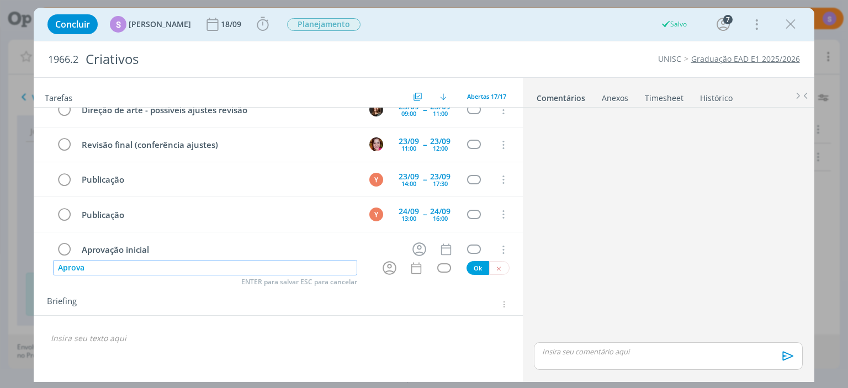
scroll to position [409, 0]
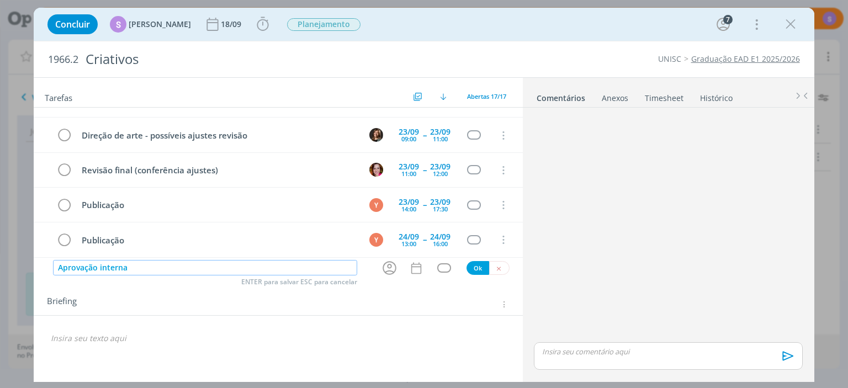
type input "Aprovação interna"
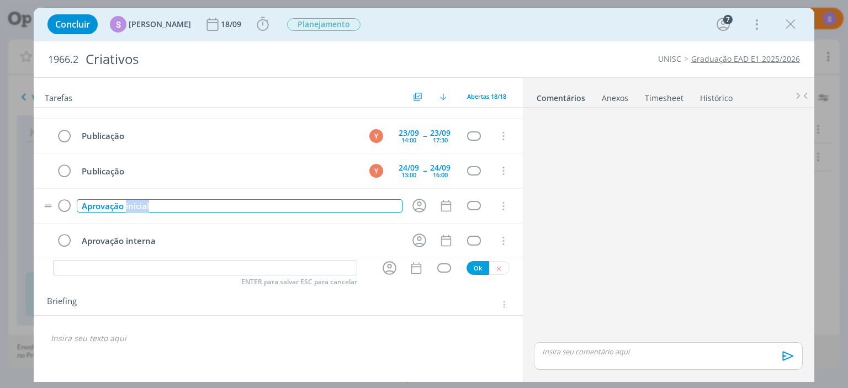
drag, startPoint x: 158, startPoint y: 198, endPoint x: 127, endPoint y: 198, distance: 30.9
click at [127, 199] on div "Aprovação inicial" at bounding box center [239, 206] width 325 height 14
click at [87, 199] on div "Aprovação interna" at bounding box center [239, 206] width 325 height 14
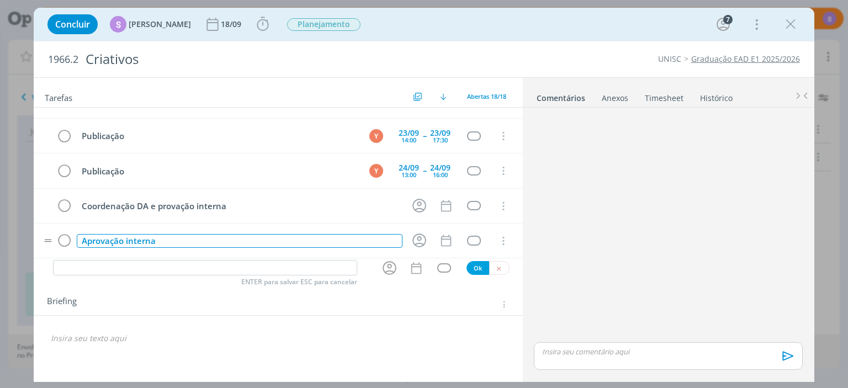
click at [122, 236] on div "Aprovação interna" at bounding box center [239, 241] width 325 height 14
drag, startPoint x: 123, startPoint y: 236, endPoint x: 56, endPoint y: 236, distance: 67.4
click at [56, 236] on tr "Aprovação interna Cancelar" at bounding box center [278, 241] width 489 height 35
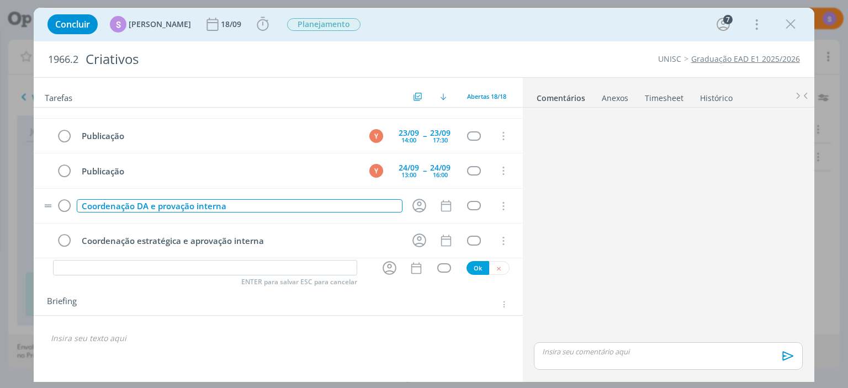
click at [157, 199] on div "Coordenação DA e provação interna" at bounding box center [239, 206] width 325 height 14
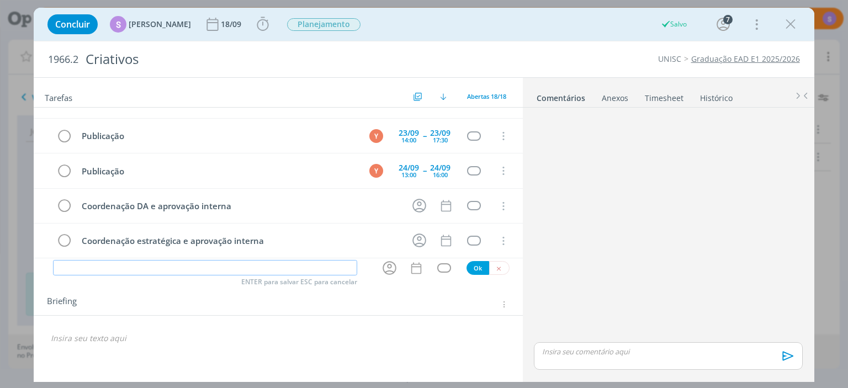
click at [158, 263] on input "dialog" at bounding box center [205, 267] width 304 height 15
type input "Envio para cliente"
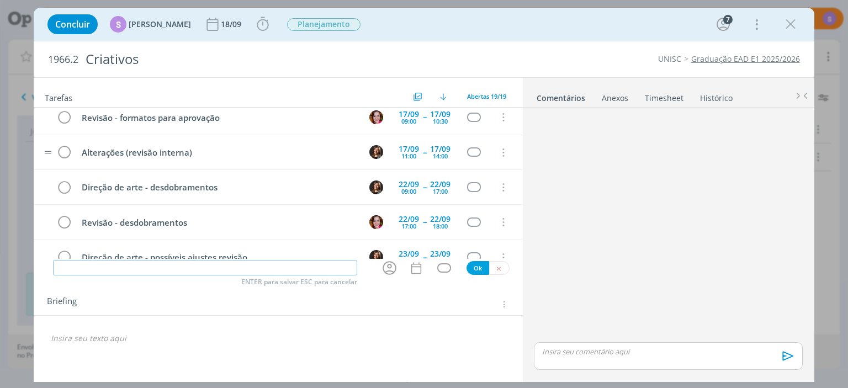
scroll to position [512, 0]
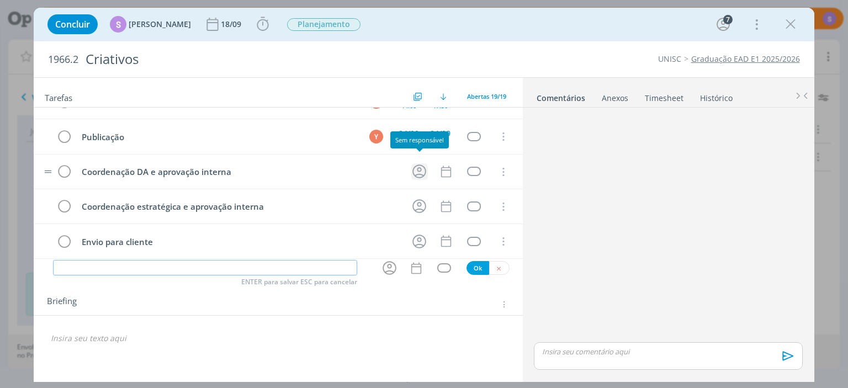
click at [419, 167] on icon "dialog" at bounding box center [419, 171] width 17 height 17
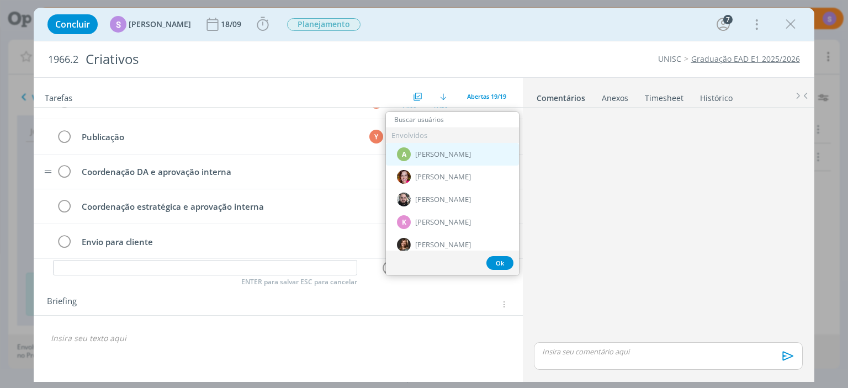
click at [426, 147] on div "A Alexandre Assumpção" at bounding box center [452, 154] width 133 height 23
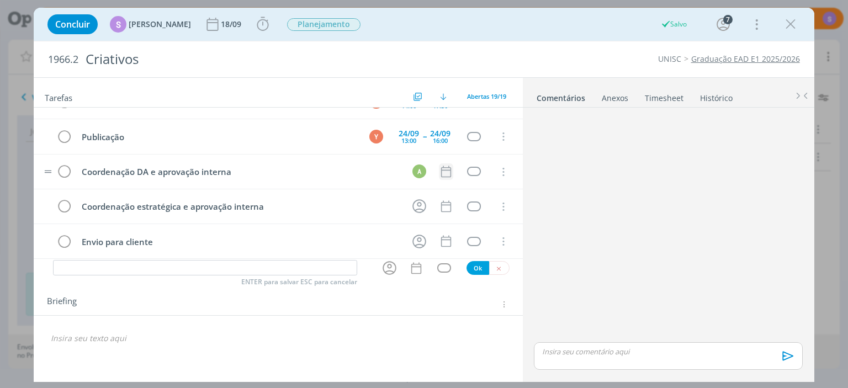
click at [444, 167] on icon "dialog" at bounding box center [446, 172] width 14 height 14
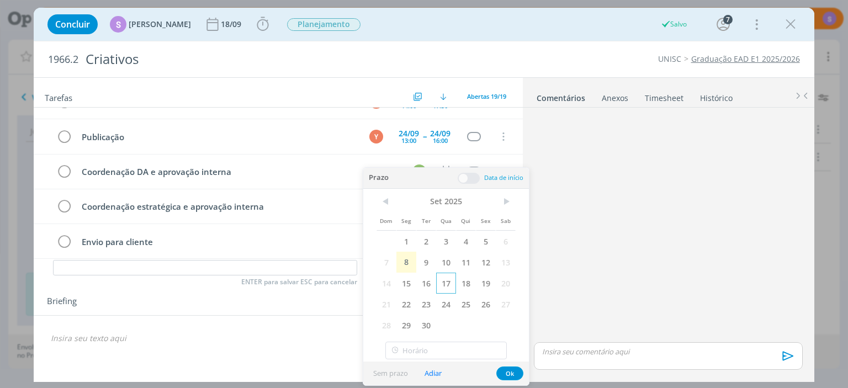
click at [443, 283] on span "17" at bounding box center [446, 283] width 20 height 21
drag, startPoint x: 511, startPoint y: 374, endPoint x: 496, endPoint y: 309, distance: 66.8
click at [511, 373] on button "Ok" at bounding box center [509, 374] width 27 height 14
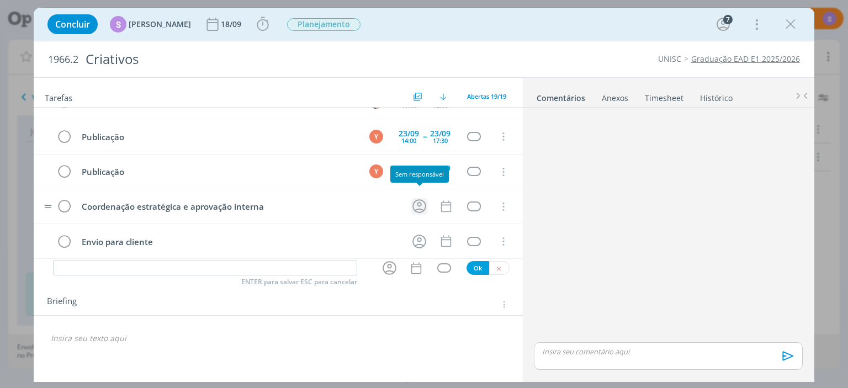
click at [423, 198] on icon "dialog" at bounding box center [419, 206] width 17 height 17
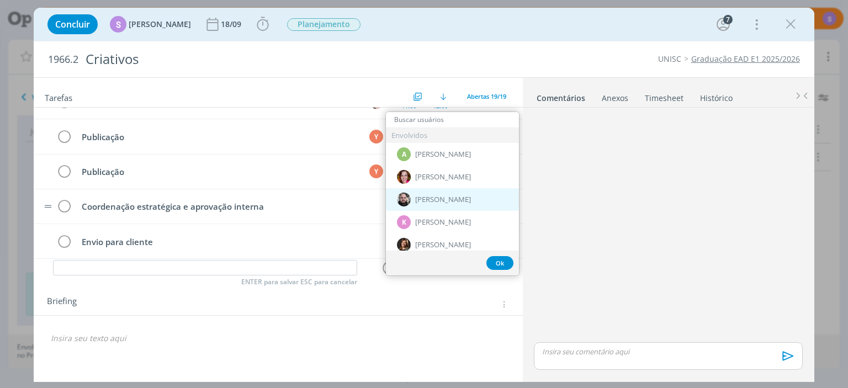
click at [423, 197] on span "Giovani Souza" at bounding box center [443, 199] width 56 height 9
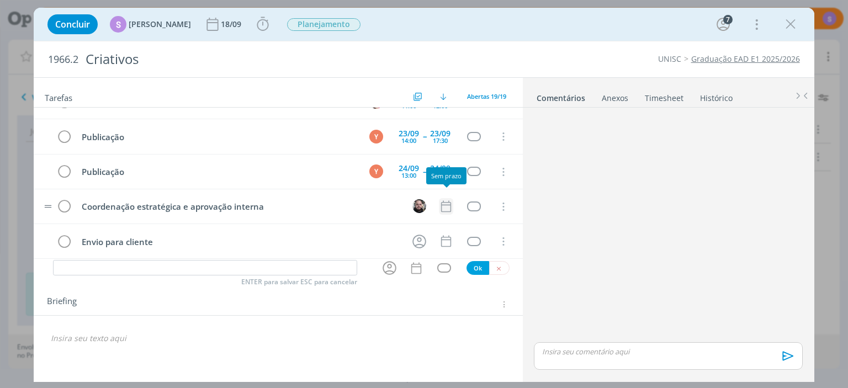
click at [445, 200] on icon "dialog" at bounding box center [446, 206] width 14 height 14
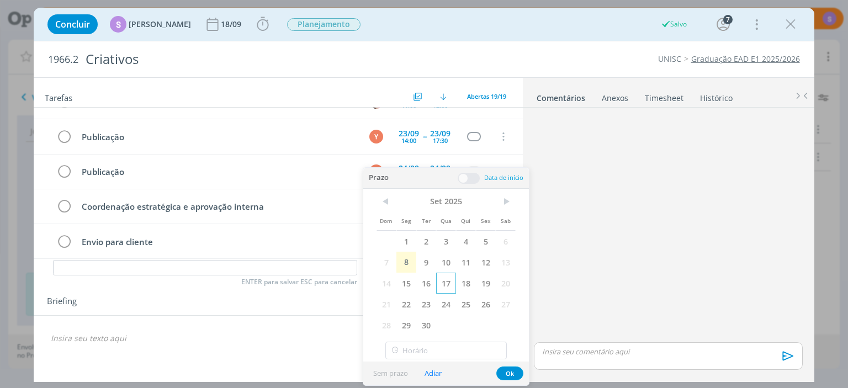
click at [443, 281] on span "17" at bounding box center [446, 283] width 20 height 21
click at [508, 372] on button "Ok" at bounding box center [509, 374] width 27 height 14
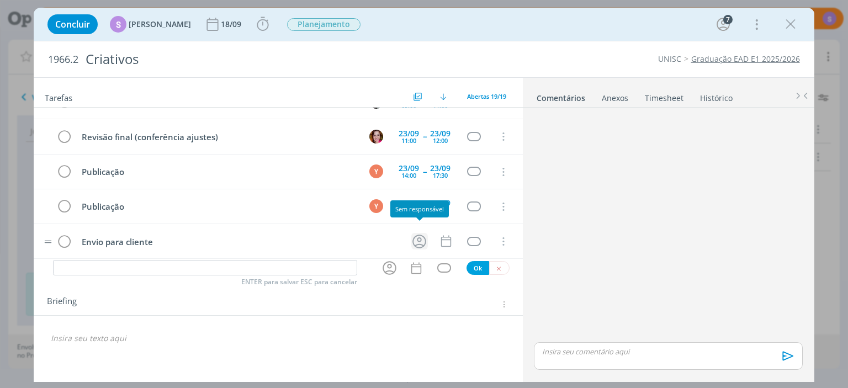
click at [422, 234] on icon "dialog" at bounding box center [419, 241] width 17 height 17
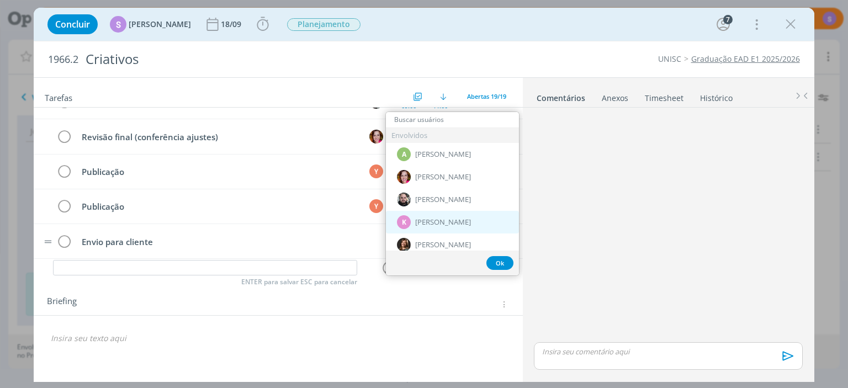
click at [425, 228] on div "K Karoline Arend" at bounding box center [452, 222] width 133 height 23
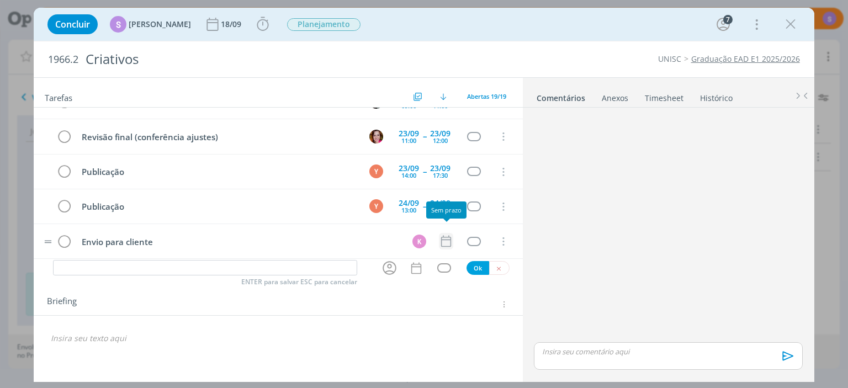
click at [447, 234] on icon "dialog" at bounding box center [446, 241] width 14 height 14
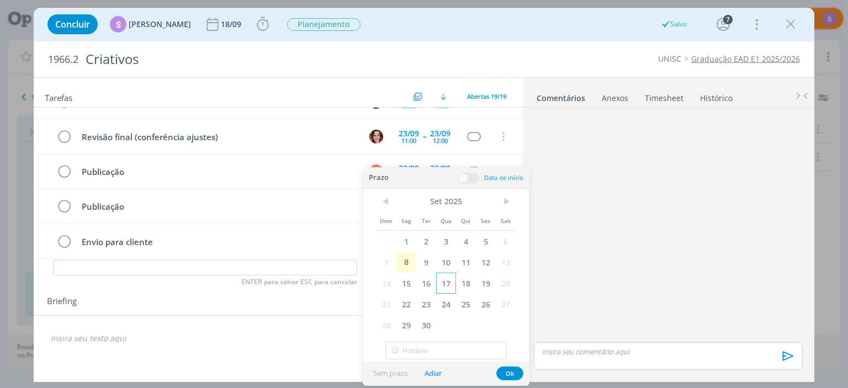
click at [440, 279] on span "17" at bounding box center [446, 283] width 20 height 21
click at [242, 334] on p "dialog" at bounding box center [278, 338] width 454 height 11
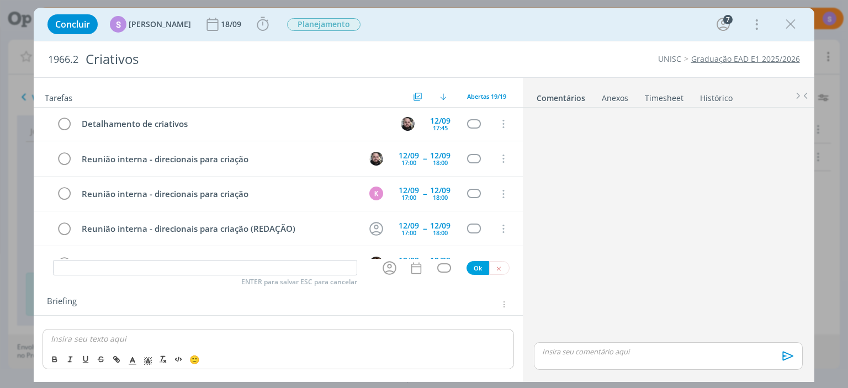
scroll to position [0, 0]
click at [118, 30] on div "S" at bounding box center [118, 24] width 17 height 17
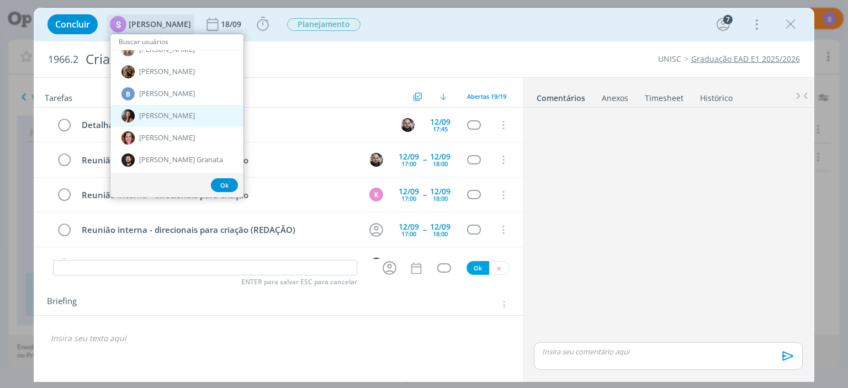
scroll to position [117, 0]
click at [182, 115] on span "Beatriz Luchese" at bounding box center [167, 114] width 56 height 9
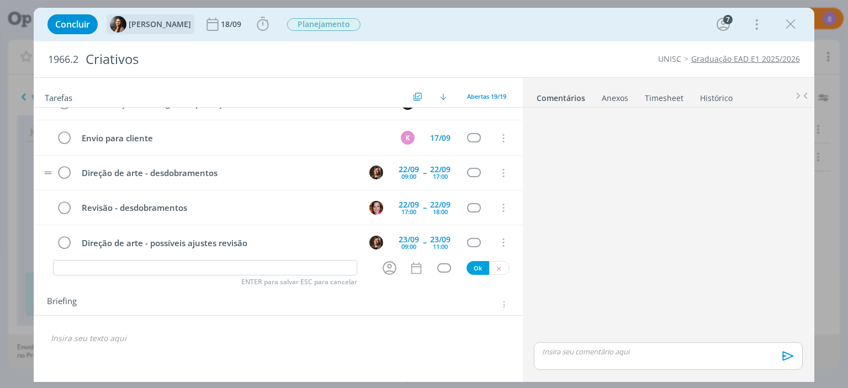
scroll to position [385, 0]
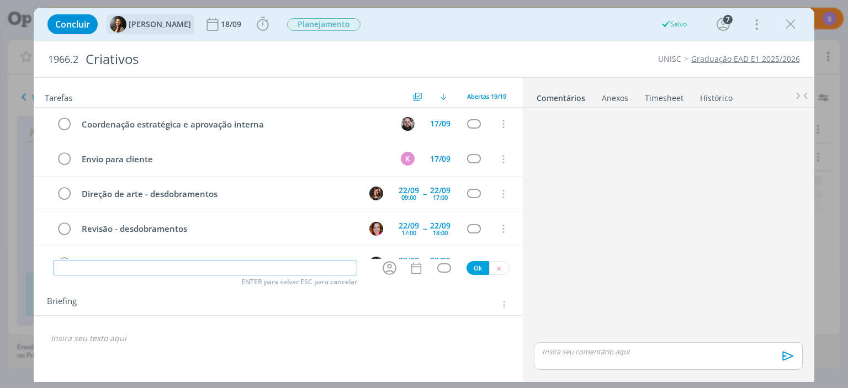
click at [175, 268] on input "dialog" at bounding box center [205, 267] width 304 height 15
type input "E"
type input "Coordenação Atendimento"
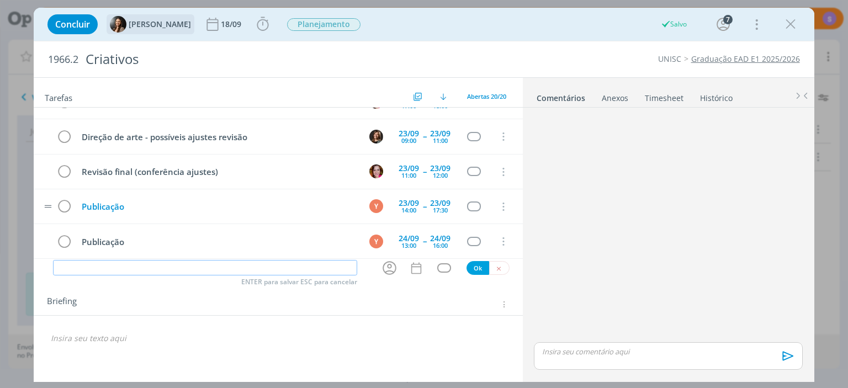
scroll to position [547, 0]
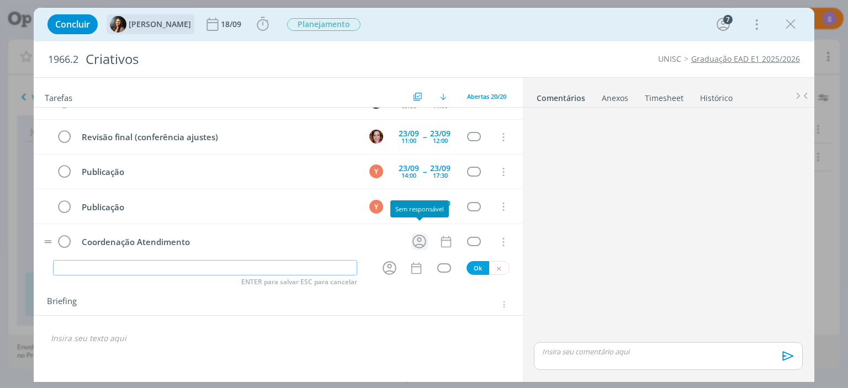
click at [414, 235] on icon "dialog" at bounding box center [419, 242] width 14 height 14
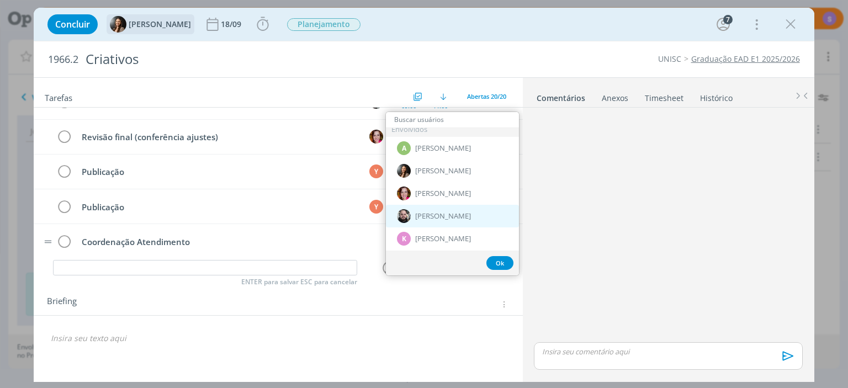
scroll to position [0, 0]
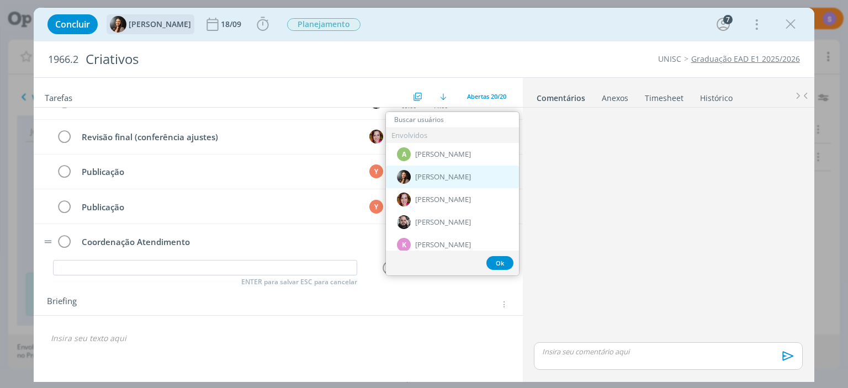
click at [445, 176] on span "Beatriz Luchese" at bounding box center [443, 177] width 56 height 9
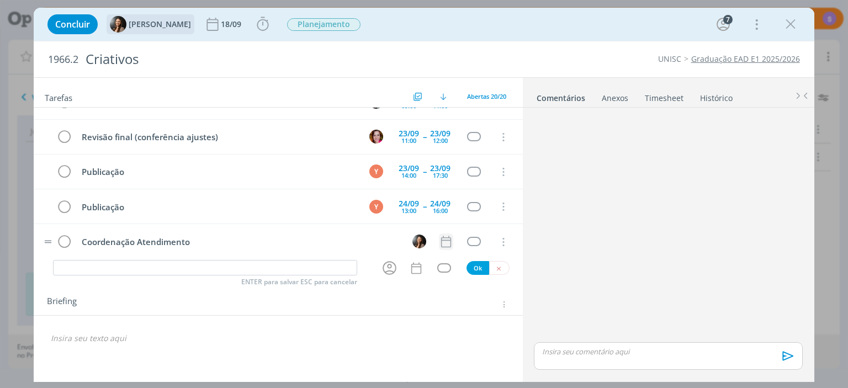
click at [444, 235] on icon "dialog" at bounding box center [446, 242] width 14 height 14
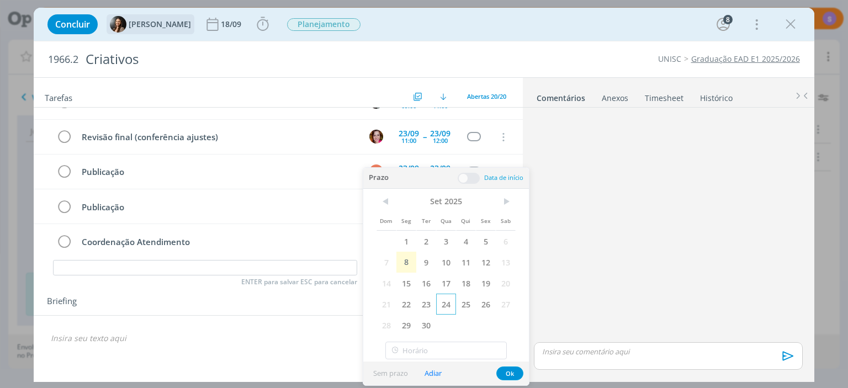
click at [446, 304] on span "24" at bounding box center [446, 304] width 20 height 21
click at [506, 374] on button "Ok" at bounding box center [509, 374] width 27 height 14
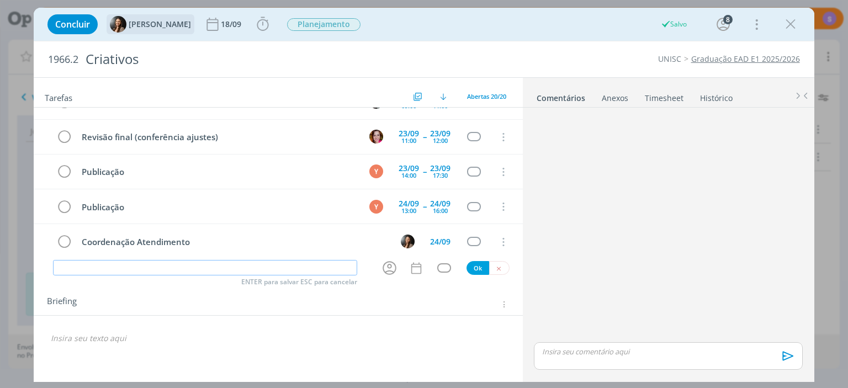
click at [186, 268] on input "dialog" at bounding box center [205, 267] width 304 height 15
type input "Envio para cliente"
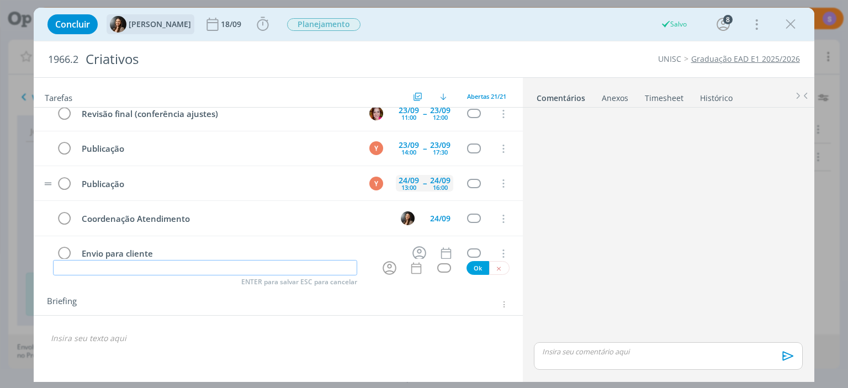
scroll to position [581, 0]
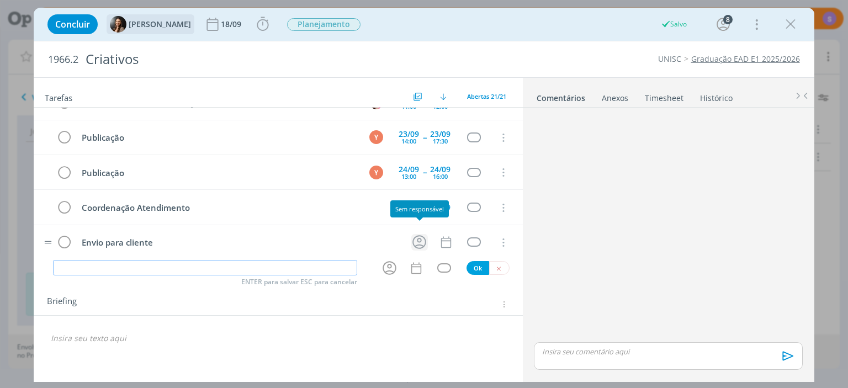
click at [419, 234] on icon "dialog" at bounding box center [419, 242] width 17 height 17
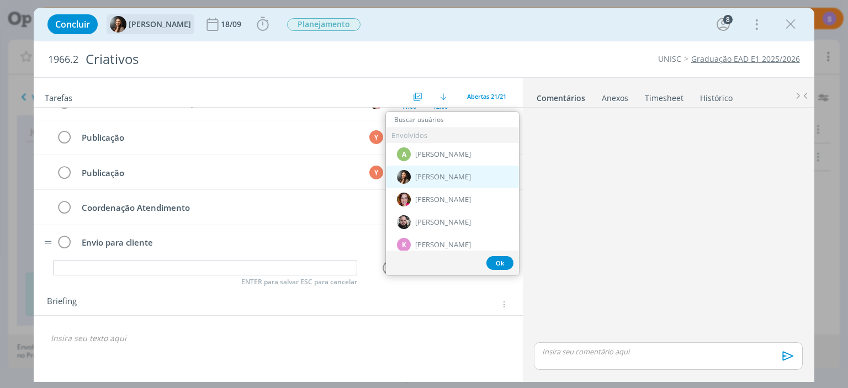
click at [438, 182] on div "Beatriz Luchese" at bounding box center [452, 177] width 133 height 23
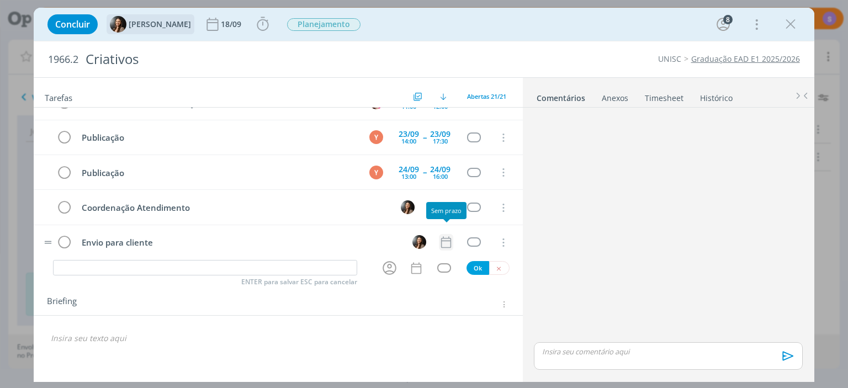
click at [447, 235] on icon "dialog" at bounding box center [446, 242] width 14 height 14
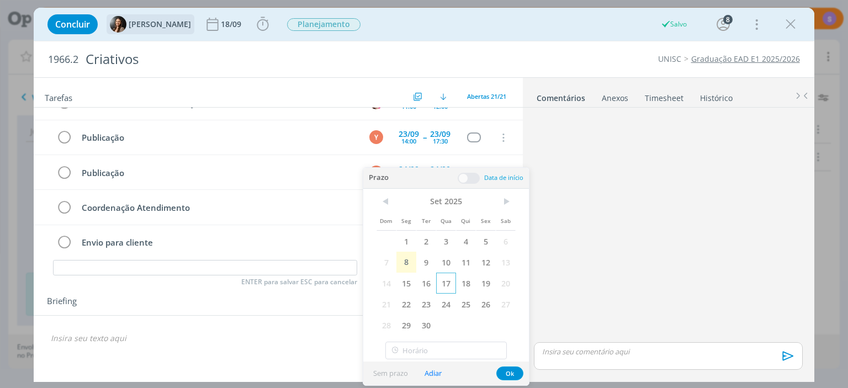
click at [452, 287] on span "17" at bounding box center [446, 283] width 20 height 21
click at [511, 374] on button "Ok" at bounding box center [509, 374] width 27 height 14
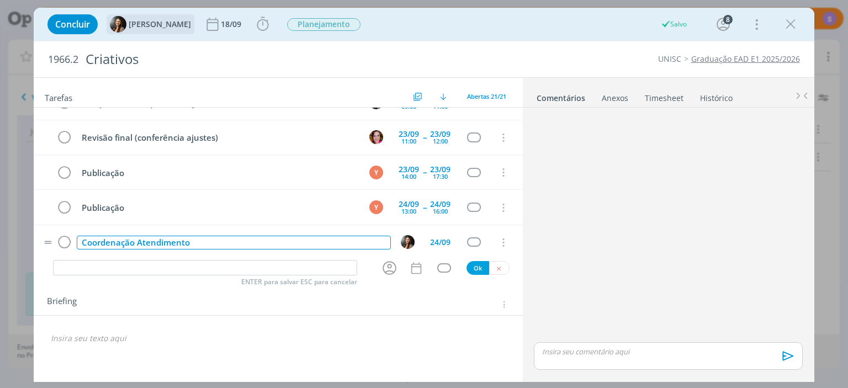
click at [227, 236] on div "Coordenação Atendimento" at bounding box center [234, 243] width 314 height 14
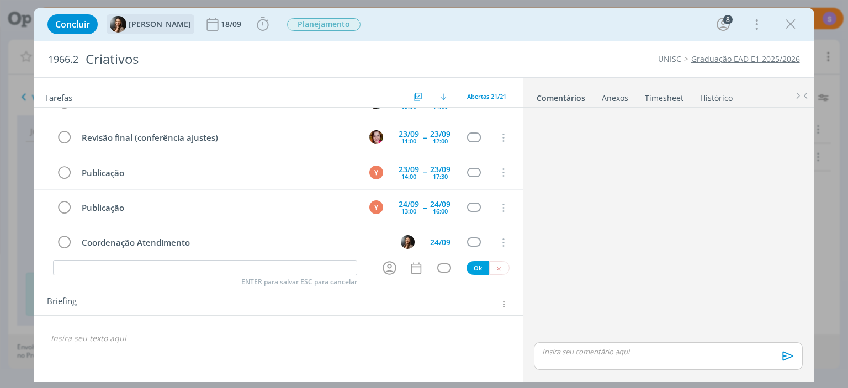
click at [221, 353] on div "Tarefas Usar Job de template Criar template a partir deste job Visualizar Templ…" at bounding box center [278, 227] width 489 height 298
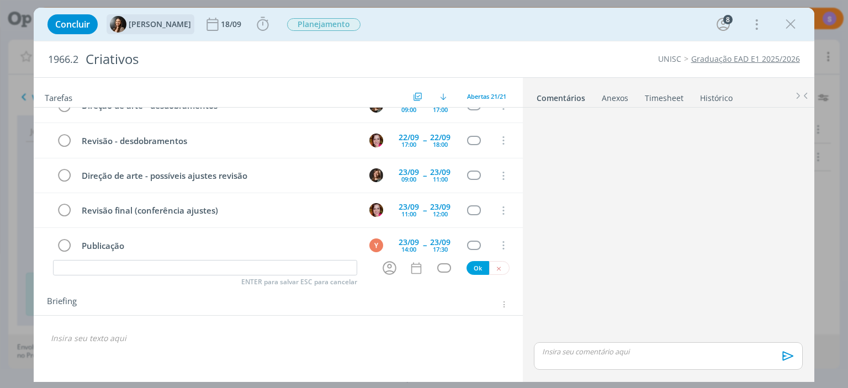
scroll to position [572, 0]
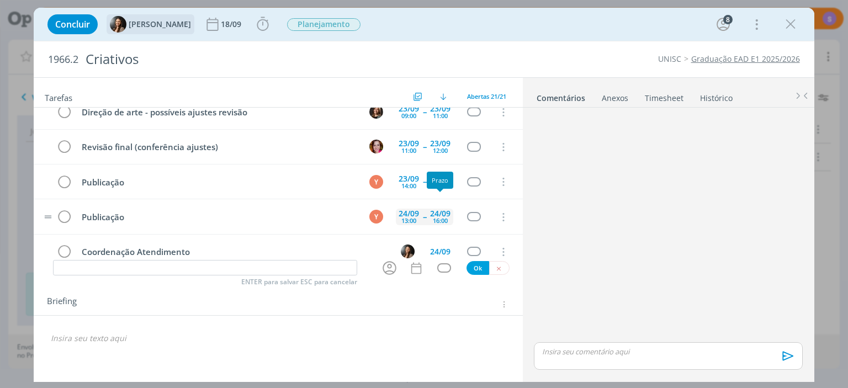
click at [434, 218] on div "16:00" at bounding box center [440, 221] width 15 height 6
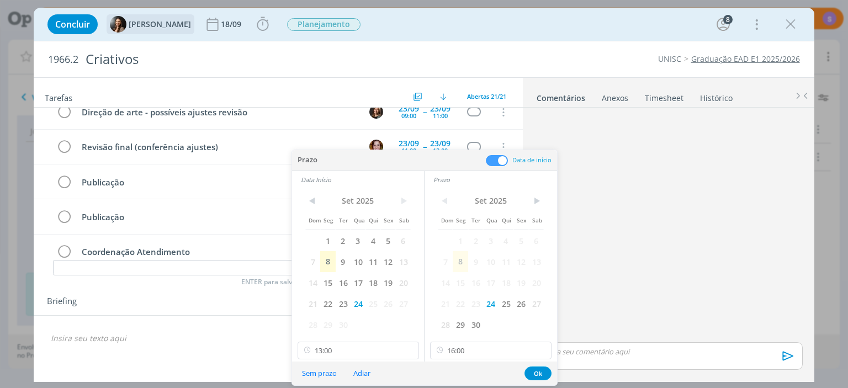
click at [221, 297] on div "Briefing Briefings Predefinidos Versões do Briefing Ver Briefing do Projeto" at bounding box center [278, 301] width 489 height 30
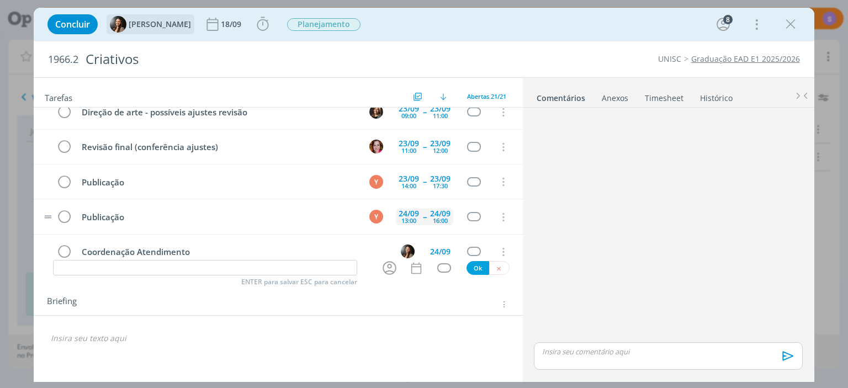
scroll to position [581, 0]
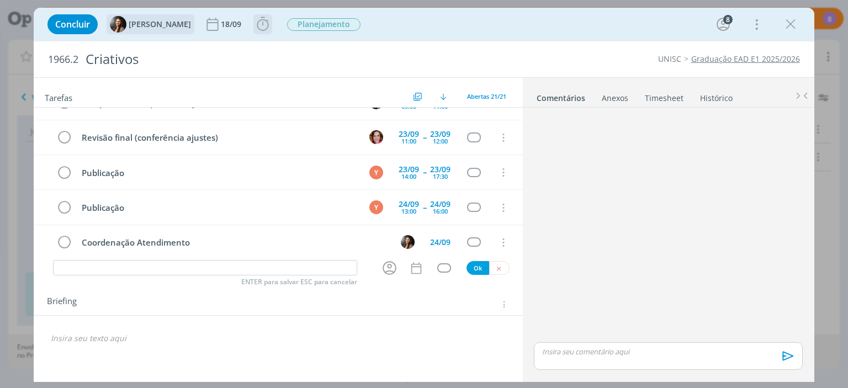
click at [262, 29] on icon "dialog" at bounding box center [263, 24] width 12 height 14
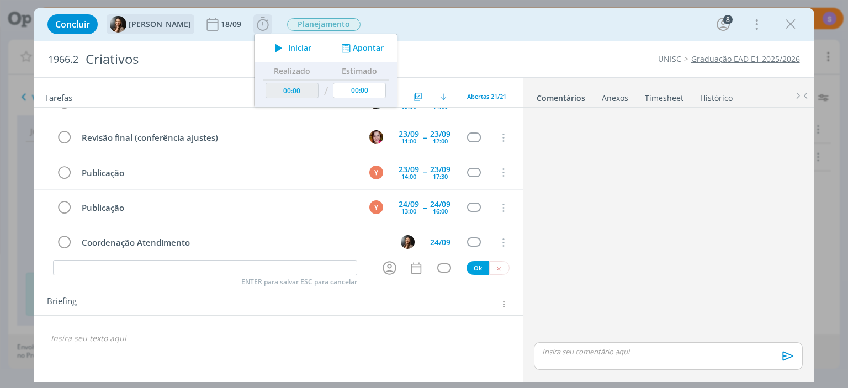
scroll to position [547, 0]
drag, startPoint x: 367, startPoint y: 89, endPoint x: 339, endPoint y: 93, distance: 28.5
click at [339, 93] on input "00:00" at bounding box center [360, 90] width 53 height 15
type input "60:00"
click at [396, 301] on div "Briefing Briefings Predefinidos Versões do Briefing Ver Briefing do Projeto" at bounding box center [279, 304] width 465 height 14
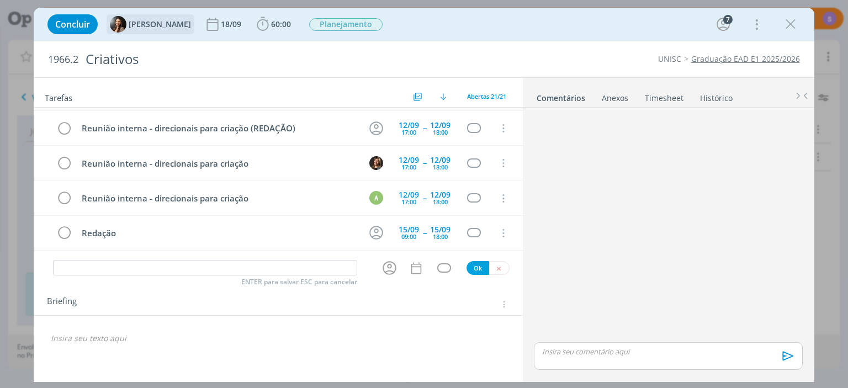
scroll to position [0, 0]
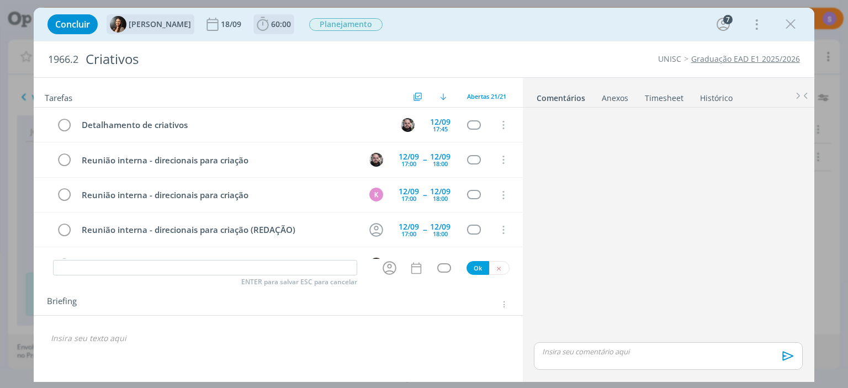
click at [264, 21] on icon "dialog" at bounding box center [263, 24] width 12 height 14
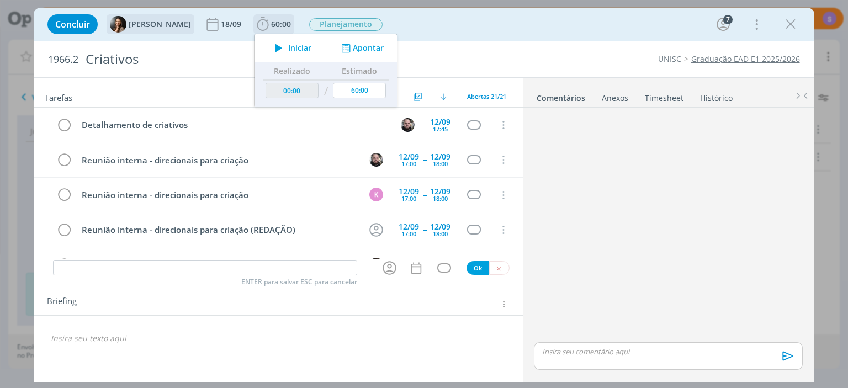
click at [303, 45] on span "Iniciar" at bounding box center [299, 48] width 23 height 8
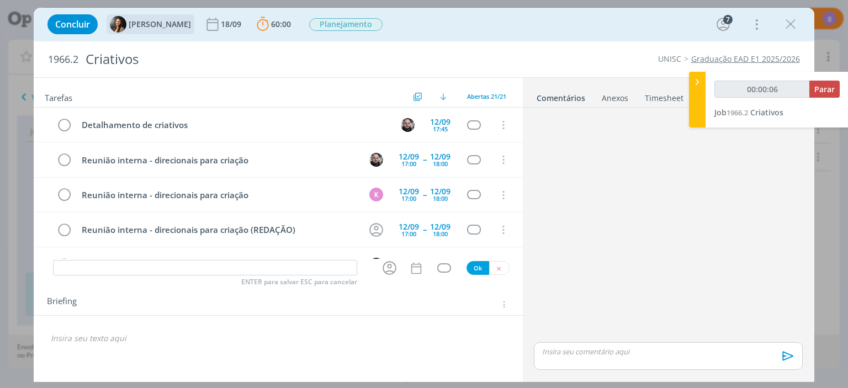
click at [224, 336] on p "dialog" at bounding box center [278, 338] width 454 height 11
type input "00:00:09"
type input "00:20:13"
click at [832, 87] on span "Parar" at bounding box center [824, 89] width 20 height 10
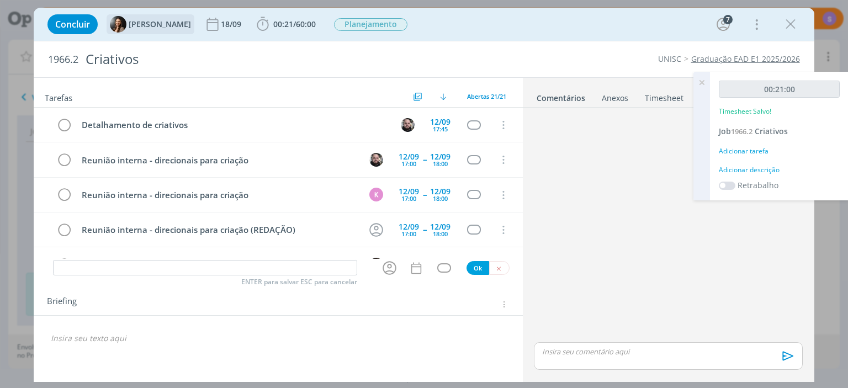
click at [754, 147] on div "Adicionar tarefa" at bounding box center [779, 151] width 121 height 10
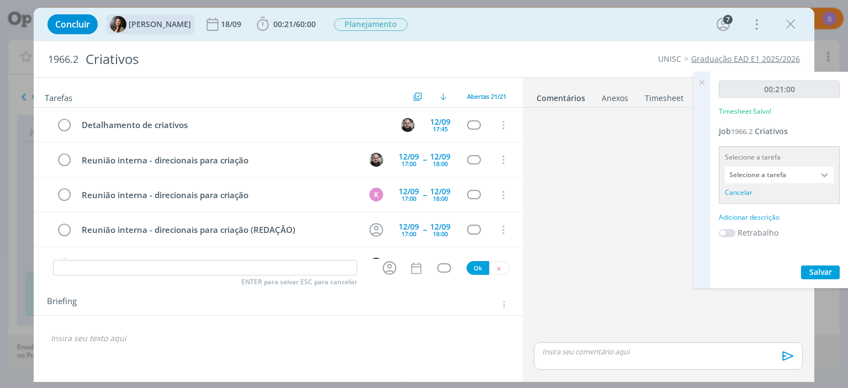
click at [801, 171] on input "Selecione a tarefa" at bounding box center [779, 175] width 109 height 17
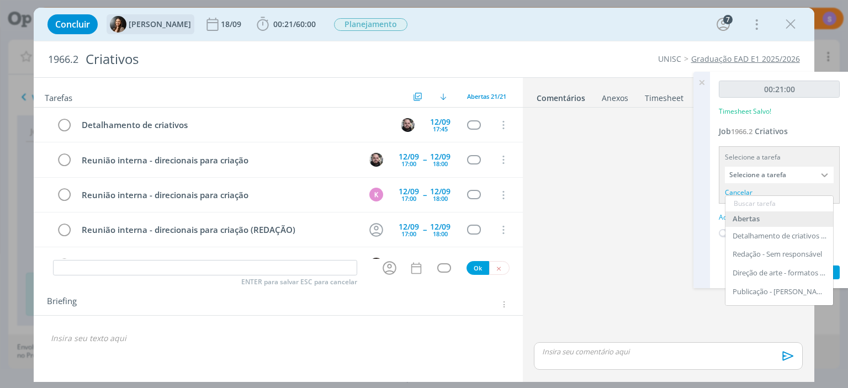
click at [787, 192] on div "Selecione a tarefa Selecione a tarefa Abertas Detalhamento de criativos - Giova…" at bounding box center [779, 174] width 121 height 57
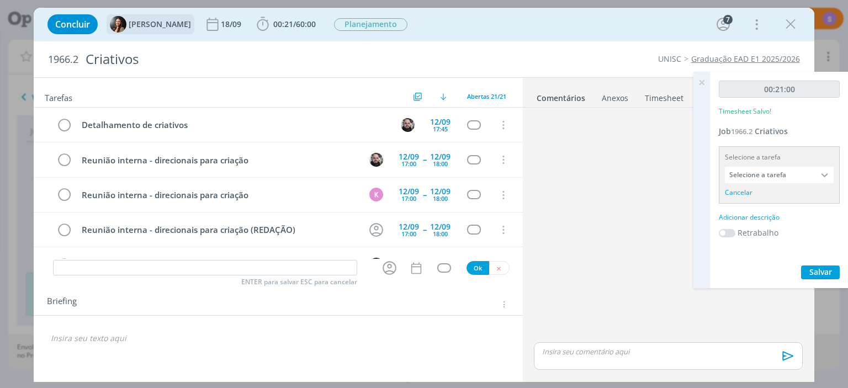
click at [735, 190] on div "Cancelar" at bounding box center [739, 193] width 28 height 10
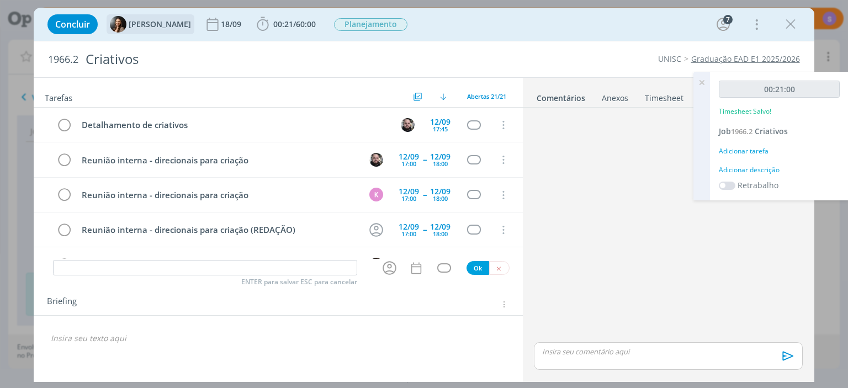
click at [768, 170] on div "Adicionar descrição" at bounding box center [779, 170] width 121 height 10
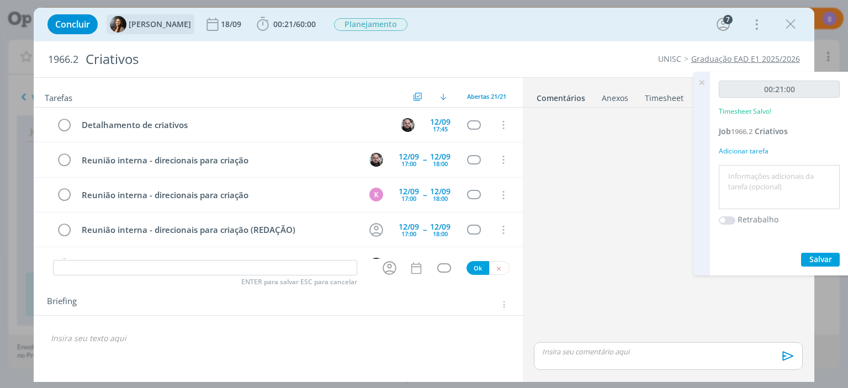
click at [759, 179] on textarea at bounding box center [779, 187] width 115 height 39
type textarea "l"
type textarea "Abertura do job e tarefas"
click at [816, 262] on span "Salvar" at bounding box center [820, 259] width 23 height 10
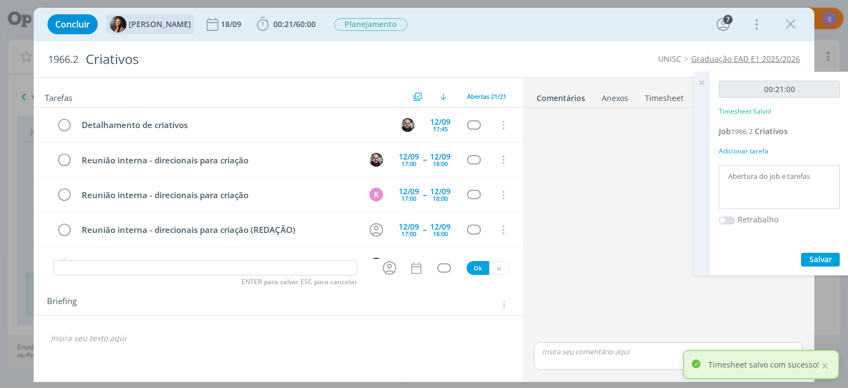
click at [702, 83] on icon at bounding box center [702, 83] width 20 height 22
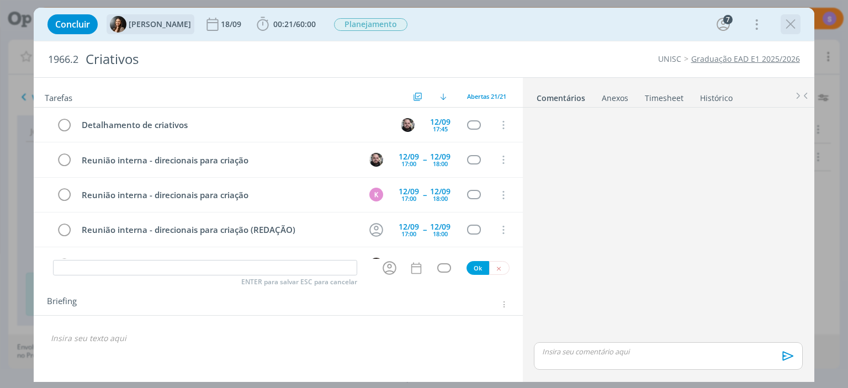
click at [798, 23] on button "dialog" at bounding box center [790, 24] width 17 height 17
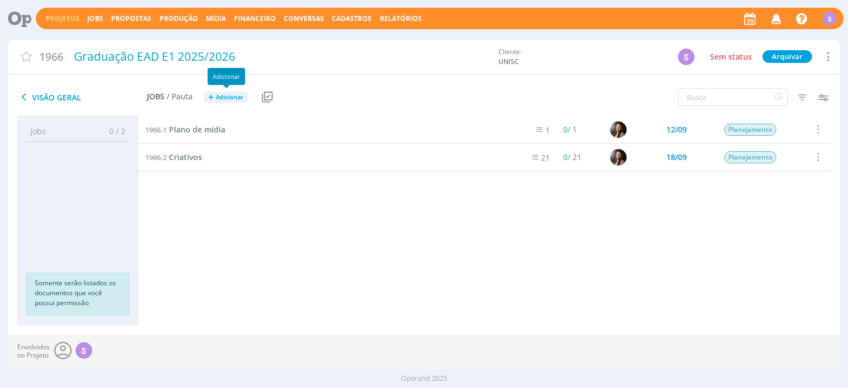
click at [240, 99] on span "Adicionar" at bounding box center [230, 97] width 28 height 7
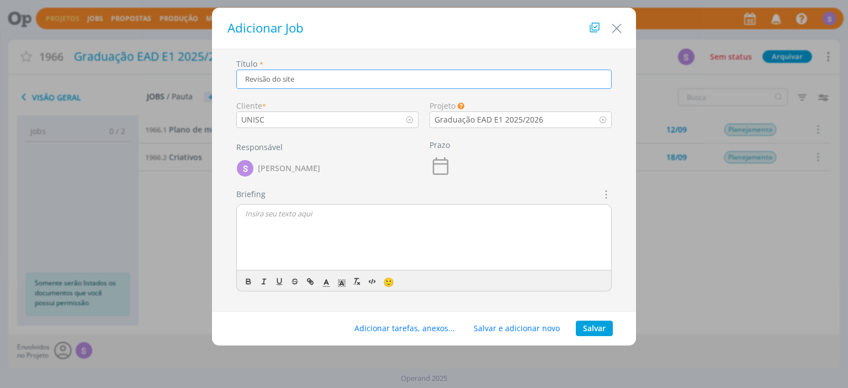
type input "Revisão do site"
click at [441, 162] on icon "dialog" at bounding box center [441, 166] width 22 height 22
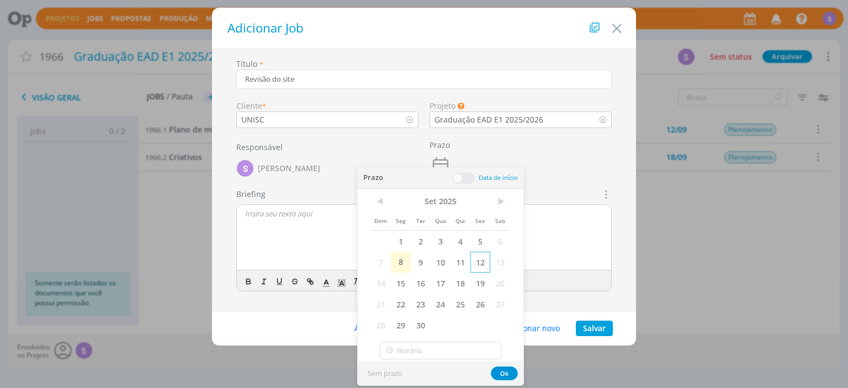
click at [478, 261] on span "12" at bounding box center [480, 262] width 20 height 21
click at [499, 374] on button "Ok" at bounding box center [504, 374] width 27 height 14
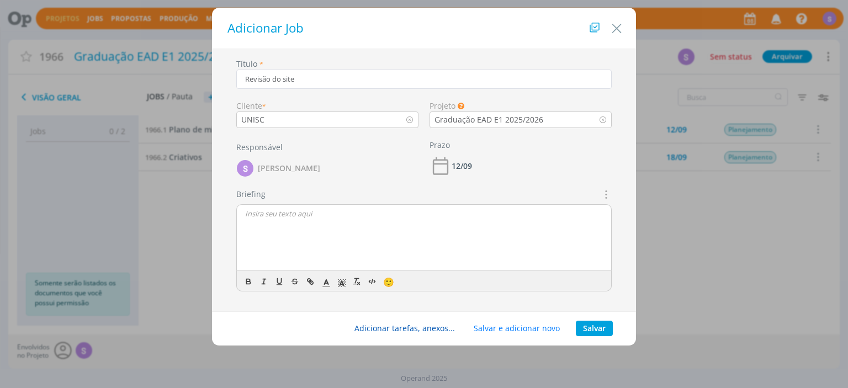
click at [427, 326] on button "Adicionar tarefas, anexos..." at bounding box center [404, 328] width 115 height 15
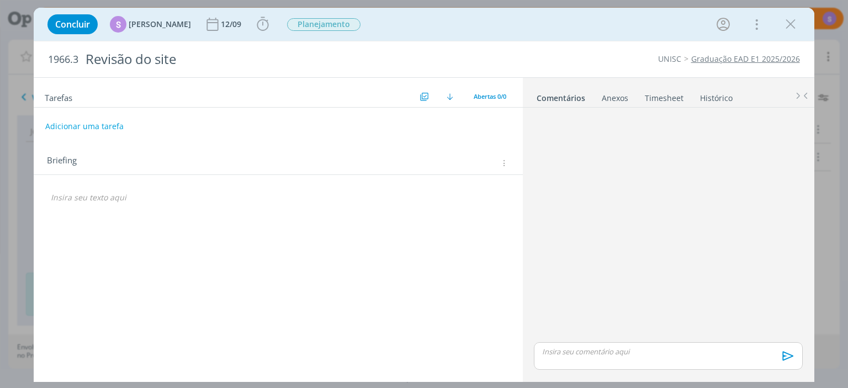
click at [95, 209] on div "🙂" at bounding box center [278, 199] width 471 height 23
click at [99, 200] on p "dialog" at bounding box center [278, 197] width 454 height 11
click at [143, 232] on p "Revisar o site de EAD" at bounding box center [277, 230] width 453 height 11
drag, startPoint x: 130, startPoint y: 227, endPoint x: 83, endPoint y: 231, distance: 47.6
click at [83, 231] on p "Revisar o site de EAD" at bounding box center [277, 230] width 453 height 11
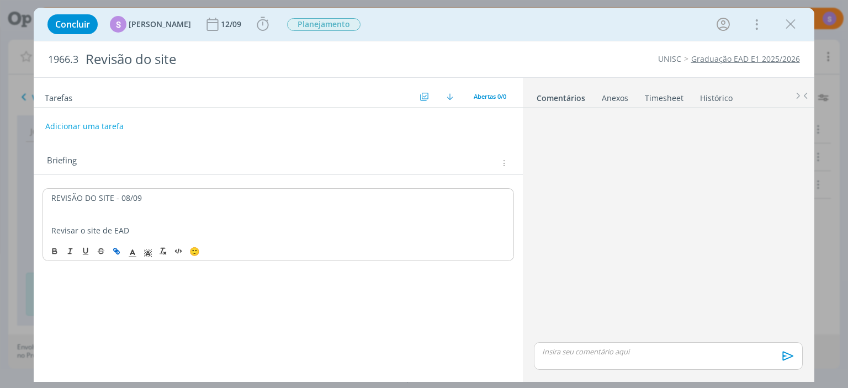
click at [118, 247] on icon "dialog" at bounding box center [116, 251] width 9 height 9
paste input "https://ead.unisc.br/?_gl=1%2Au6s889%2A_gcl_au%2AMjIxNDE0MDMwLjE3NTUxODE3NDM."
type input "https://ead.unisc.br/?_gl=1%2Au6s889%2A_gcl_au%2AMjIxNDE0MDMwLjE3NTUxODE3NDM."
click at [180, 205] on link "dialog" at bounding box center [180, 209] width 31 height 10
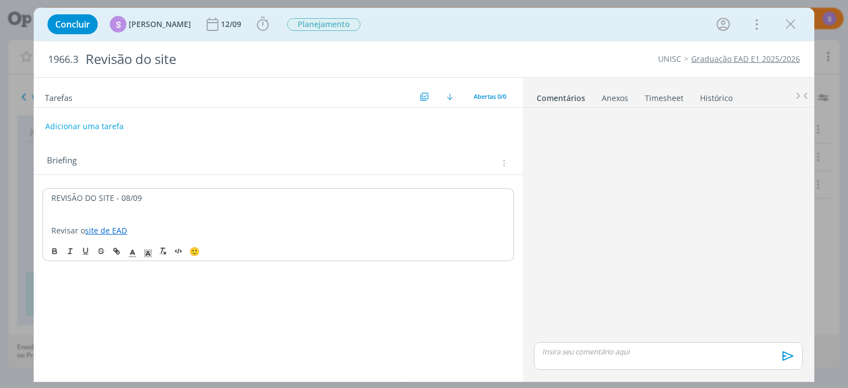
click at [171, 220] on p "dialog" at bounding box center [277, 220] width 453 height 11
click at [171, 231] on p "Revisar o site de EAD" at bounding box center [277, 230] width 453 height 11
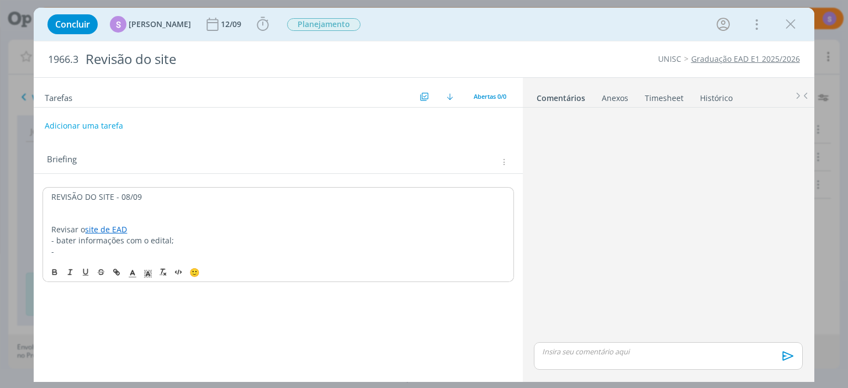
click at [110, 124] on button "Adicionar uma tarefa" at bounding box center [84, 126] width 78 height 19
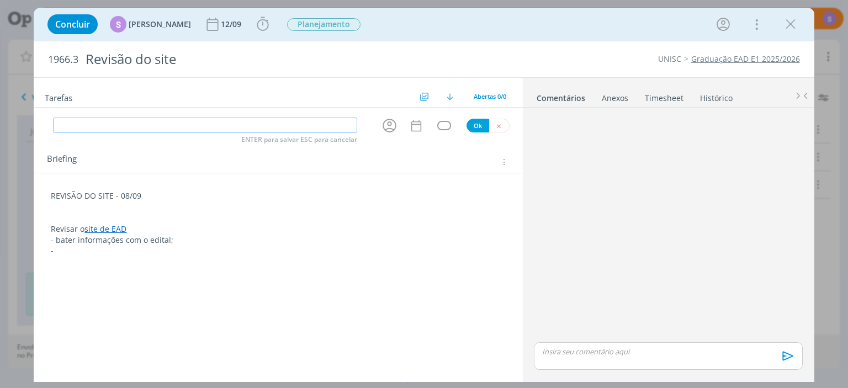
click at [141, 125] on input "dialog" at bounding box center [205, 125] width 304 height 15
type input "Complementar briefing"
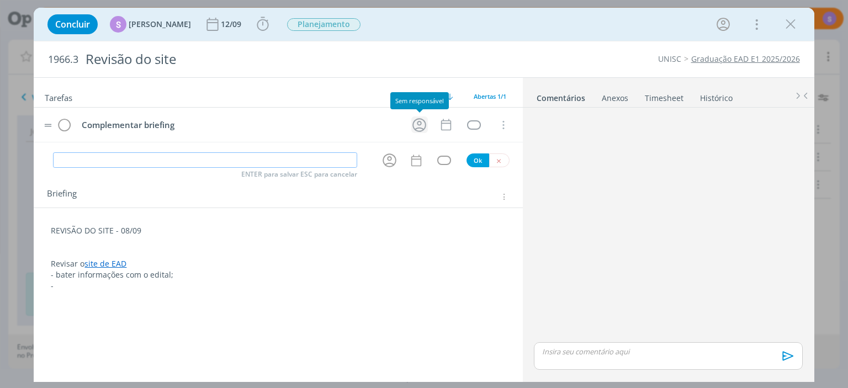
click at [421, 121] on icon "dialog" at bounding box center [419, 125] width 14 height 14
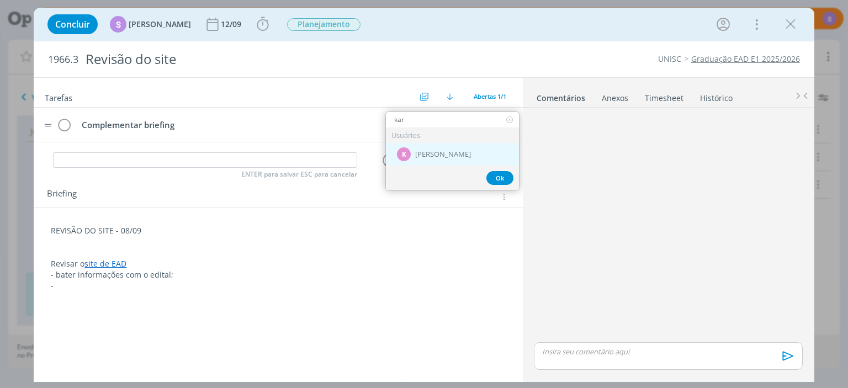
type input "kar"
click at [430, 155] on span "Karoline Arend" at bounding box center [443, 154] width 56 height 9
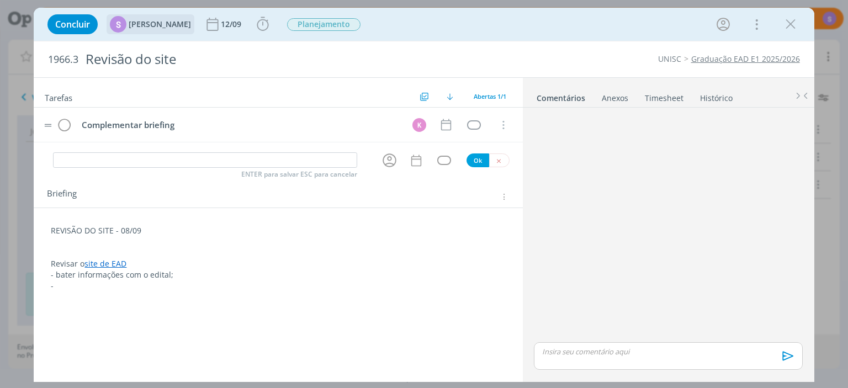
click at [123, 25] on div "S" at bounding box center [118, 24] width 17 height 17
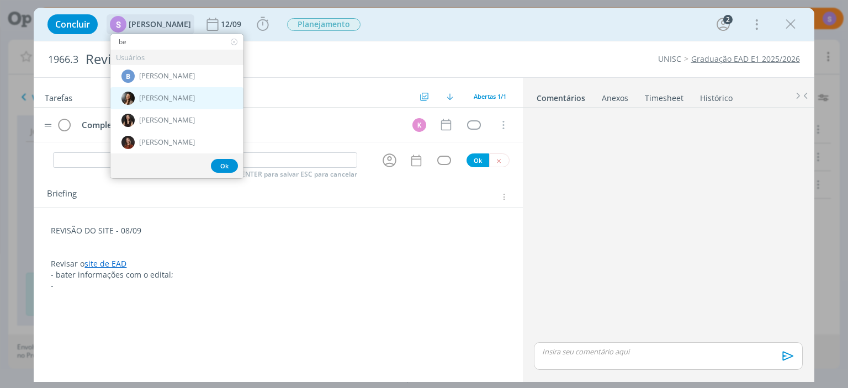
type input "be"
click at [188, 92] on div "Beatriz Luchese" at bounding box center [176, 98] width 133 height 22
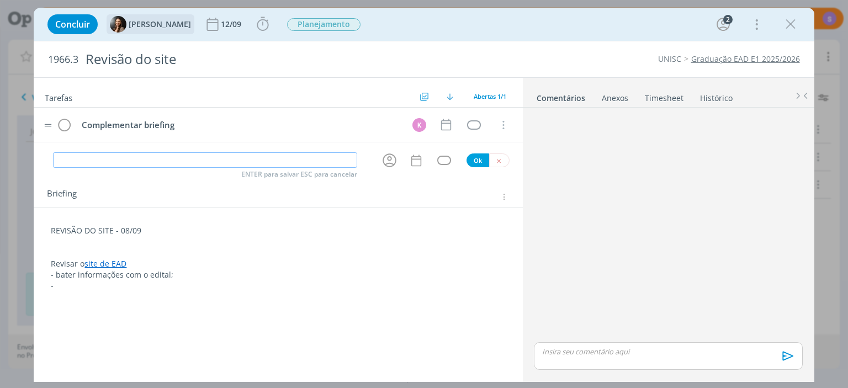
click at [165, 156] on input "dialog" at bounding box center [205, 159] width 304 height 15
type input "Revisão do site"
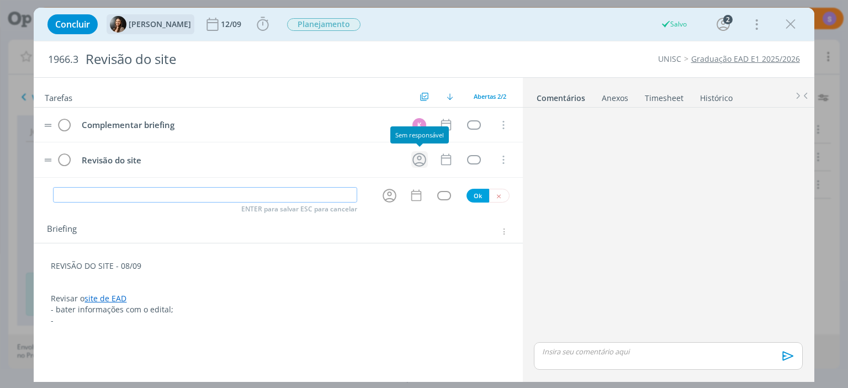
click at [419, 158] on icon "dialog" at bounding box center [419, 159] width 17 height 17
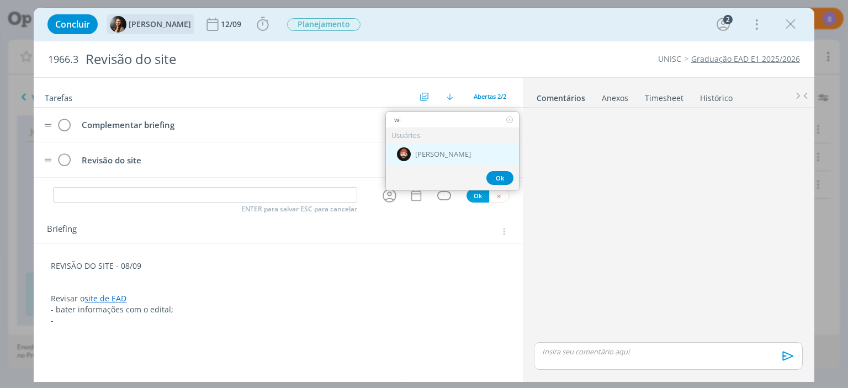
type input "wi"
click at [470, 156] on div "William Meurer" at bounding box center [452, 154] width 133 height 23
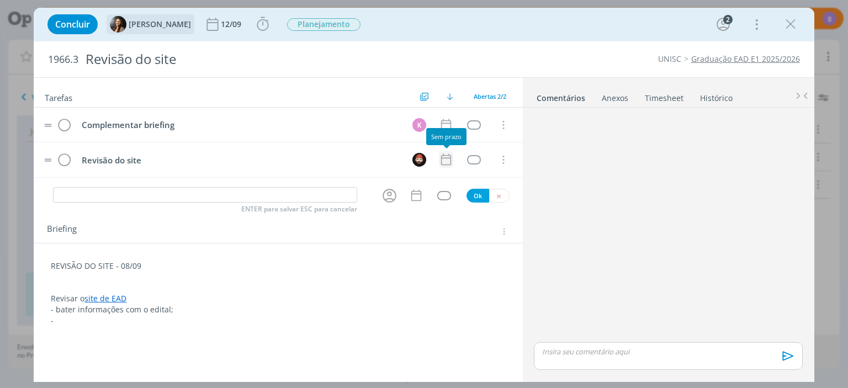
click at [445, 158] on icon "dialog" at bounding box center [446, 159] width 14 height 14
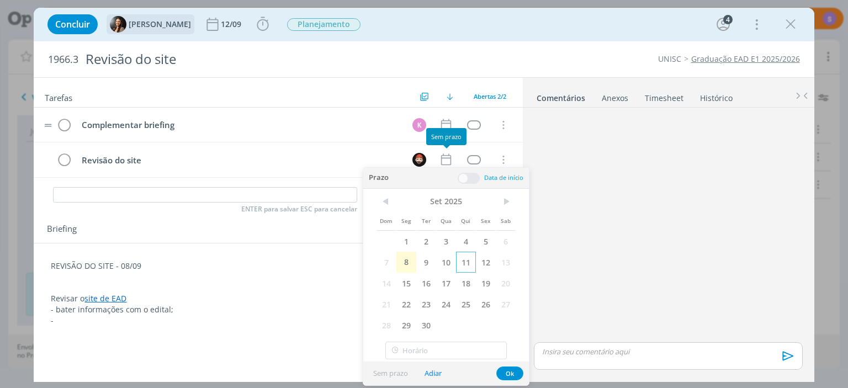
click at [463, 263] on span "11" at bounding box center [466, 262] width 20 height 21
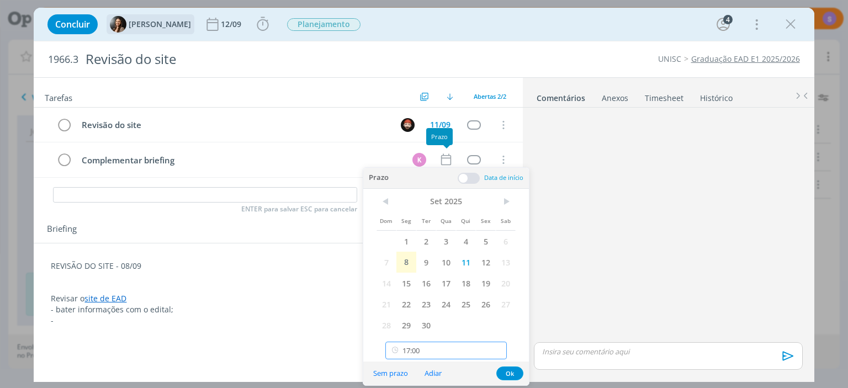
click at [427, 354] on input "17:00" at bounding box center [445, 351] width 121 height 18
click at [447, 248] on div "16:00" at bounding box center [446, 245] width 120 height 20
click at [432, 348] on input "16:00" at bounding box center [445, 351] width 121 height 18
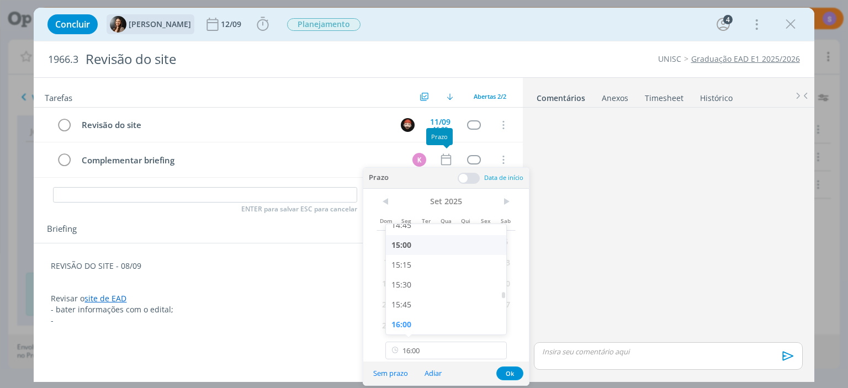
click at [433, 251] on div "15:00" at bounding box center [446, 245] width 120 height 20
type input "15:00"
click at [469, 179] on span at bounding box center [469, 178] width 22 height 11
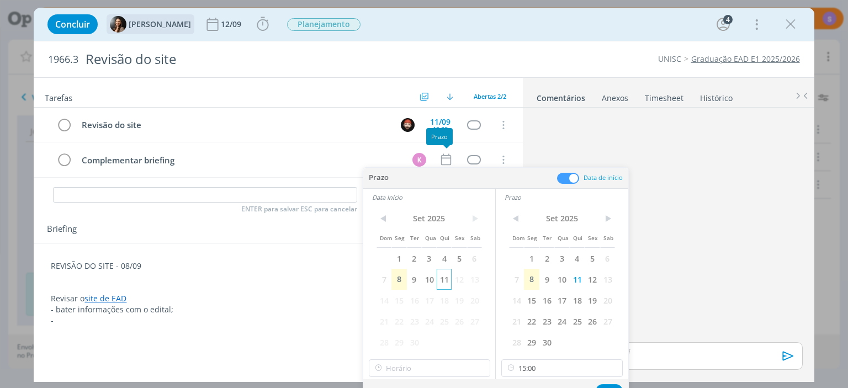
click at [447, 277] on span "11" at bounding box center [444, 279] width 15 height 21
click at [411, 366] on input "15:00" at bounding box center [429, 368] width 121 height 18
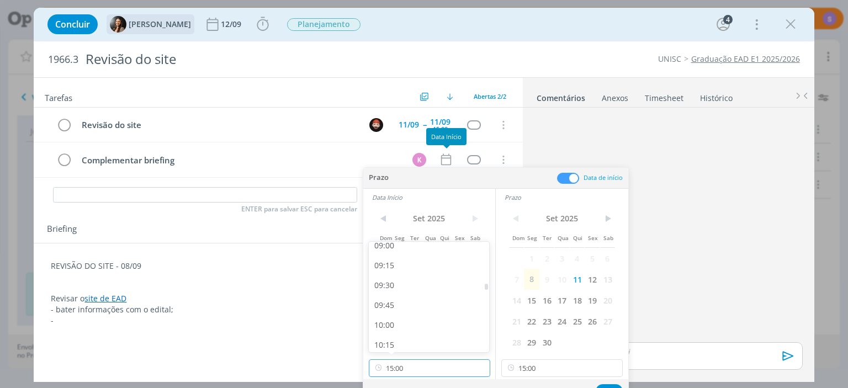
scroll to position [720, 0]
click at [427, 254] on div "09:00" at bounding box center [429, 247] width 120 height 20
type input "09:00"
click at [611, 385] on button "Ok" at bounding box center [609, 391] width 27 height 14
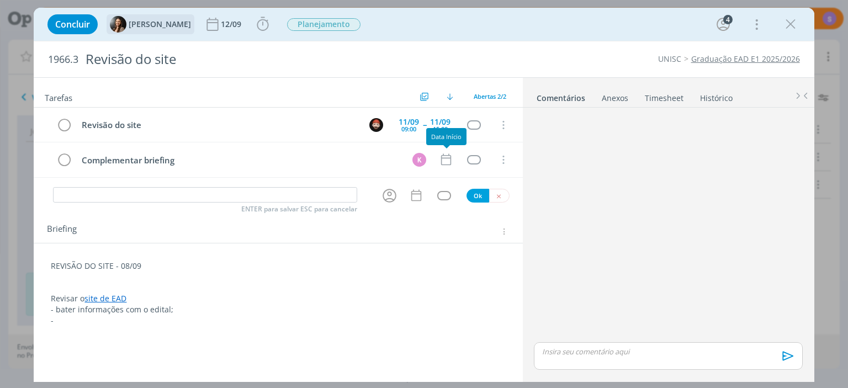
click at [400, 278] on p "dialog" at bounding box center [278, 277] width 454 height 11
drag, startPoint x: 149, startPoint y: 265, endPoint x: 51, endPoint y: 263, distance: 97.8
click at [51, 263] on div "REVISÃO DO SITE - 08/09 Revisar o site de EAD - bater informações com o edital;…" at bounding box center [278, 294] width 471 height 74
click at [54, 339] on icon "dialog" at bounding box center [54, 341] width 9 height 9
click at [103, 273] on p "dialog" at bounding box center [277, 277] width 453 height 11
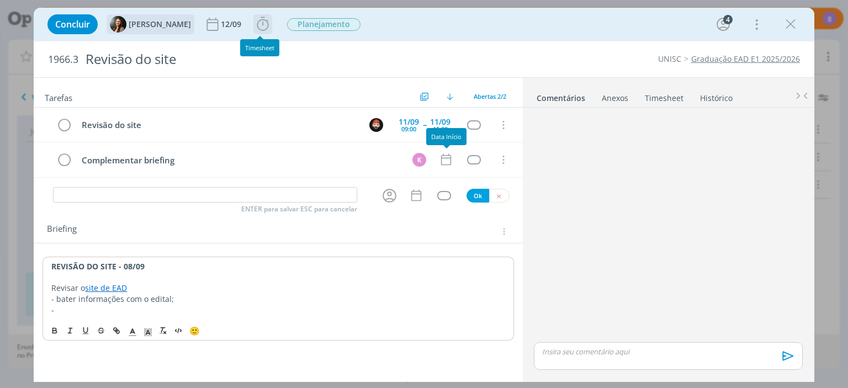
click at [260, 30] on icon "dialog" at bounding box center [263, 24] width 12 height 14
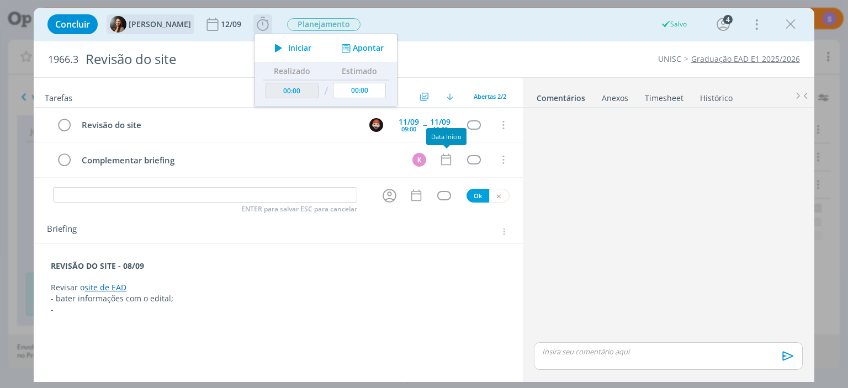
click at [354, 48] on button "Apontar" at bounding box center [361, 49] width 46 height 12
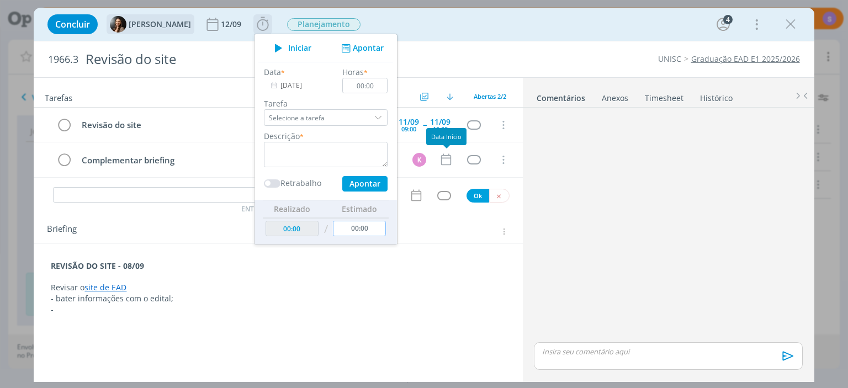
drag, startPoint x: 369, startPoint y: 225, endPoint x: 327, endPoint y: 217, distance: 43.2
click at [334, 221] on input "00:00" at bounding box center [360, 228] width 53 height 15
type input "08:00"
click at [368, 183] on button "Apontar" at bounding box center [364, 183] width 45 height 15
click at [246, 319] on div "REVISÃO DO SITE - 08/09 Revisar o site de EAD - bater informações com o edital;…" at bounding box center [278, 290] width 471 height 67
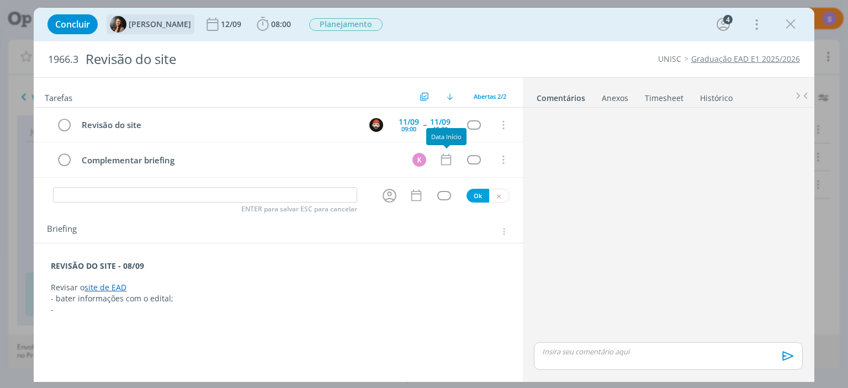
drag, startPoint x: 75, startPoint y: 306, endPoint x: 39, endPoint y: 304, distance: 36.5
click at [43, 304] on div "REVISÃO DO SITE - 08/09 Revisar o site de EAD - bater informações com o edital;…" at bounding box center [278, 288] width 471 height 62
click at [207, 305] on p "dialog" at bounding box center [277, 310] width 453 height 11
click at [206, 292] on p "Revisar o site de EAD" at bounding box center [277, 288] width 453 height 11
click at [208, 300] on p "- bater informações com o edital;" at bounding box center [277, 299] width 453 height 11
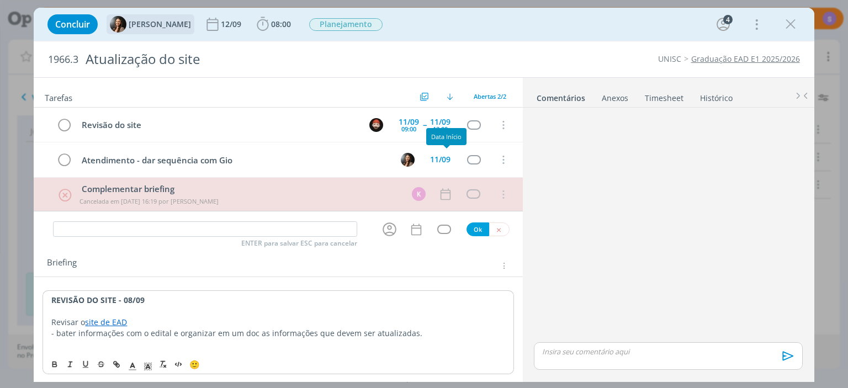
click at [737, 61] on link "Graduação EAD E1 2025/2026" at bounding box center [745, 59] width 109 height 10
click at [712, 57] on link "Graduação EAD E1 2025/2026" at bounding box center [745, 59] width 109 height 10
click at [172, 298] on p "REVISÃO DO SITE - 08/09" at bounding box center [278, 299] width 454 height 11
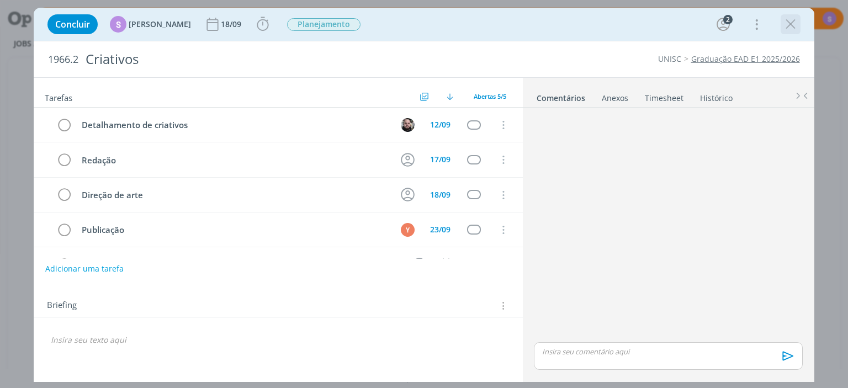
click at [785, 26] on icon "dialog" at bounding box center [790, 24] width 17 height 17
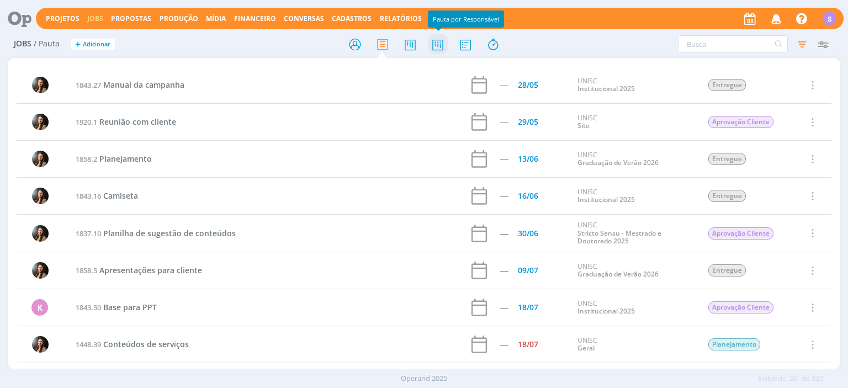
click at [442, 46] on icon at bounding box center [438, 45] width 20 height 22
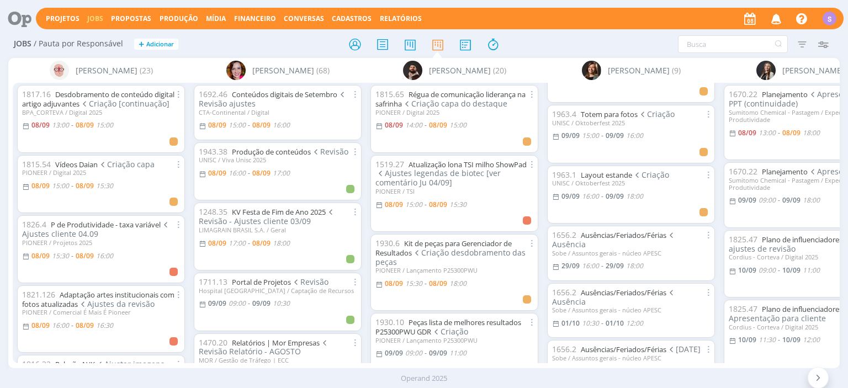
scroll to position [254, 0]
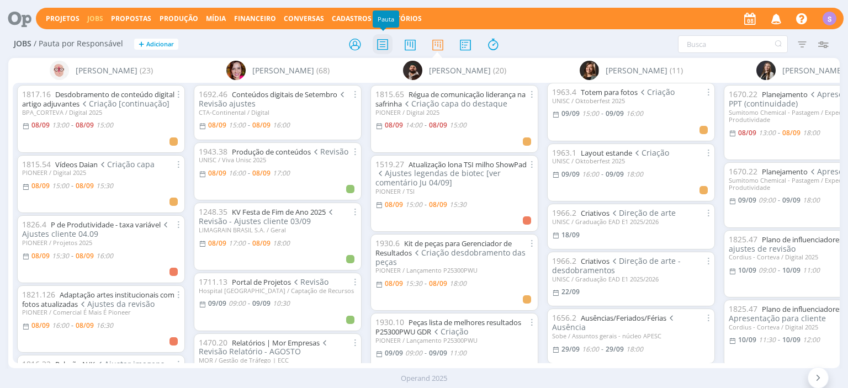
click at [373, 46] on icon at bounding box center [383, 45] width 20 height 22
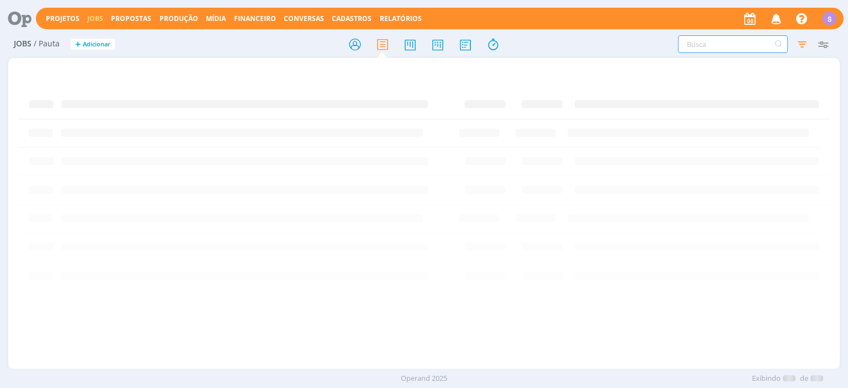
click at [701, 44] on input "text" at bounding box center [733, 44] width 110 height 18
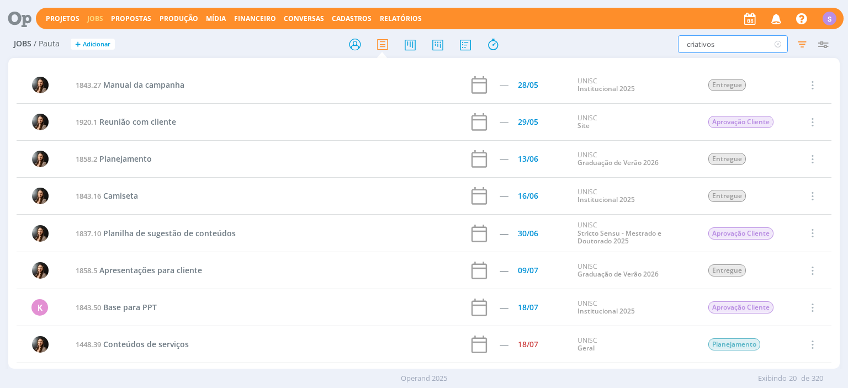
type input "criativos"
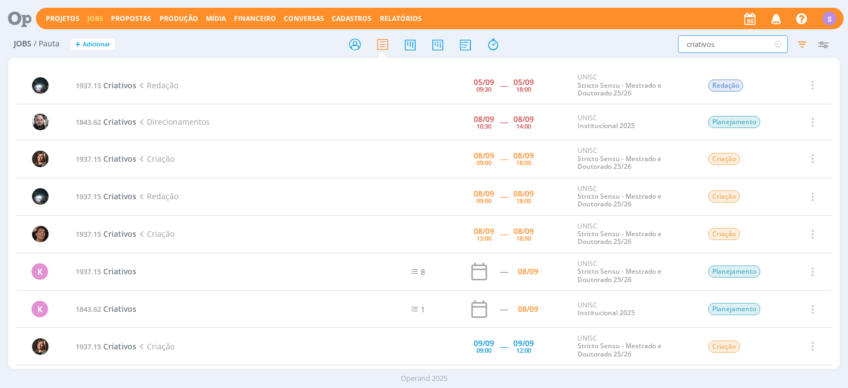
scroll to position [371, 0]
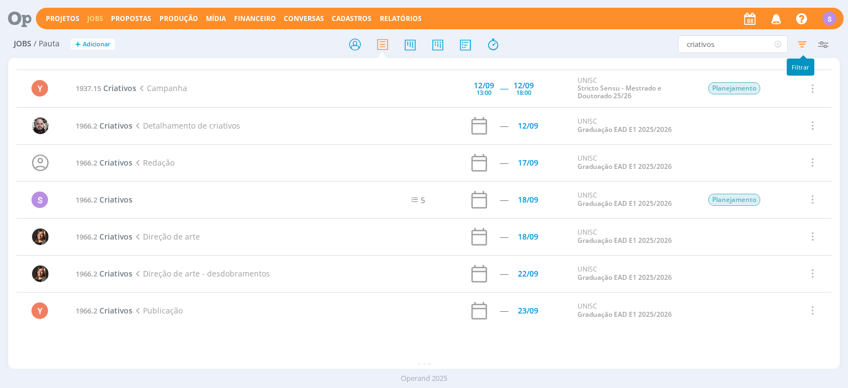
click at [805, 45] on icon "button" at bounding box center [802, 44] width 20 height 20
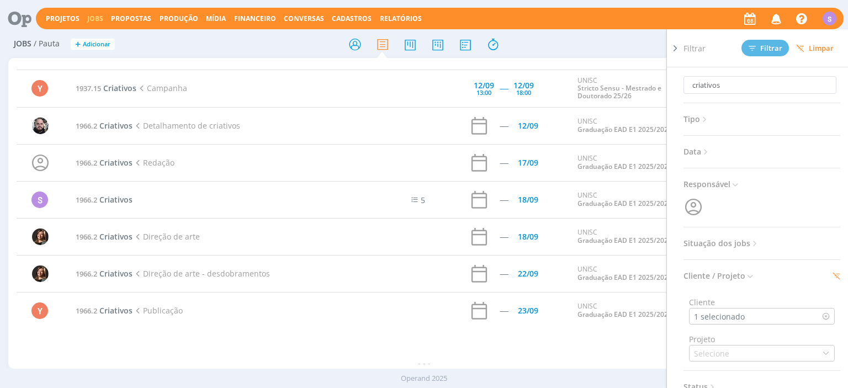
click at [751, 246] on icon at bounding box center [754, 243] width 9 height 9
click at [756, 261] on span "Concluídos" at bounding box center [755, 267] width 41 height 24
click at [756, 268] on span at bounding box center [755, 273] width 22 height 11
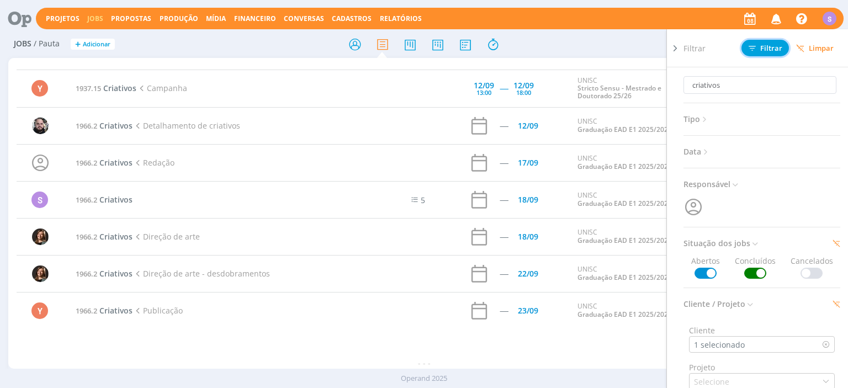
click at [768, 55] on button "Filtrar" at bounding box center [765, 48] width 47 height 17
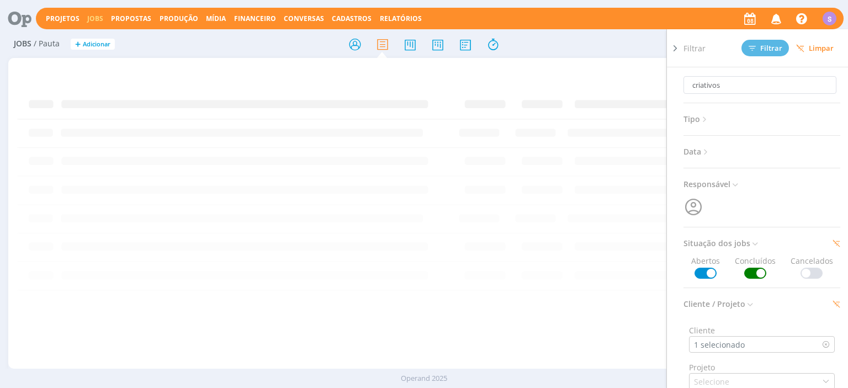
scroll to position [0, 0]
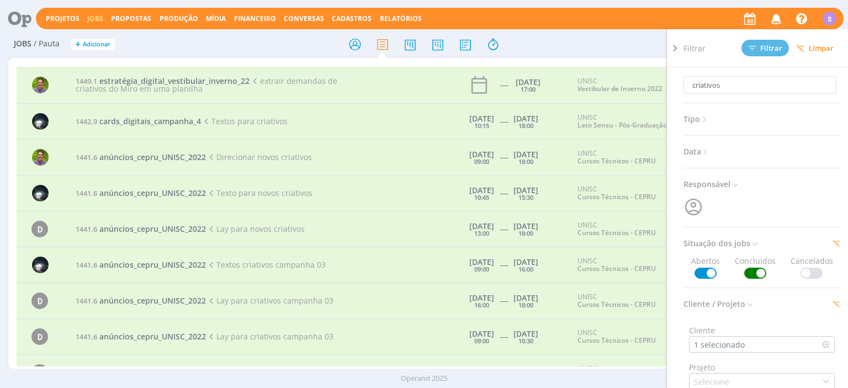
click at [170, 65] on div "1449.1 estratégia_digital_vestibular_inverno_22 extrair demandas de criativos d…" at bounding box center [423, 213] width 831 height 311
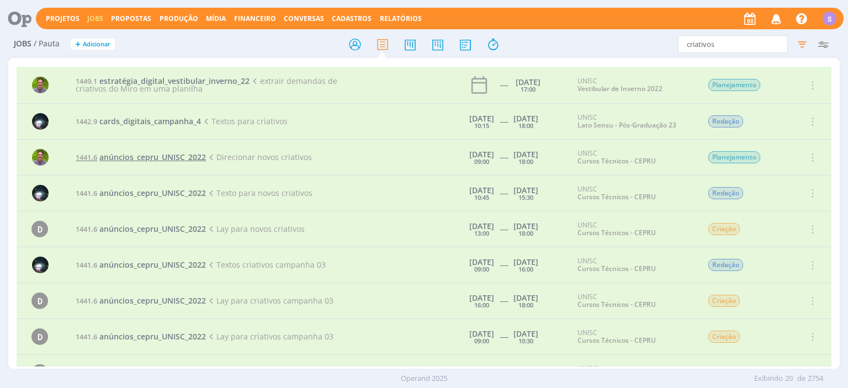
click at [148, 156] on span "anúncios_cepru_UNISC_2022" at bounding box center [152, 157] width 107 height 10
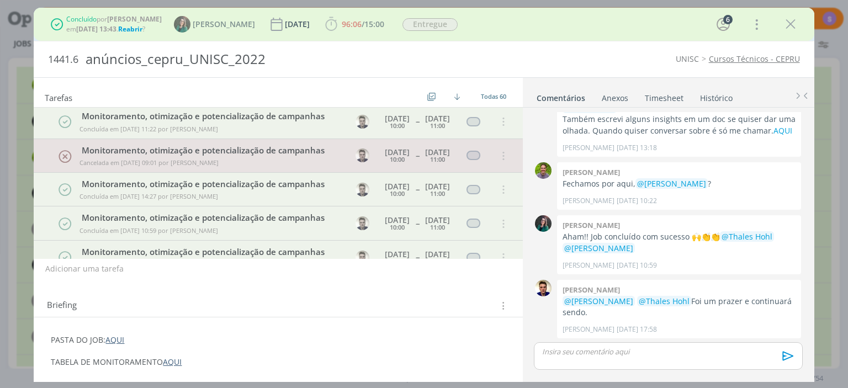
scroll to position [1931, 0]
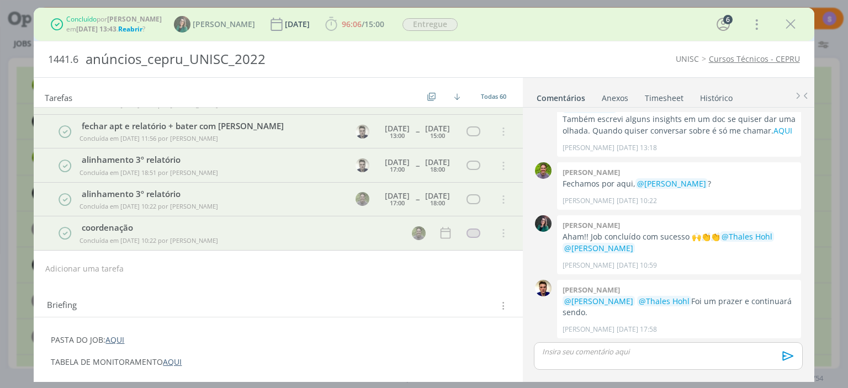
click at [785, 23] on icon "dialog" at bounding box center [790, 24] width 17 height 17
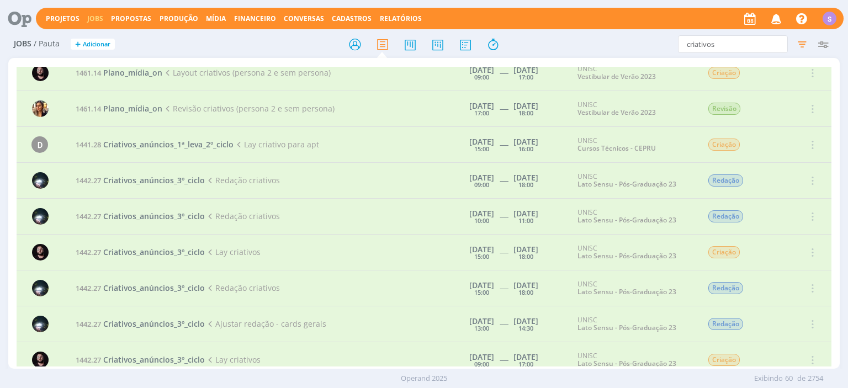
scroll to position [1876, 0]
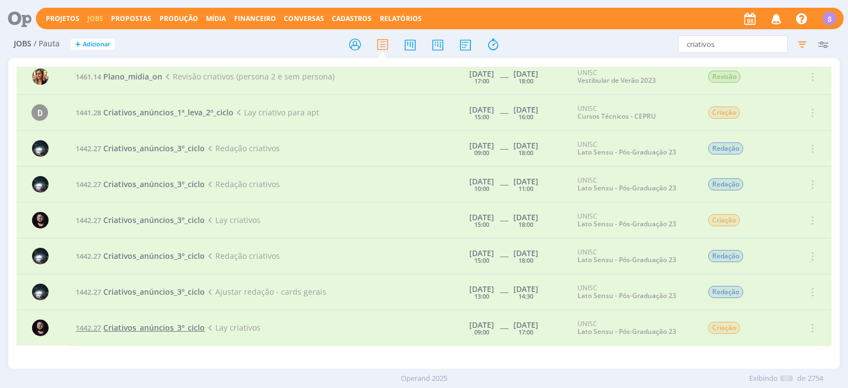
click at [138, 322] on span "Criativos_anúncios_3º_ciclo" at bounding box center [154, 327] width 102 height 10
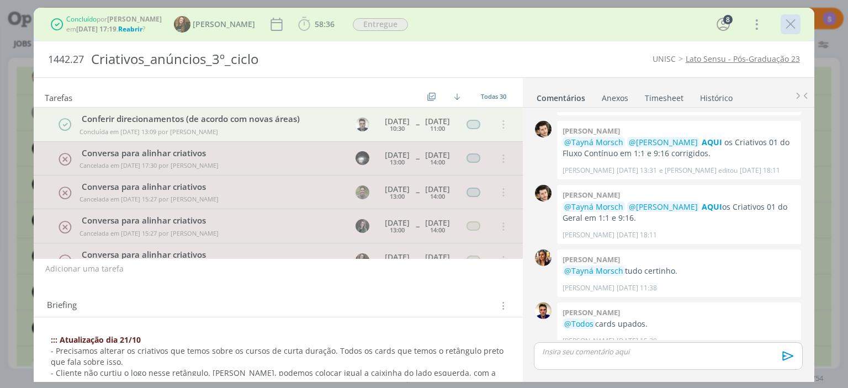
click at [793, 26] on icon "dialog" at bounding box center [790, 24] width 17 height 17
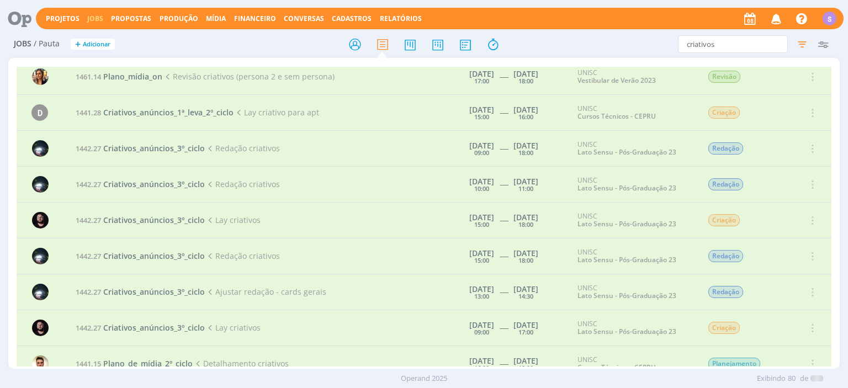
scroll to position [1876, 0]
click at [436, 47] on icon at bounding box center [438, 45] width 20 height 22
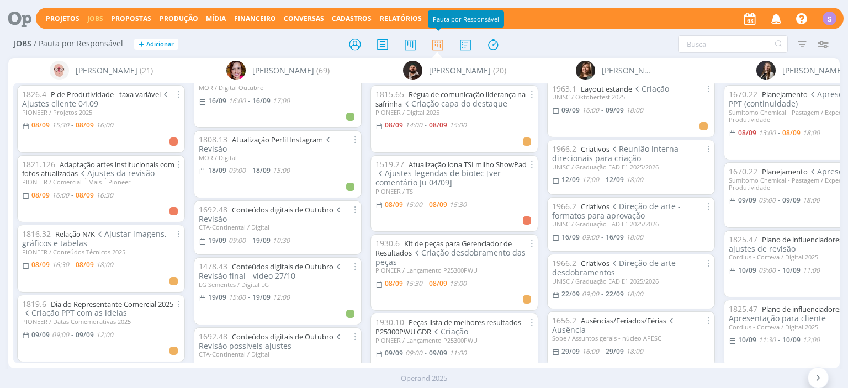
scroll to position [1902, 0]
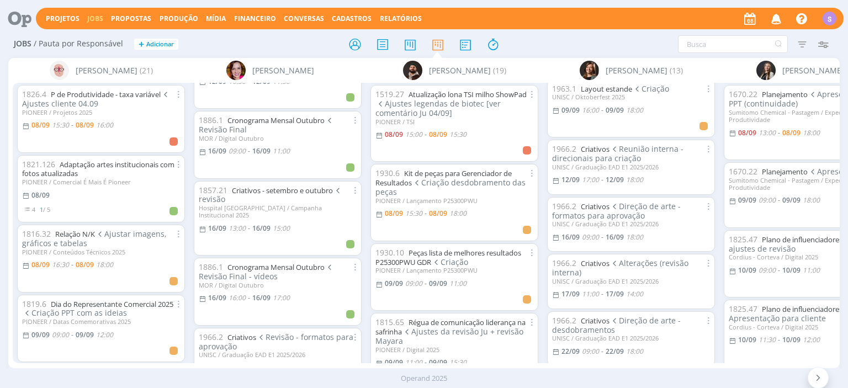
scroll to position [1908, 0]
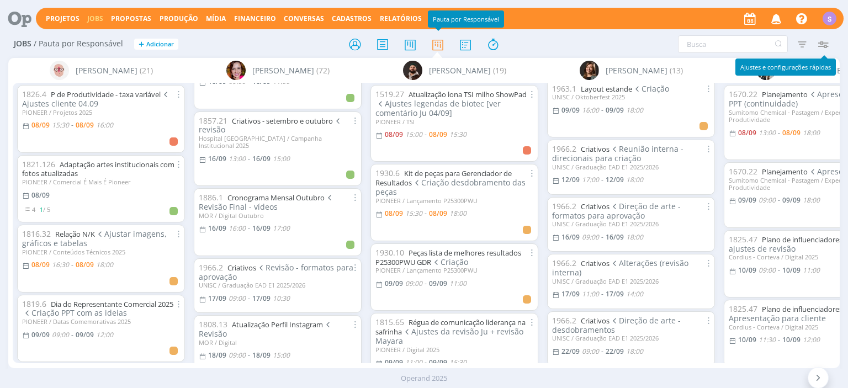
click at [826, 37] on icon "button" at bounding box center [823, 44] width 20 height 20
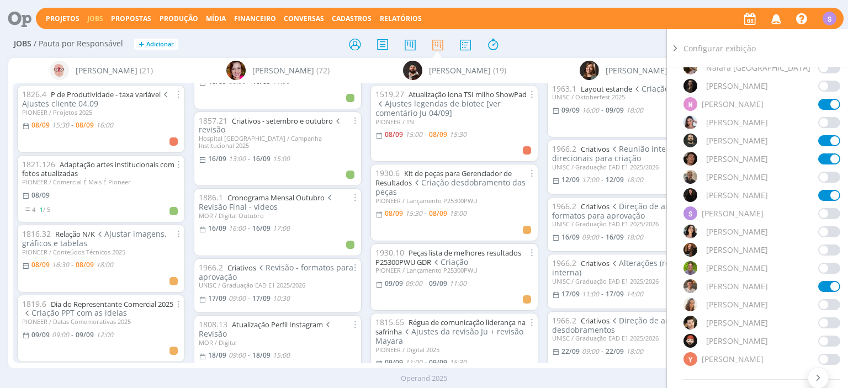
scroll to position [1098, 0]
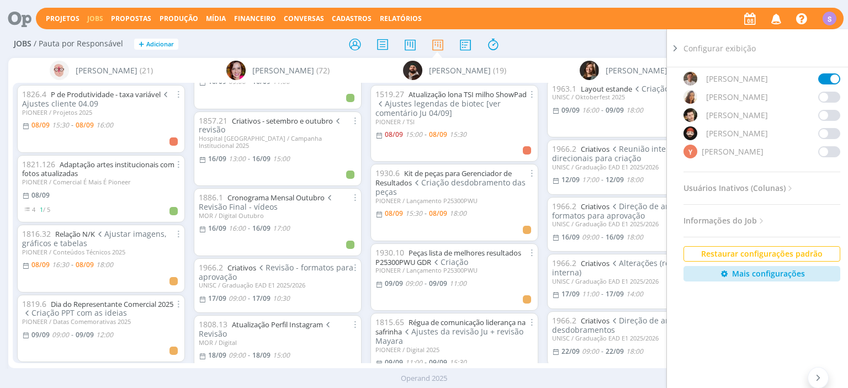
click at [827, 155] on span at bounding box center [829, 151] width 22 height 11
click at [675, 47] on icon at bounding box center [675, 49] width 11 height 12
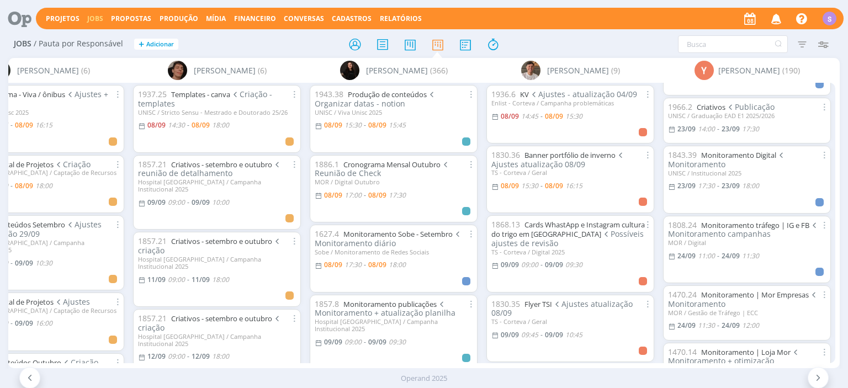
scroll to position [2735, 0]
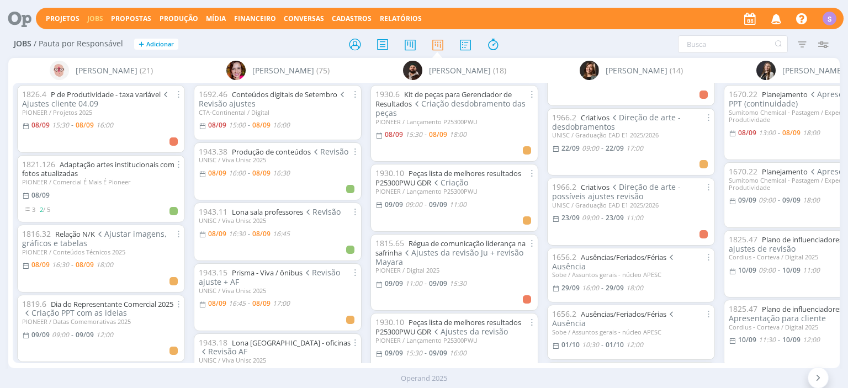
scroll to position [559, 0]
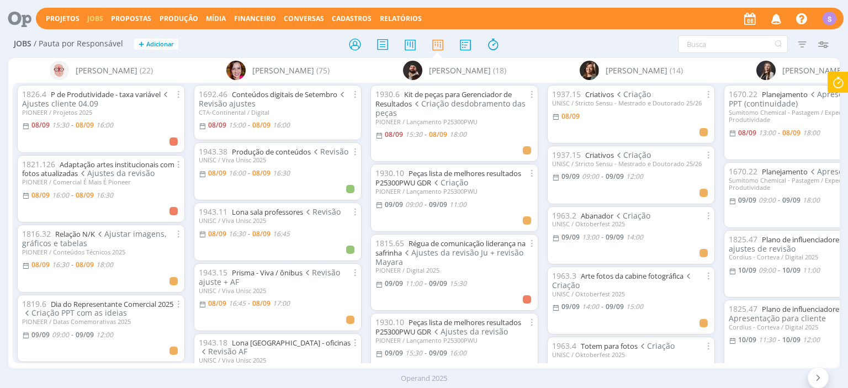
scroll to position [526, 0]
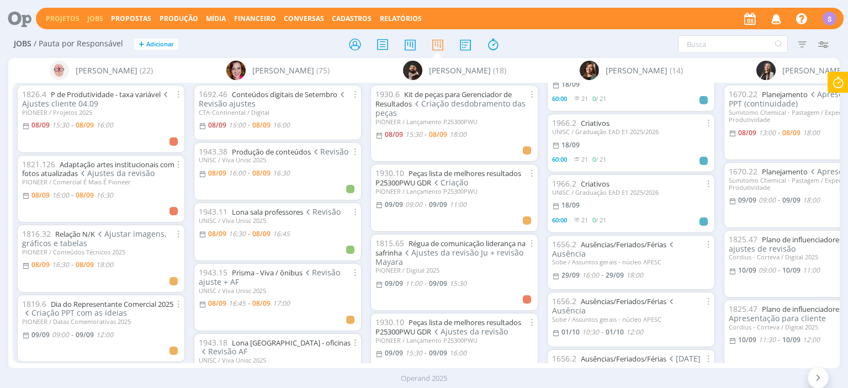
click at [68, 18] on link "Projetos" at bounding box center [63, 18] width 34 height 9
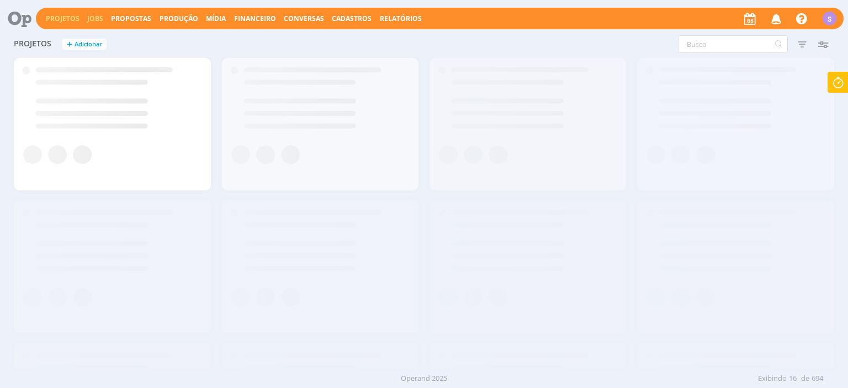
click at [90, 19] on link "Jobs" at bounding box center [95, 18] width 16 height 9
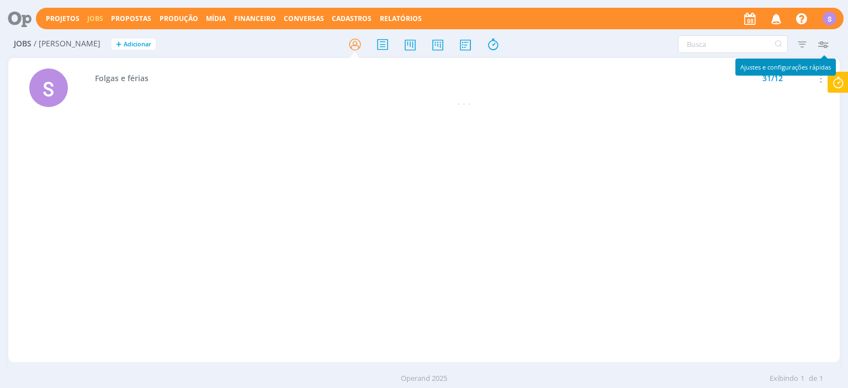
click at [821, 43] on icon "button" at bounding box center [823, 44] width 20 height 20
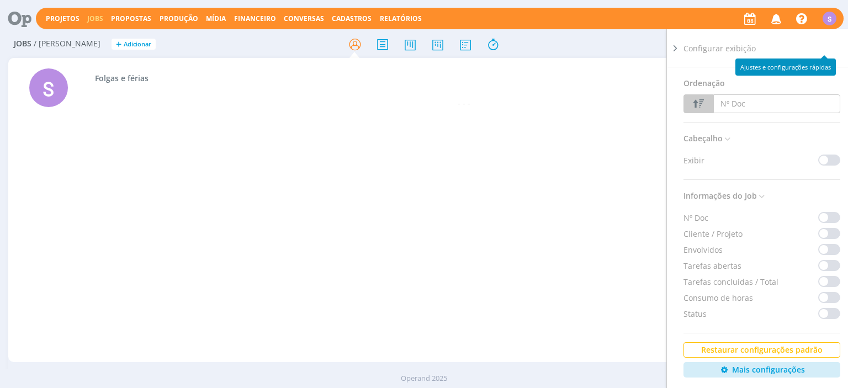
scroll to position [97, 0]
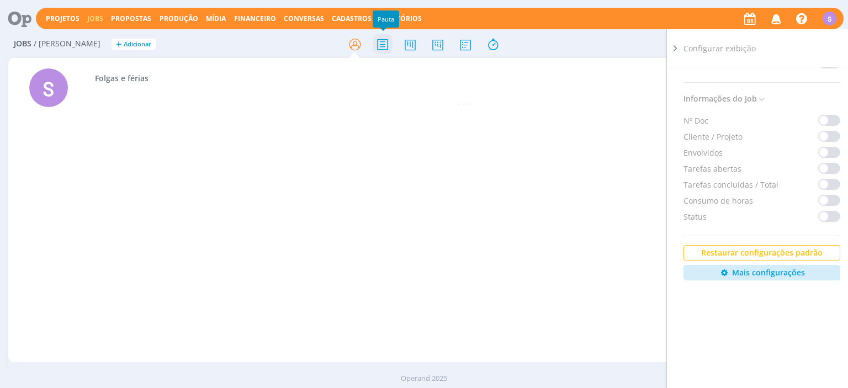
click at [383, 43] on icon at bounding box center [383, 45] width 20 height 22
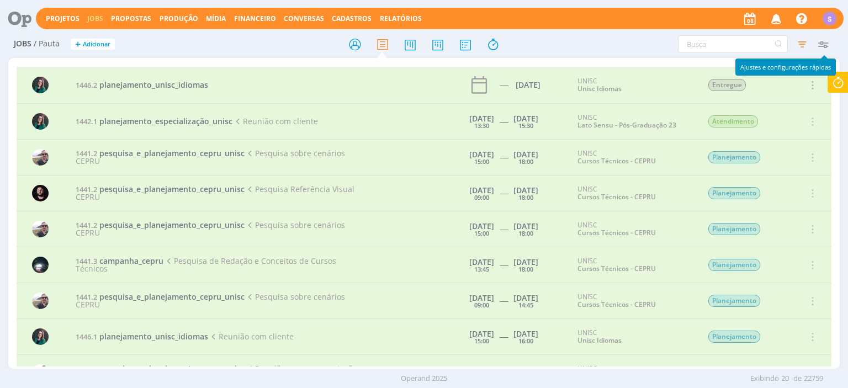
click at [822, 43] on icon "button" at bounding box center [823, 44] width 20 height 20
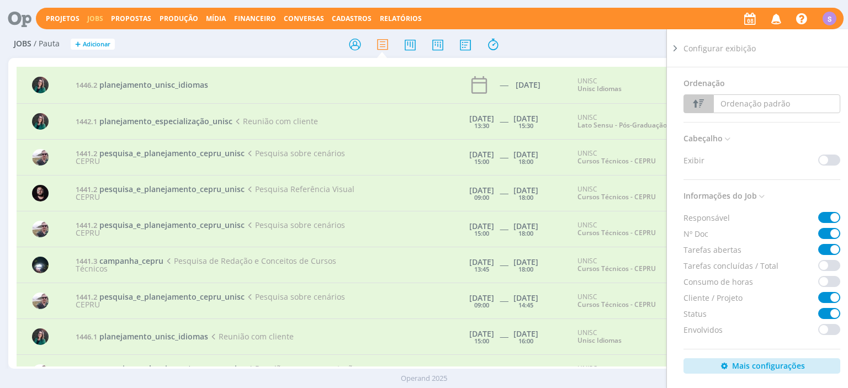
click at [583, 47] on div "Filtrar Filtrar Limpar Tipo Jobs e Tarefas Data Personalizado a Responsável Sit…" at bounding box center [701, 44] width 266 height 18
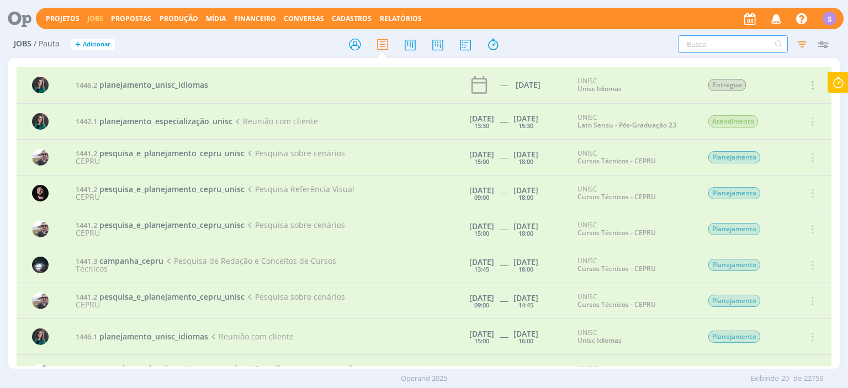
click at [712, 49] on input "text" at bounding box center [733, 44] width 110 height 18
type input "CRIATIVOS"
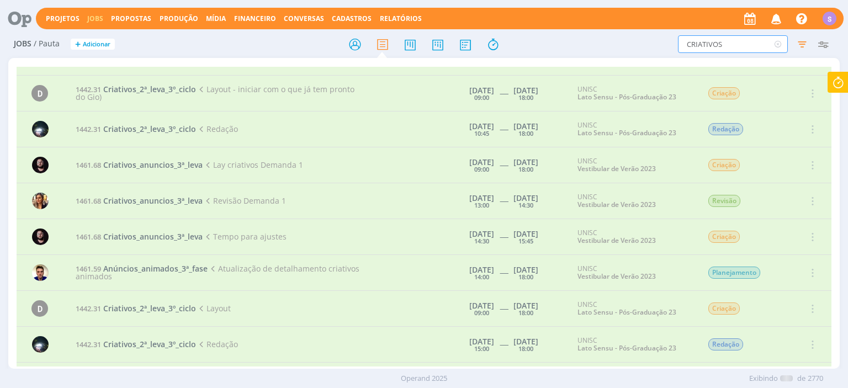
scroll to position [4200, 0]
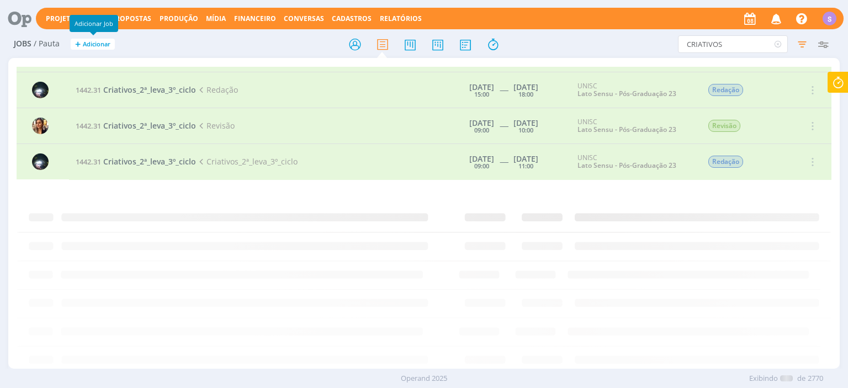
click at [63, 17] on link "Projetos" at bounding box center [63, 18] width 34 height 9
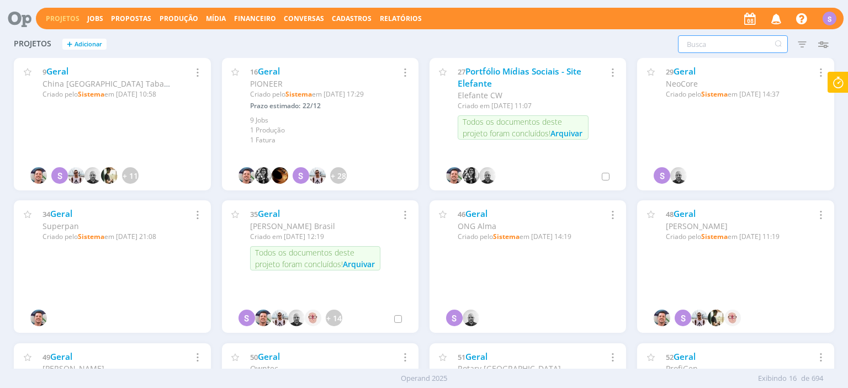
click at [740, 51] on input "text" at bounding box center [733, 44] width 110 height 18
type input "EAD"
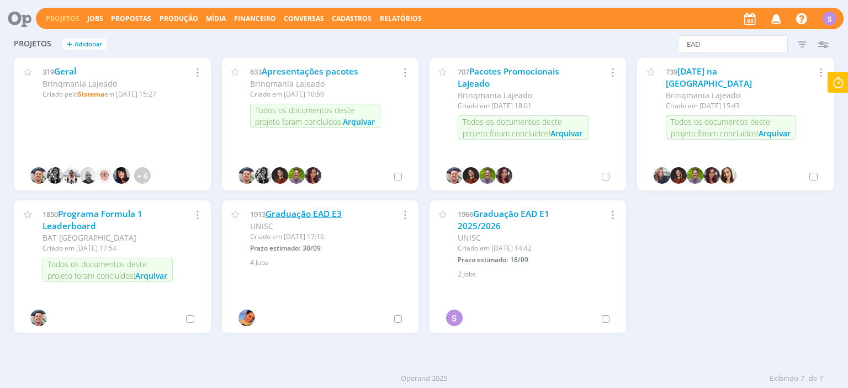
click at [312, 214] on link "Graduação EAD E3" at bounding box center [304, 214] width 76 height 12
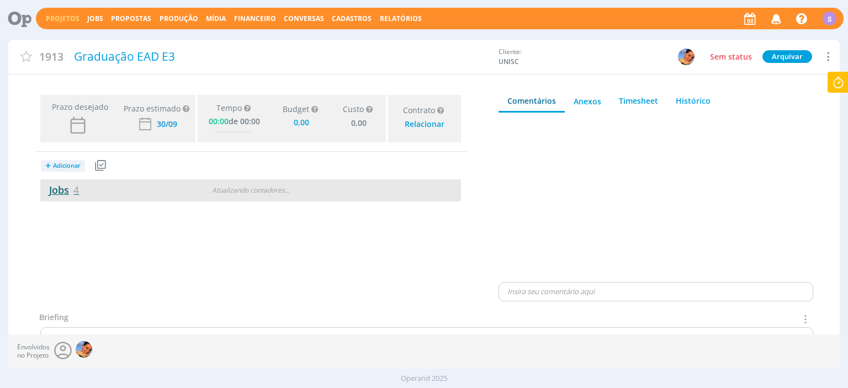
type input "0,00"
click at [60, 193] on link "Jobs 4" at bounding box center [59, 189] width 39 height 13
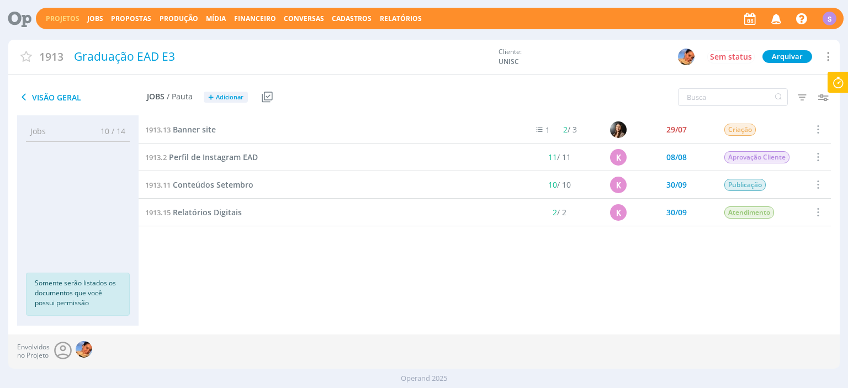
click at [61, 17] on link "Projetos" at bounding box center [63, 18] width 34 height 9
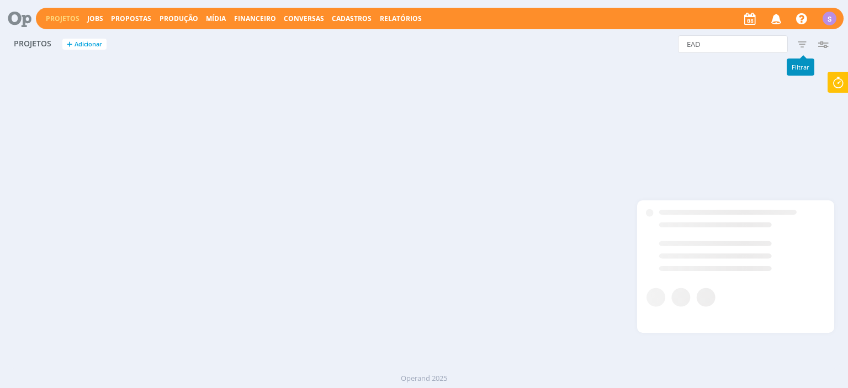
click at [805, 39] on icon "button" at bounding box center [802, 44] width 20 height 20
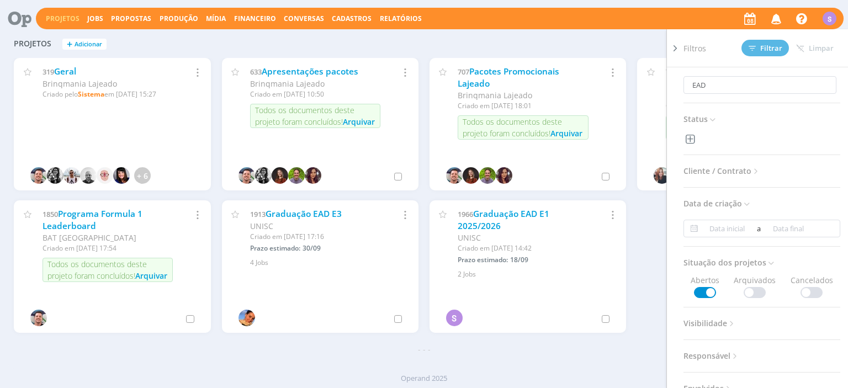
click at [759, 287] on span at bounding box center [755, 292] width 22 height 11
click at [759, 45] on span "Filtrar" at bounding box center [766, 48] width 34 height 7
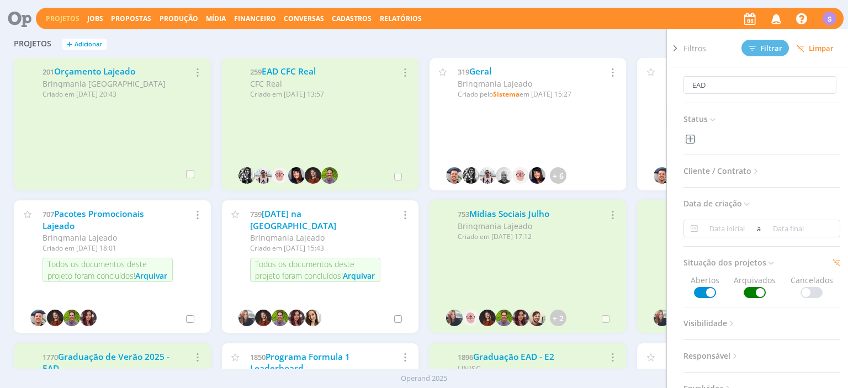
click at [744, 172] on span "Cliente / Contrato" at bounding box center [722, 171] width 77 height 14
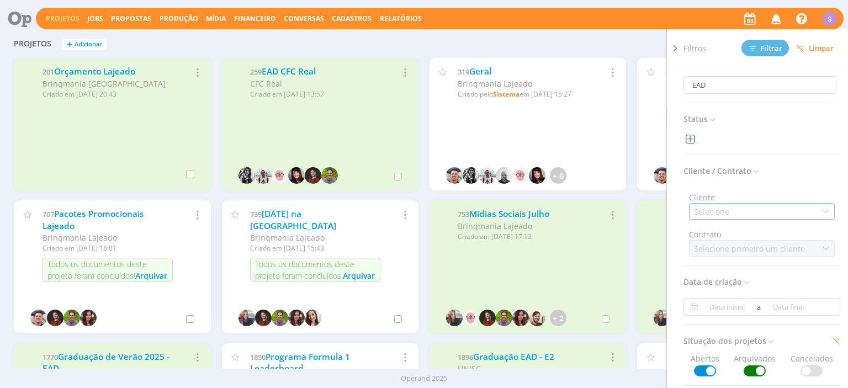
click at [745, 213] on div "Selecione" at bounding box center [762, 211] width 146 height 17
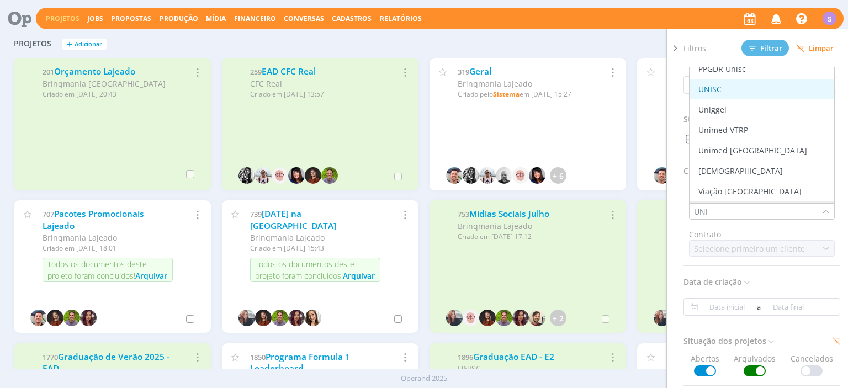
type input "UNI"
click at [750, 92] on div "UNISC" at bounding box center [762, 89] width 136 height 12
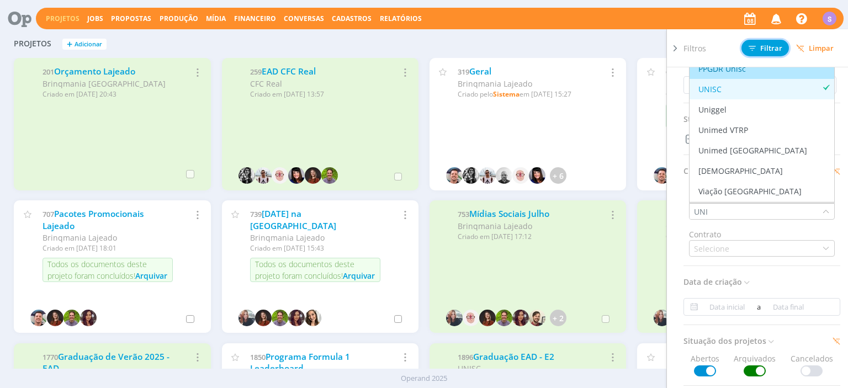
click at [771, 45] on span "Filtrar" at bounding box center [766, 48] width 34 height 7
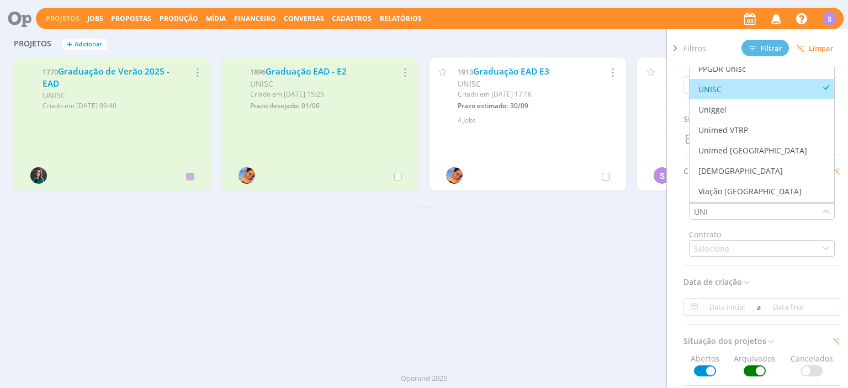
click at [288, 285] on div "Projetos + Adicionar EAD Filtros Filtrar Limpar EAD Status Cliente / Contrato C…" at bounding box center [423, 200] width 831 height 338
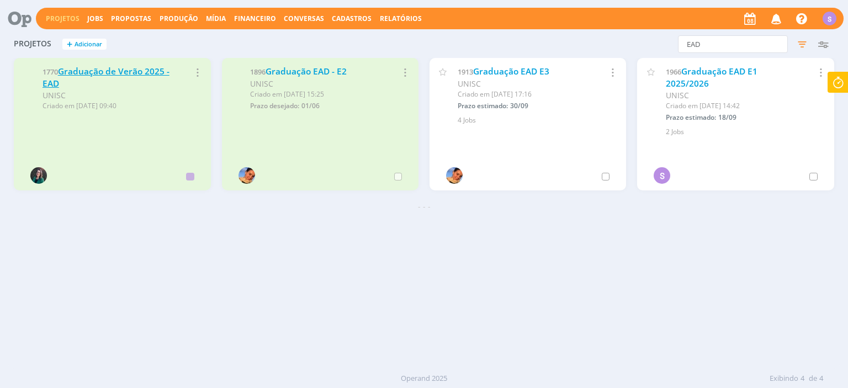
click at [123, 75] on link "Graduação de Verão 2025 - EAD" at bounding box center [106, 78] width 127 height 24
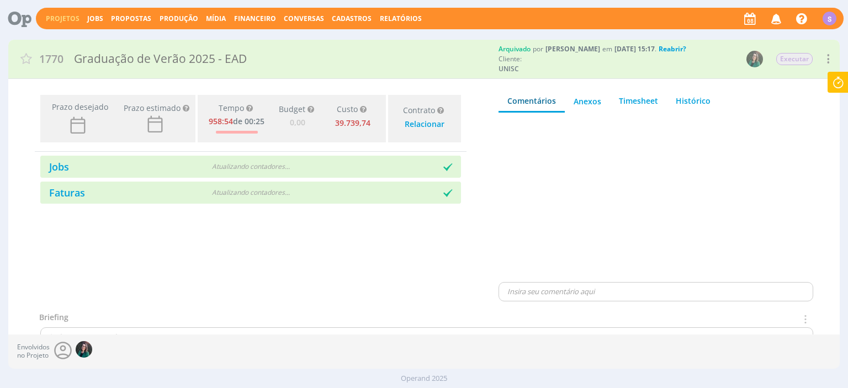
type input "0,00"
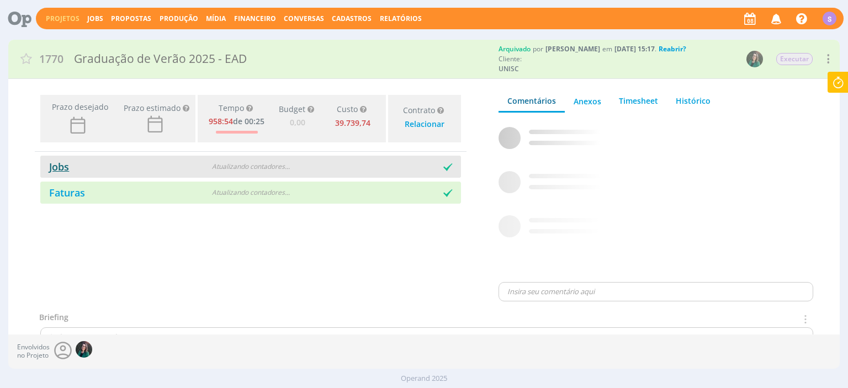
click at [54, 169] on link "Jobs" at bounding box center [54, 166] width 29 height 13
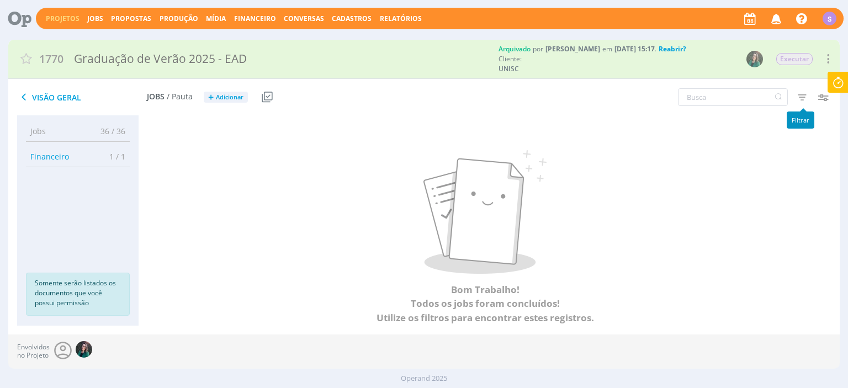
click at [802, 96] on icon "button" at bounding box center [802, 97] width 20 height 20
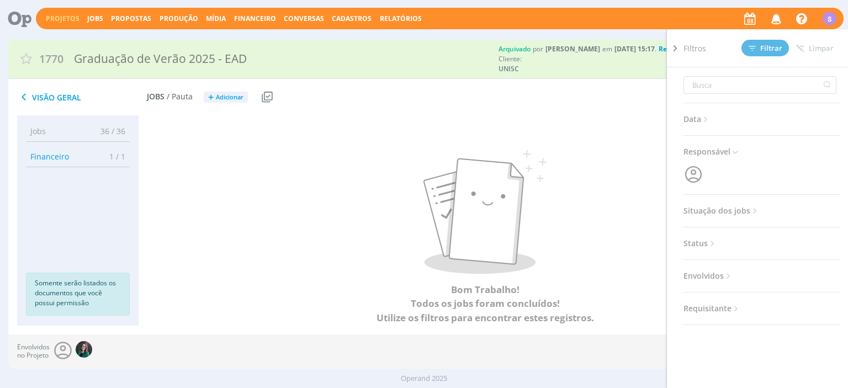
click at [750, 215] on icon at bounding box center [754, 211] width 9 height 9
click at [759, 244] on span at bounding box center [755, 240] width 22 height 11
click at [764, 49] on span "Filtrar" at bounding box center [766, 48] width 34 height 7
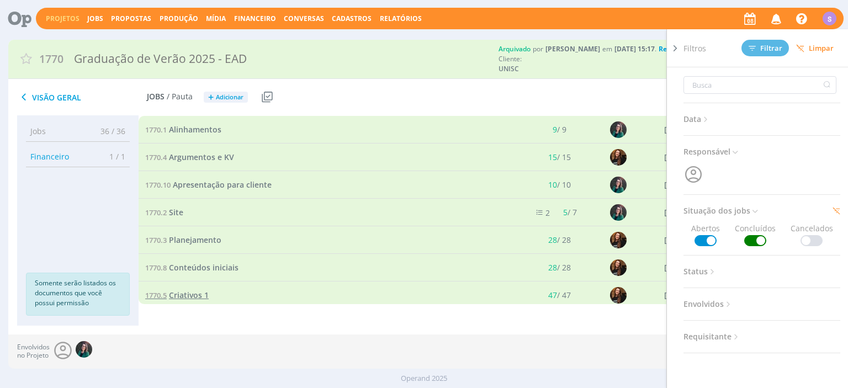
click at [194, 294] on span "Criativos 1" at bounding box center [189, 295] width 40 height 10
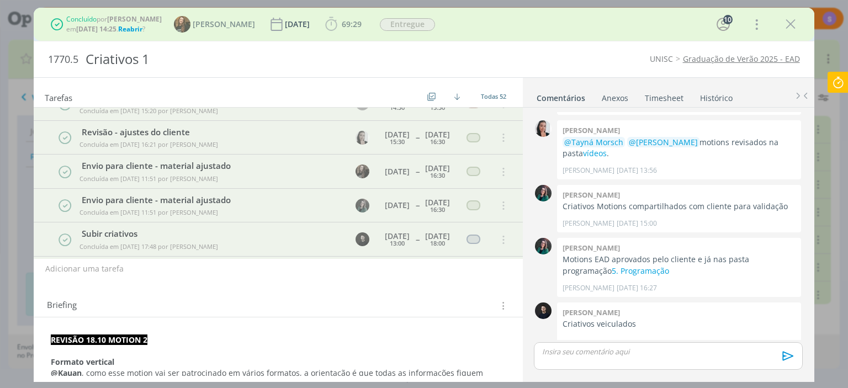
scroll to position [1273, 0]
click at [145, 289] on link "1770.5 Criativos 1" at bounding box center [177, 295] width 64 height 12
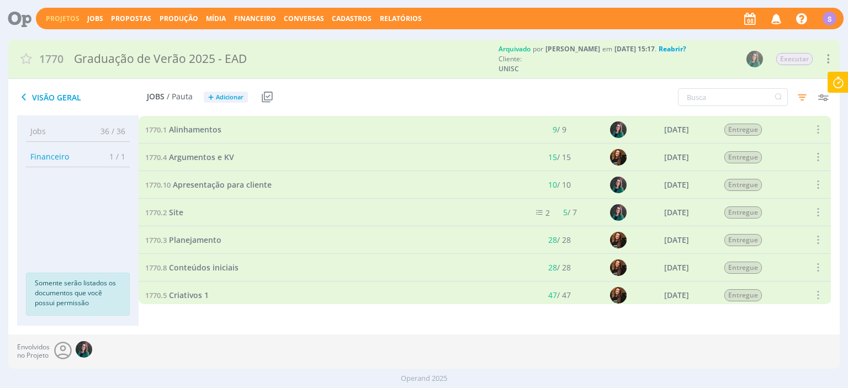
click at [145, 289] on link "1770.5 Criativos 1" at bounding box center [177, 295] width 64 height 12
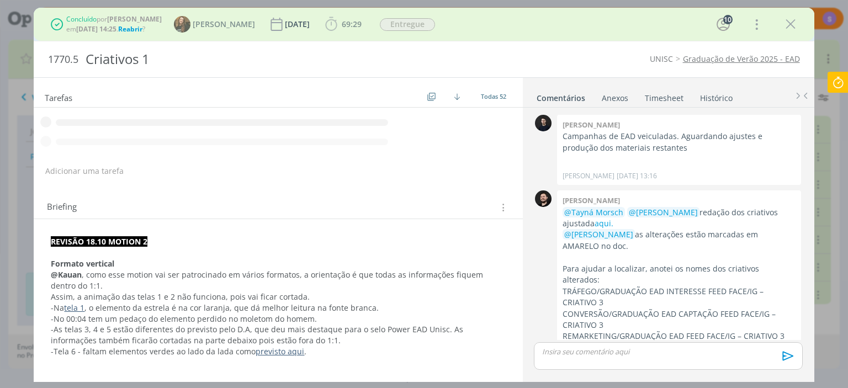
scroll to position [1273, 0]
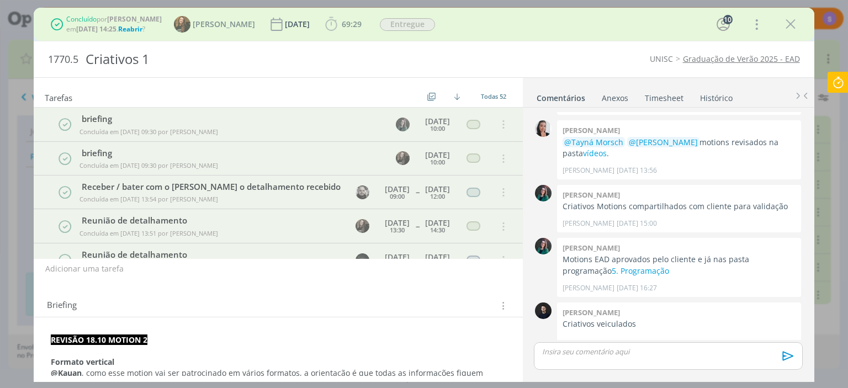
click at [840, 77] on icon at bounding box center [838, 83] width 20 height 22
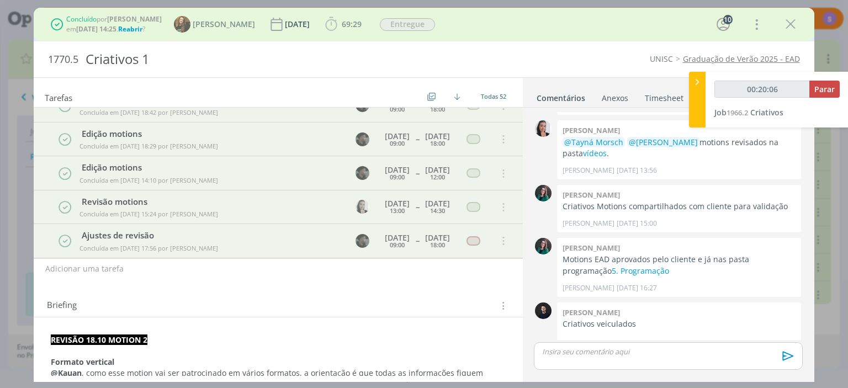
scroll to position [1293, 0]
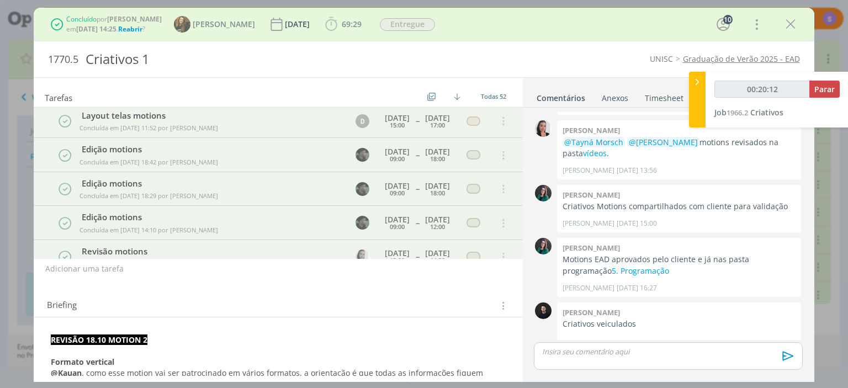
type input "00:20:13"
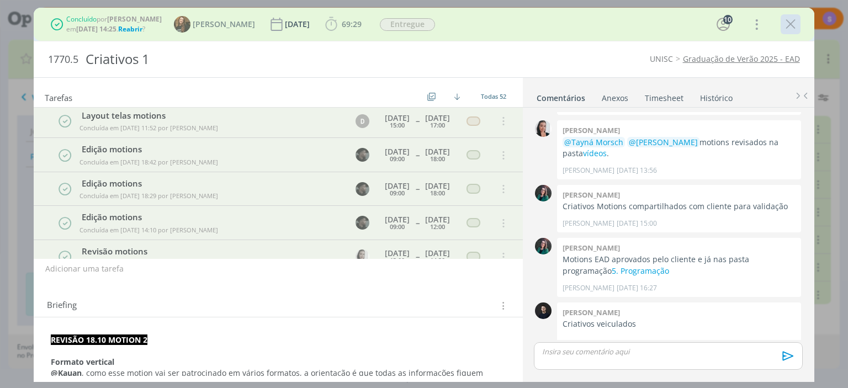
click at [794, 26] on icon "dialog" at bounding box center [790, 24] width 17 height 17
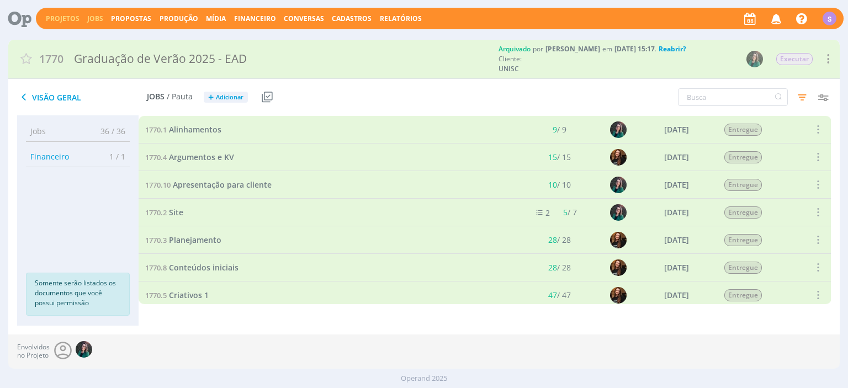
click at [94, 17] on link "Jobs" at bounding box center [95, 18] width 16 height 9
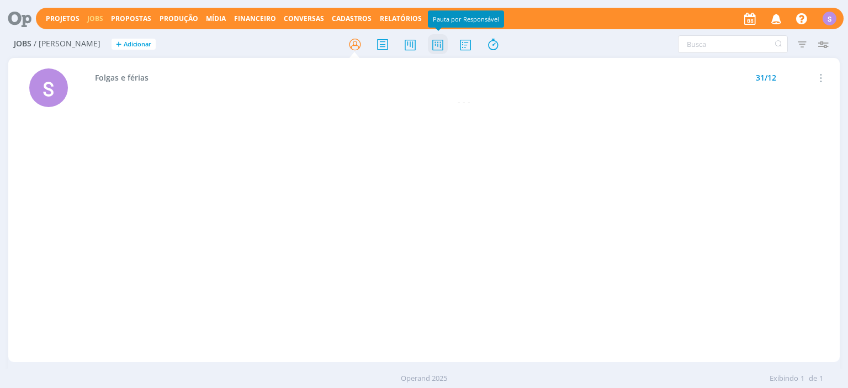
click at [434, 41] on icon at bounding box center [438, 45] width 20 height 22
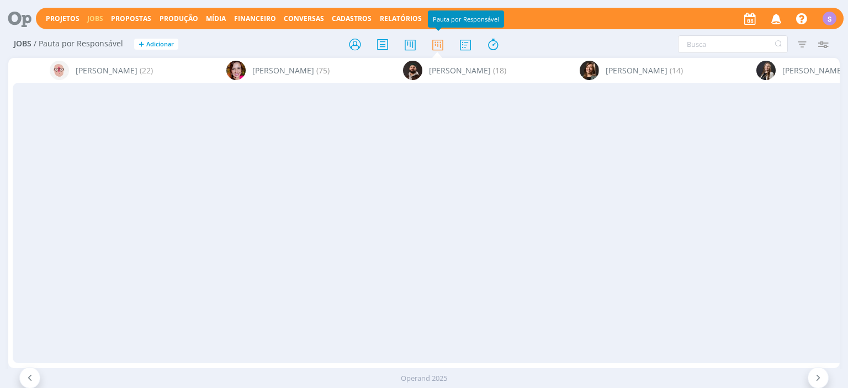
click at [412, 43] on icon at bounding box center [410, 45] width 20 height 22
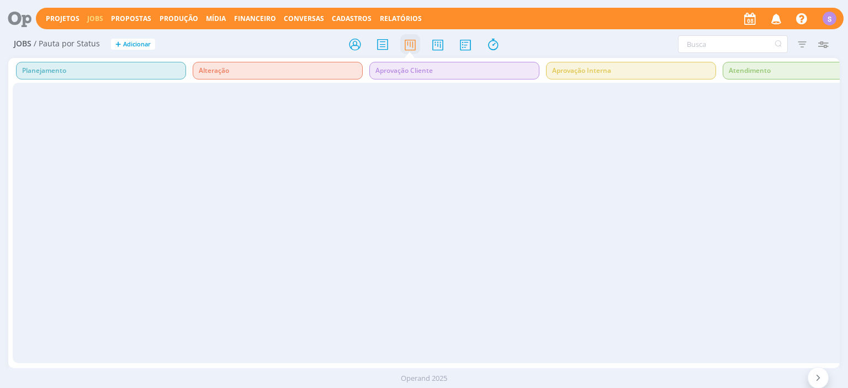
click at [411, 46] on icon at bounding box center [410, 45] width 20 height 22
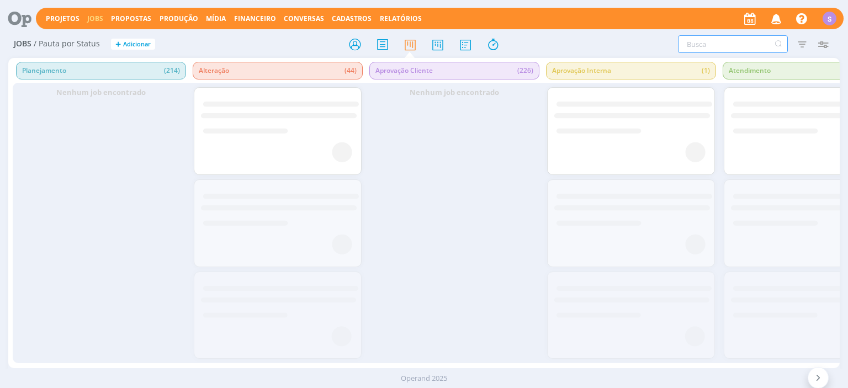
click at [723, 40] on input "text" at bounding box center [733, 44] width 110 height 18
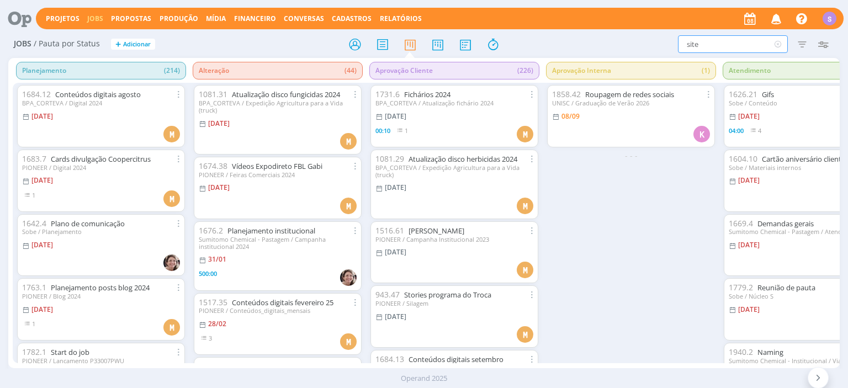
type input "site"
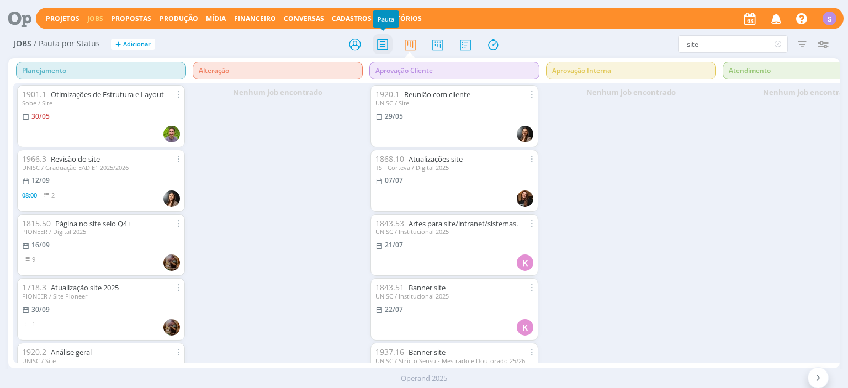
click at [388, 47] on icon at bounding box center [383, 45] width 20 height 22
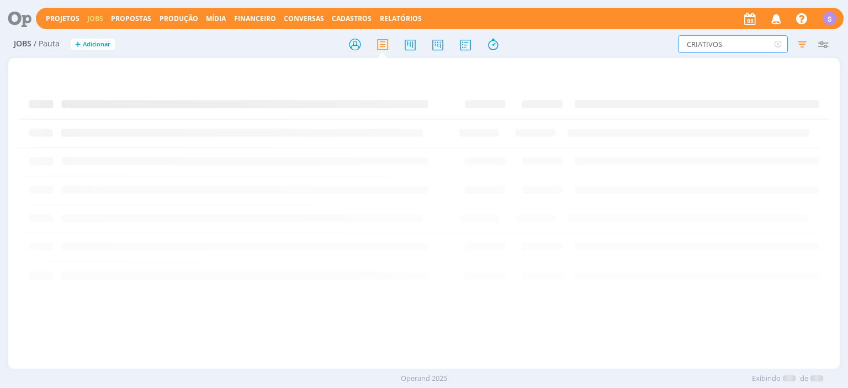
click at [695, 46] on input "CRIATIVOS" at bounding box center [733, 44] width 110 height 18
drag, startPoint x: 737, startPoint y: 40, endPoint x: 588, endPoint y: 25, distance: 149.8
click at [678, 35] on input "CRIATIVOS" at bounding box center [733, 44] width 110 height 18
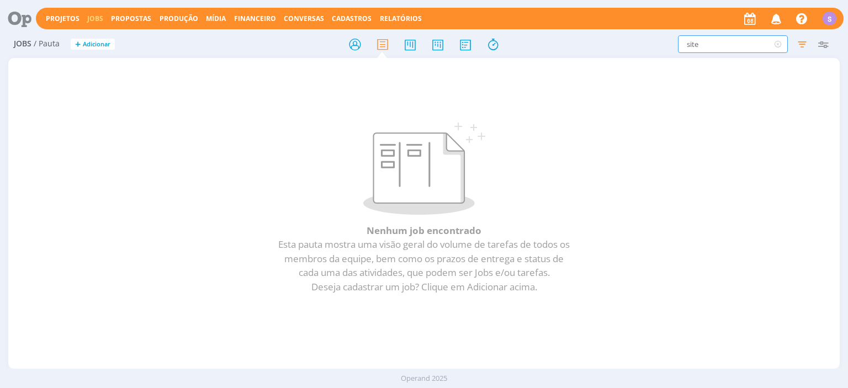
type input "site"
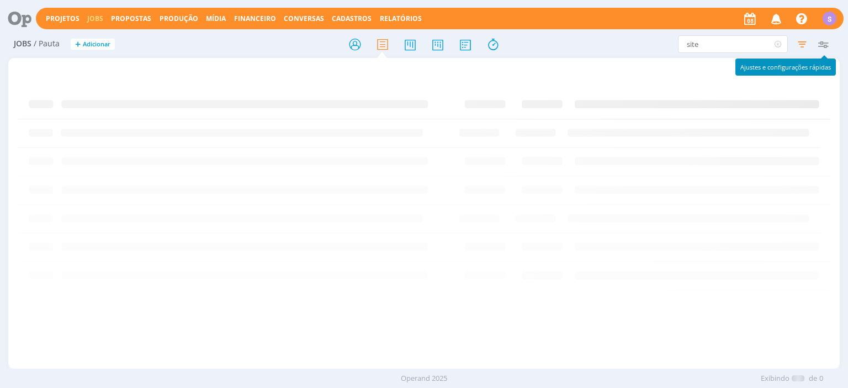
click at [822, 43] on icon "button" at bounding box center [823, 44] width 20 height 20
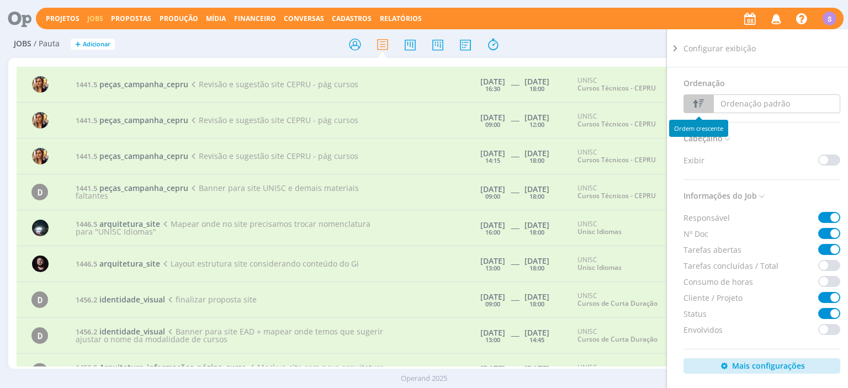
click at [738, 104] on button "Ordenação padrão" at bounding box center [776, 103] width 127 height 19
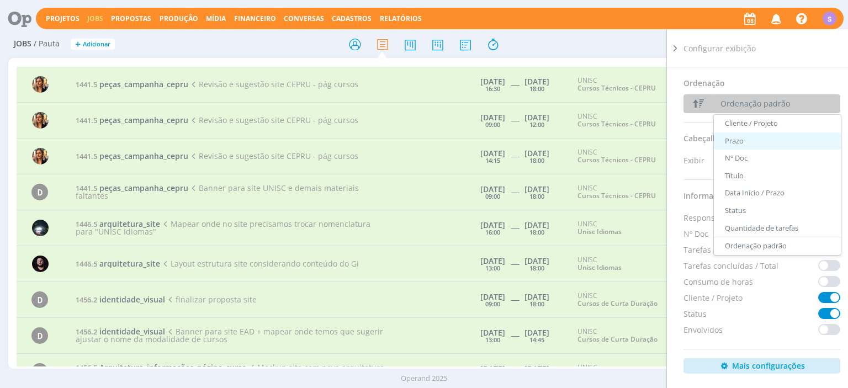
click at [734, 147] on link "Prazo" at bounding box center [777, 142] width 127 height 18
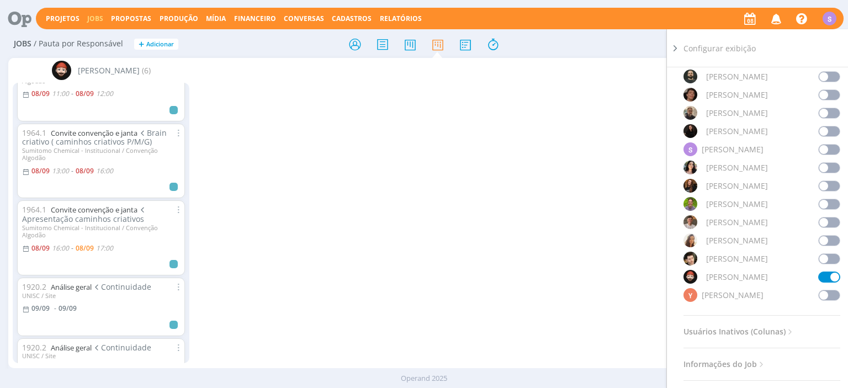
scroll to position [131, 0]
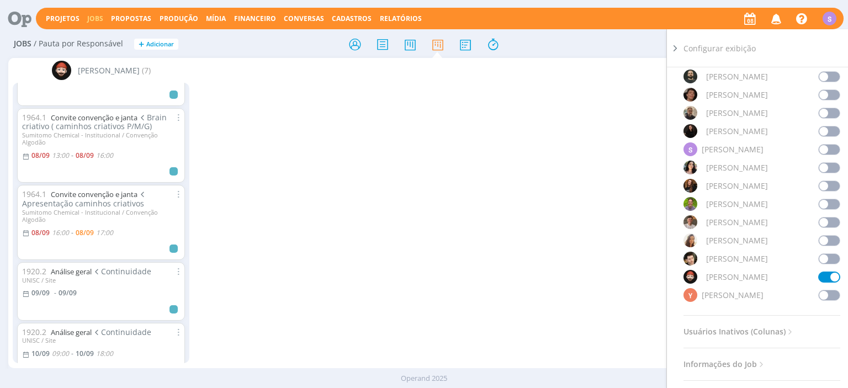
click at [670, 52] on icon at bounding box center [675, 49] width 11 height 12
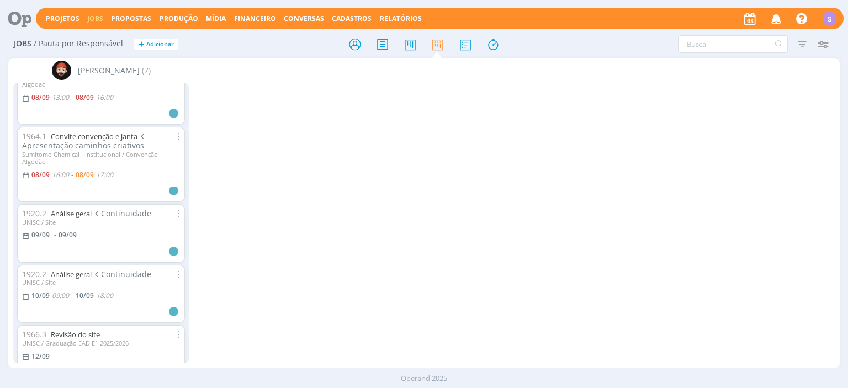
scroll to position [192, 0]
click at [71, 327] on link "Revisão do site" at bounding box center [75, 332] width 49 height 10
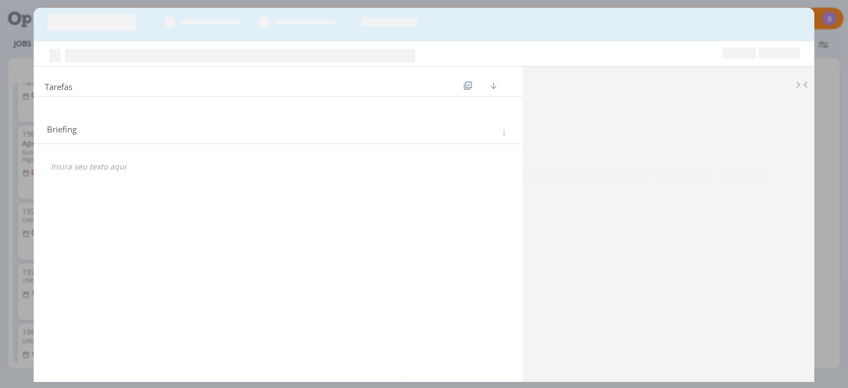
scroll to position [192, 0]
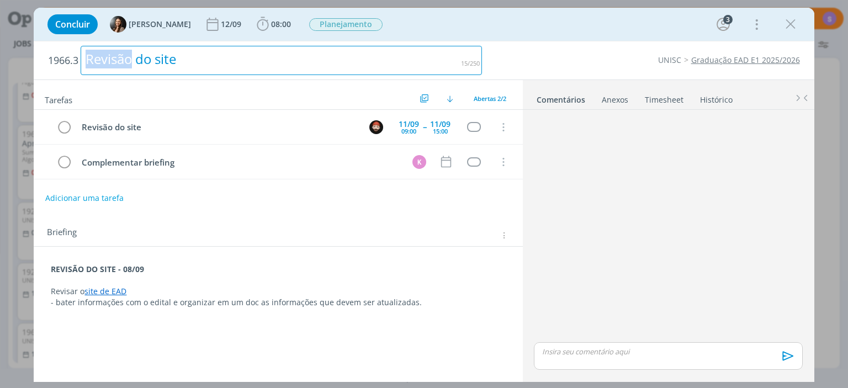
drag, startPoint x: 103, startPoint y: 59, endPoint x: 85, endPoint y: 56, distance: 17.9
click at [83, 56] on div "Revisão do site" at bounding box center [281, 60] width 401 height 29
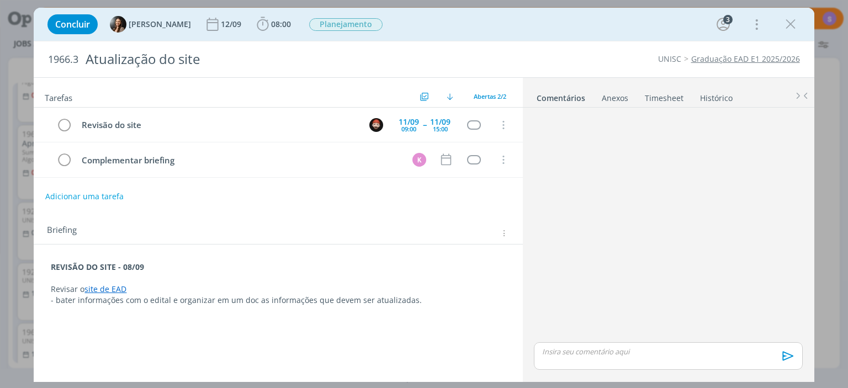
click at [282, 336] on div "Tarefas Usar Job de template Criar template a partir deste job Visualizar Templ…" at bounding box center [278, 227] width 489 height 298
click at [503, 162] on icon "dialog" at bounding box center [503, 160] width 12 height 10
click at [461, 146] on link "Cancelar" at bounding box center [467, 143] width 87 height 18
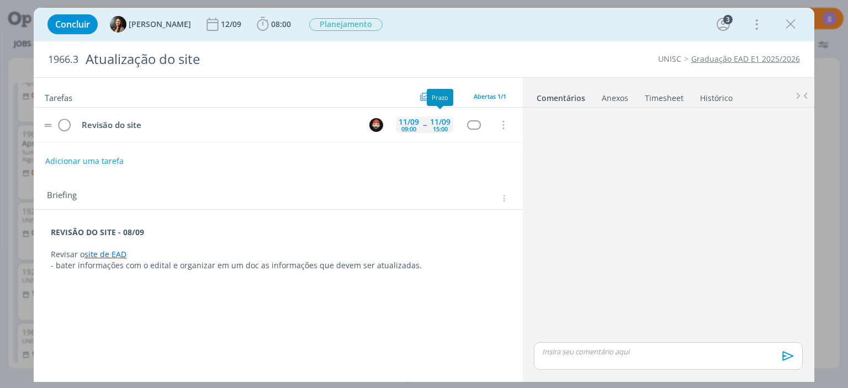
click at [442, 126] on div "15:00" at bounding box center [440, 129] width 15 height 6
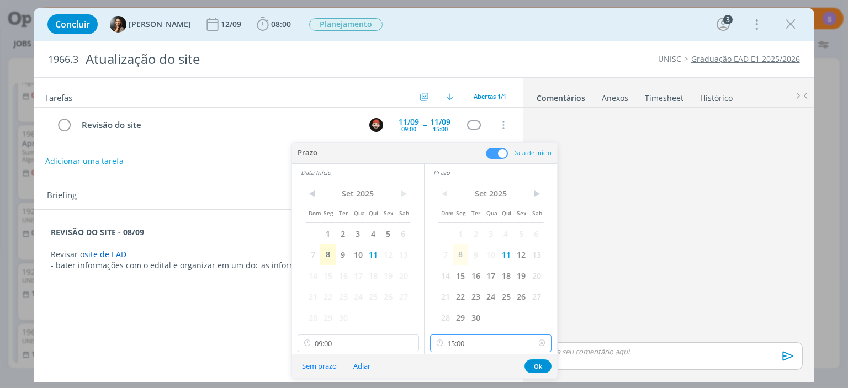
click at [483, 341] on input "15:00" at bounding box center [490, 344] width 121 height 18
click at [458, 268] on div "12:00" at bounding box center [491, 270] width 120 height 20
type input "12:00"
click at [542, 366] on button "Ok" at bounding box center [538, 366] width 27 height 14
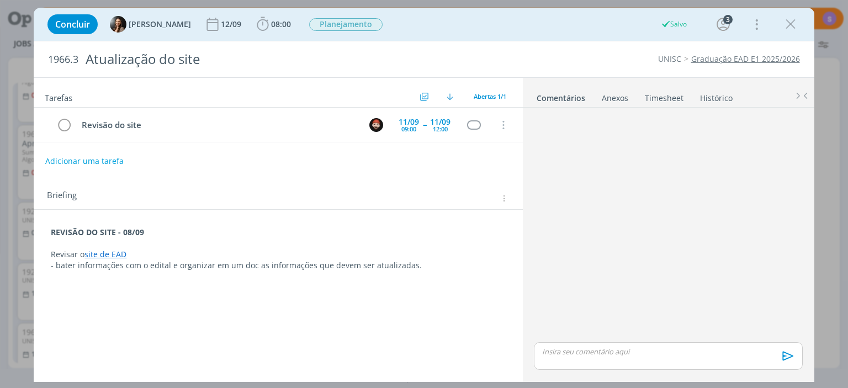
scroll to position [179, 0]
click at [102, 160] on button "Adicionar uma tarefa" at bounding box center [84, 160] width 78 height 19
click at [105, 160] on input "dialog" at bounding box center [205, 159] width 304 height 15
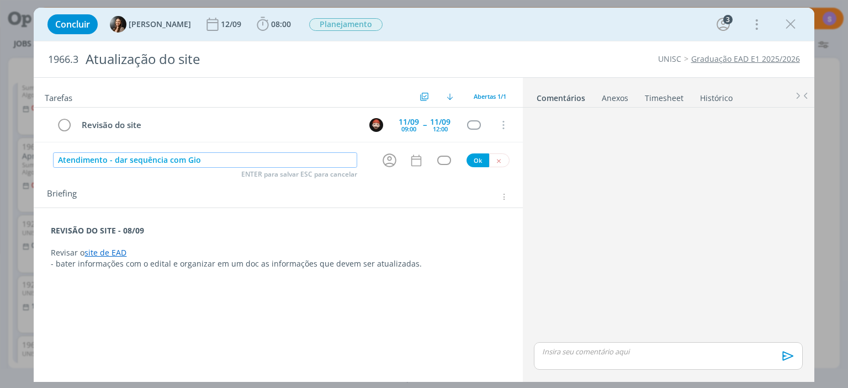
type input "Atendimento - dar sequência com Gio"
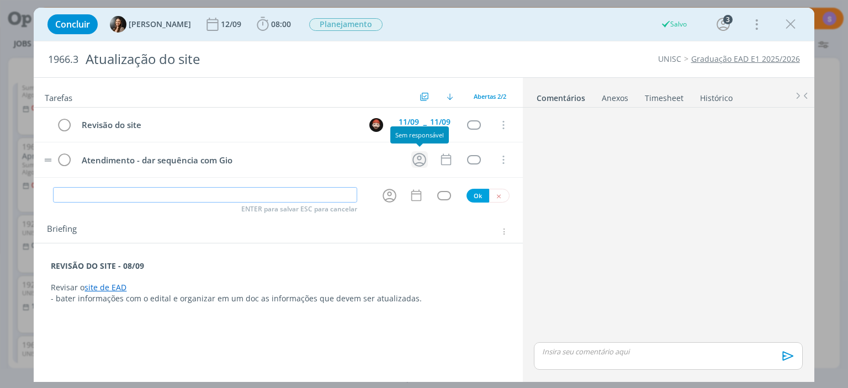
click at [423, 160] on icon "dialog" at bounding box center [419, 159] width 17 height 17
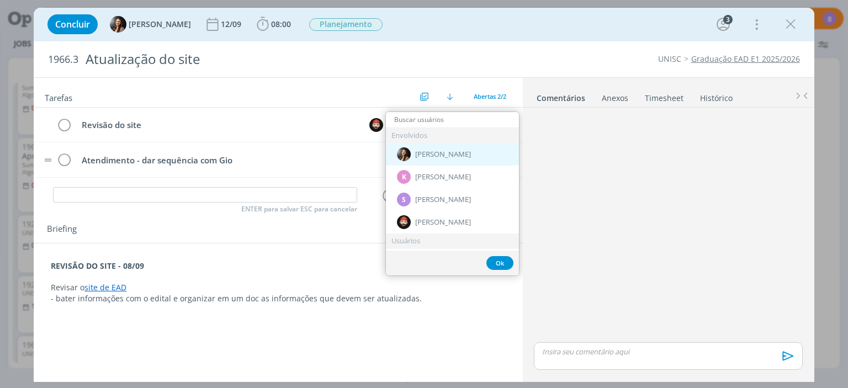
click at [427, 155] on span "[PERSON_NAME]" at bounding box center [443, 154] width 56 height 9
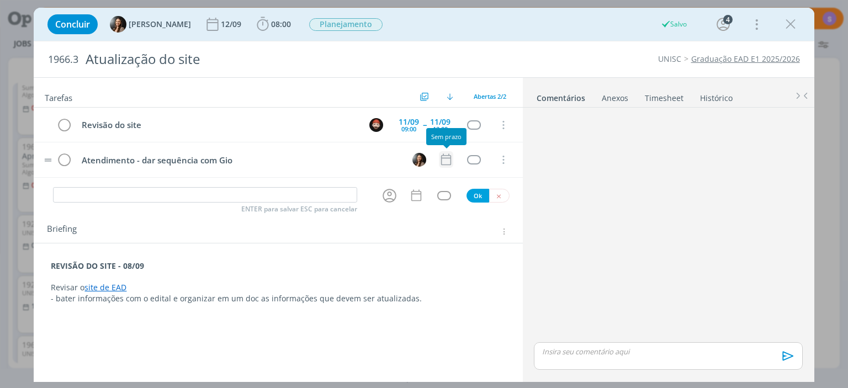
click at [447, 160] on icon "dialog" at bounding box center [446, 159] width 14 height 14
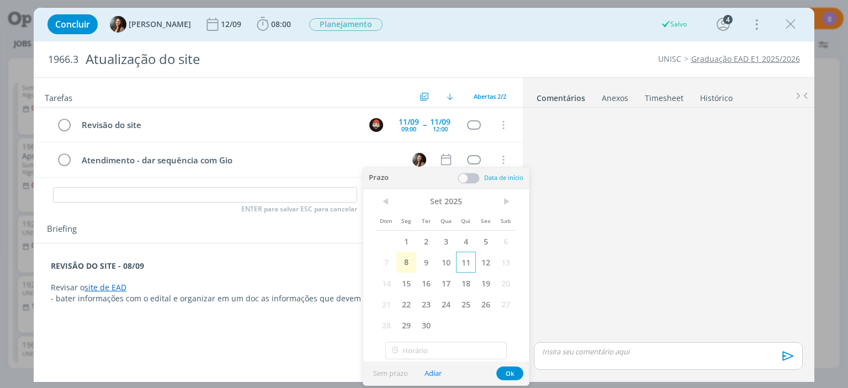
click at [468, 264] on span "11" at bounding box center [466, 262] width 20 height 21
click at [511, 374] on button "Ok" at bounding box center [509, 374] width 27 height 14
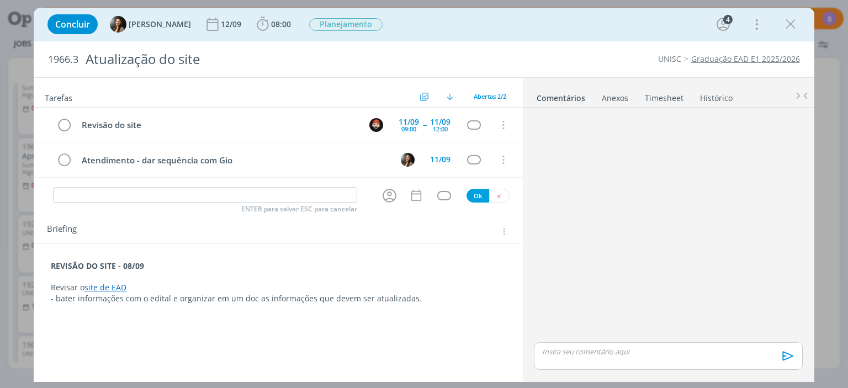
click at [785, 59] on link "Graduação EAD E1 2025/2026" at bounding box center [745, 59] width 109 height 10
click at [794, 23] on icon "dialog" at bounding box center [790, 24] width 17 height 17
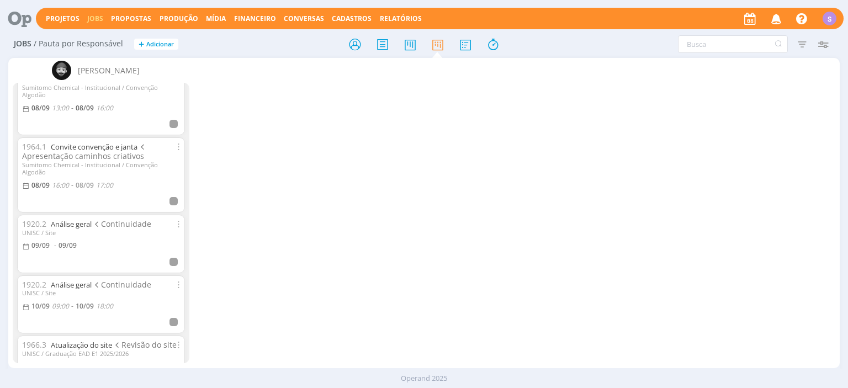
scroll to position [179, 0]
click at [827, 19] on div at bounding box center [424, 194] width 848 height 388
click at [832, 21] on div "S" at bounding box center [830, 19] width 14 height 14
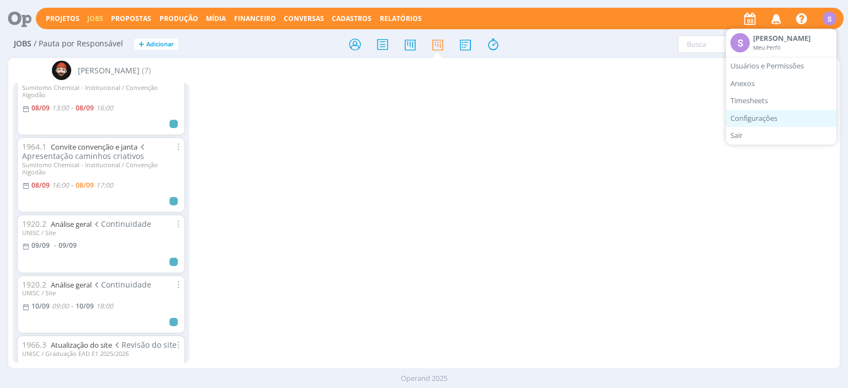
click at [772, 116] on link "Configurações" at bounding box center [781, 119] width 110 height 18
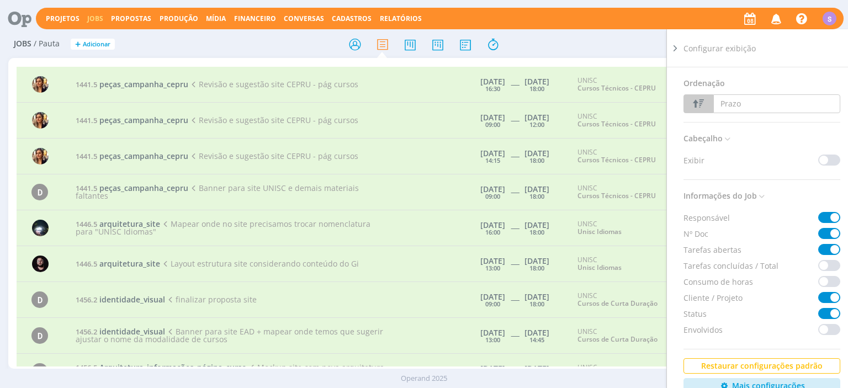
click at [675, 50] on icon at bounding box center [675, 49] width 11 height 12
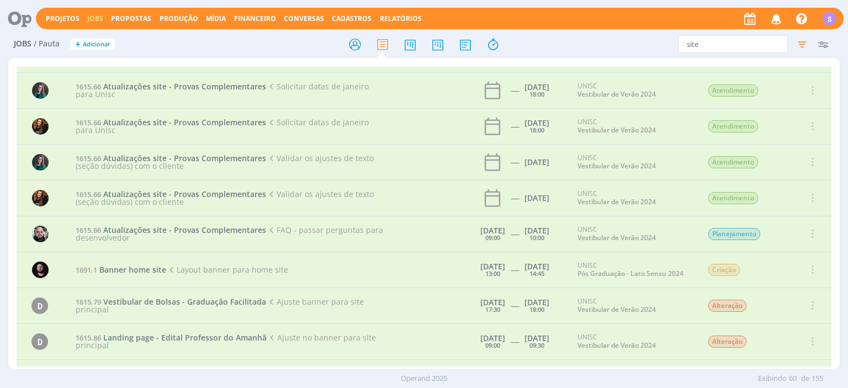
scroll to position [1618, 0]
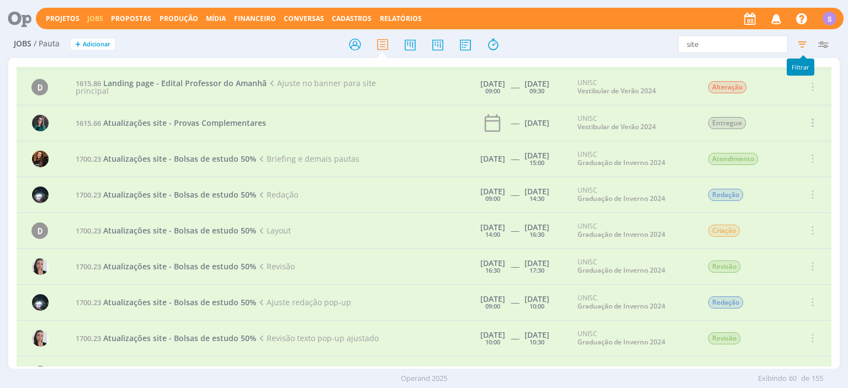
click at [803, 44] on icon "button" at bounding box center [802, 44] width 20 height 20
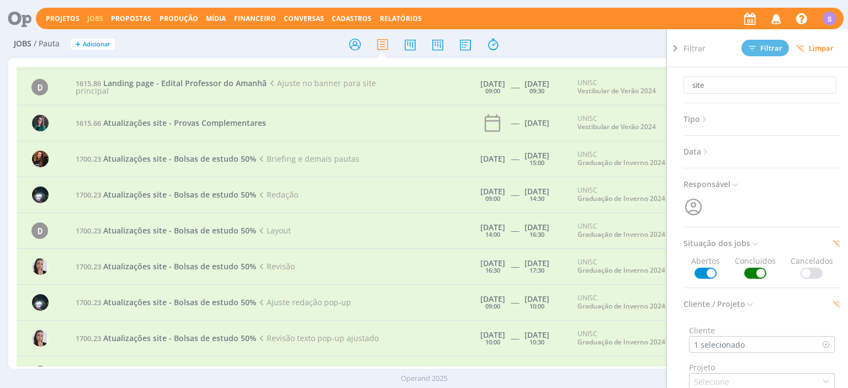
click at [676, 45] on icon at bounding box center [675, 49] width 11 height 12
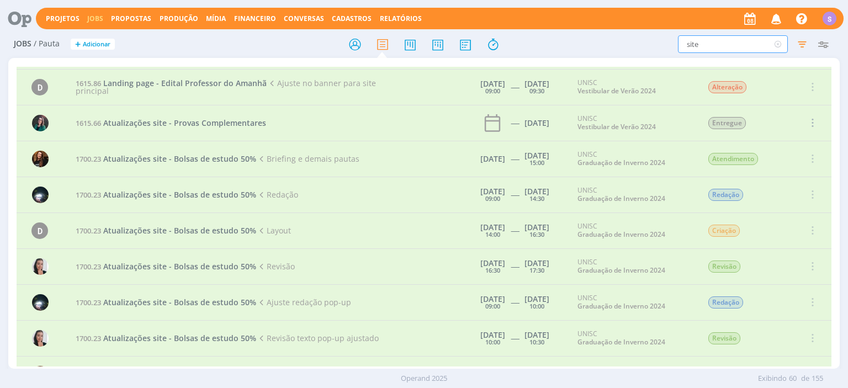
click at [719, 43] on input "site" at bounding box center [733, 44] width 110 height 18
click at [826, 45] on icon "button" at bounding box center [823, 44] width 20 height 20
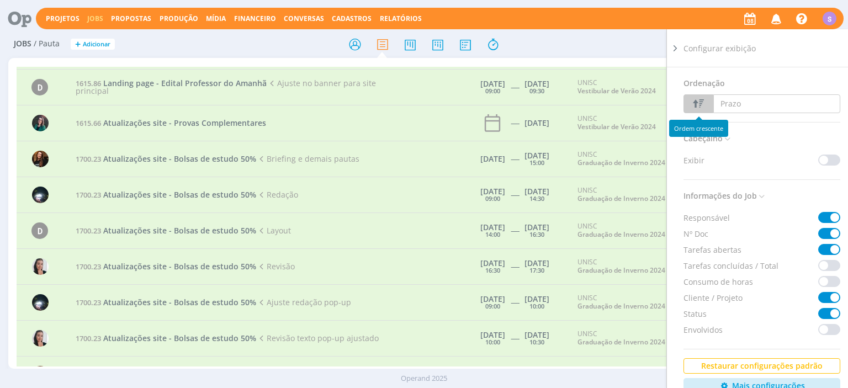
click at [701, 105] on icon "button" at bounding box center [698, 103] width 15 height 15
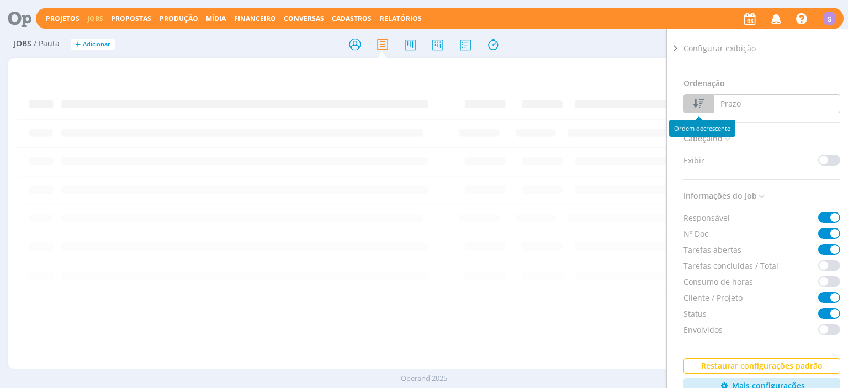
scroll to position [0, 0]
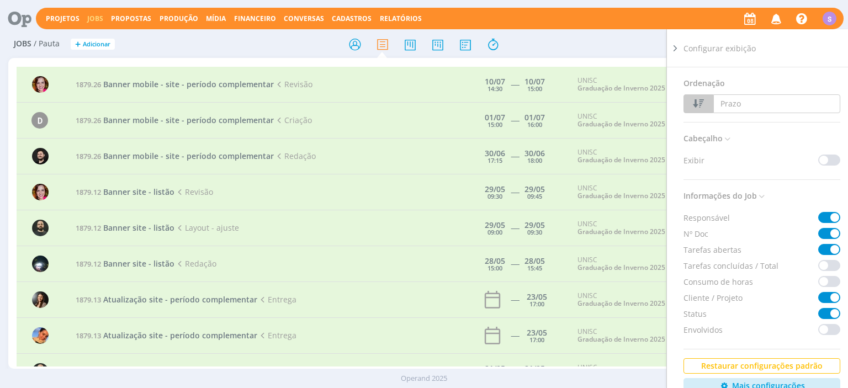
click at [3, 231] on div "Jobs / Pauta + Adicionar site Filtrar Filtrar Limpar site Tipo Jobs e Tarefas D…" at bounding box center [424, 212] width 848 height 363
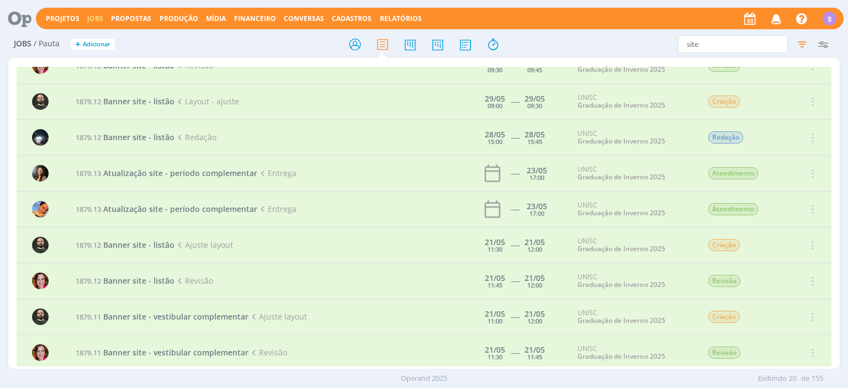
scroll to position [127, 0]
click at [151, 204] on span "Atualização site - período complementar" at bounding box center [180, 208] width 154 height 10
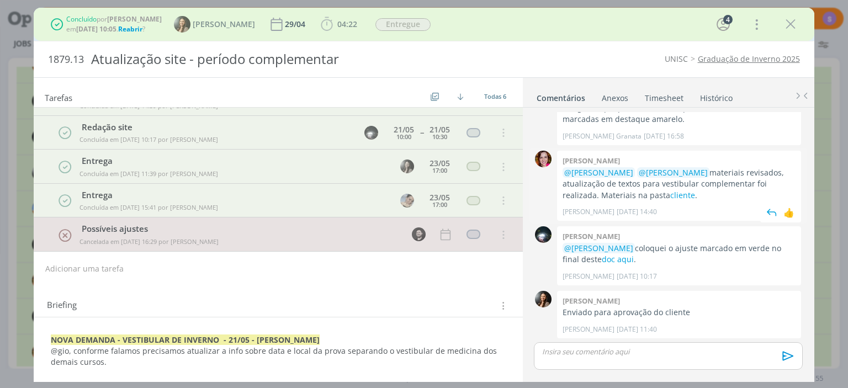
scroll to position [394, 0]
click at [791, 30] on icon "dialog" at bounding box center [790, 24] width 17 height 17
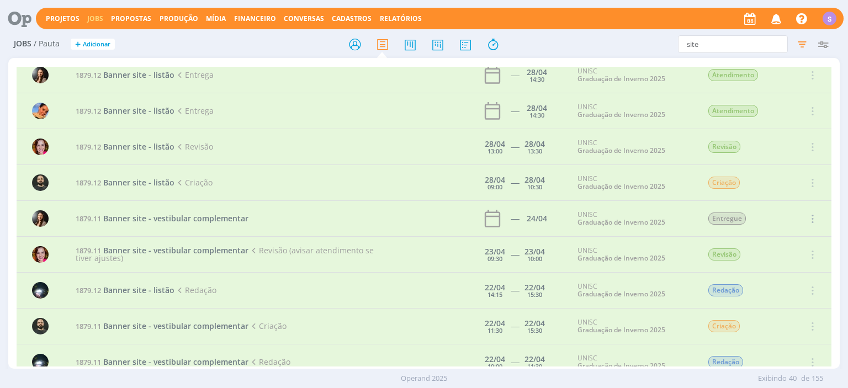
scroll to position [572, 0]
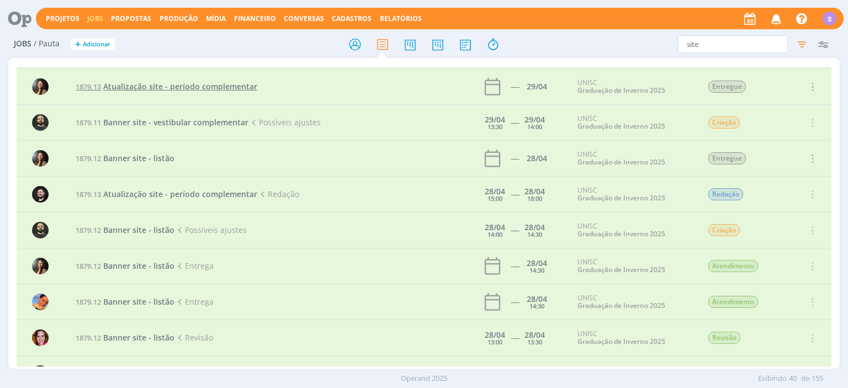
click at [224, 88] on span "Atualização site - período complementar" at bounding box center [180, 86] width 154 height 10
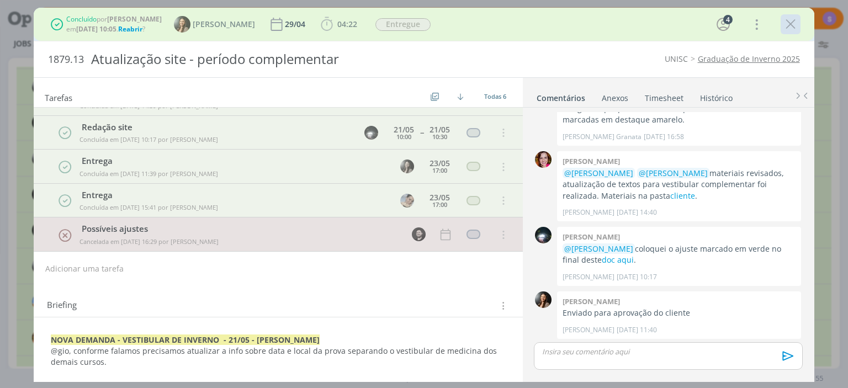
click at [795, 25] on icon "dialog" at bounding box center [790, 24] width 17 height 17
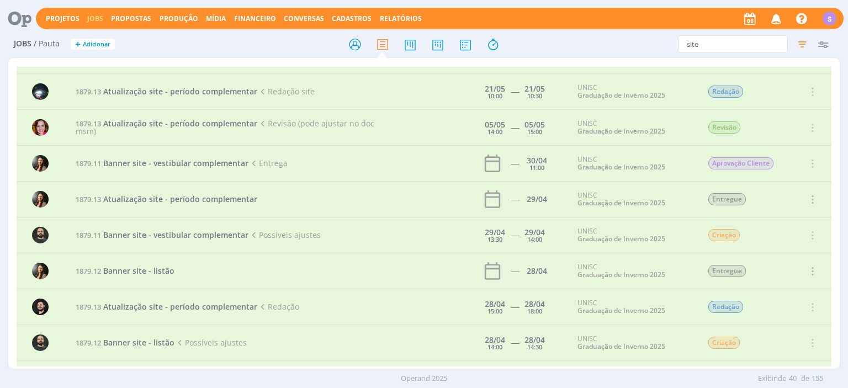
scroll to position [445, 0]
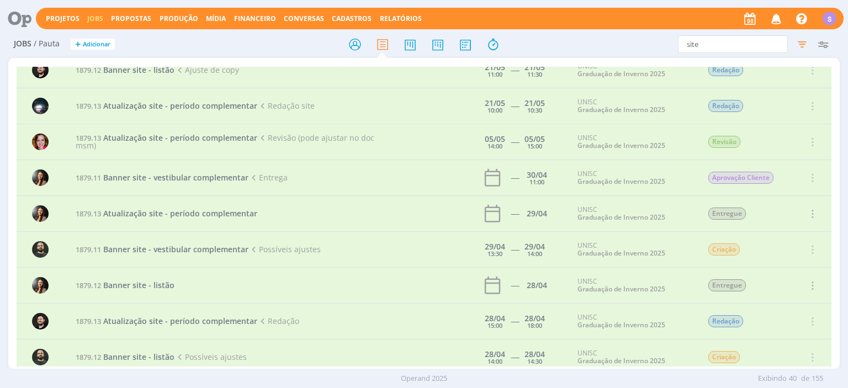
click at [17, 18] on icon at bounding box center [15, 19] width 23 height 22
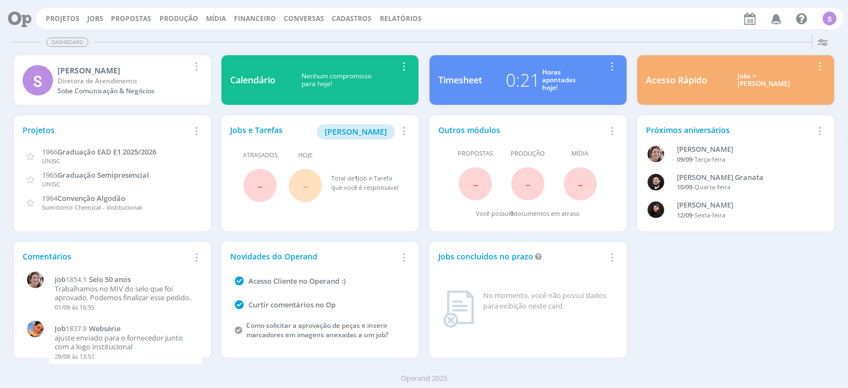
click at [17, 19] on icon at bounding box center [15, 19] width 23 height 22
click at [828, 17] on div "S" at bounding box center [830, 19] width 14 height 14
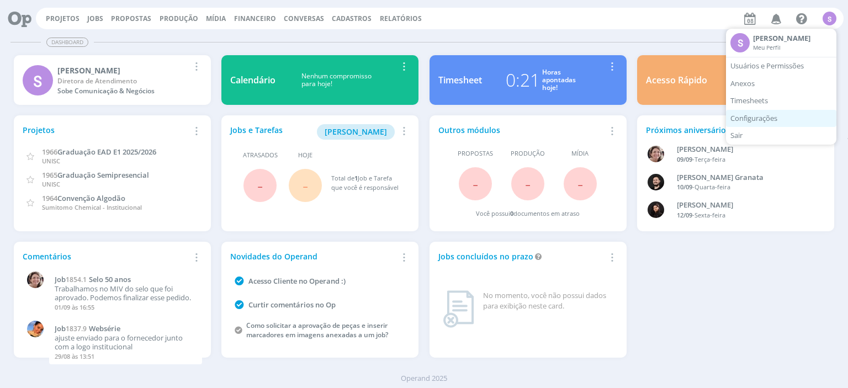
click at [789, 123] on link "Configurações" at bounding box center [781, 119] width 110 height 18
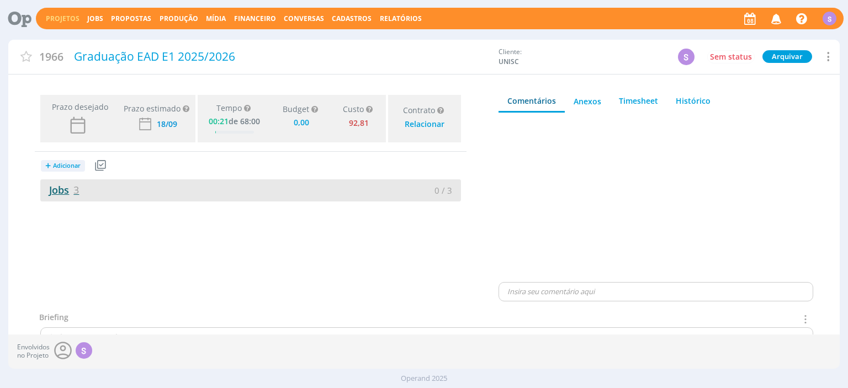
click at [66, 187] on link "Jobs 3" at bounding box center [59, 189] width 39 height 13
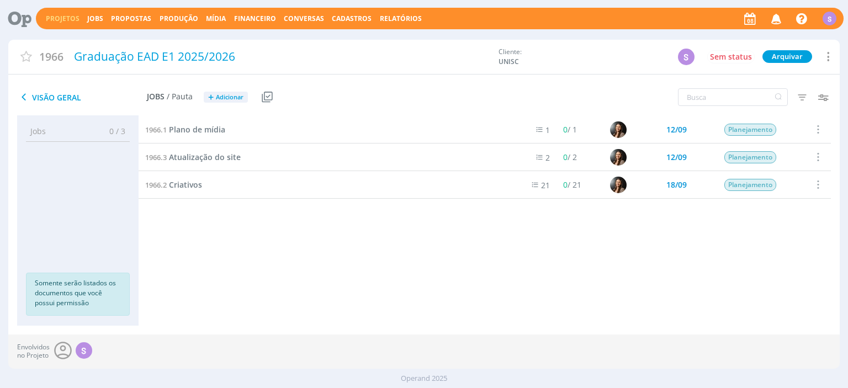
click at [831, 59] on icon at bounding box center [827, 56] width 13 height 15
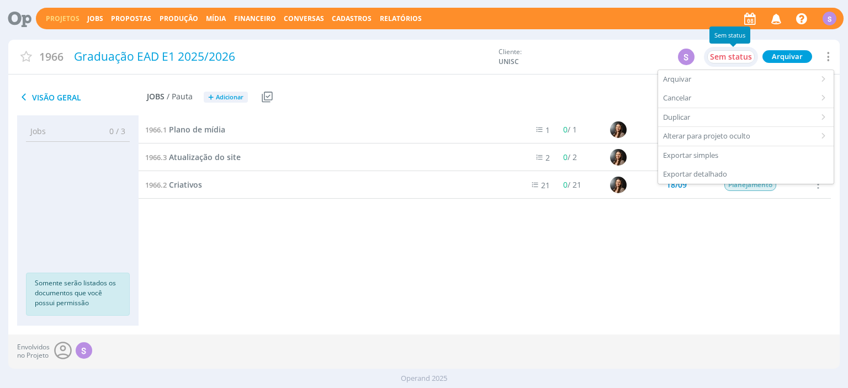
click at [734, 58] on span "Sem status" at bounding box center [731, 56] width 42 height 10
click at [611, 244] on div "1966.1 Plano de mídia 1 0 / 1 12/09 Planejamento Selecionar Concluir Cancelar I…" at bounding box center [485, 210] width 692 height 188
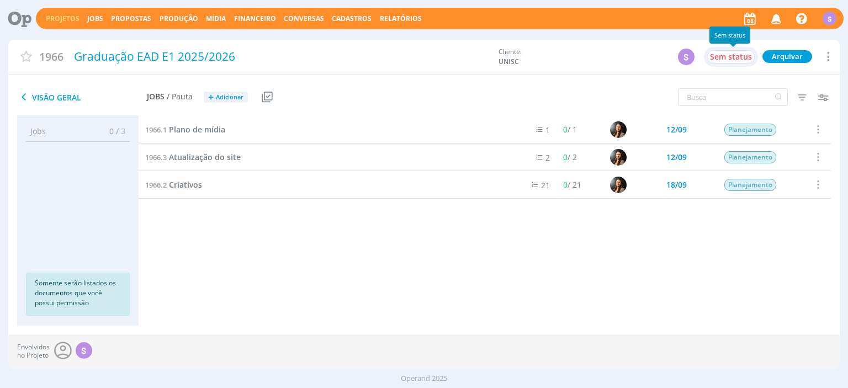
click at [731, 56] on span "Sem status" at bounding box center [731, 56] width 42 height 10
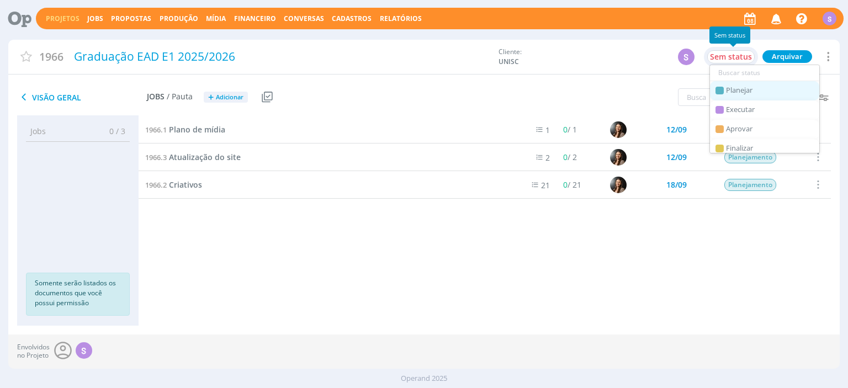
click at [733, 90] on span "Planejar" at bounding box center [739, 90] width 27 height 9
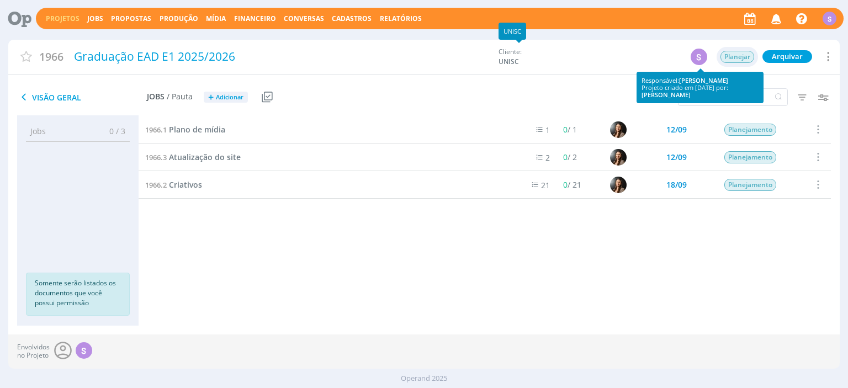
click at [698, 57] on div "S" at bounding box center [699, 57] width 17 height 17
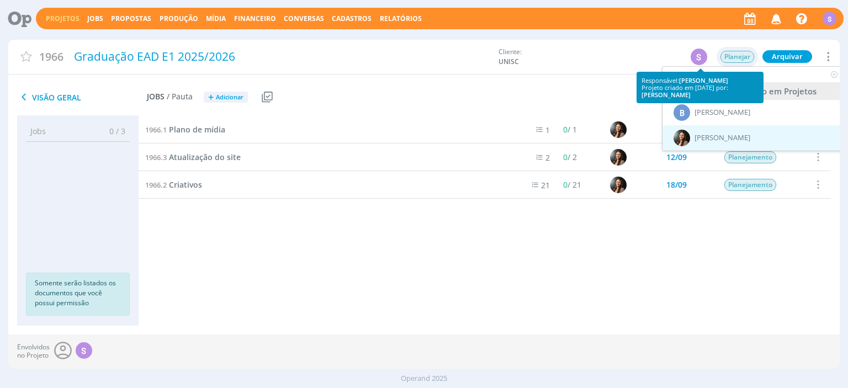
type input "bea"
click at [754, 130] on div "[PERSON_NAME]" at bounding box center [753, 137] width 181 height 25
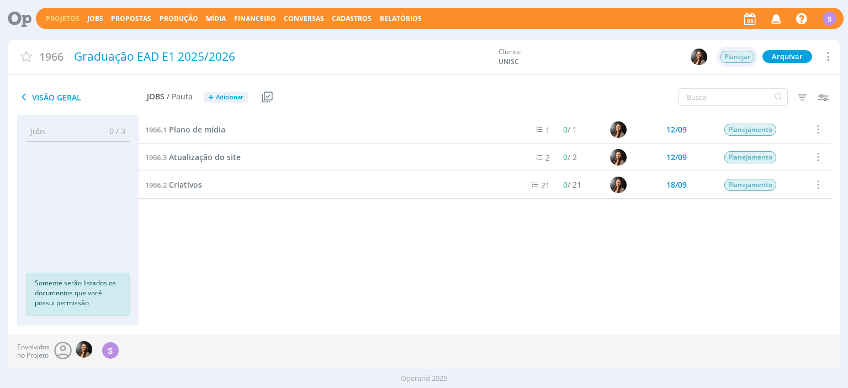
click at [834, 17] on div "S" at bounding box center [830, 19] width 14 height 14
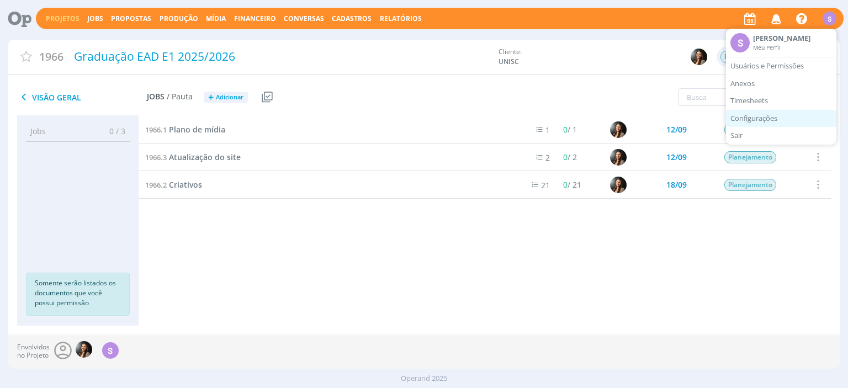
click at [795, 114] on link "Configurações" at bounding box center [781, 119] width 110 height 18
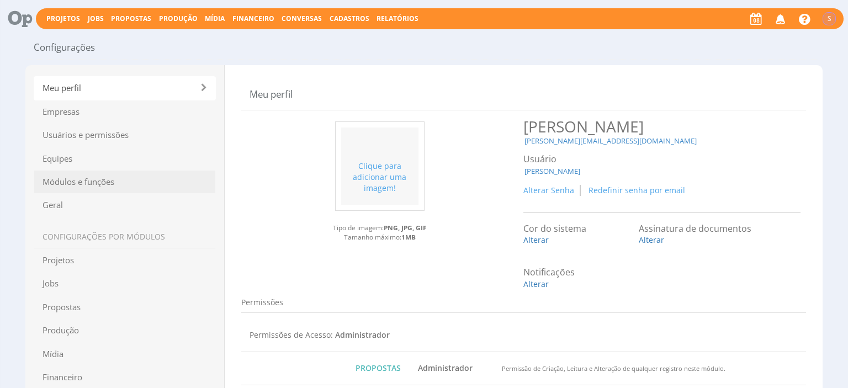
click at [94, 183] on span "Módulos e funções" at bounding box center [125, 182] width 182 height 24
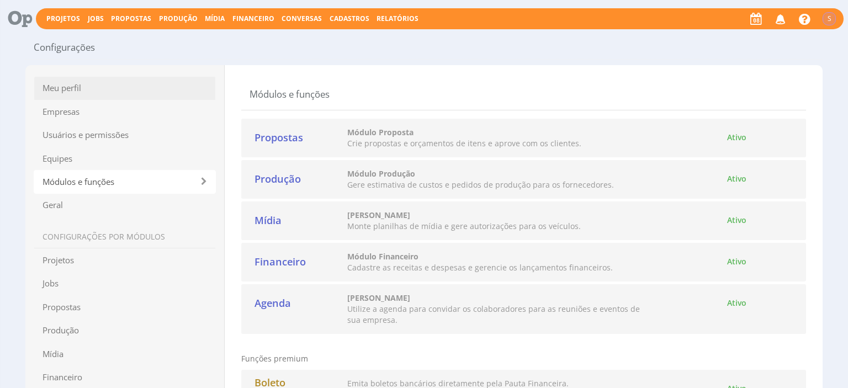
click at [63, 88] on span "Meu perfil" at bounding box center [125, 88] width 182 height 24
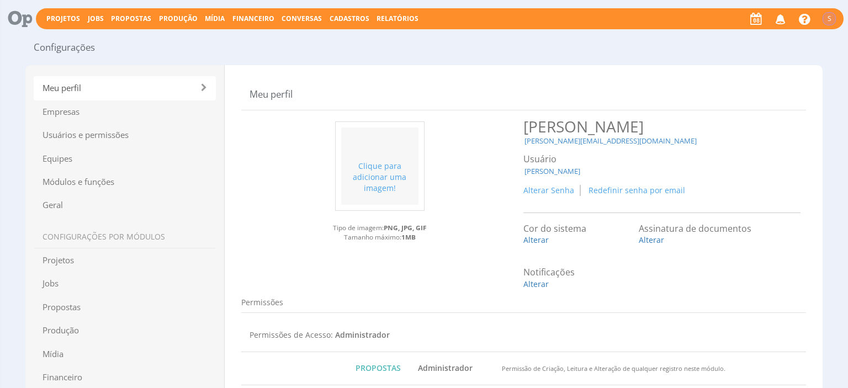
click at [57, 12] on div "Projetos Jobs Propostas Produção [GEOGRAPHIC_DATA] Financeiro Conversas Cadastr…" at bounding box center [440, 18] width 808 height 21
click at [57, 15] on link "Projetos" at bounding box center [63, 18] width 34 height 9
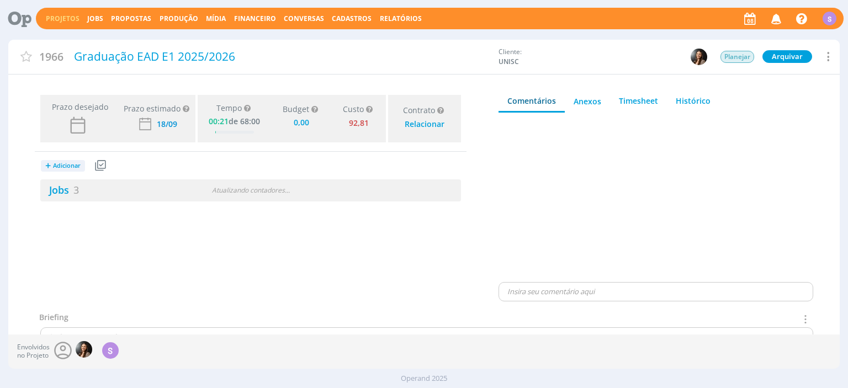
click at [830, 59] on icon at bounding box center [827, 56] width 13 height 15
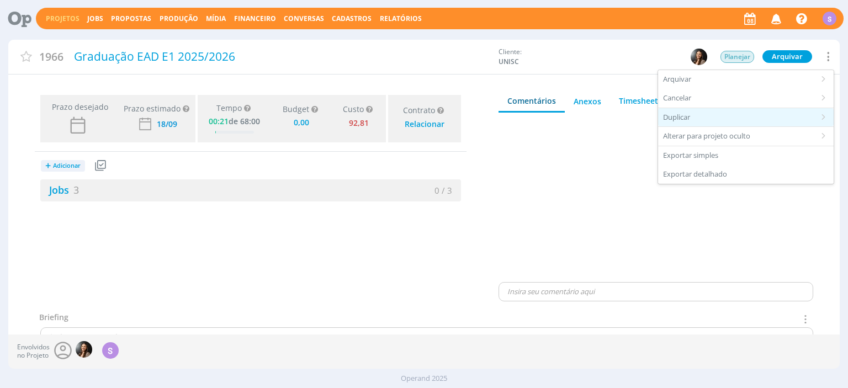
click at [824, 115] on icon at bounding box center [824, 117] width 10 height 9
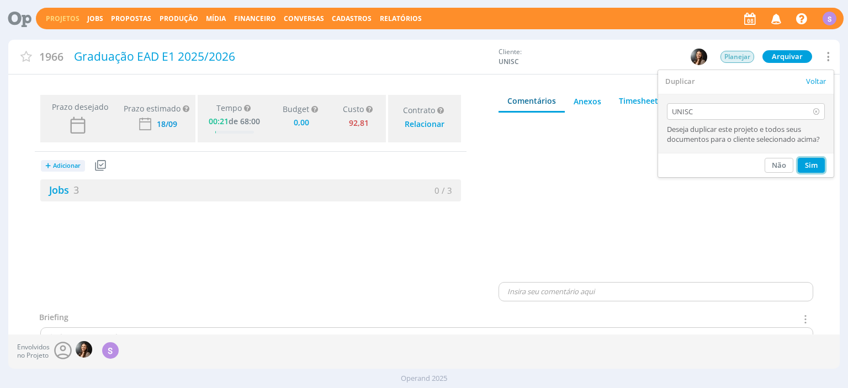
click at [808, 169] on button "Sim" at bounding box center [811, 165] width 27 height 15
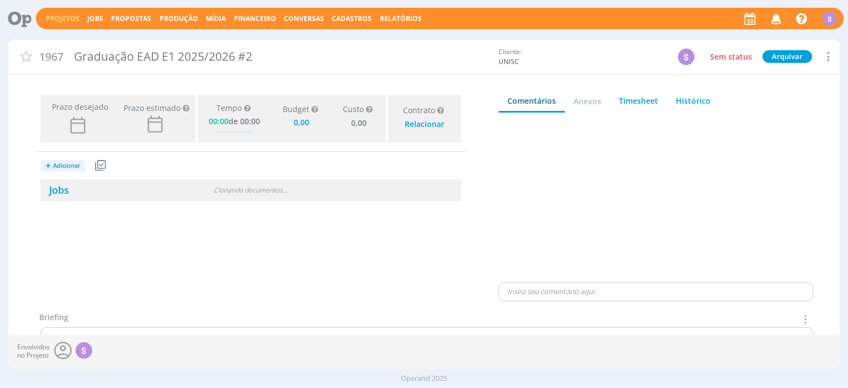
click at [826, 56] on icon at bounding box center [827, 56] width 13 height 15
click at [148, 62] on div "Graduação EAD E1 2025/2026 #2" at bounding box center [282, 56] width 424 height 25
click at [795, 57] on button "Arquivar" at bounding box center [788, 56] width 50 height 13
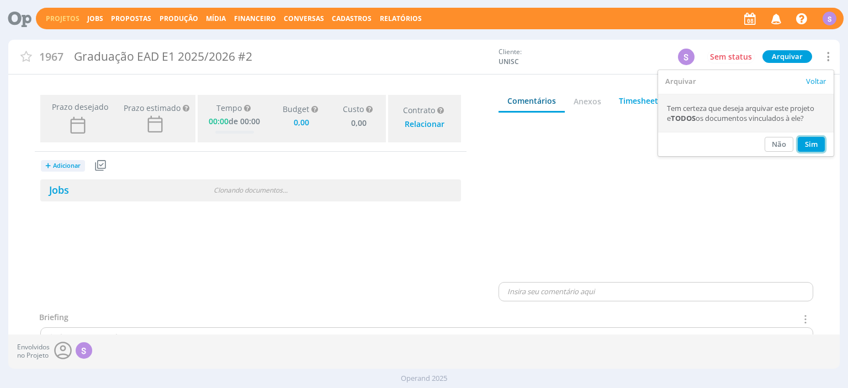
click at [817, 147] on button "Sim" at bounding box center [811, 144] width 27 height 15
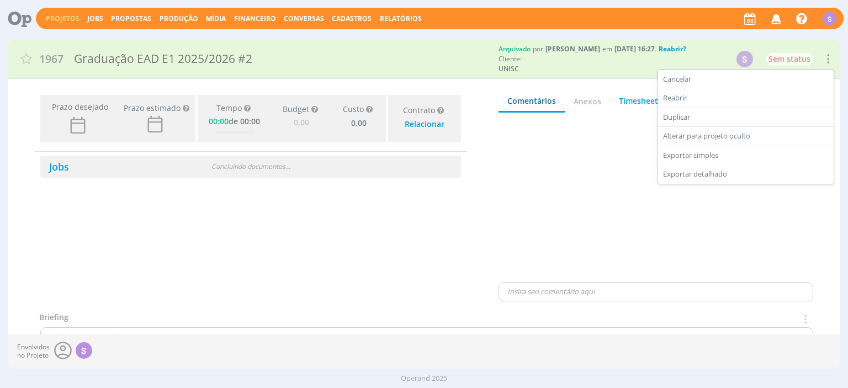
type input "0,00"
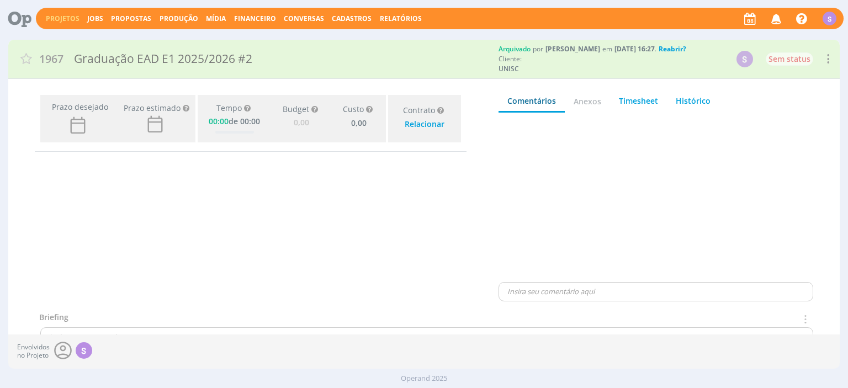
click at [59, 18] on link "Projetos" at bounding box center [63, 18] width 34 height 9
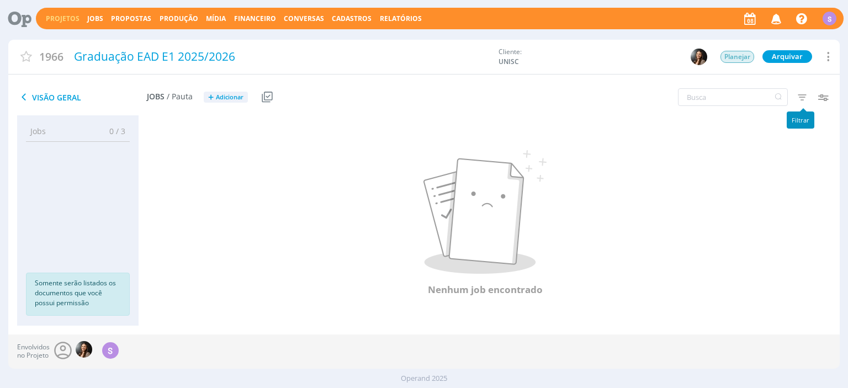
click at [802, 96] on icon "button" at bounding box center [802, 97] width 20 height 20
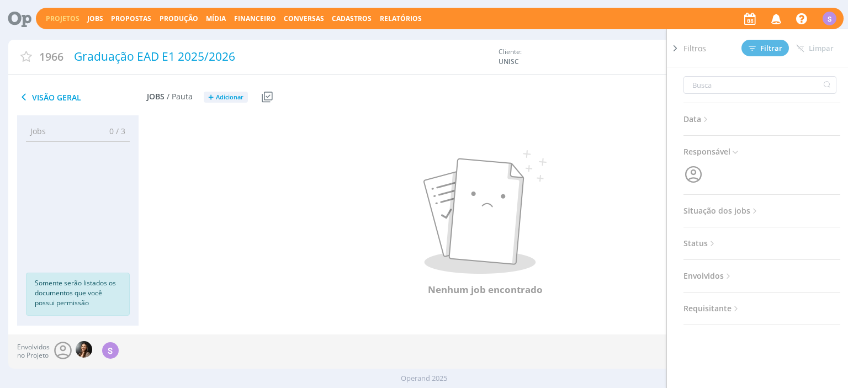
click at [740, 208] on span "Situação dos jobs" at bounding box center [722, 211] width 76 height 14
click at [750, 235] on span at bounding box center [755, 240] width 22 height 11
click at [781, 49] on span "Filtrar" at bounding box center [766, 48] width 34 height 7
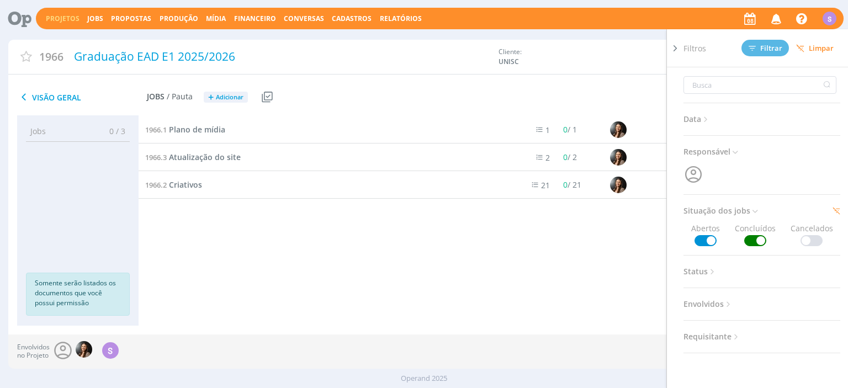
click at [352, 196] on div "1966.2 Criativos" at bounding box center [328, 184] width 378 height 27
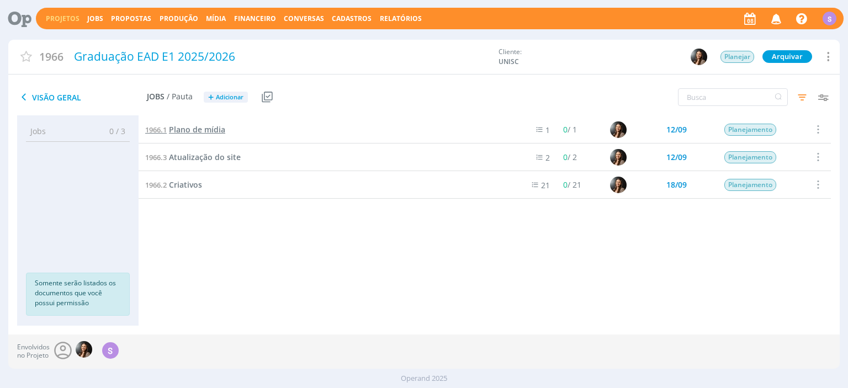
click at [201, 131] on span "Plano de mídia" at bounding box center [197, 129] width 56 height 10
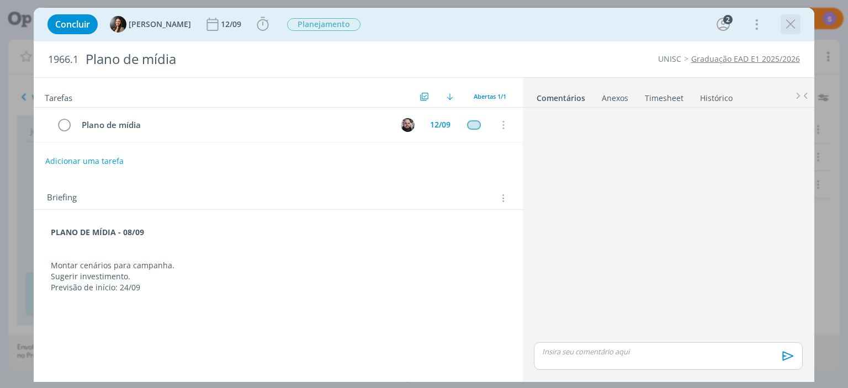
click at [797, 28] on icon "dialog" at bounding box center [790, 24] width 17 height 17
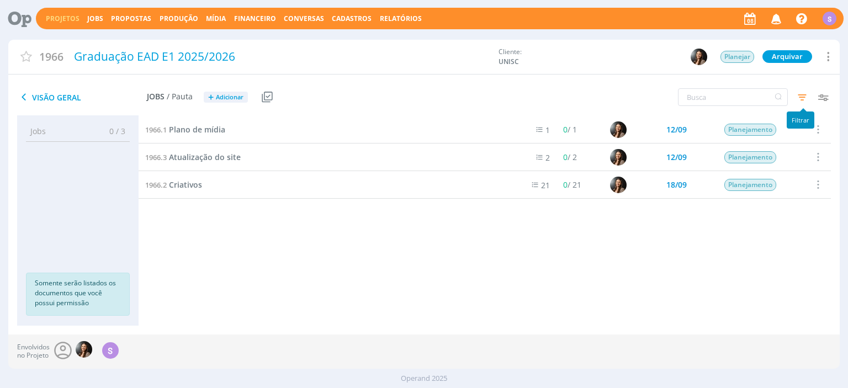
click at [800, 96] on icon "button" at bounding box center [802, 97] width 20 height 20
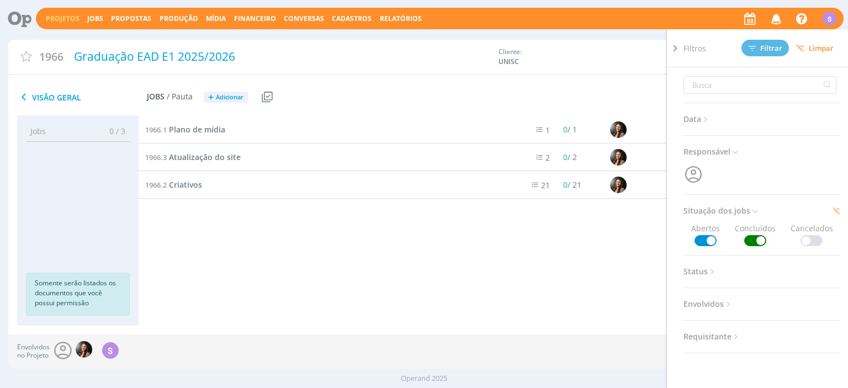
click at [761, 240] on span at bounding box center [755, 240] width 22 height 11
click at [770, 48] on span "Filtrar" at bounding box center [766, 48] width 34 height 7
click at [515, 284] on div "1966.1 Plano de mídia 1 0 / 1 12/09 Planejamento Selecionar Concluir Cancelar I…" at bounding box center [485, 210] width 692 height 188
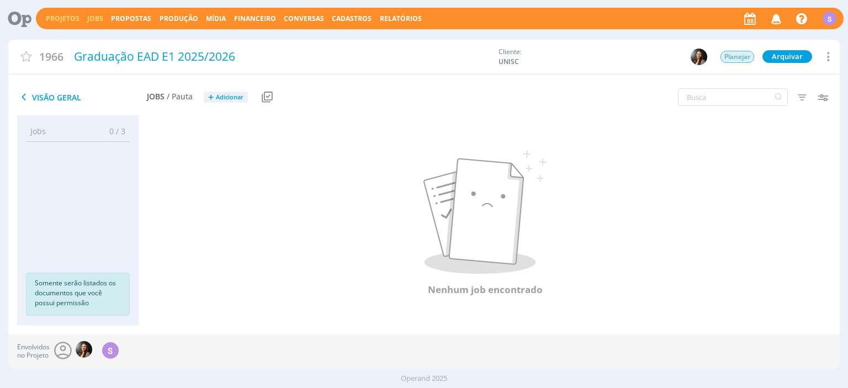
click at [95, 18] on link "Jobs" at bounding box center [95, 18] width 16 height 9
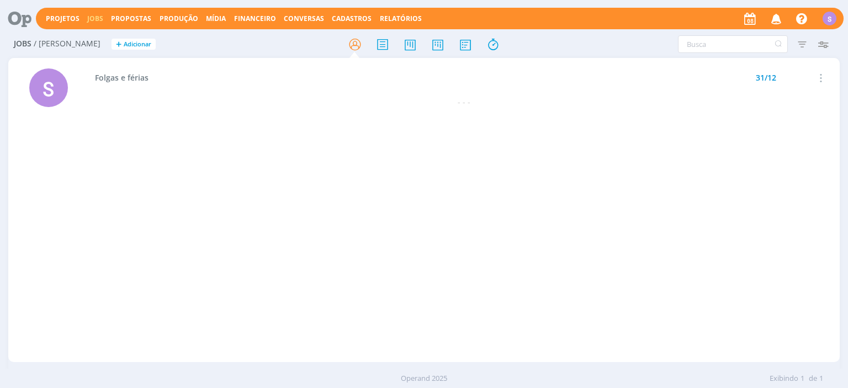
click at [24, 14] on icon at bounding box center [15, 19] width 23 height 22
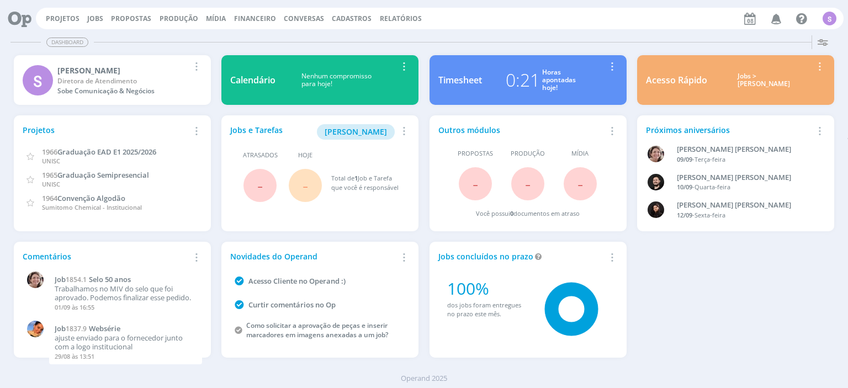
click at [23, 14] on icon at bounding box center [15, 19] width 23 height 22
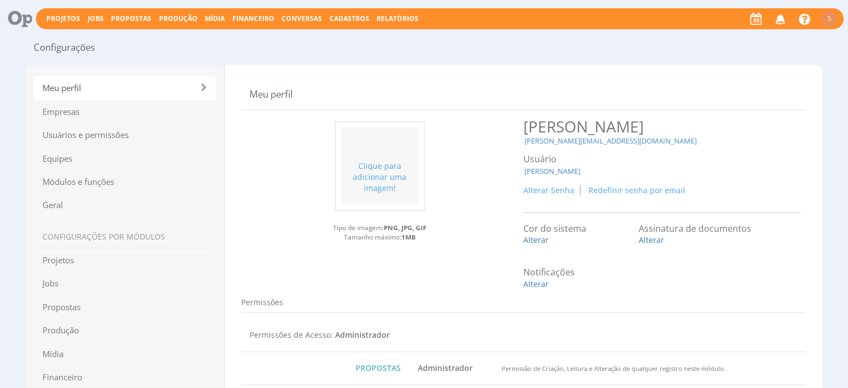
click at [825, 18] on div "S" at bounding box center [829, 18] width 13 height 13
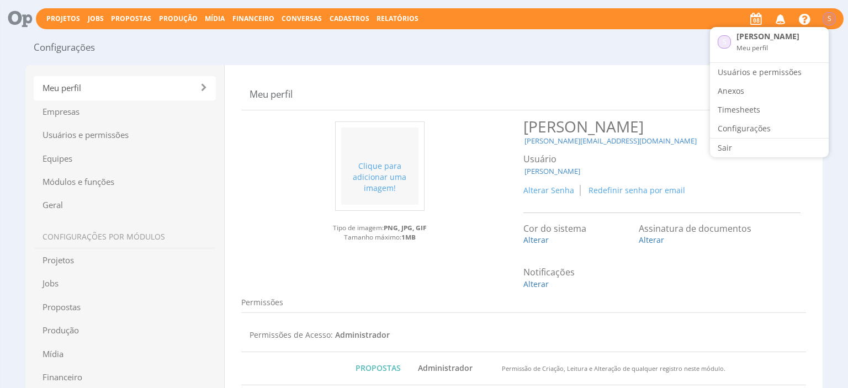
click at [805, 20] on icon at bounding box center [804, 18] width 17 height 18
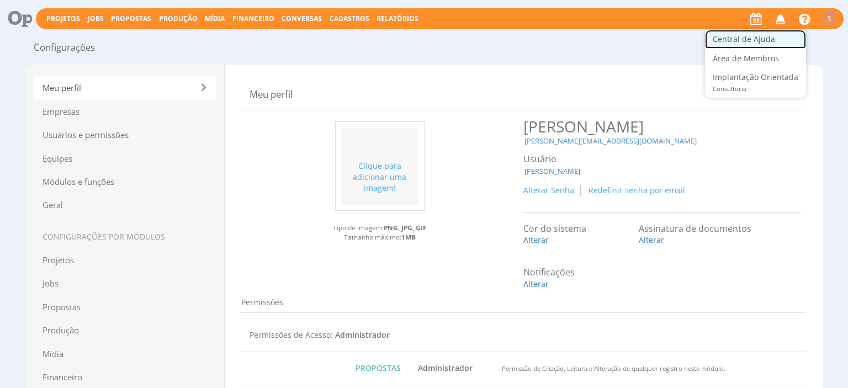
click at [776, 39] on link "Central de Ajuda" at bounding box center [755, 39] width 101 height 19
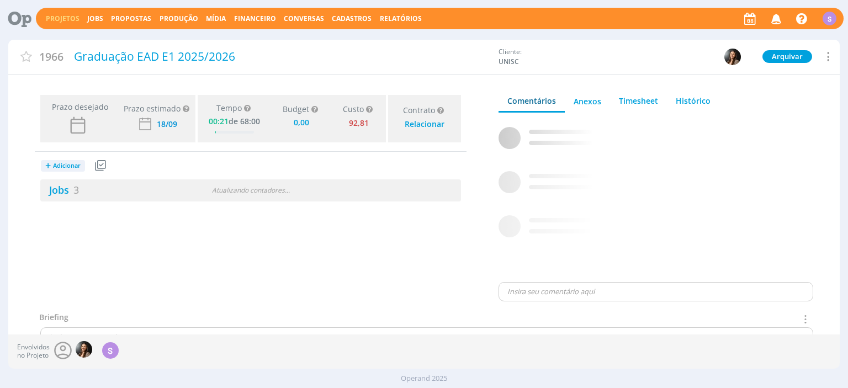
type input "0,00"
click at [99, 163] on icon at bounding box center [100, 165] width 11 height 11
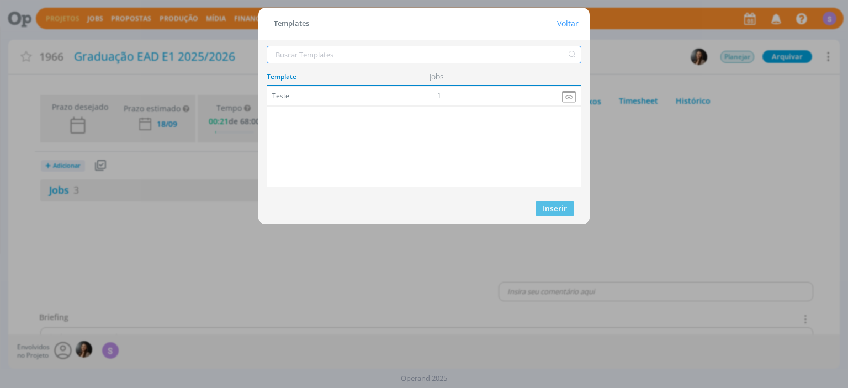
click at [301, 59] on input "dialog" at bounding box center [424, 55] width 315 height 18
click at [570, 24] on h1 "Voltar" at bounding box center [568, 23] width 22 height 8
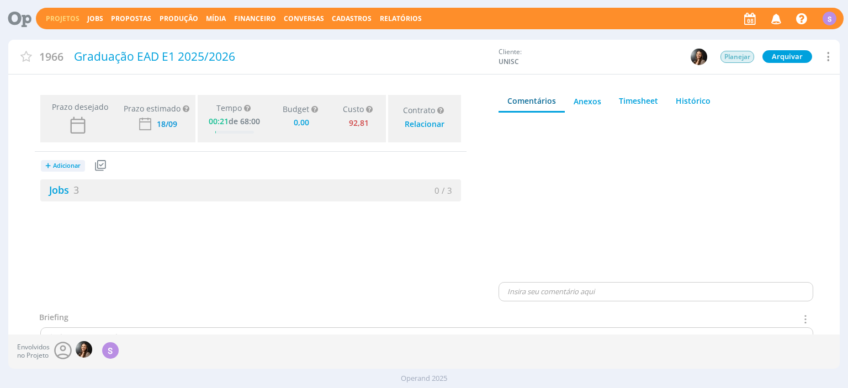
click at [101, 163] on icon at bounding box center [100, 165] width 11 height 11
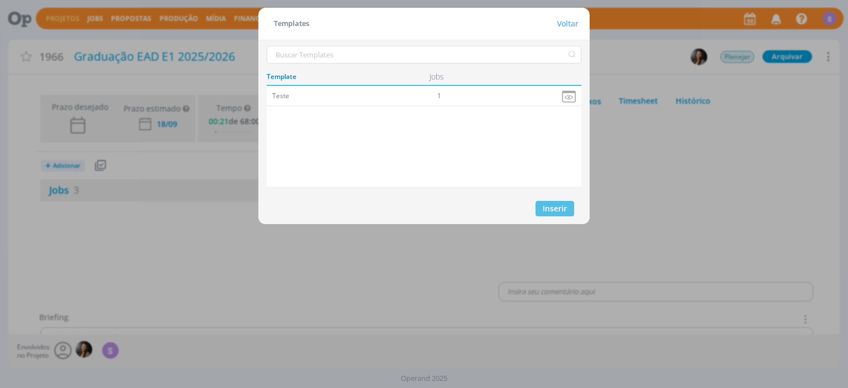
click at [571, 25] on h1 "Voltar" at bounding box center [568, 23] width 22 height 8
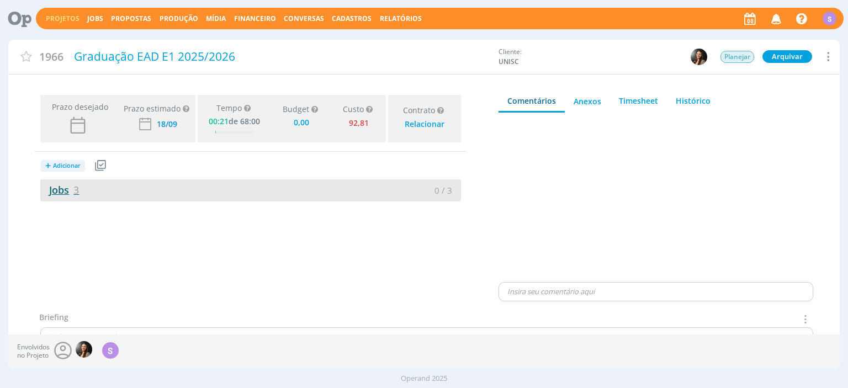
click at [61, 194] on link "Jobs 3" at bounding box center [59, 189] width 39 height 13
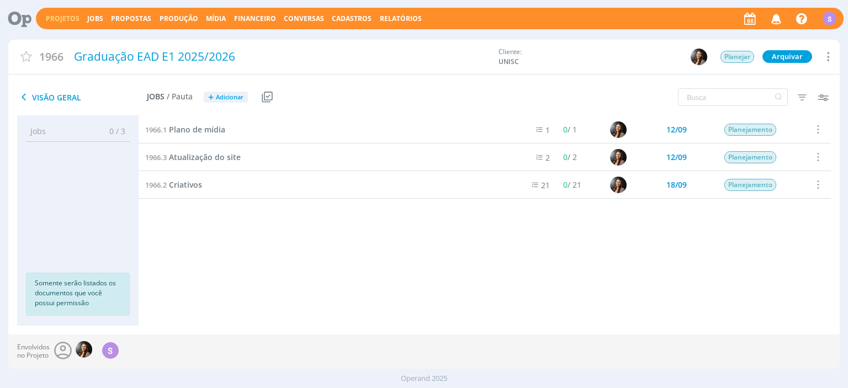
click at [271, 98] on icon at bounding box center [267, 97] width 11 height 11
click at [276, 140] on div "Criar template a partir deste projeto" at bounding box center [284, 144] width 131 height 18
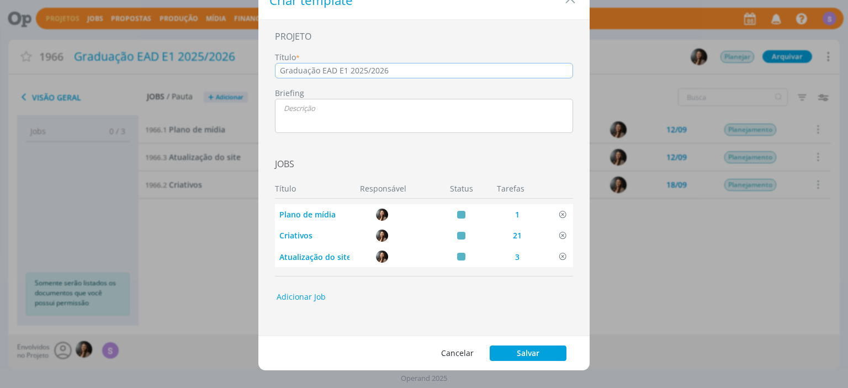
scroll to position [35, 0]
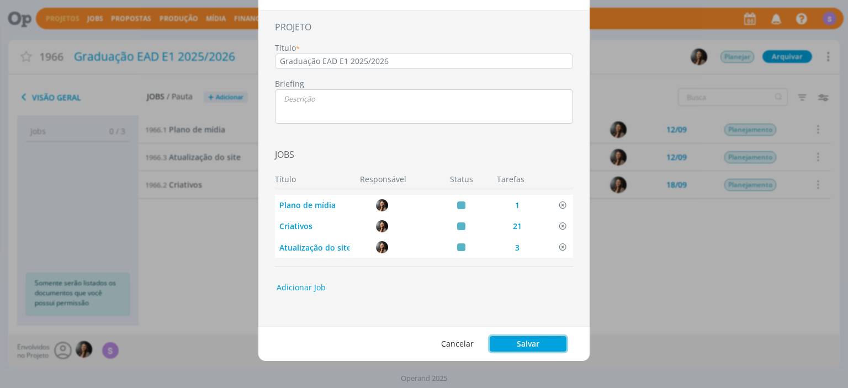
click at [531, 345] on button "Salvar" at bounding box center [528, 343] width 77 height 15
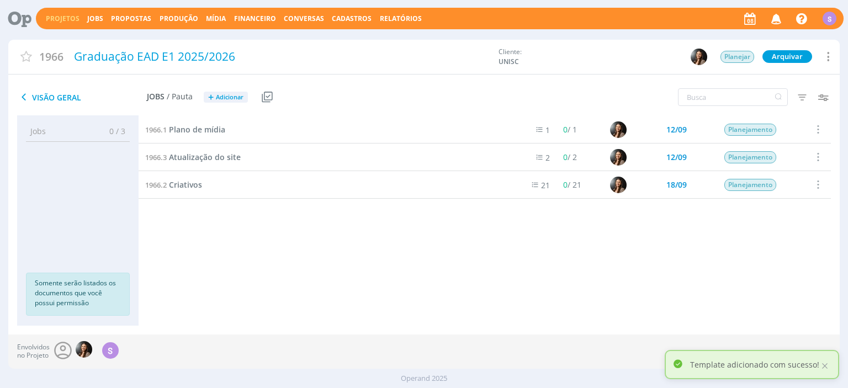
click at [67, 18] on link "Projetos" at bounding box center [63, 18] width 34 height 9
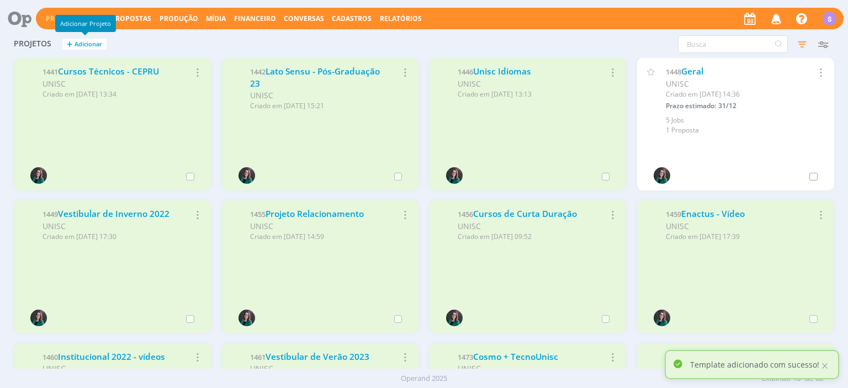
click at [91, 47] on span "Adicionar" at bounding box center [89, 44] width 28 height 7
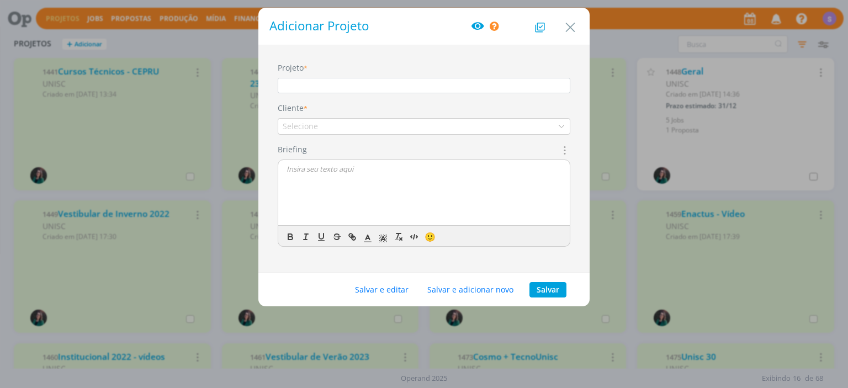
click at [319, 81] on input "Projeto" at bounding box center [424, 85] width 293 height 15
click at [540, 28] on icon "dialog" at bounding box center [540, 28] width 10 height 10
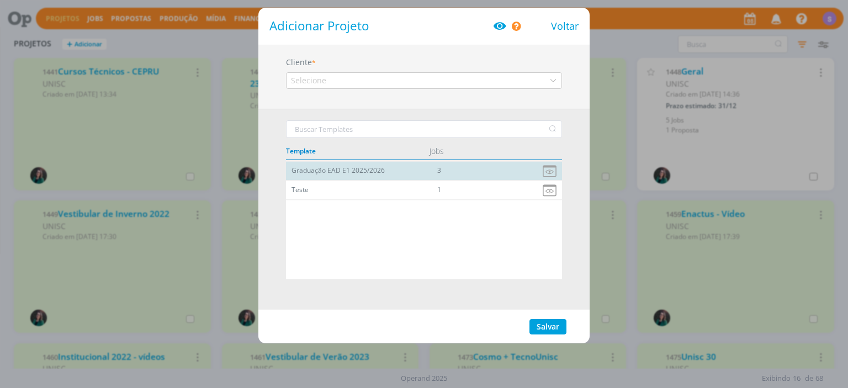
click at [374, 168] on div "Graduação EAD E1 2025/2026" at bounding box center [355, 170] width 138 height 9
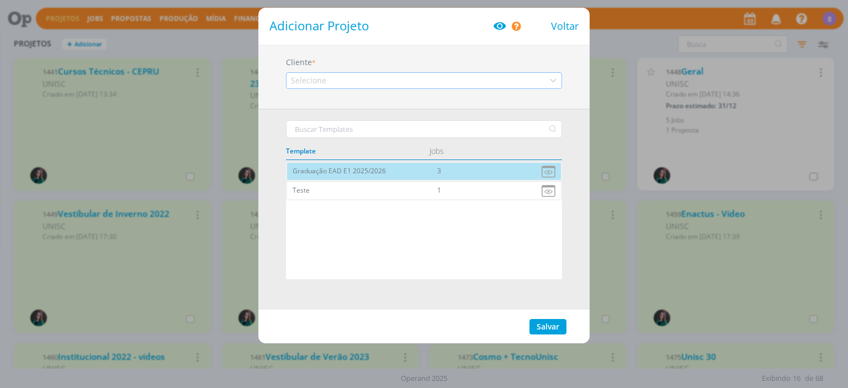
click at [331, 80] on div "Selecione" at bounding box center [424, 80] width 276 height 17
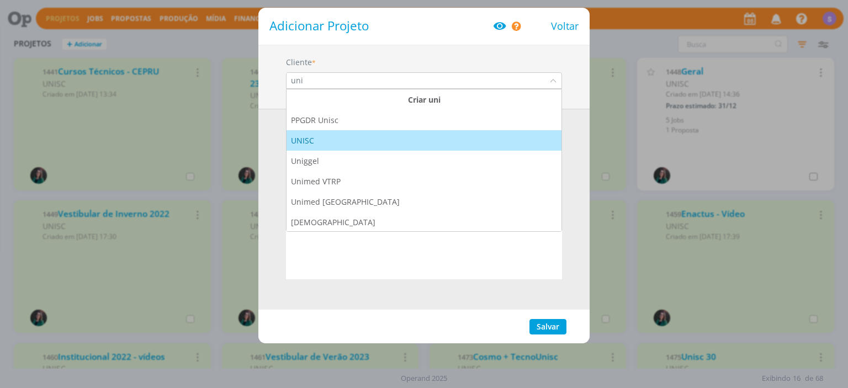
type input "uni"
click at [321, 134] on li "UNISC" at bounding box center [424, 140] width 275 height 20
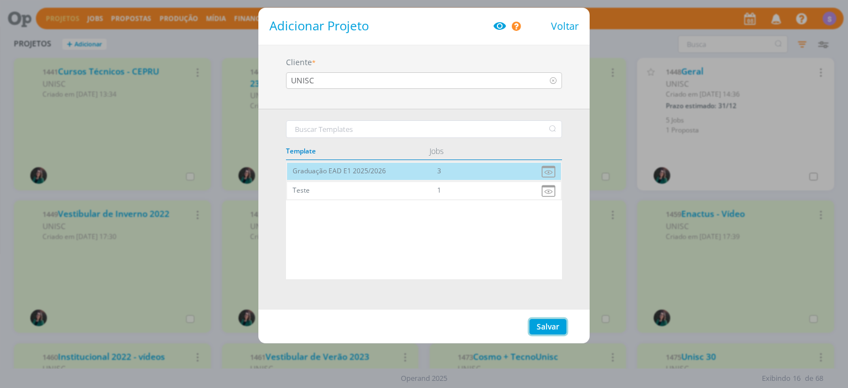
click at [556, 326] on button "Salvar" at bounding box center [548, 326] width 37 height 15
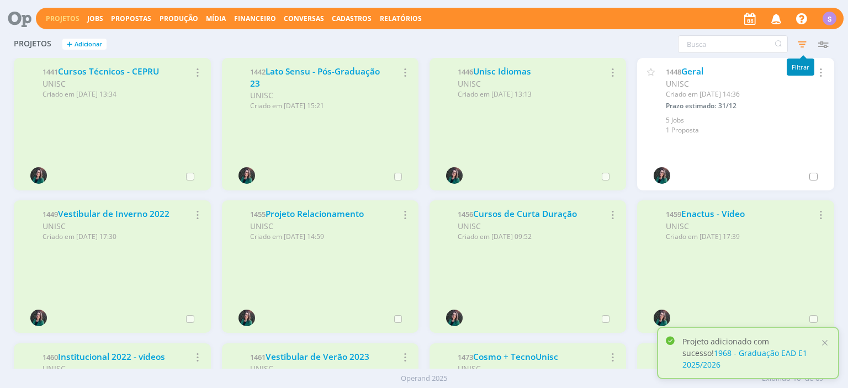
click at [798, 44] on icon "button" at bounding box center [802, 44] width 20 height 20
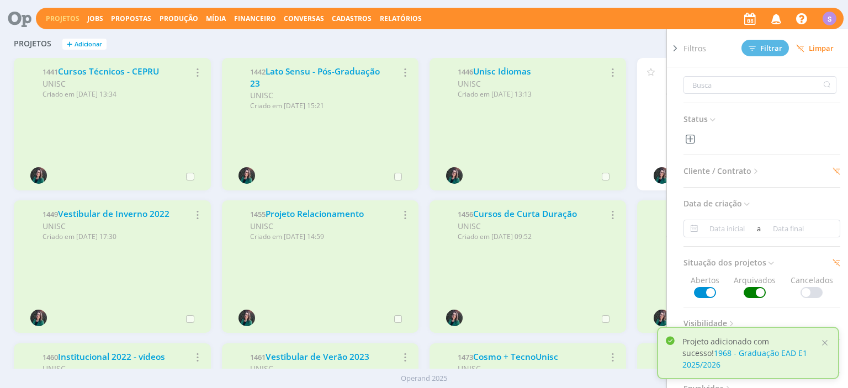
click at [758, 292] on span at bounding box center [755, 292] width 22 height 11
click at [776, 50] on span "Filtrar" at bounding box center [766, 48] width 34 height 7
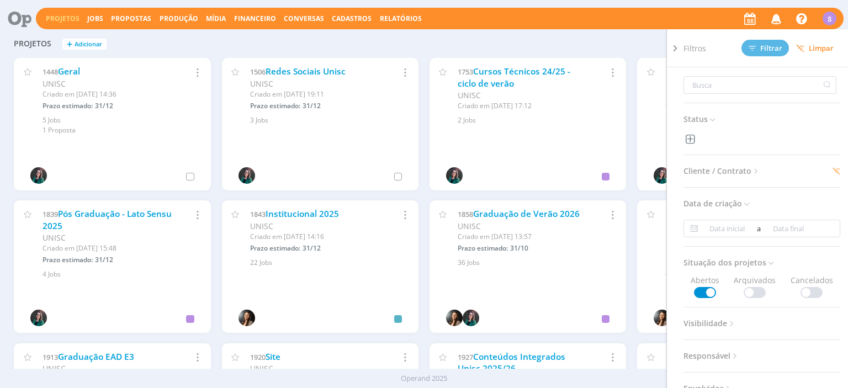
click at [525, 56] on div "Projetos + Adicionar Filtros Filtrar [GEOGRAPHIC_DATA] Status Cliente / Contrat…" at bounding box center [423, 45] width 831 height 28
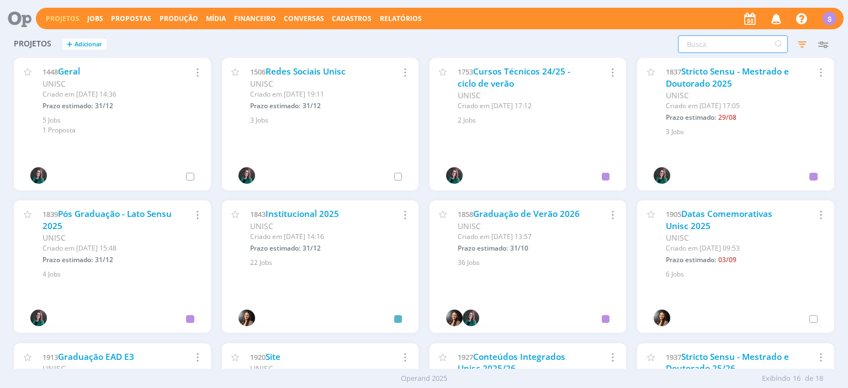
click at [707, 47] on input "text" at bounding box center [733, 44] width 110 height 18
type input "ead"
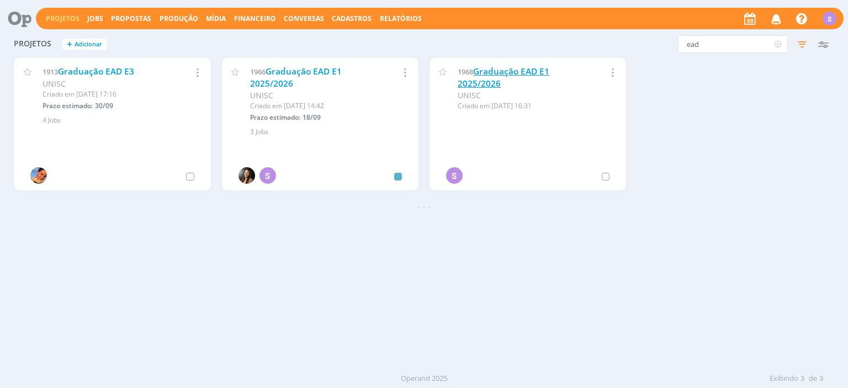
click at [547, 74] on link "Graduação EAD E1 2025/2026" at bounding box center [504, 78] width 92 height 24
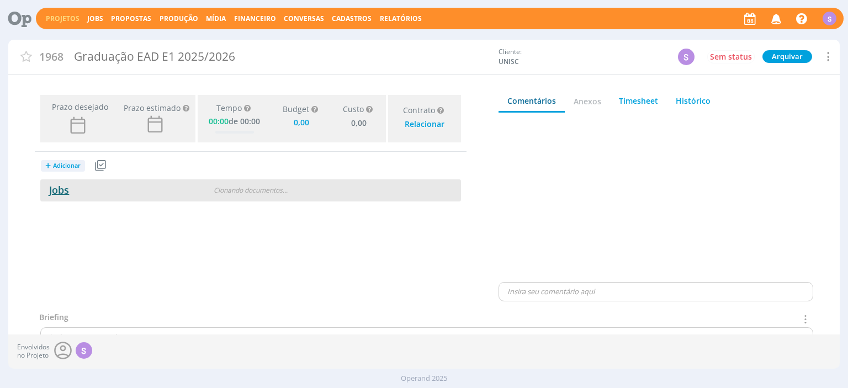
type input "0,00"
click at [55, 190] on link "Jobs" at bounding box center [54, 189] width 29 height 13
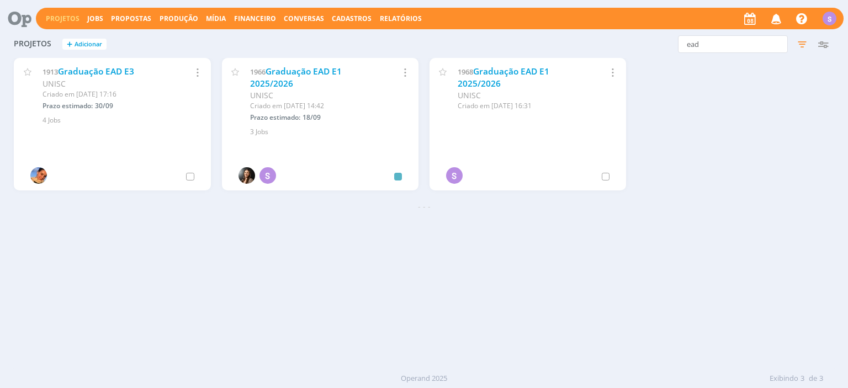
click at [612, 77] on icon "button" at bounding box center [612, 72] width 12 height 13
click at [599, 118] on link "Cancelar" at bounding box center [574, 123] width 87 height 18
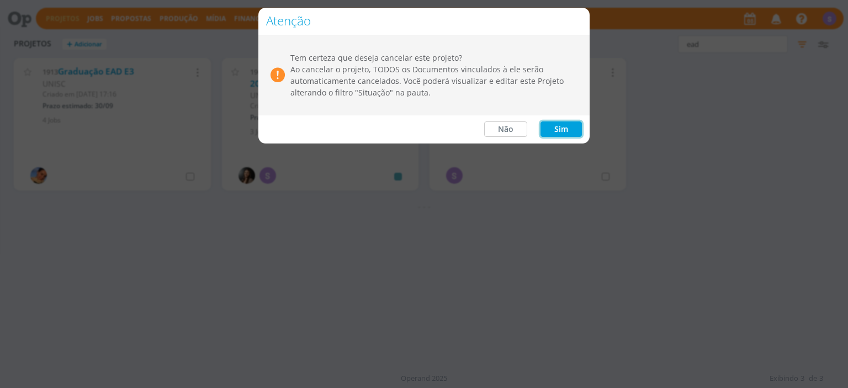
click at [566, 129] on button "Sim" at bounding box center [561, 128] width 41 height 15
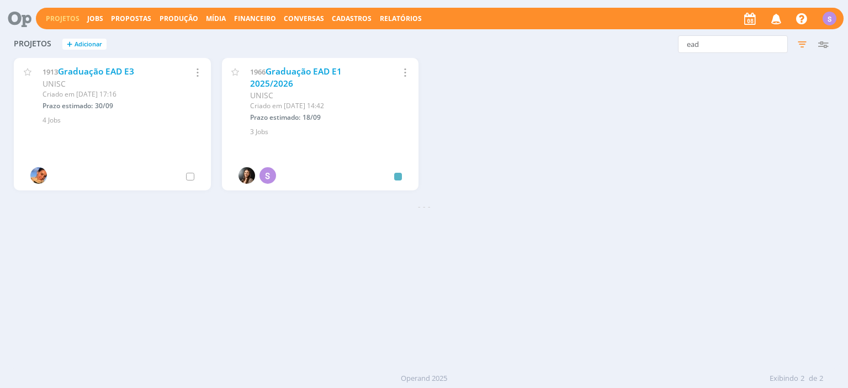
click at [405, 71] on icon "button" at bounding box center [404, 72] width 12 height 13
click at [326, 71] on link "Graduação EAD E1 2025/2026" at bounding box center [296, 78] width 92 height 24
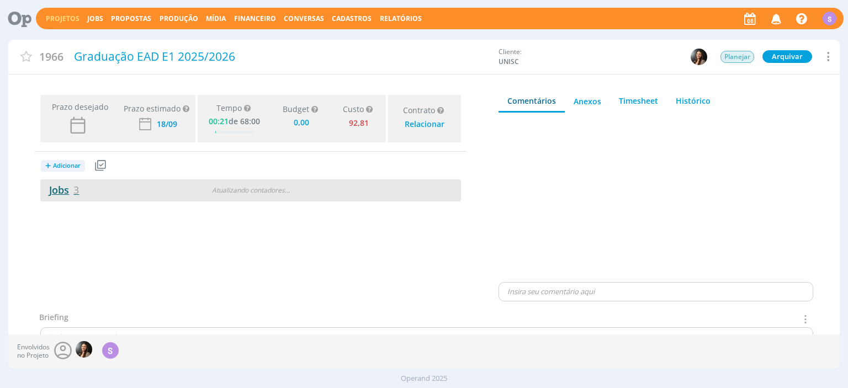
type input "0,00"
click at [61, 189] on link "Jobs 3" at bounding box center [59, 189] width 39 height 13
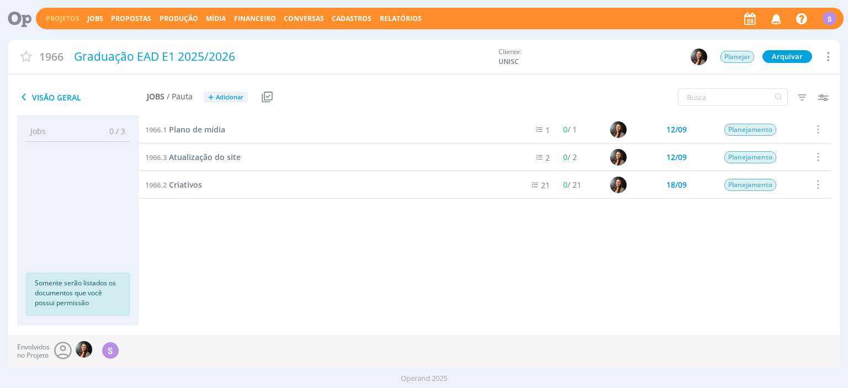
click at [268, 97] on icon at bounding box center [267, 97] width 10 height 10
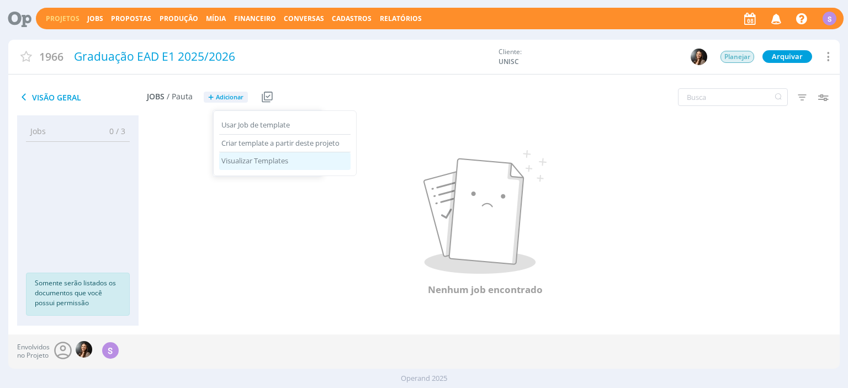
click at [267, 163] on div "Visualizar Templates" at bounding box center [284, 161] width 131 height 18
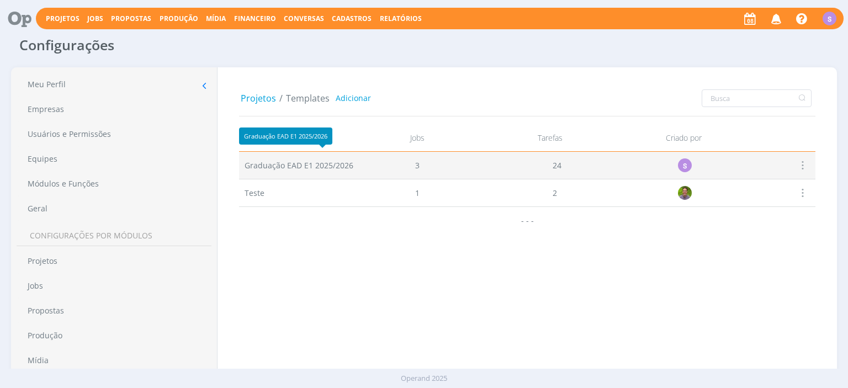
click at [304, 165] on span "Graduação EAD E1 2025/2026" at bounding box center [299, 166] width 109 height 12
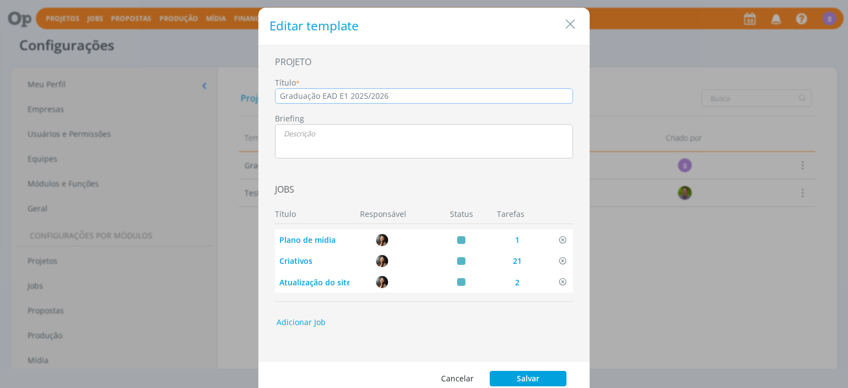
drag, startPoint x: 400, startPoint y: 96, endPoint x: 248, endPoint y: 89, distance: 151.5
click at [275, 89] on input "Graduação EAD E1 2025/2026" at bounding box center [424, 95] width 298 height 15
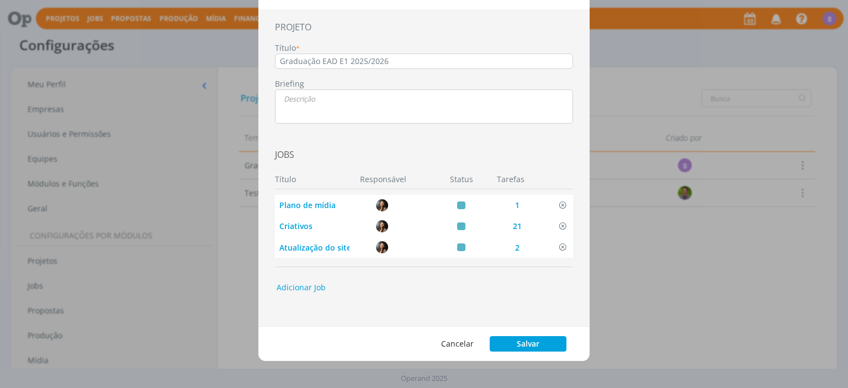
click at [473, 305] on div "PROJETO Título * Graduação EAD E1 2025/2026 Briefing 🙂 Jobs Título Responsável …" at bounding box center [423, 168] width 309 height 283
click at [539, 347] on button "Salvar" at bounding box center [528, 343] width 77 height 15
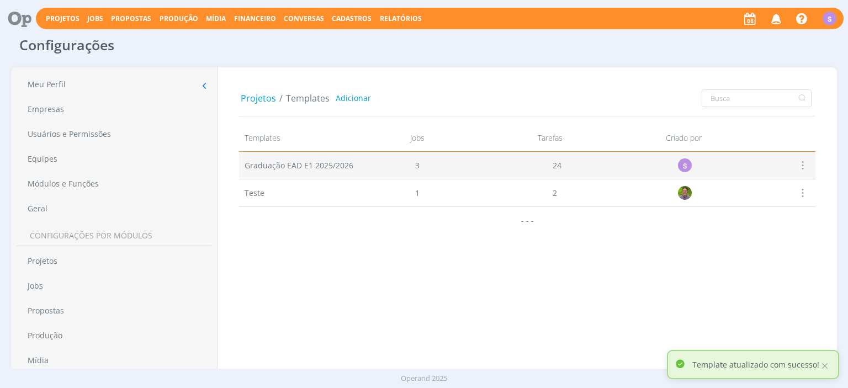
click at [804, 164] on span at bounding box center [802, 165] width 12 height 15
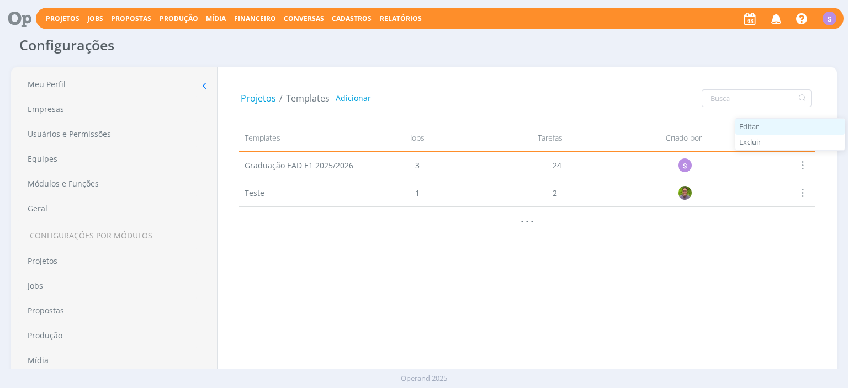
click at [781, 129] on div "Editar" at bounding box center [790, 127] width 109 height 16
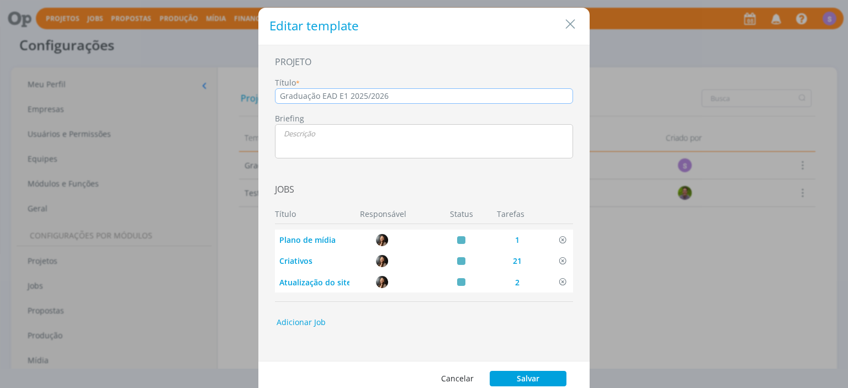
drag, startPoint x: 323, startPoint y: 97, endPoint x: 587, endPoint y: 129, distance: 265.9
click at [573, 104] on input "Graduação EAD E1 2025/2026" at bounding box center [424, 95] width 298 height 15
click at [388, 326] on div "PROJETO Título * Graduação Semipresencial Briefing 🙂 Jobs Título Responsável St…" at bounding box center [423, 203] width 309 height 283
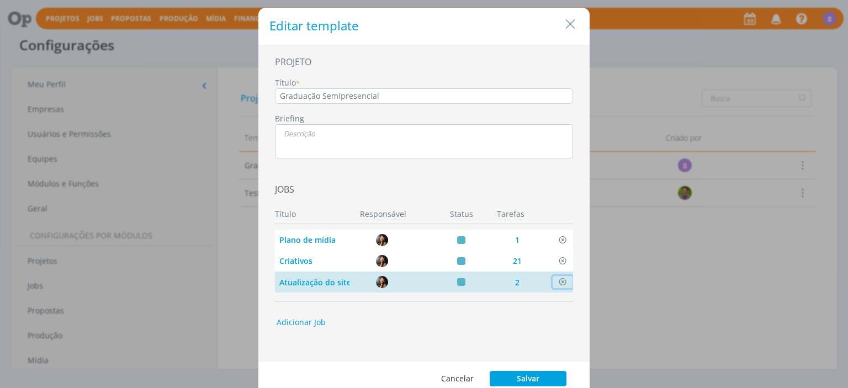
click at [563, 284] on icon "dialog" at bounding box center [562, 282] width 11 height 10
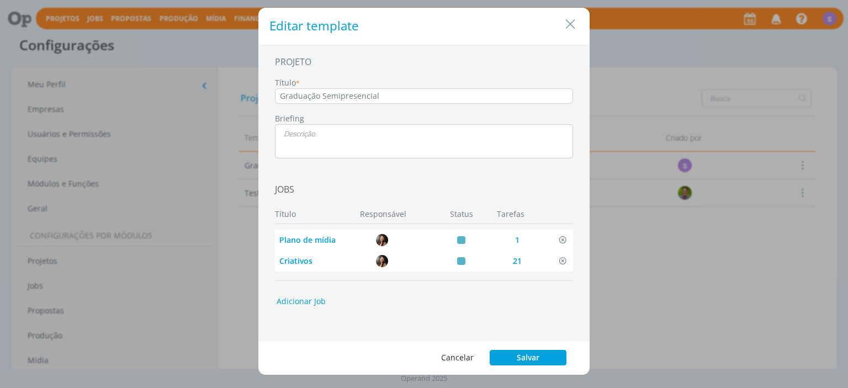
type input "Graduação EAD E1 2025/2026"
click at [469, 354] on button "Cancelar" at bounding box center [457, 357] width 47 height 15
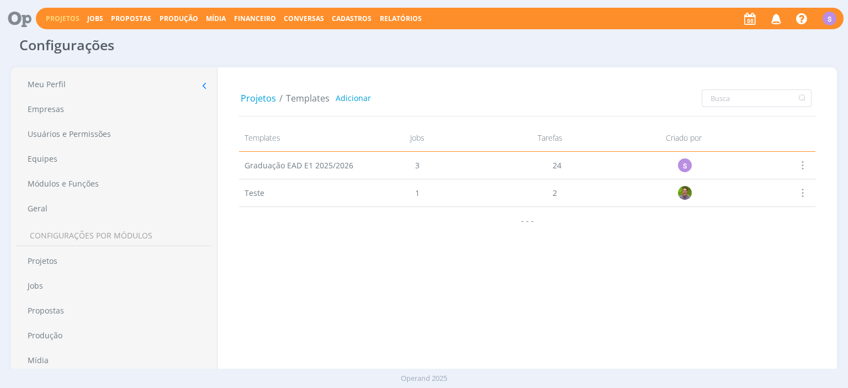
click at [58, 17] on link "Projetos" at bounding box center [63, 18] width 34 height 9
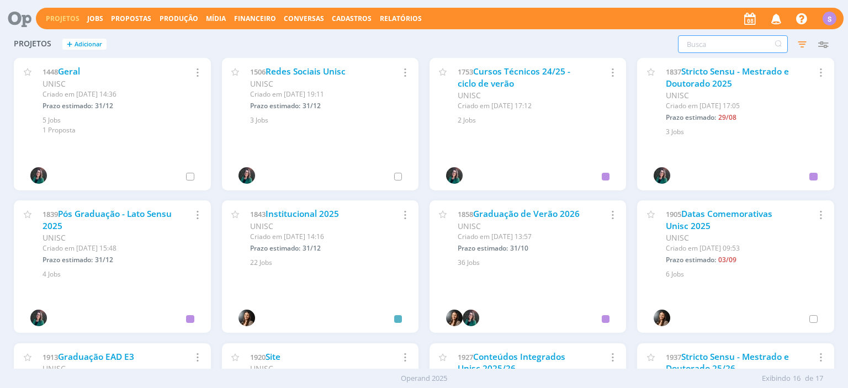
click at [694, 51] on input "text" at bounding box center [733, 44] width 110 height 18
type input "ead"
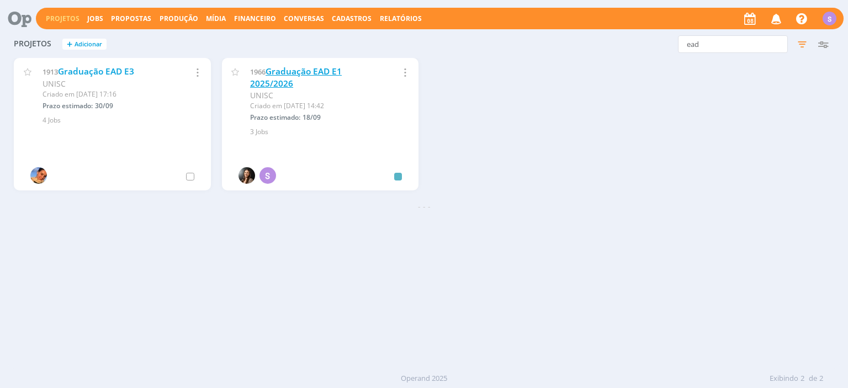
click at [323, 67] on link "Graduação EAD E1 2025/2026" at bounding box center [296, 78] width 92 height 24
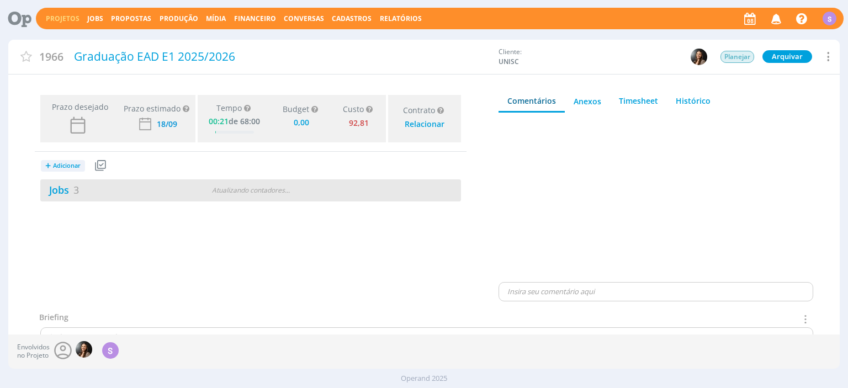
type input "0,00"
click at [62, 191] on link "Jobs 3" at bounding box center [59, 189] width 39 height 13
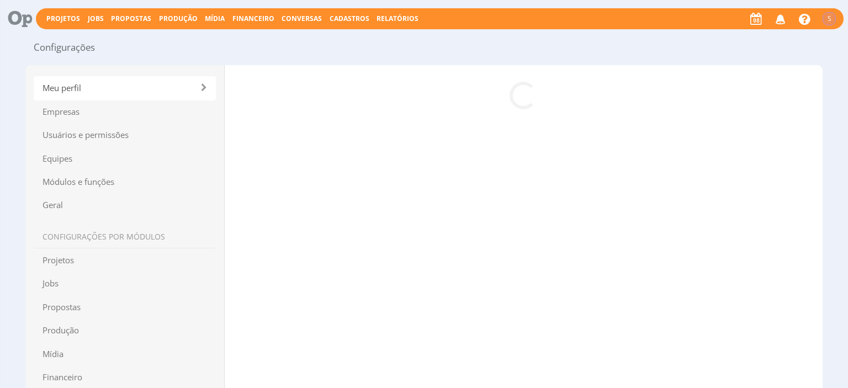
click at [56, 256] on span "Projetos" at bounding box center [125, 260] width 182 height 24
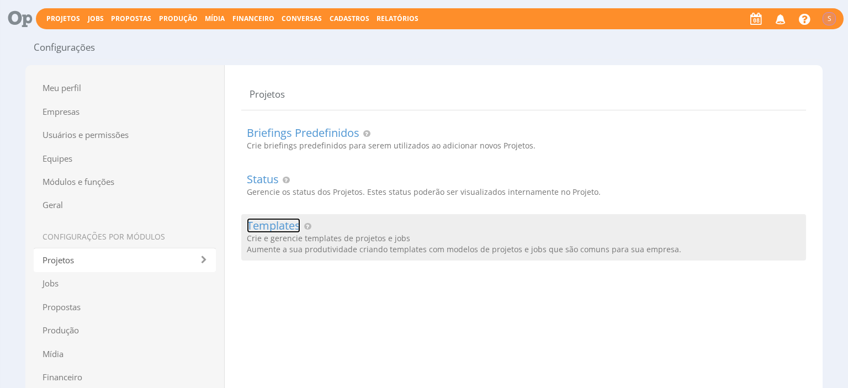
click at [267, 222] on link "Templates" at bounding box center [274, 226] width 54 height 12
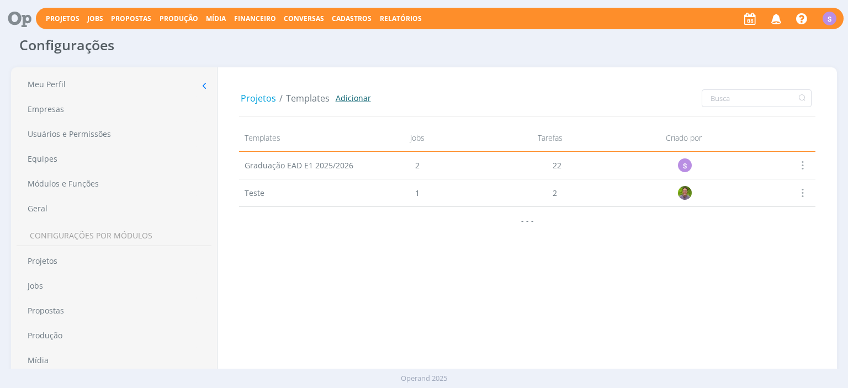
click at [356, 98] on link "Adicionar" at bounding box center [353, 98] width 35 height 12
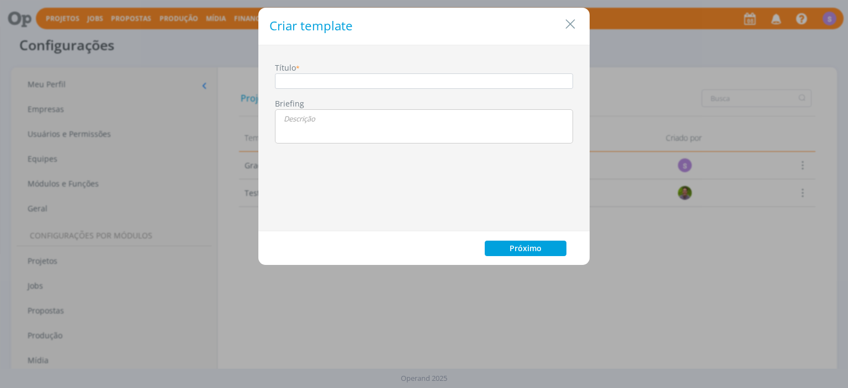
click at [580, 24] on div "Criar template" at bounding box center [423, 26] width 331 height 37
click at [573, 24] on icon "Close" at bounding box center [570, 24] width 17 height 17
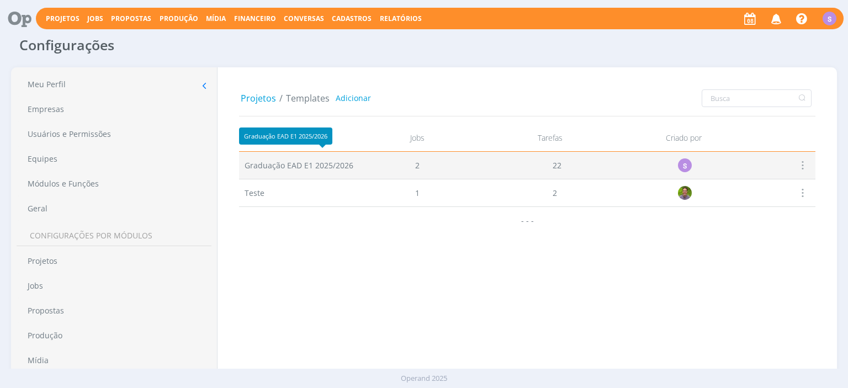
click at [319, 167] on span "Graduação EAD E1 2025/2026" at bounding box center [299, 166] width 109 height 12
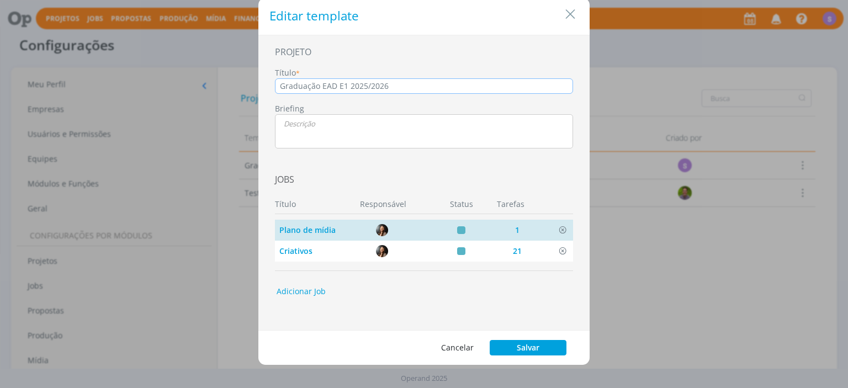
scroll to position [13, 0]
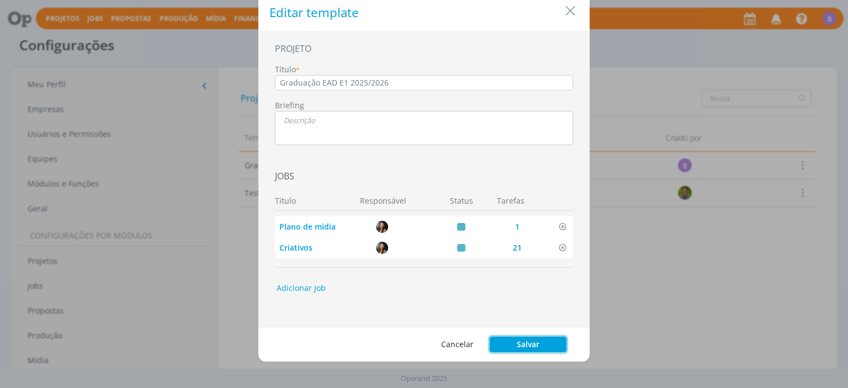
click at [546, 345] on button "Salvar" at bounding box center [528, 344] width 77 height 15
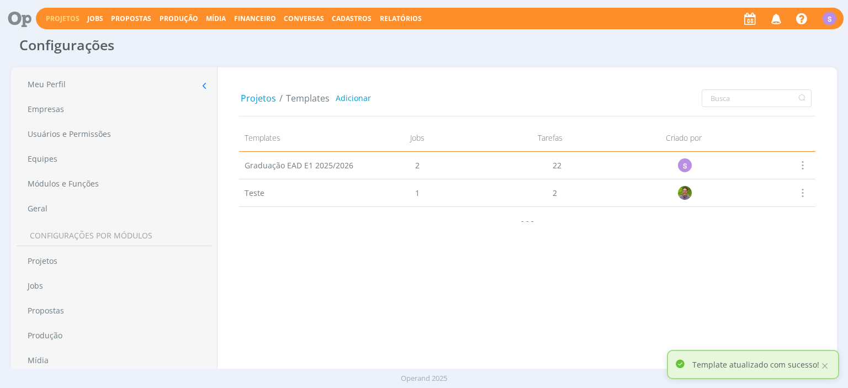
click at [68, 17] on link "Projetos" at bounding box center [63, 18] width 34 height 9
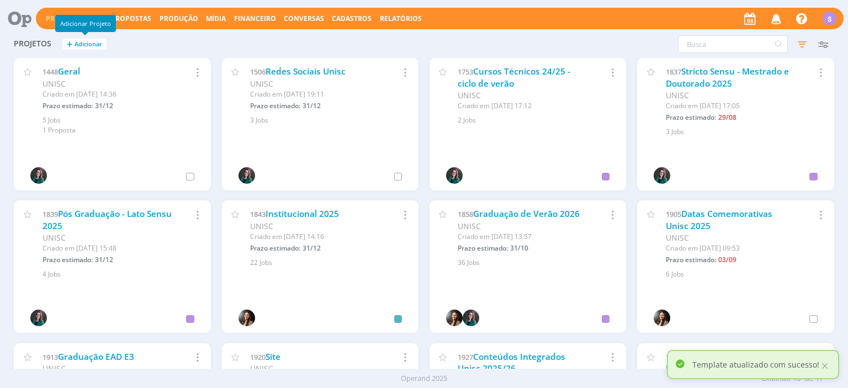
click at [72, 43] on button "+ Adicionar" at bounding box center [84, 45] width 44 height 12
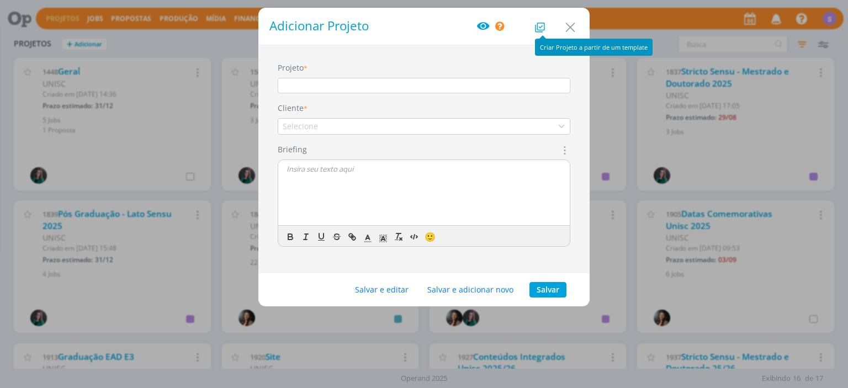
click at [541, 27] on icon "dialog" at bounding box center [540, 28] width 10 height 10
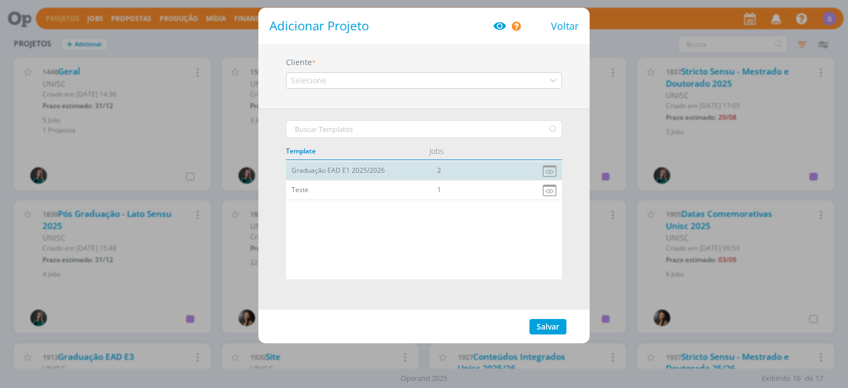
click at [377, 170] on div "Graduação EAD E1 2025/2026" at bounding box center [355, 170] width 138 height 9
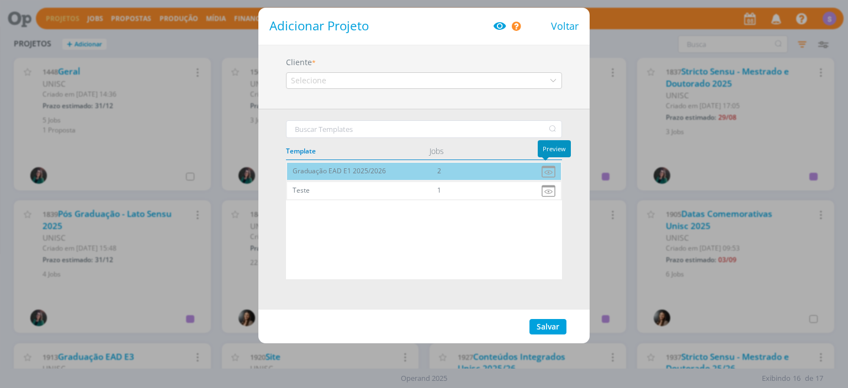
click at [546, 174] on icon "dialog" at bounding box center [548, 171] width 14 height 14
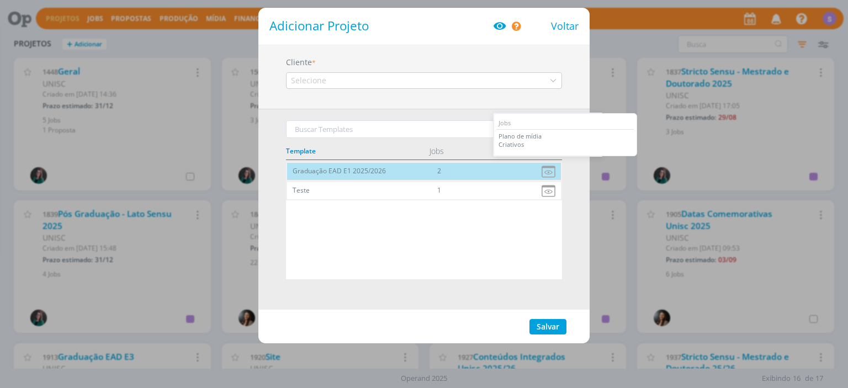
click at [532, 136] on div "Plano de mídia Criativos" at bounding box center [564, 140] width 137 height 21
click at [345, 77] on div "Selecione" at bounding box center [424, 80] width 276 height 17
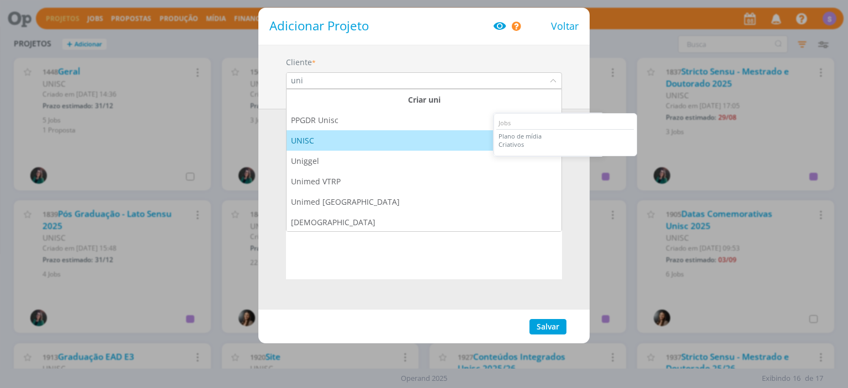
type input "uni"
click at [324, 138] on div "UNISC" at bounding box center [424, 141] width 266 height 12
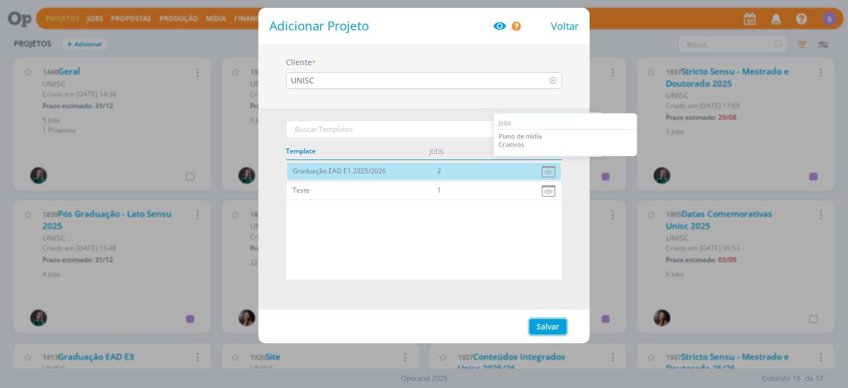
click at [543, 328] on button "Salvar" at bounding box center [548, 326] width 37 height 15
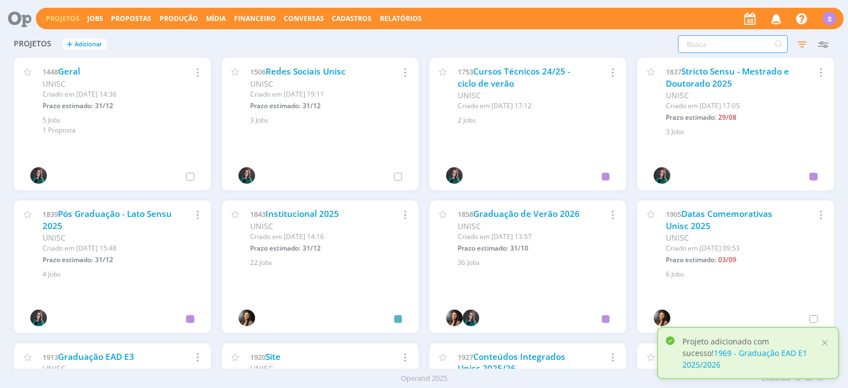
click at [701, 47] on input "text" at bounding box center [733, 44] width 110 height 18
type input "ead"
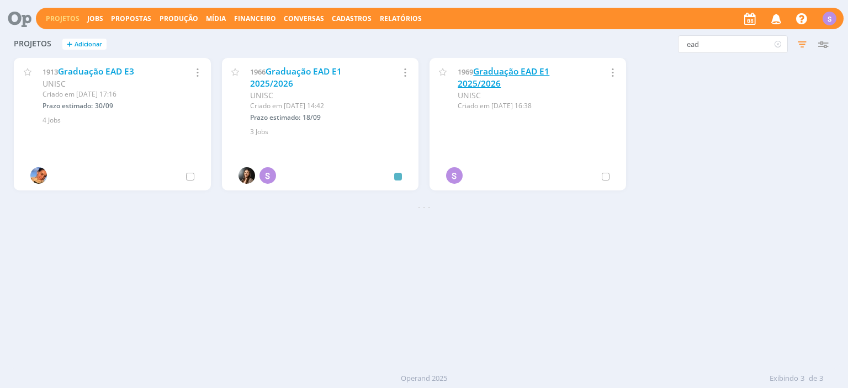
click at [549, 73] on link "Graduação EAD E1 2025/2026" at bounding box center [504, 78] width 92 height 24
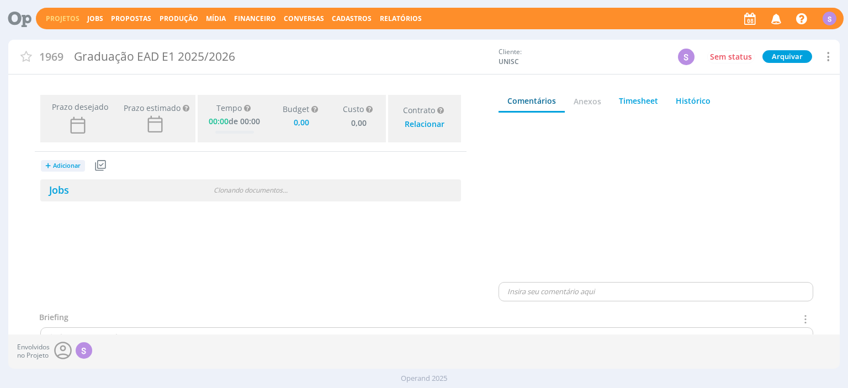
type input "0,00"
click at [50, 192] on link "Jobs 2" at bounding box center [59, 189] width 39 height 13
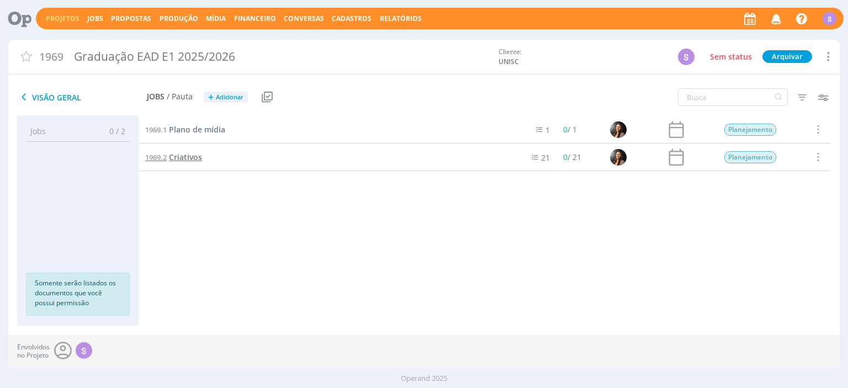
click at [187, 157] on span "Criativos" at bounding box center [185, 157] width 33 height 10
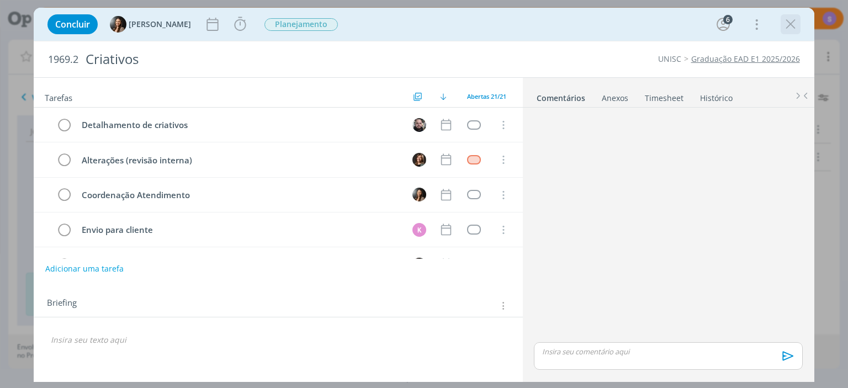
click at [790, 23] on icon "dialog" at bounding box center [790, 24] width 17 height 17
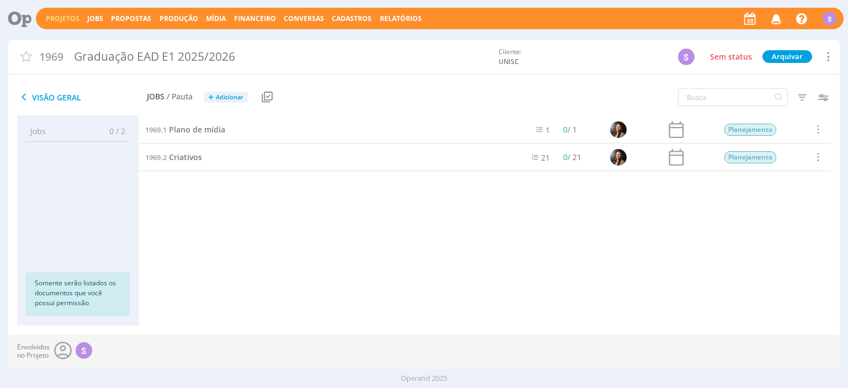
click at [59, 20] on link "Projetos" at bounding box center [63, 18] width 34 height 9
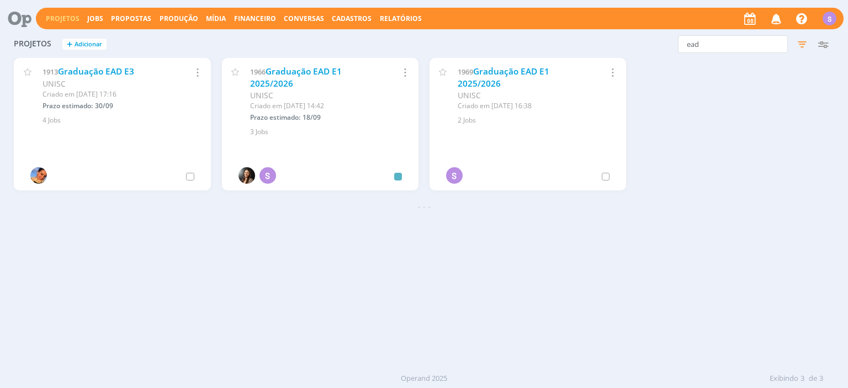
click at [615, 72] on icon "button" at bounding box center [612, 72] width 12 height 13
click at [607, 88] on link "Selecionar projeto" at bounding box center [574, 89] width 87 height 18
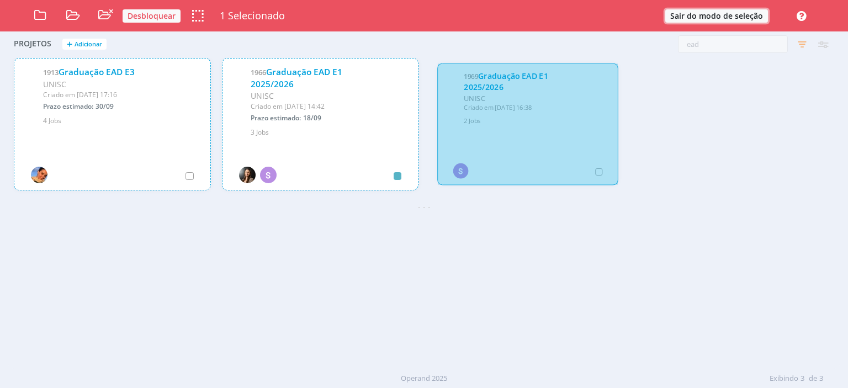
click at [695, 14] on button "Sair do modo de seleção" at bounding box center [716, 15] width 103 height 13
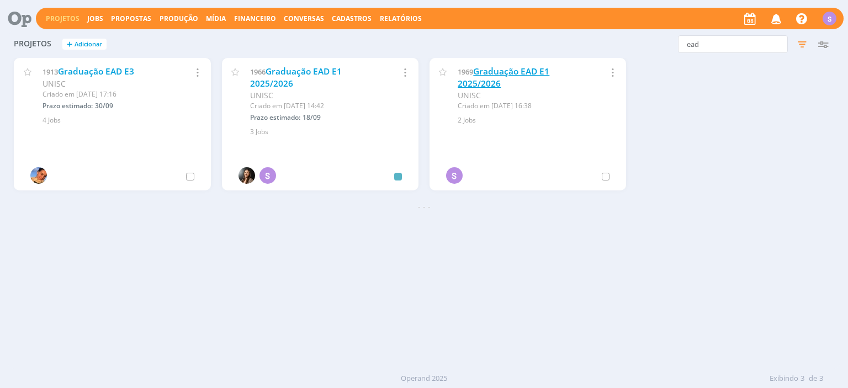
click at [520, 70] on link "Graduação EAD E1 2025/2026" at bounding box center [504, 78] width 92 height 24
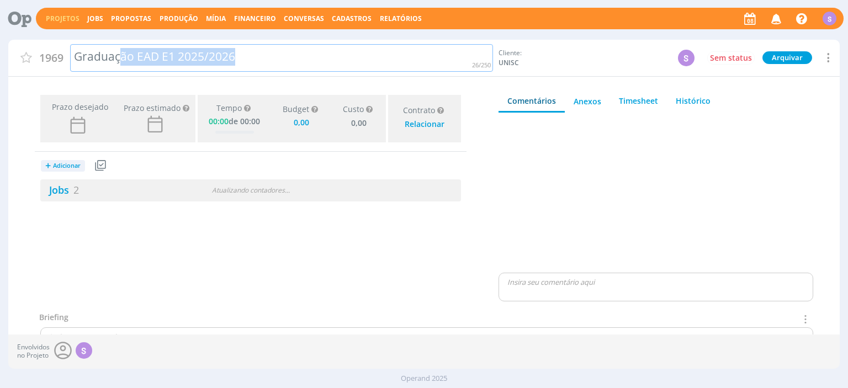
type input "0,00"
drag, startPoint x: 193, startPoint y: 54, endPoint x: 140, endPoint y: 57, distance: 53.6
click at [140, 57] on div "Graduação EAD E1 2025/2026" at bounding box center [282, 58] width 424 height 28
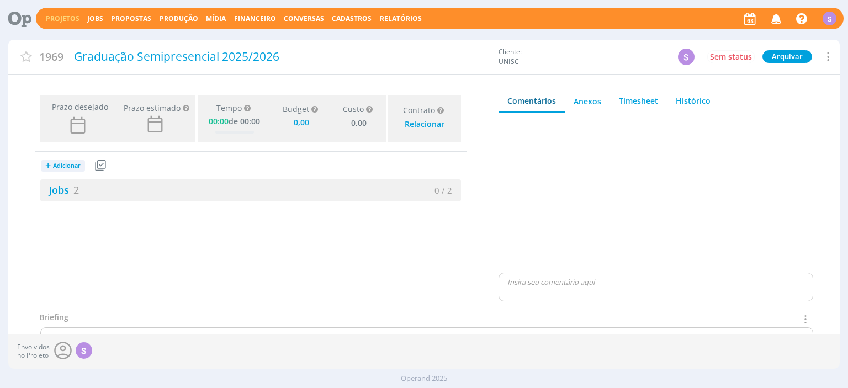
click at [167, 257] on div "Prazo desejado Prazo estimado Prazo estimado é a maior data dentre todos os job…" at bounding box center [250, 201] width 485 height 221
type input "0,00"
click at [44, 16] on button "Projetos" at bounding box center [63, 18] width 40 height 9
click at [61, 19] on link "Projetos" at bounding box center [63, 18] width 34 height 9
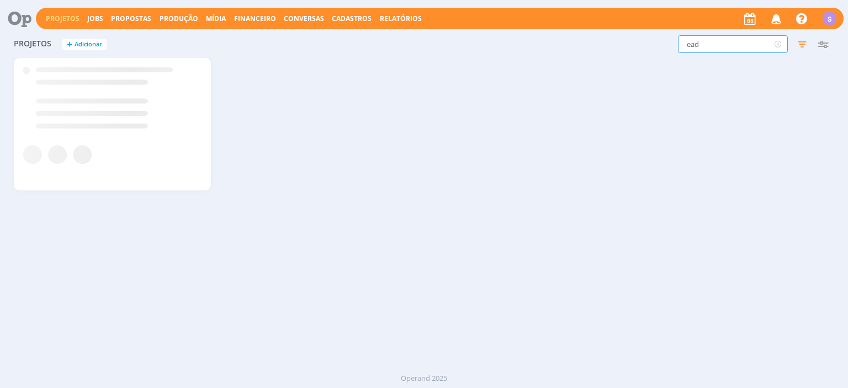
drag, startPoint x: 710, startPoint y: 43, endPoint x: 657, endPoint y: 39, distance: 53.2
click at [678, 39] on input "ead" at bounding box center [733, 44] width 110 height 18
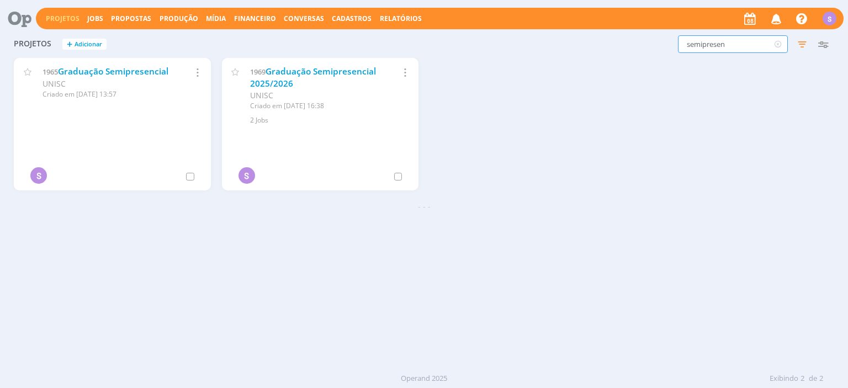
click at [193, 72] on icon "button" at bounding box center [197, 72] width 12 height 13
type input "semipresen"
click at [162, 118] on link "Cancelar" at bounding box center [158, 123] width 87 height 18
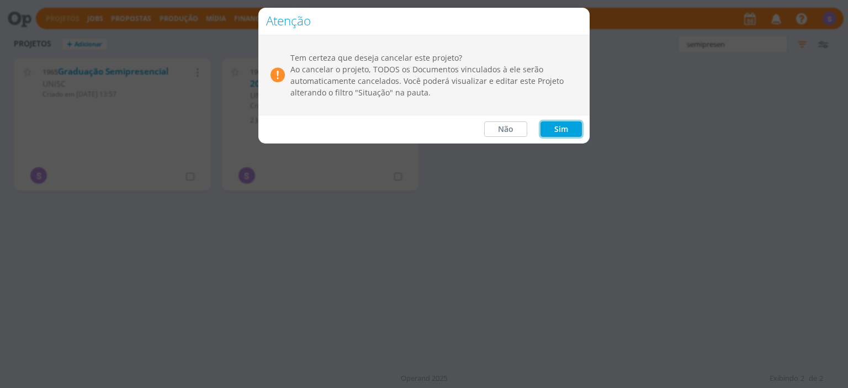
click at [569, 131] on button "Sim" at bounding box center [561, 128] width 41 height 15
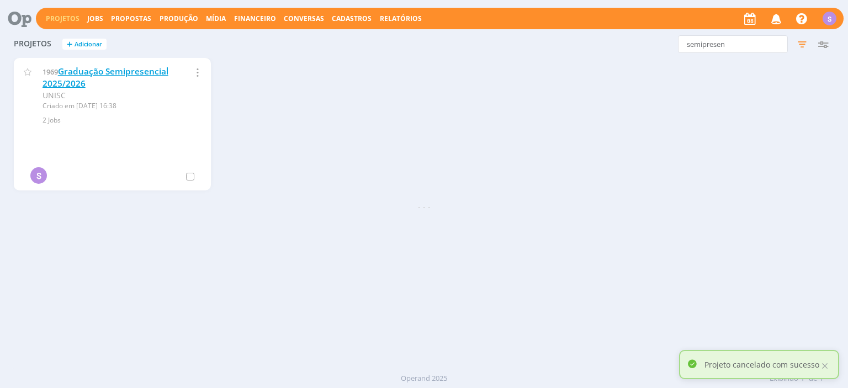
click at [136, 68] on link "Graduação Semipresencial 2025/2026" at bounding box center [106, 78] width 126 height 24
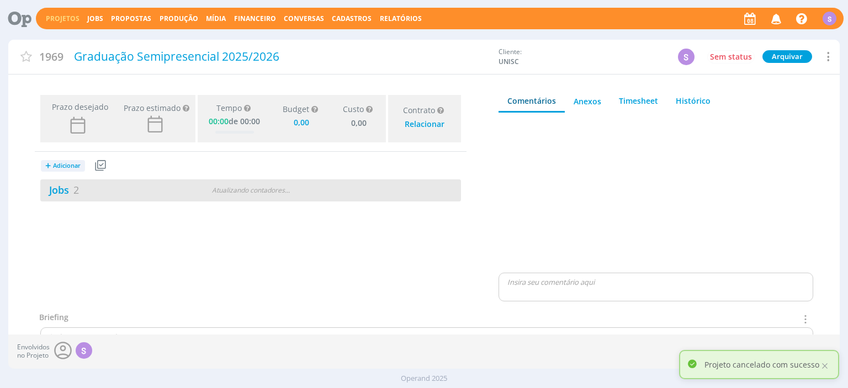
type input "0,00"
click at [67, 194] on link "Jobs 2" at bounding box center [59, 189] width 39 height 13
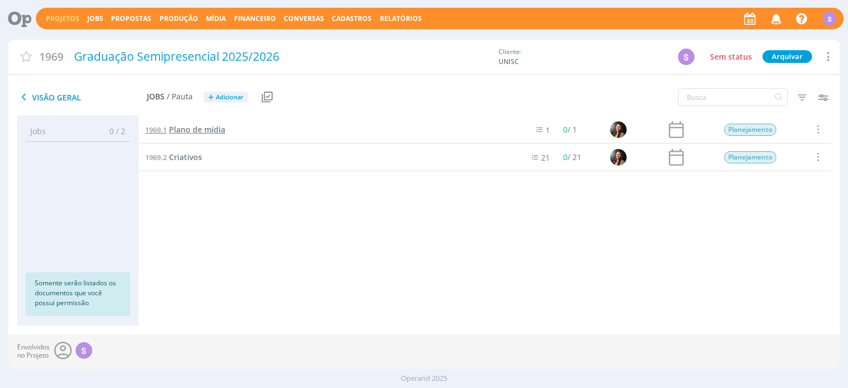
click at [213, 129] on span "Plano de mídia" at bounding box center [197, 129] width 56 height 10
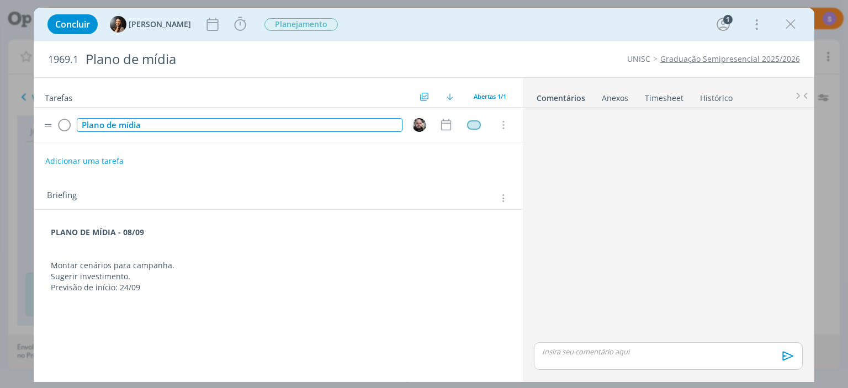
click at [209, 125] on div "Plano de mídia" at bounding box center [239, 125] width 325 height 14
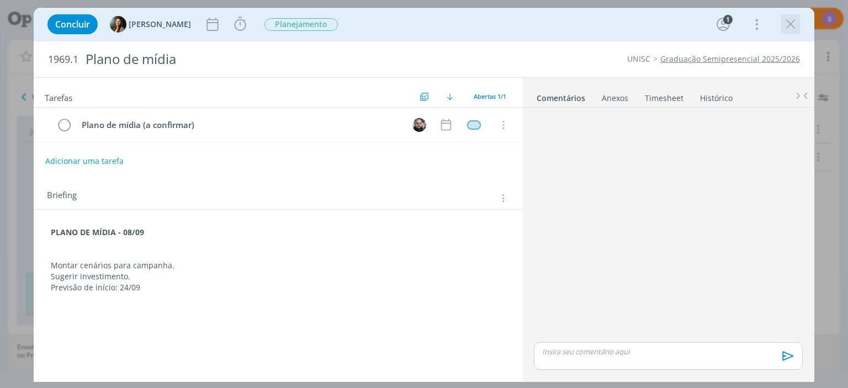
click at [795, 25] on icon "dialog" at bounding box center [790, 24] width 17 height 17
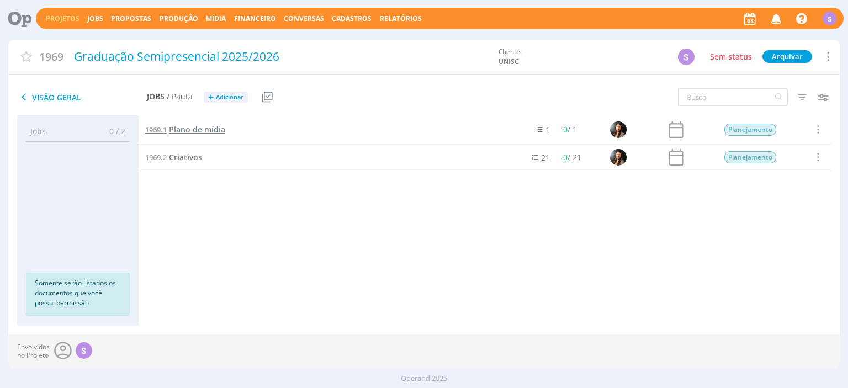
click at [213, 127] on span "Plano de mídia" at bounding box center [197, 129] width 56 height 10
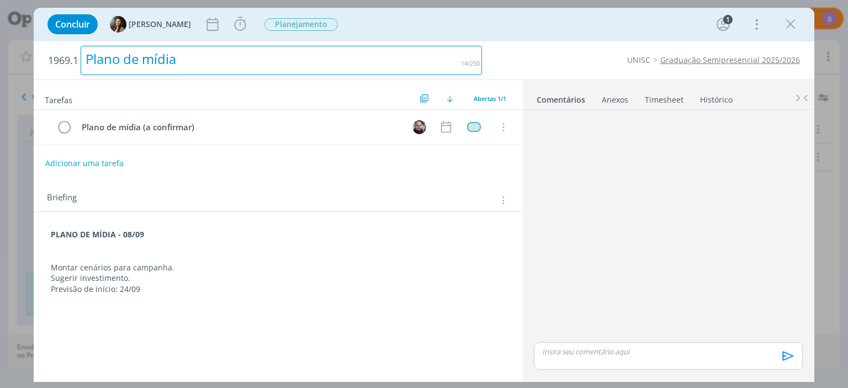
click at [245, 63] on div "Plano de mídia" at bounding box center [281, 60] width 401 height 29
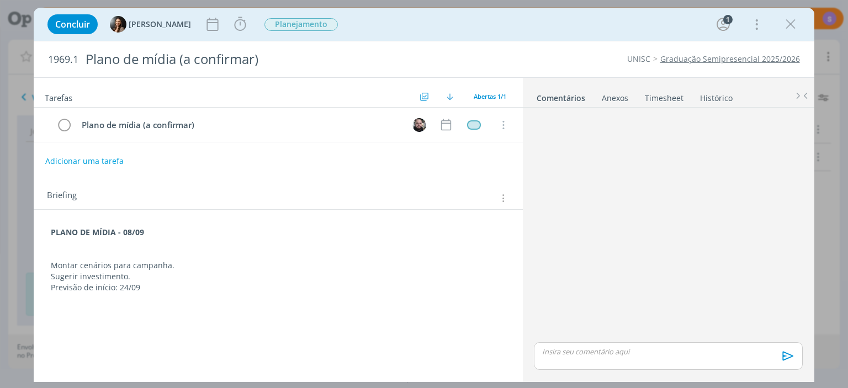
click at [356, 308] on div "Tarefas Usar Job de template Criar template a partir deste job Visualizar Templ…" at bounding box center [278, 227] width 489 height 298
click at [448, 123] on icon "dialog" at bounding box center [446, 125] width 10 height 12
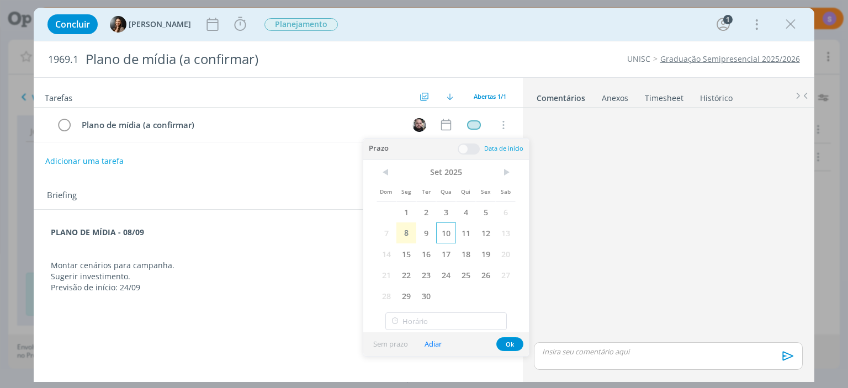
click at [452, 233] on span "10" at bounding box center [446, 233] width 20 height 21
click at [511, 347] on button "Ok" at bounding box center [509, 344] width 27 height 14
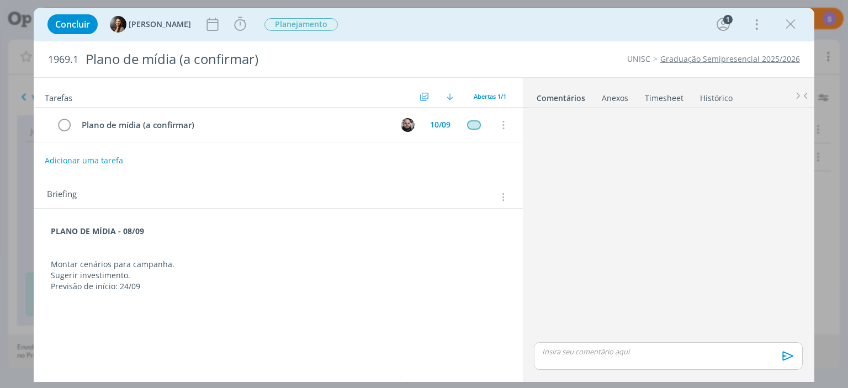
click at [85, 162] on button "Adicionar uma tarefa" at bounding box center [84, 160] width 78 height 19
click at [87, 162] on input "dialog" at bounding box center [205, 159] width 304 height 15
type input "Cobrar retorno do cliente"
drag, startPoint x: 131, startPoint y: 280, endPoint x: 146, endPoint y: 295, distance: 20.7
click at [131, 281] on p "Previsão de início: 24/09" at bounding box center [278, 286] width 454 height 11
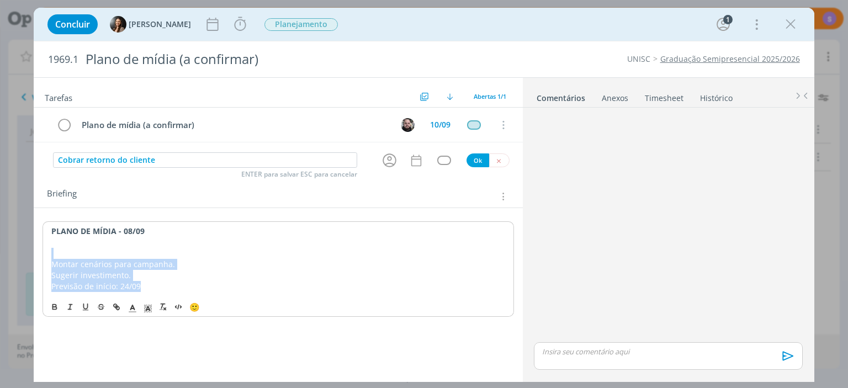
drag, startPoint x: 144, startPoint y: 282, endPoint x: 50, endPoint y: 252, distance: 98.3
click at [50, 252] on div "PLANO DE MÍDIA - 08/09 Montar cenários para campanha. Sugerir investimento. Pre…" at bounding box center [278, 258] width 471 height 74
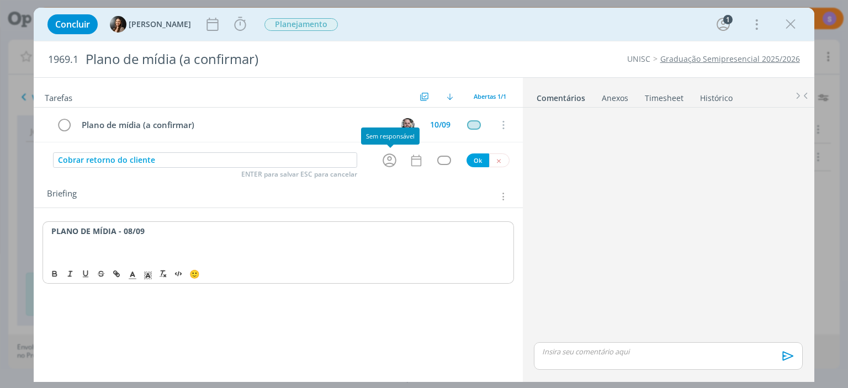
click at [388, 162] on icon "dialog" at bounding box center [389, 160] width 17 height 17
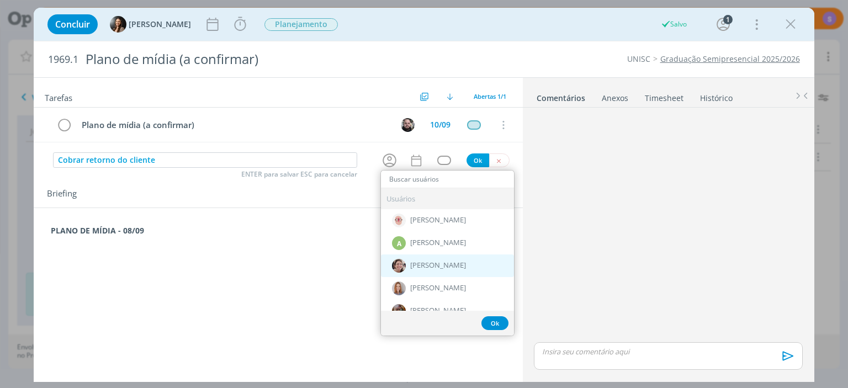
scroll to position [58, 0]
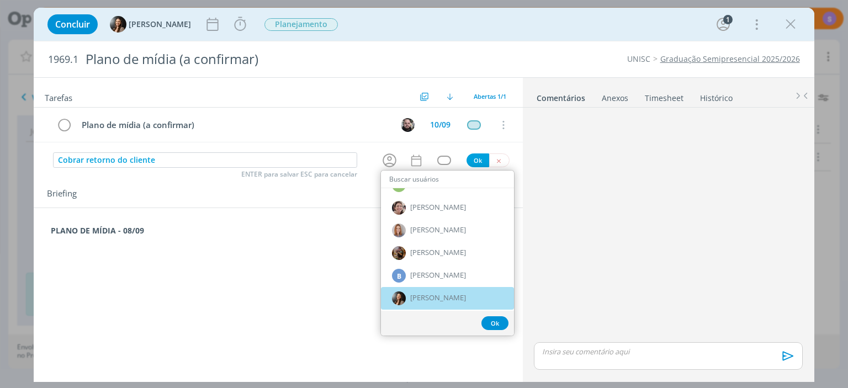
drag, startPoint x: 419, startPoint y: 293, endPoint x: 423, endPoint y: 266, distance: 26.9
click at [419, 294] on span "[PERSON_NAME]" at bounding box center [438, 298] width 56 height 9
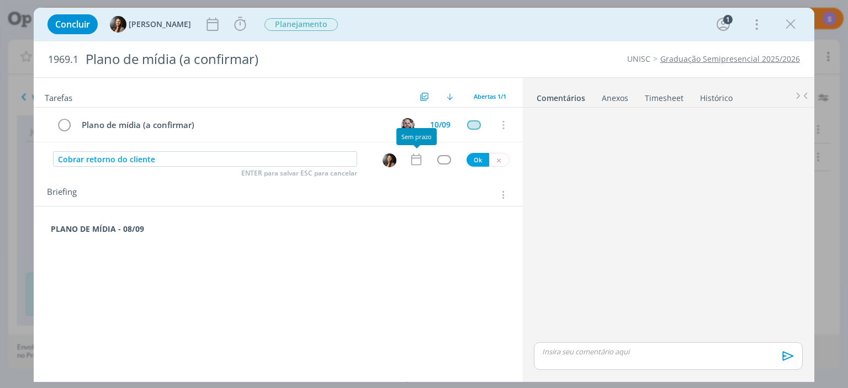
click at [421, 160] on icon "dialog" at bounding box center [416, 159] width 14 height 14
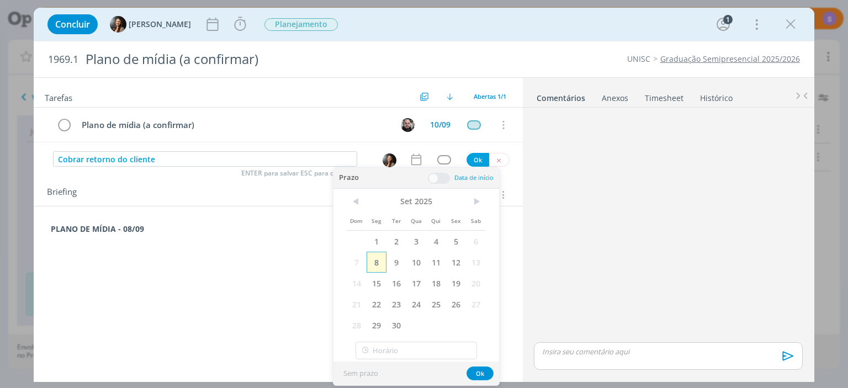
click at [377, 260] on span "8" at bounding box center [377, 262] width 20 height 21
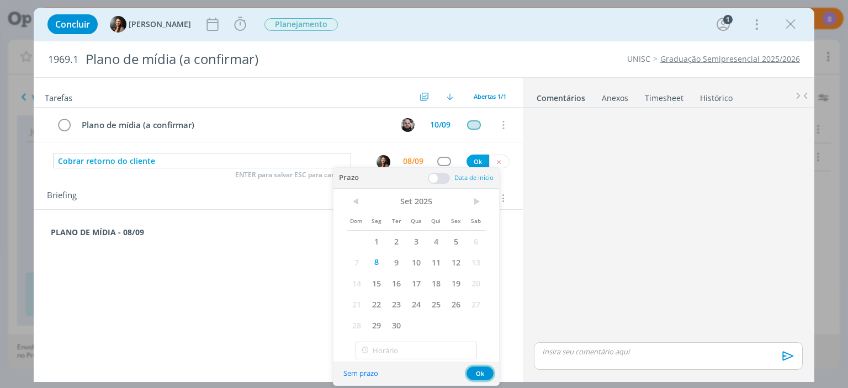
click at [485, 373] on button "Ok" at bounding box center [480, 374] width 27 height 14
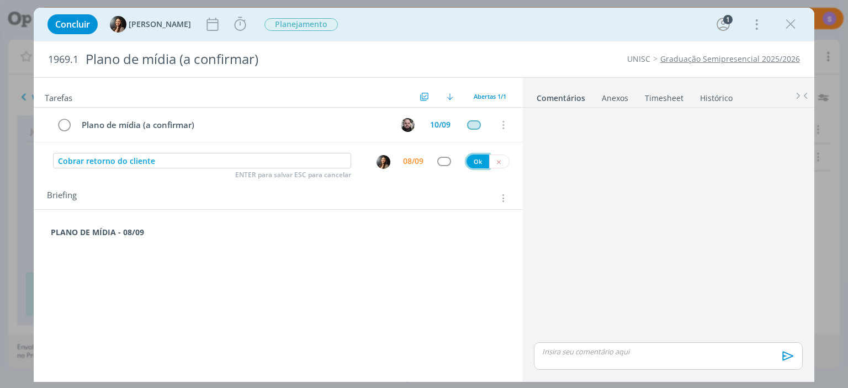
click at [478, 163] on button "Ok" at bounding box center [478, 162] width 23 height 14
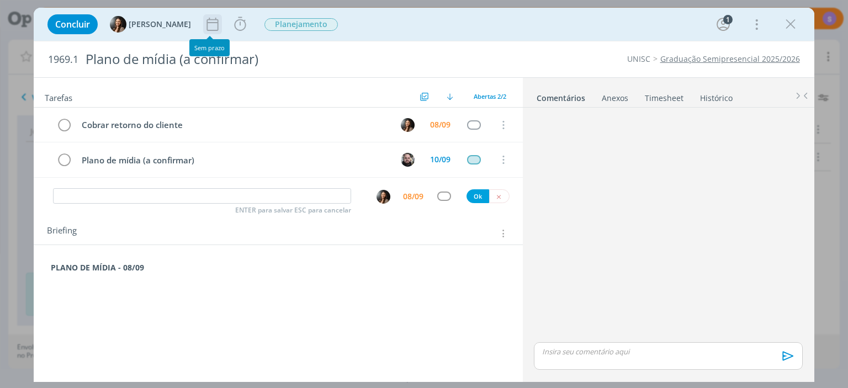
click at [205, 17] on icon "dialog" at bounding box center [212, 24] width 17 height 17
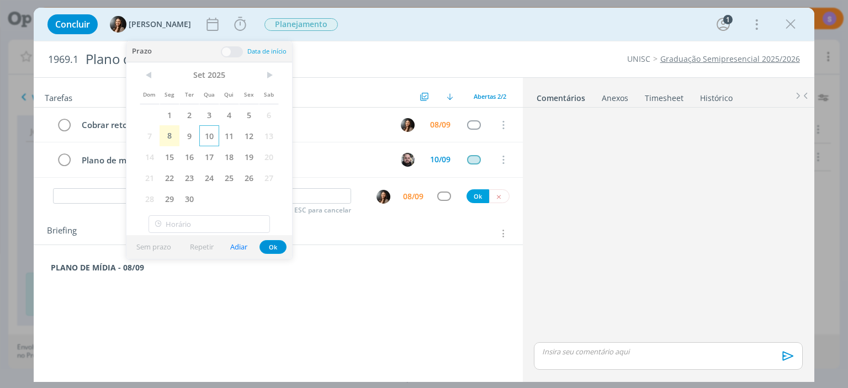
click at [208, 140] on span "10" at bounding box center [209, 135] width 20 height 21
drag, startPoint x: 270, startPoint y: 250, endPoint x: 276, endPoint y: 239, distance: 12.8
click at [270, 251] on button "Ok" at bounding box center [273, 247] width 27 height 14
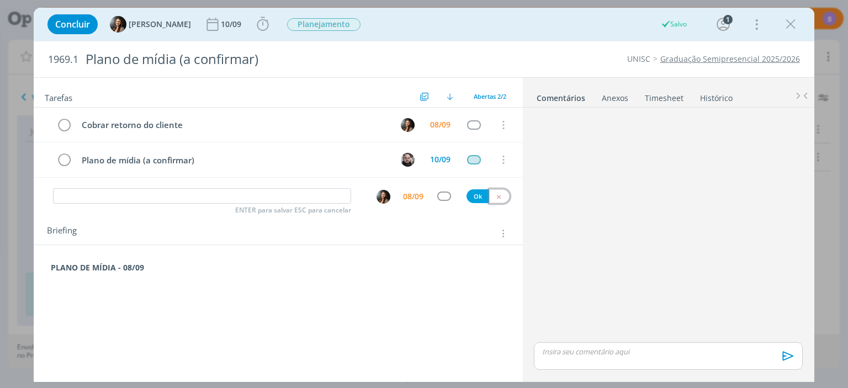
click at [501, 197] on icon "dialog" at bounding box center [498, 196] width 7 height 7
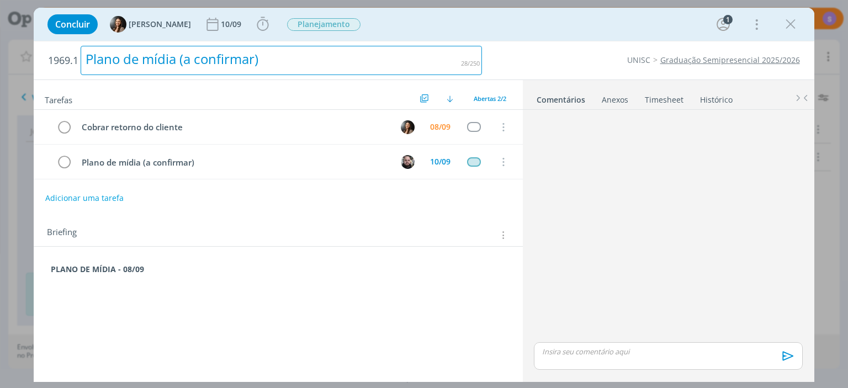
click at [184, 60] on div "Plano de mídia (a confirmar)" at bounding box center [281, 60] width 401 height 29
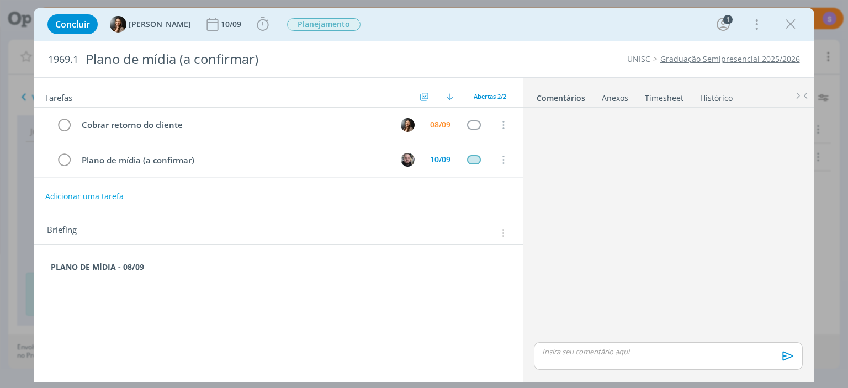
click at [285, 324] on div "Tarefas Usar Job de template Criar template a partir deste job Visualizar Templ…" at bounding box center [278, 227] width 489 height 298
click at [796, 25] on icon "dialog" at bounding box center [790, 24] width 17 height 17
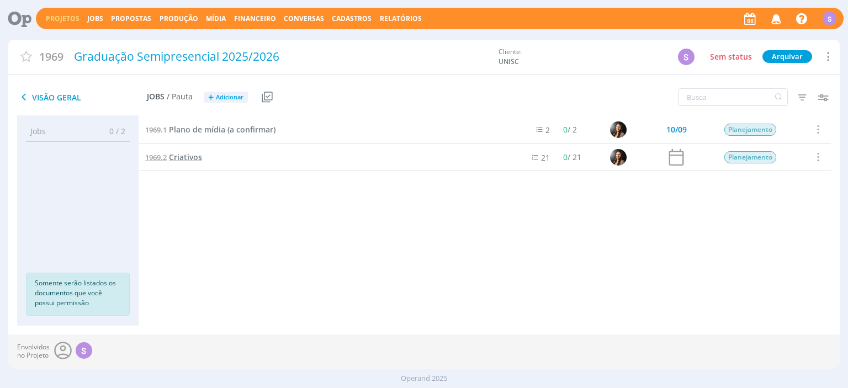
click at [195, 158] on span "Criativos" at bounding box center [185, 157] width 33 height 10
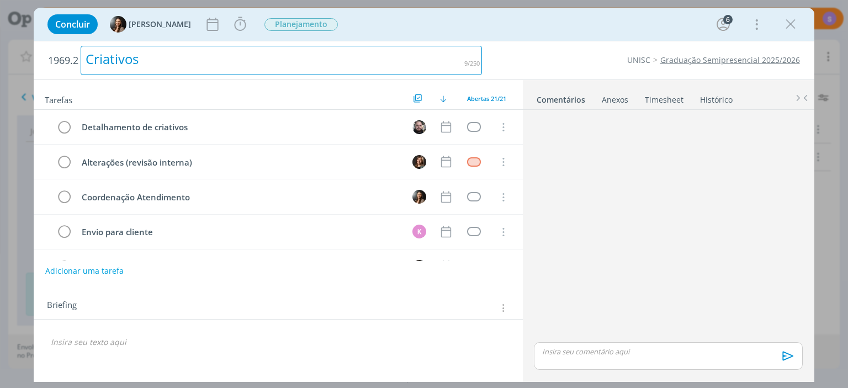
click at [242, 50] on div "Criativos" at bounding box center [281, 60] width 401 height 29
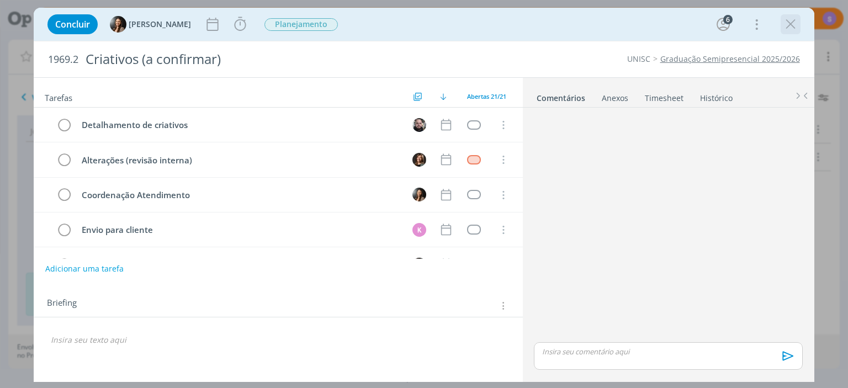
click at [791, 26] on icon "dialog" at bounding box center [790, 24] width 17 height 17
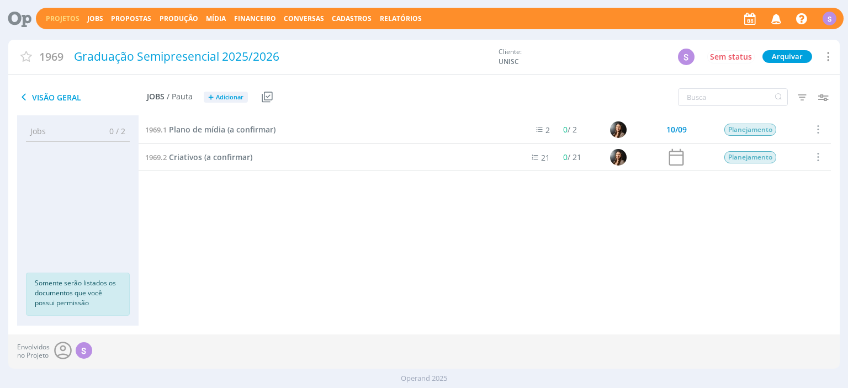
drag, startPoint x: 489, startPoint y: 246, endPoint x: 436, endPoint y: 371, distance: 135.8
click at [489, 246] on div "1969.1 Plano de mídia (a confirmar) 2 0 / 2 10/09 Planejamento Selecionar Concl…" at bounding box center [485, 210] width 692 height 188
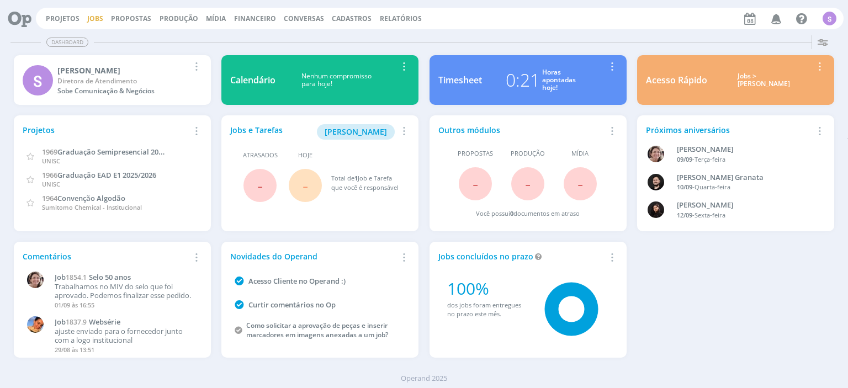
click at [89, 19] on link "Jobs" at bounding box center [95, 18] width 16 height 9
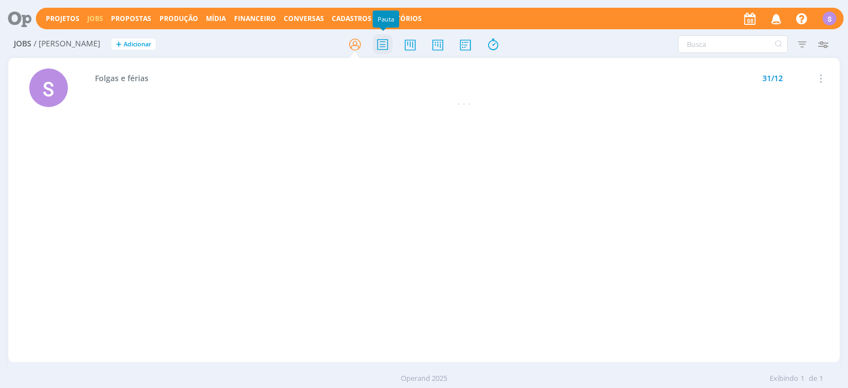
click at [377, 34] on icon at bounding box center [383, 45] width 20 height 22
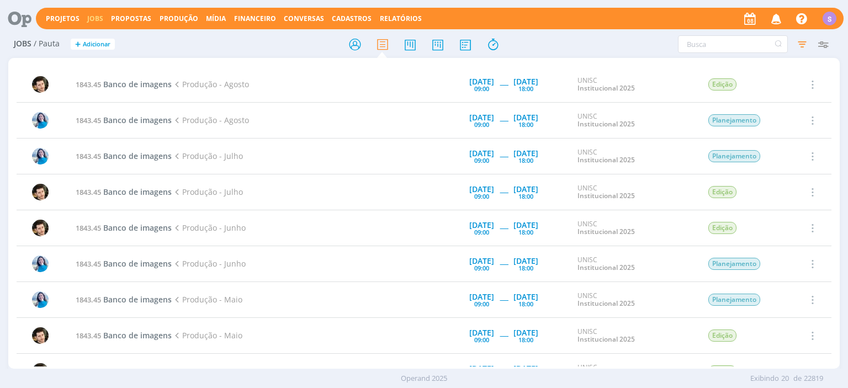
click at [87, 21] on link "Jobs" at bounding box center [95, 18] width 16 height 9
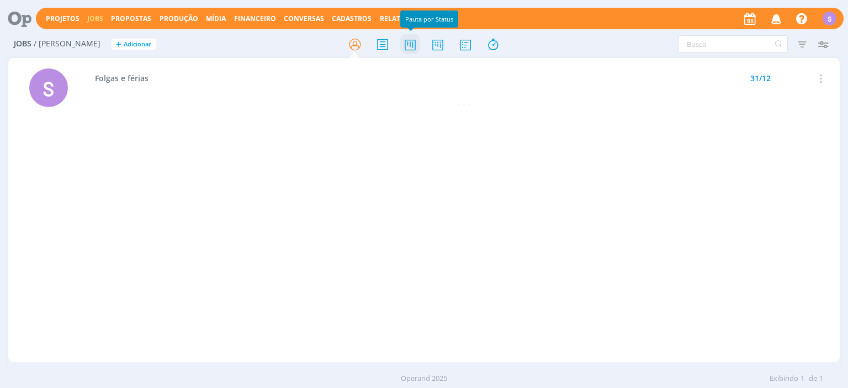
click at [412, 41] on icon at bounding box center [410, 45] width 20 height 22
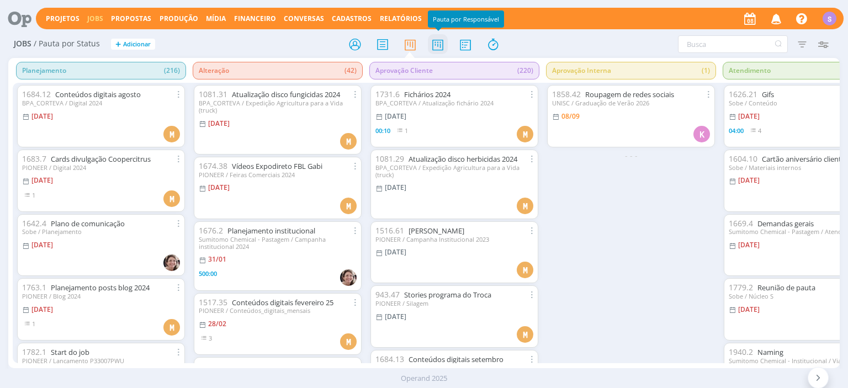
click at [441, 43] on icon at bounding box center [438, 45] width 20 height 22
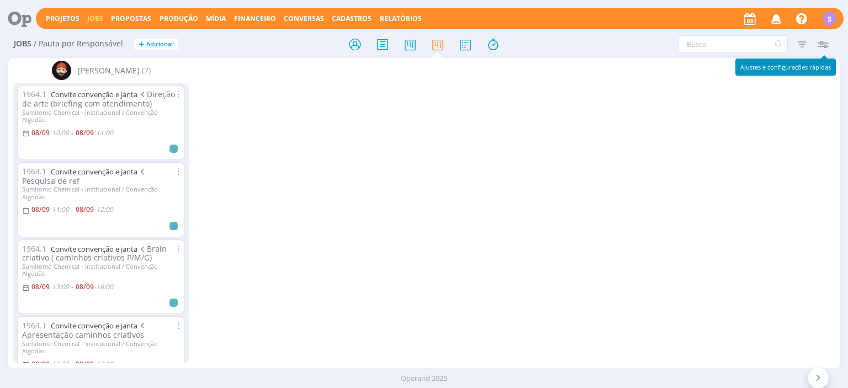
click at [827, 41] on icon "button" at bounding box center [823, 44] width 20 height 20
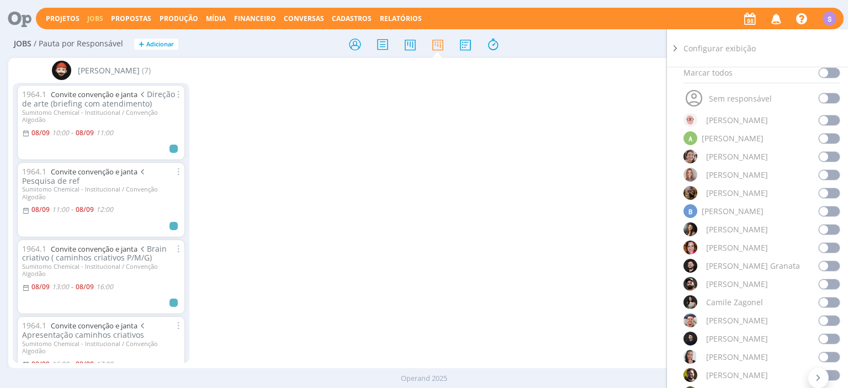
scroll to position [191, 0]
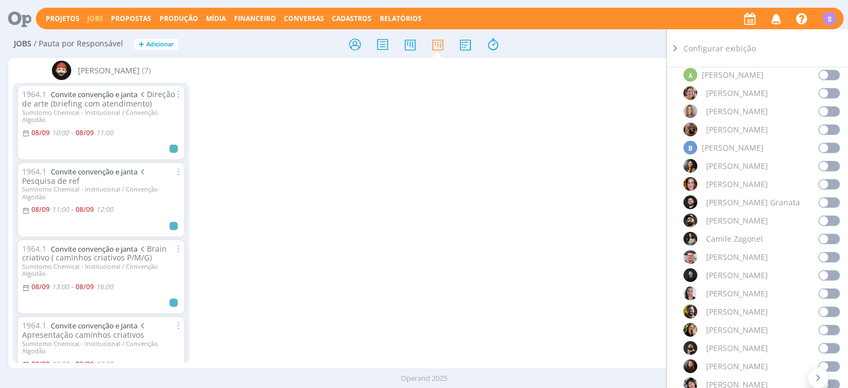
click at [826, 328] on span at bounding box center [829, 330] width 22 height 11
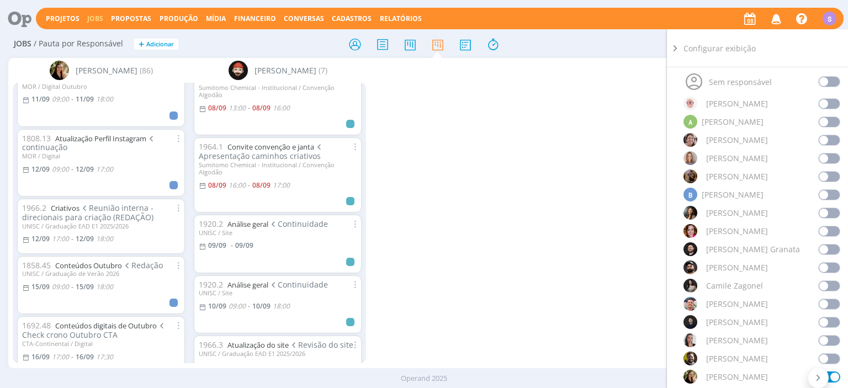
scroll to position [127, 0]
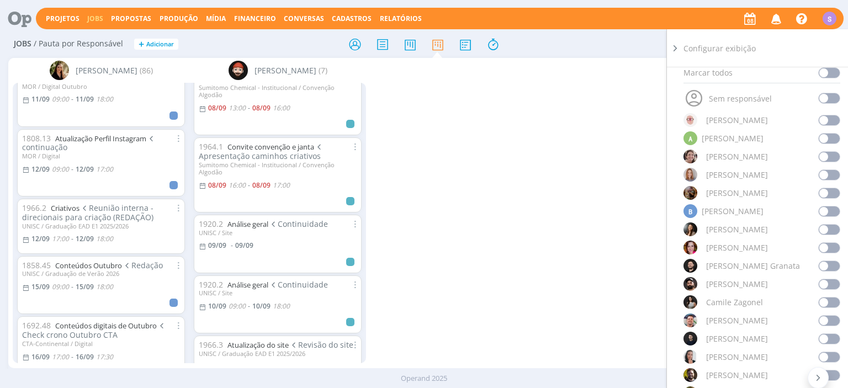
click at [826, 267] on span at bounding box center [829, 266] width 22 height 11
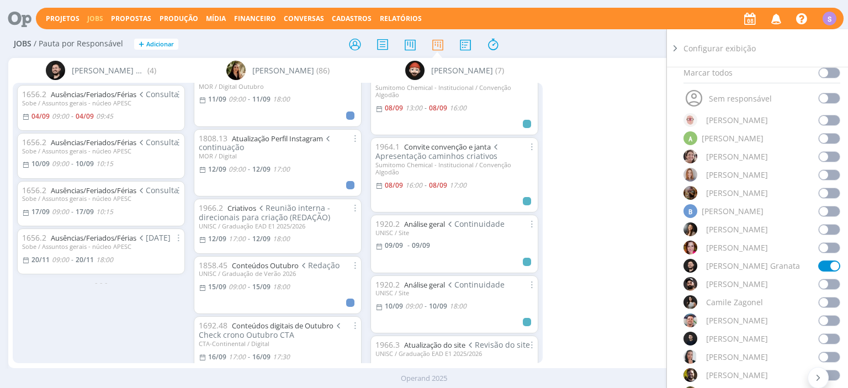
click at [595, 171] on div "[PERSON_NAME] Granata (4) 1656.2 Ausências/Feriados/Férias Consulta Sobe / Assu…" at bounding box center [423, 213] width 831 height 310
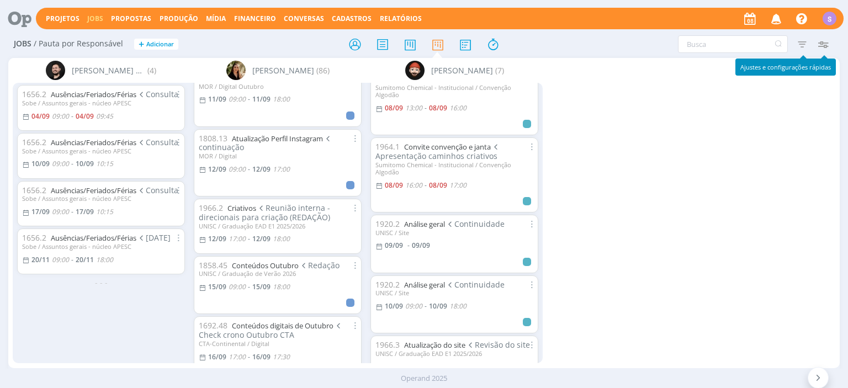
click at [821, 41] on icon "button" at bounding box center [823, 44] width 20 height 20
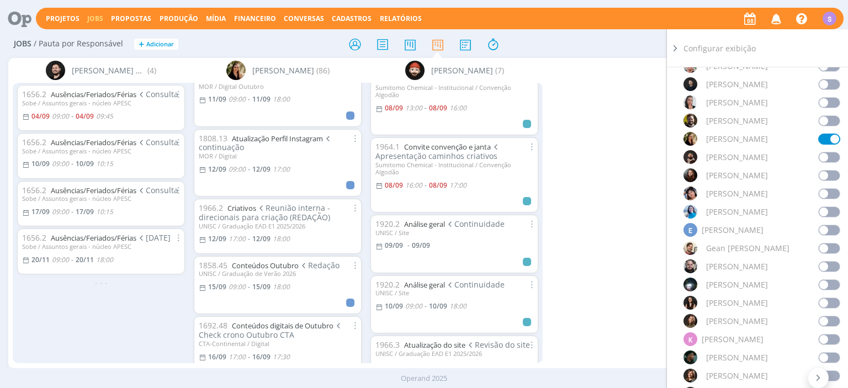
scroll to position [445, 0]
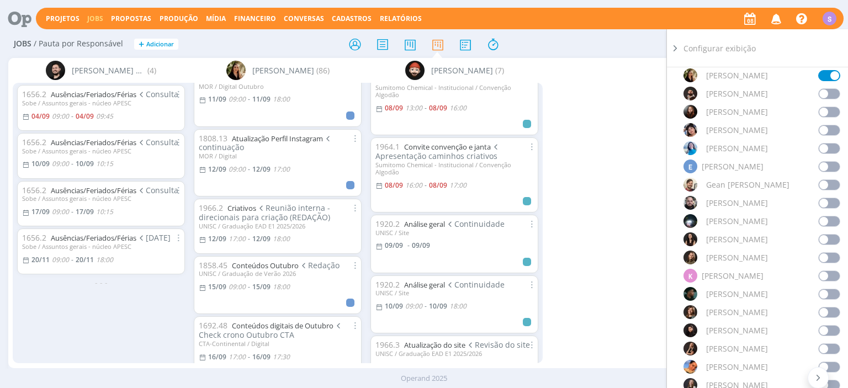
click at [823, 330] on span at bounding box center [829, 330] width 22 height 11
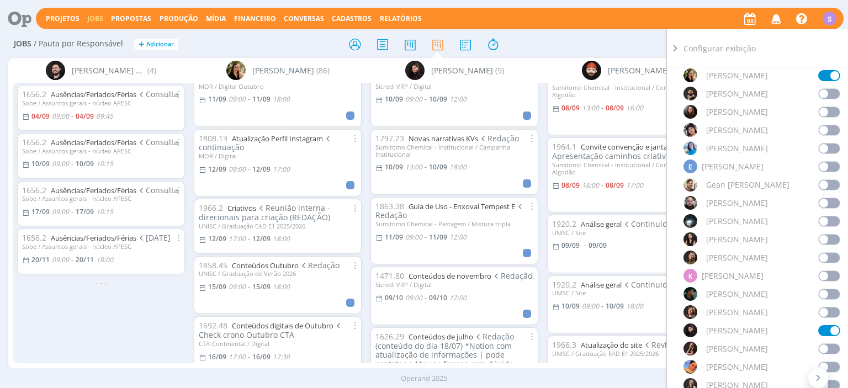
scroll to position [0, 0]
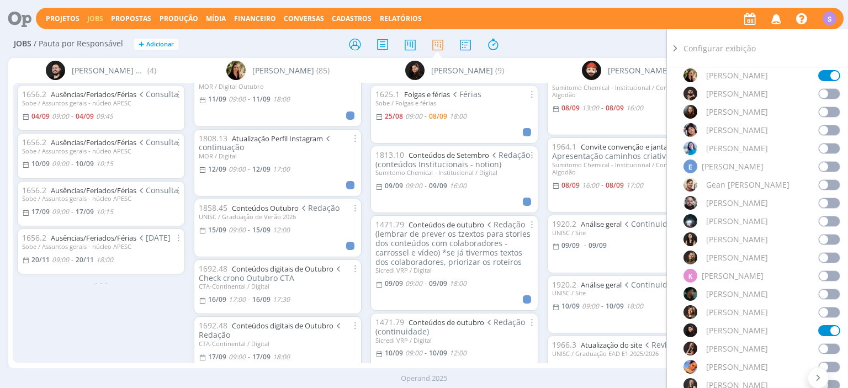
click at [65, 13] on div "Projetos Jobs Propostas Produção [GEOGRAPHIC_DATA] Financeiro Conversas Cadastr…" at bounding box center [440, 19] width 808 height 22
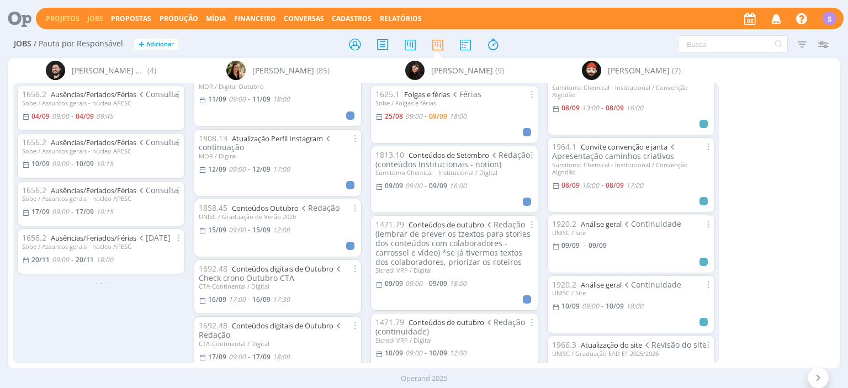
click at [70, 17] on link "Projetos" at bounding box center [63, 18] width 34 height 9
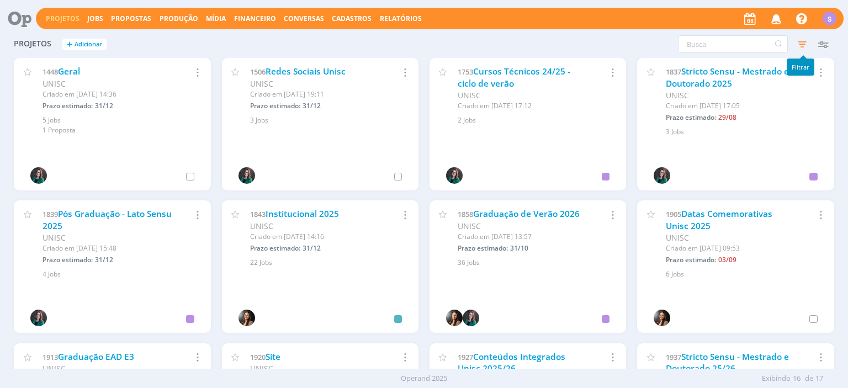
click at [801, 42] on icon "button" at bounding box center [802, 44] width 20 height 20
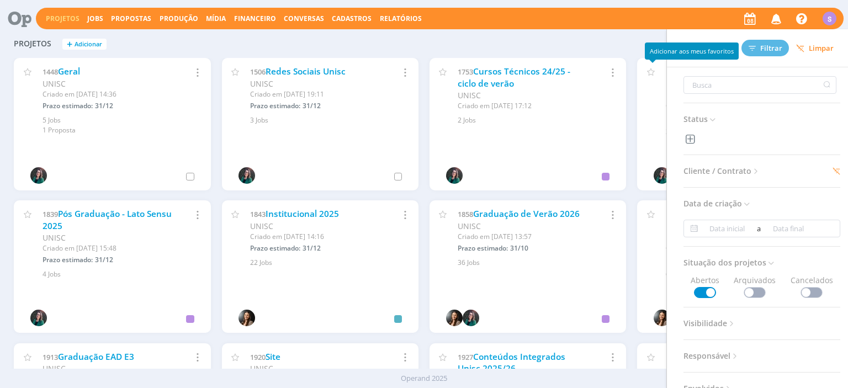
drag, startPoint x: 637, startPoint y: 34, endPoint x: 664, endPoint y: 31, distance: 27.1
click at [637, 34] on div "Projetos + Adicionar Filtros Filtrar [GEOGRAPHIC_DATA] Status Cliente / Contrat…" at bounding box center [423, 45] width 831 height 28
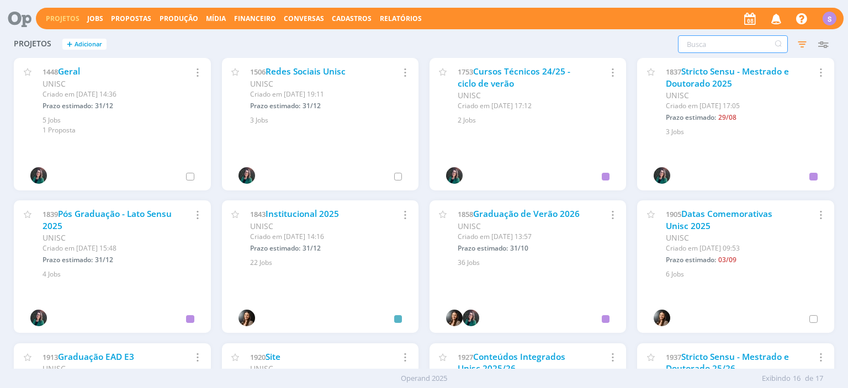
click at [726, 39] on input "text" at bounding box center [733, 44] width 110 height 18
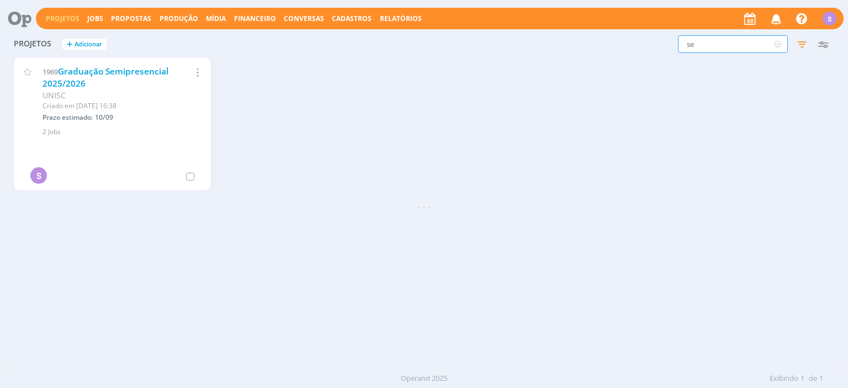
type input "s"
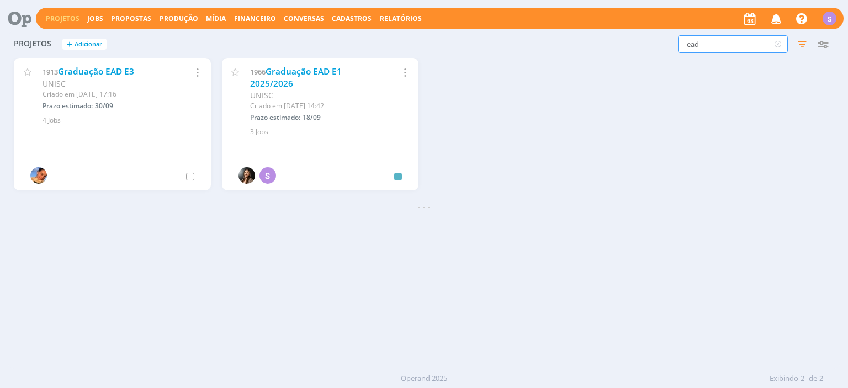
drag, startPoint x: 703, startPoint y: 46, endPoint x: 682, endPoint y: 35, distance: 24.0
click at [682, 35] on input "ead" at bounding box center [733, 44] width 110 height 18
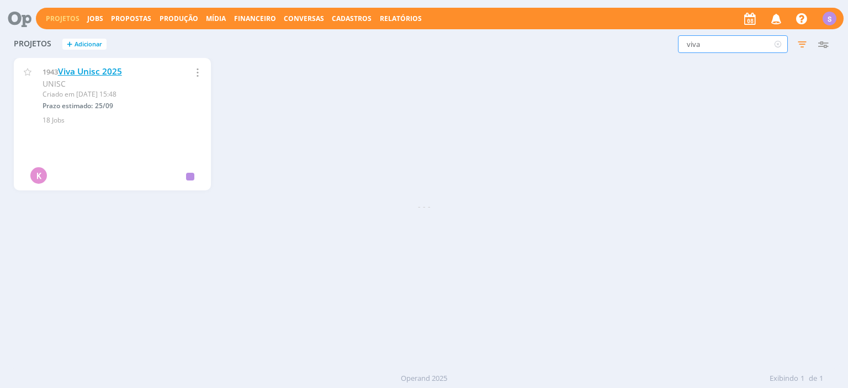
type input "viva"
click at [112, 74] on link "Viva Unisc 2025" at bounding box center [90, 72] width 64 height 12
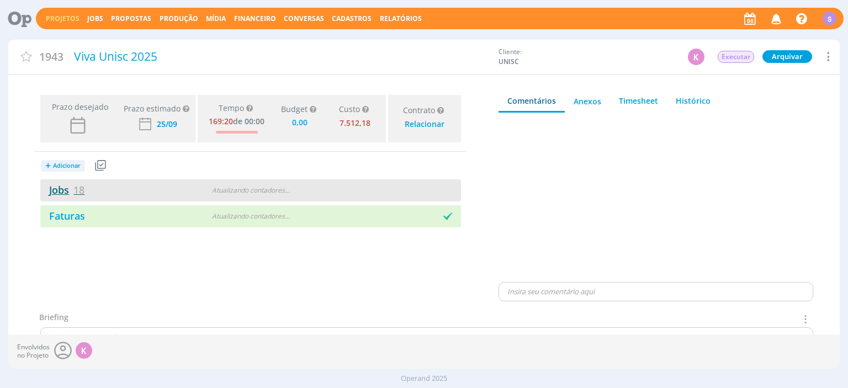
type input "0,00"
click at [63, 194] on link "Jobs 18" at bounding box center [62, 189] width 44 height 13
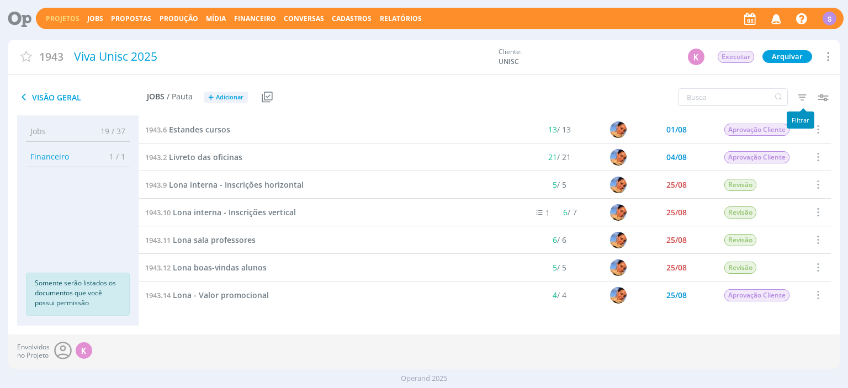
click at [801, 99] on icon "button" at bounding box center [802, 97] width 20 height 20
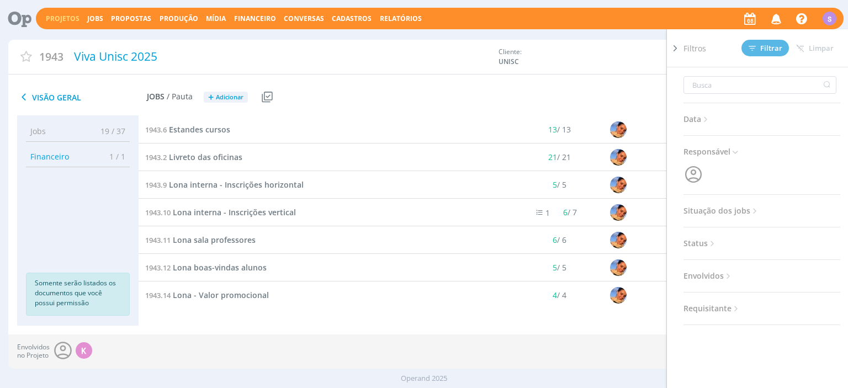
click at [736, 211] on span "Situação dos jobs" at bounding box center [722, 211] width 76 height 14
click at [757, 244] on span at bounding box center [755, 240] width 22 height 11
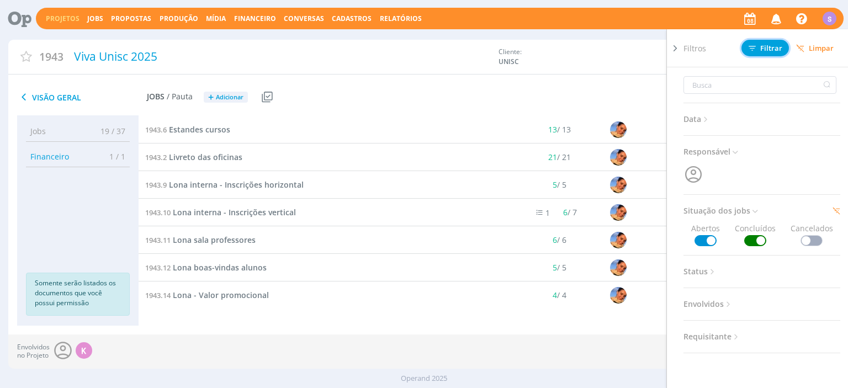
click at [758, 46] on span "Filtrar" at bounding box center [766, 48] width 34 height 7
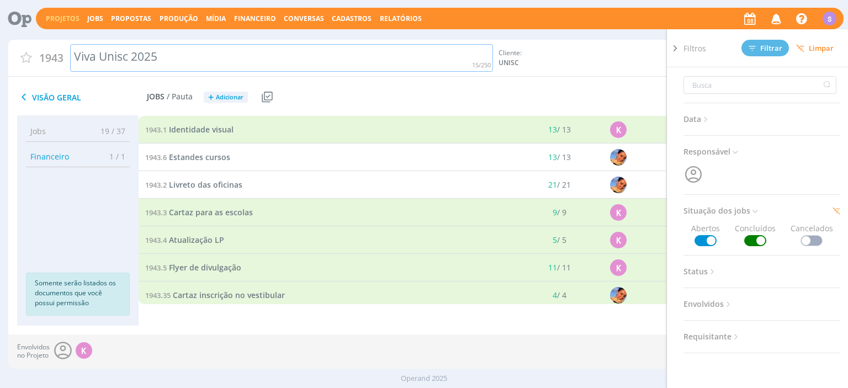
click at [420, 68] on div "Viva Unisc 2025" at bounding box center [282, 58] width 424 height 28
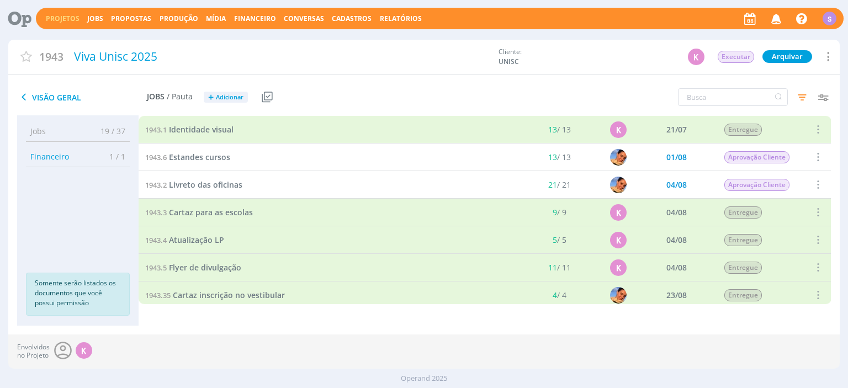
click at [63, 16] on link "Projetos" at bounding box center [63, 18] width 34 height 9
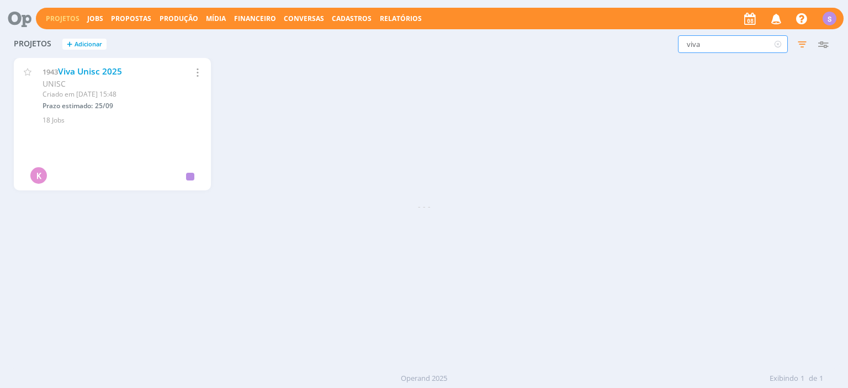
drag, startPoint x: 703, startPoint y: 42, endPoint x: 581, endPoint y: 36, distance: 122.2
click at [678, 36] on input "viva" at bounding box center [733, 44] width 110 height 18
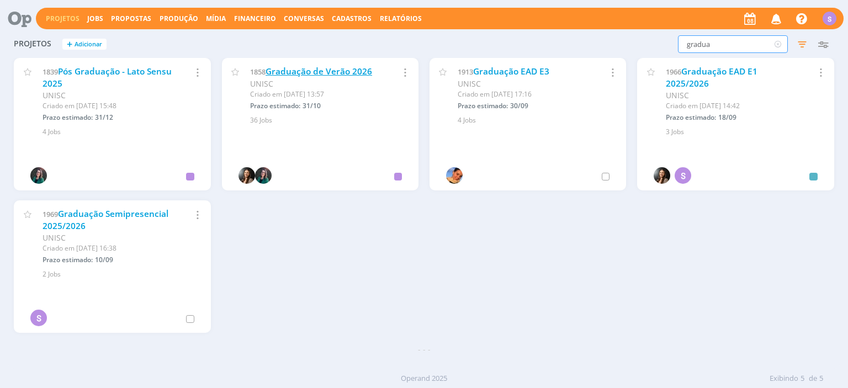
type input "gradua"
click at [311, 72] on link "Graduação de Verão 2026" at bounding box center [319, 72] width 107 height 12
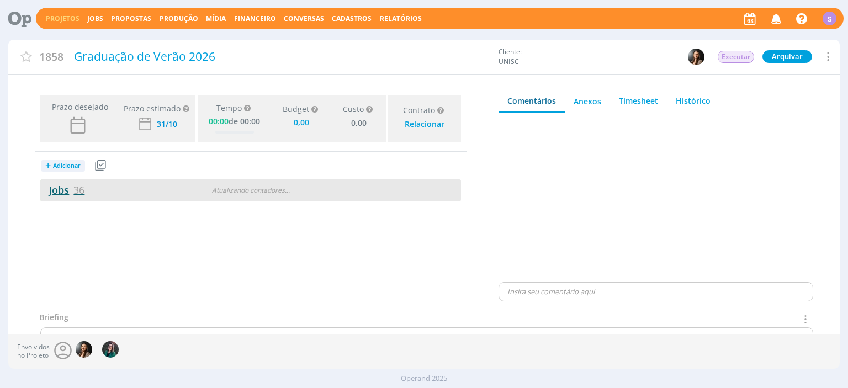
click at [75, 191] on span "36" at bounding box center [78, 189] width 11 height 13
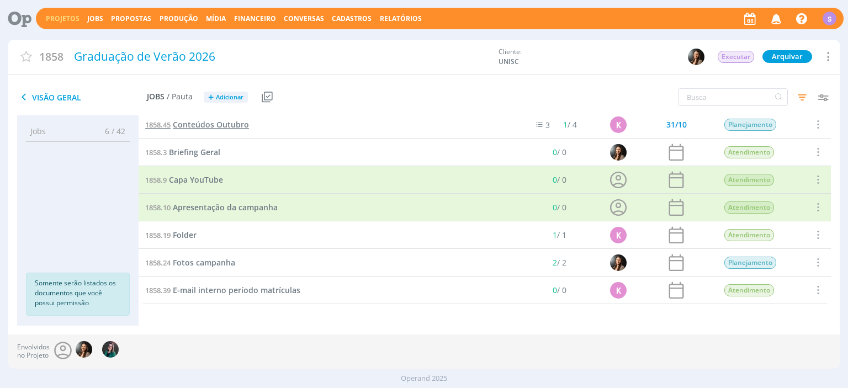
scroll to position [844, 0]
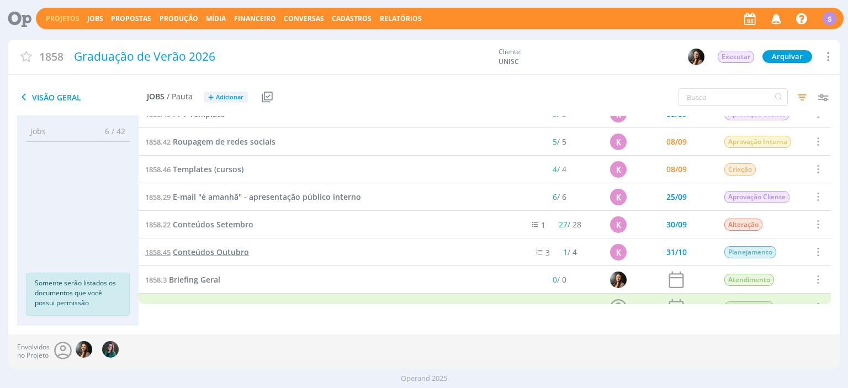
click at [232, 251] on span "Conteúdos Outubro" at bounding box center [211, 252] width 76 height 10
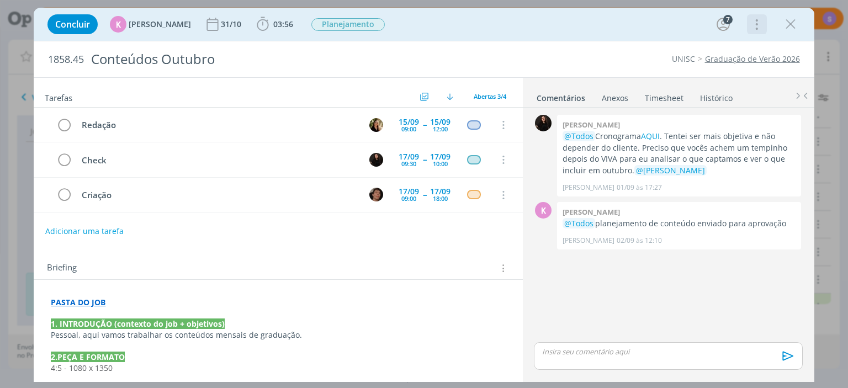
click at [757, 27] on icon "dialog" at bounding box center [755, 24] width 15 height 18
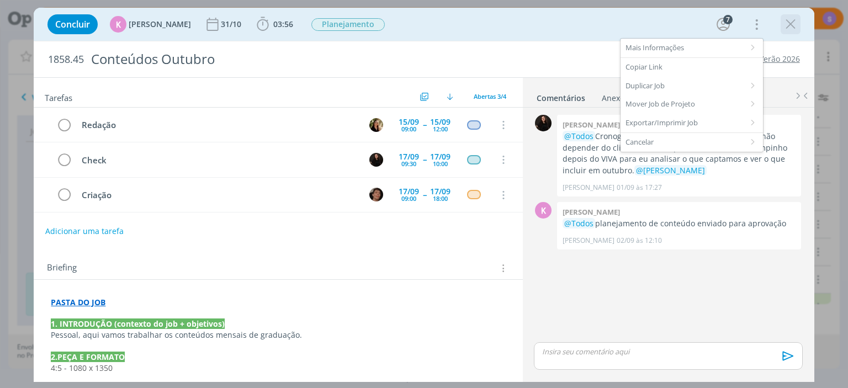
click at [790, 30] on icon "dialog" at bounding box center [790, 24] width 17 height 17
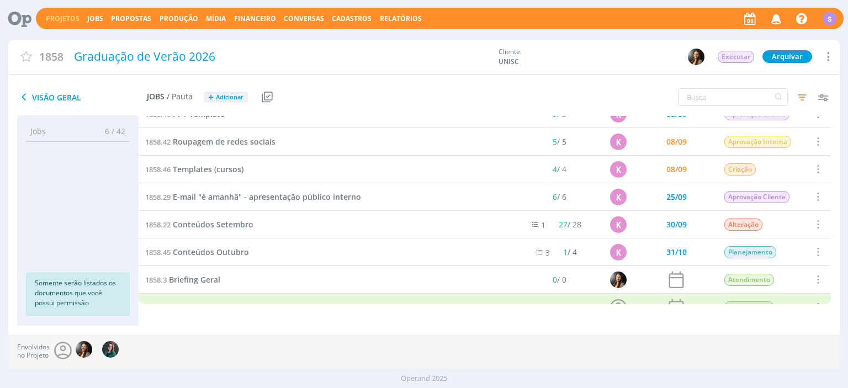
scroll to position [844, 0]
click at [832, 21] on div "S" at bounding box center [830, 19] width 14 height 14
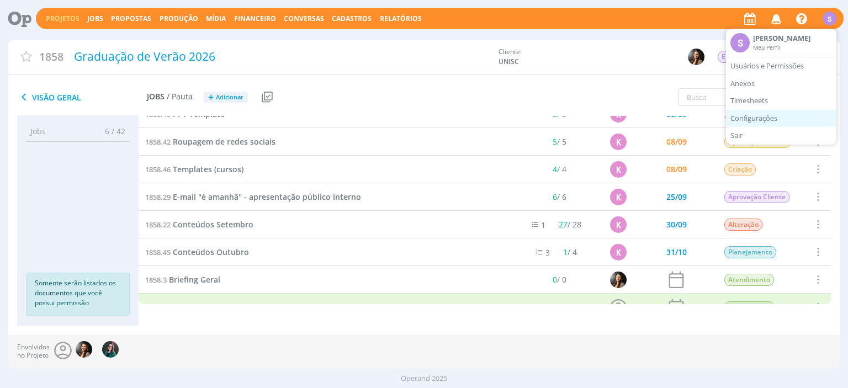
click at [759, 115] on link "Configurações" at bounding box center [781, 119] width 110 height 18
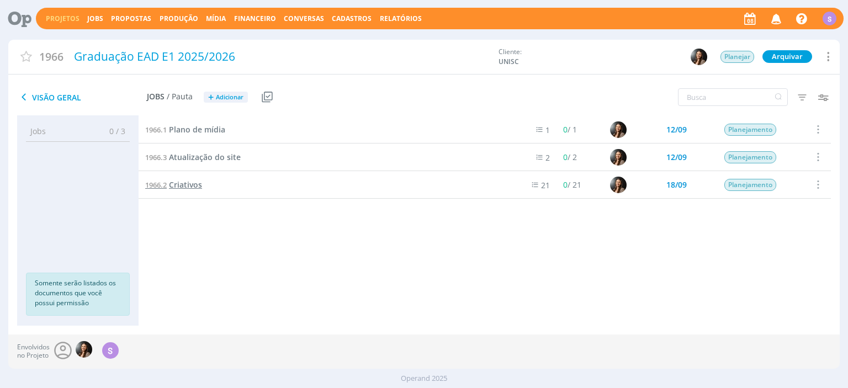
click at [194, 182] on span "Criativos" at bounding box center [185, 184] width 33 height 10
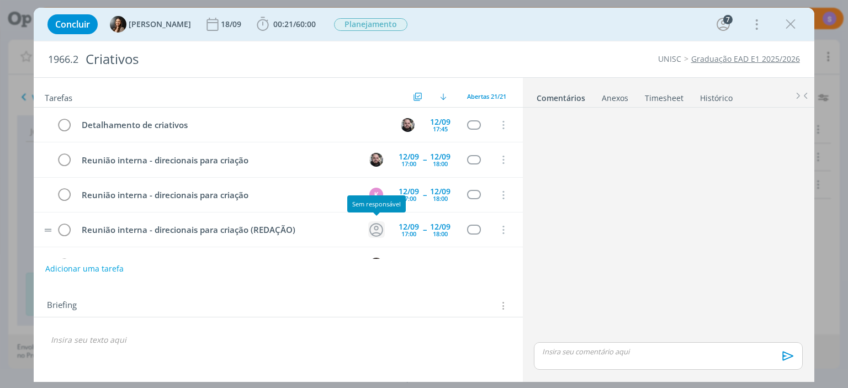
click at [379, 226] on icon "dialog" at bounding box center [376, 230] width 14 height 14
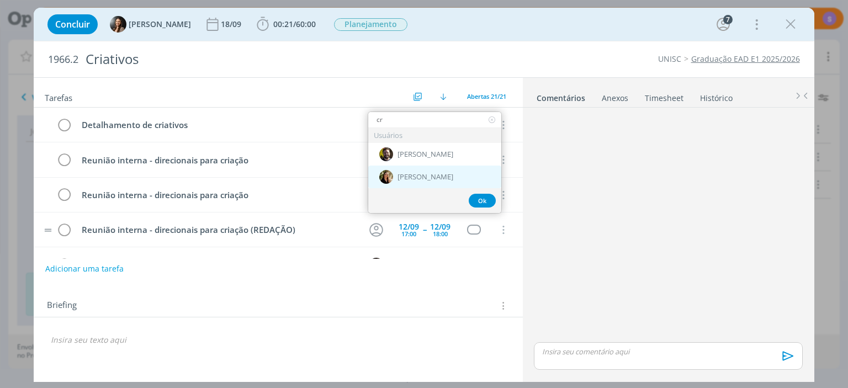
type input "cr"
click at [433, 174] on span "[PERSON_NAME]" at bounding box center [426, 177] width 56 height 9
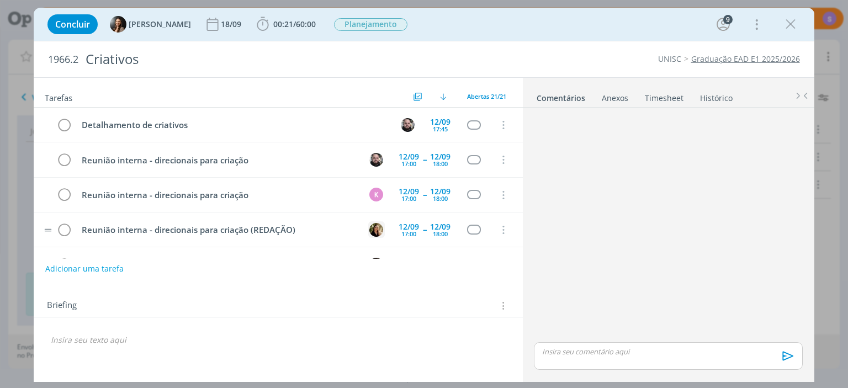
click at [379, 230] on img "dialog" at bounding box center [376, 230] width 14 height 14
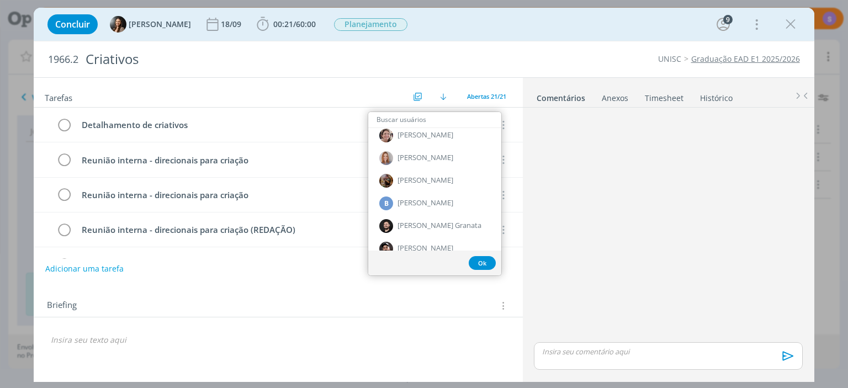
scroll to position [233, 0]
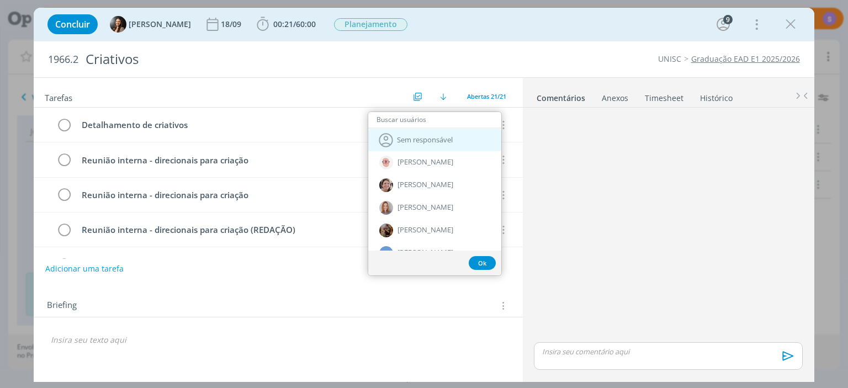
click at [409, 145] on div "Sem responsável" at bounding box center [434, 140] width 133 height 22
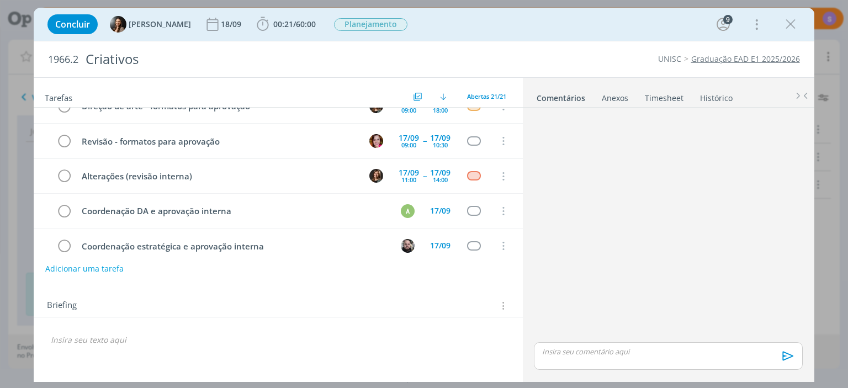
scroll to position [9, 0]
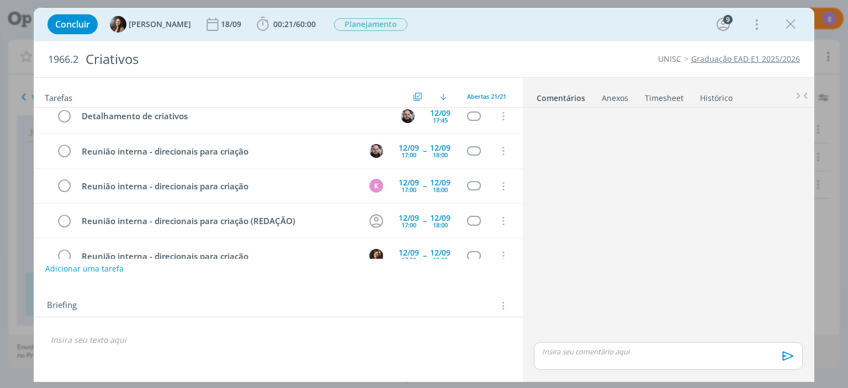
drag, startPoint x: 795, startPoint y: 24, endPoint x: 679, endPoint y: 158, distance: 177.8
click at [796, 24] on icon "dialog" at bounding box center [790, 24] width 17 height 17
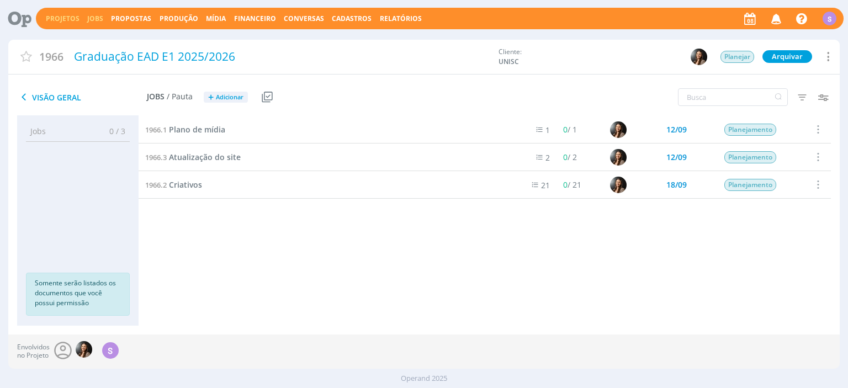
click at [92, 17] on link "Jobs" at bounding box center [95, 18] width 16 height 9
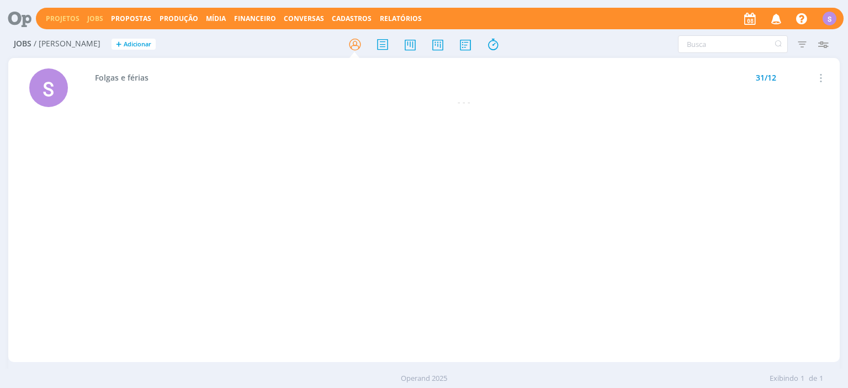
click at [70, 15] on link "Projetos" at bounding box center [63, 18] width 34 height 9
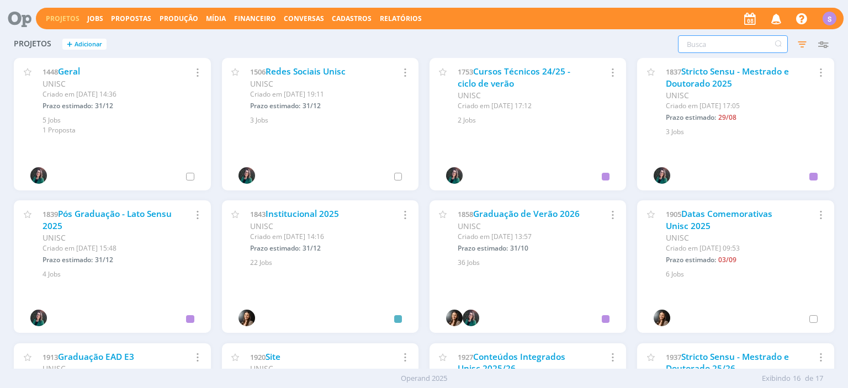
click at [735, 52] on input "text" at bounding box center [733, 44] width 110 height 18
type input "semi"
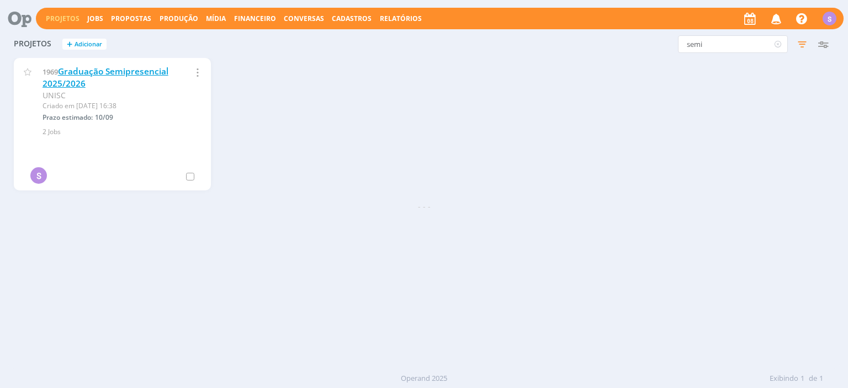
click at [114, 74] on link "Graduação Semipresencial 2025/2026" at bounding box center [106, 78] width 126 height 24
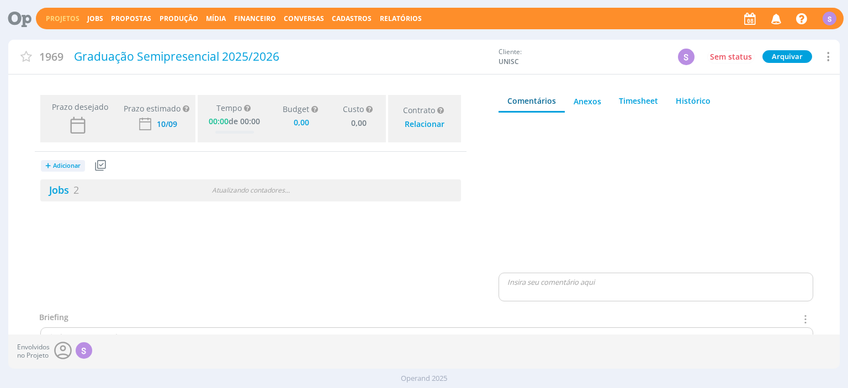
type input "0,00"
click at [70, 189] on link "Jobs 2" at bounding box center [59, 189] width 39 height 13
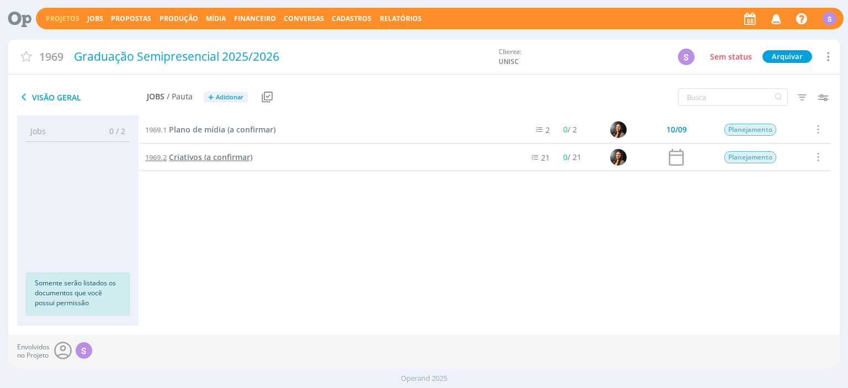
click at [218, 161] on span "Criativos (a confirmar)" at bounding box center [210, 157] width 83 height 10
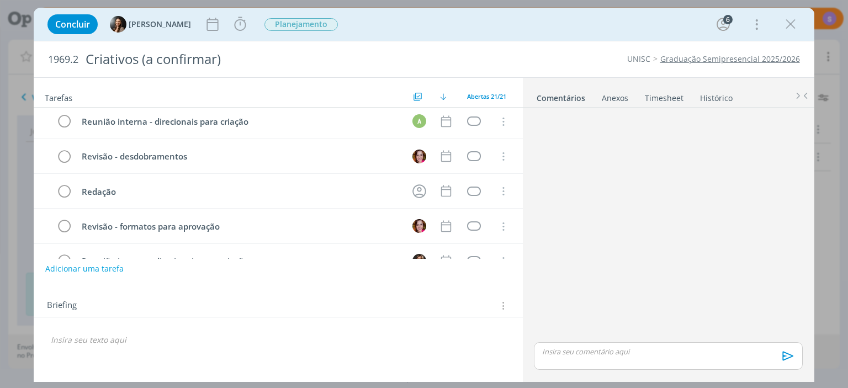
scroll to position [581, 0]
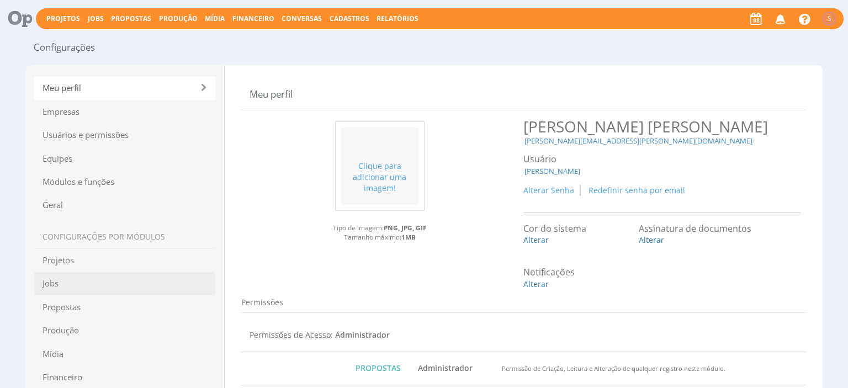
click at [45, 279] on span "Jobs" at bounding box center [125, 284] width 182 height 24
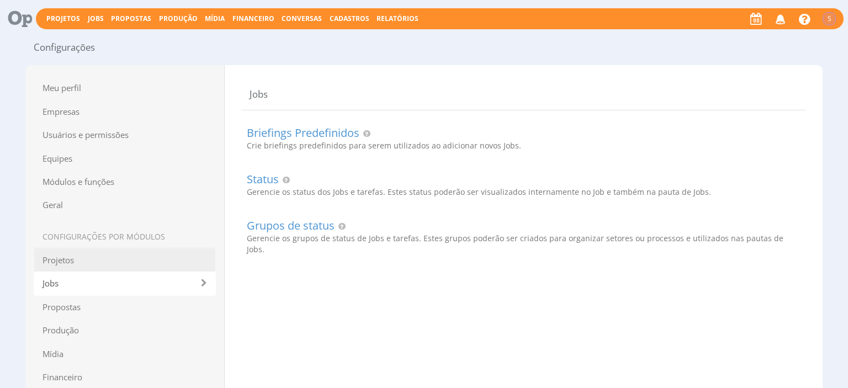
click at [69, 257] on span "Projetos" at bounding box center [125, 260] width 182 height 24
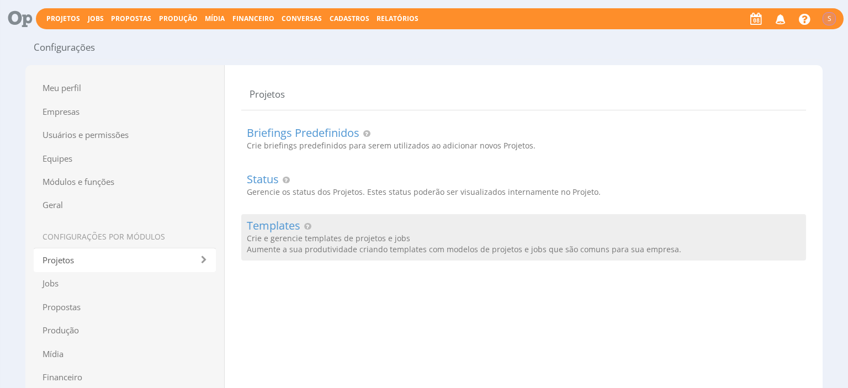
click at [355, 246] on div "Templates Crie e gerencie templates de projetos e jobs Aumente a sua produtivid…" at bounding box center [523, 237] width 565 height 46
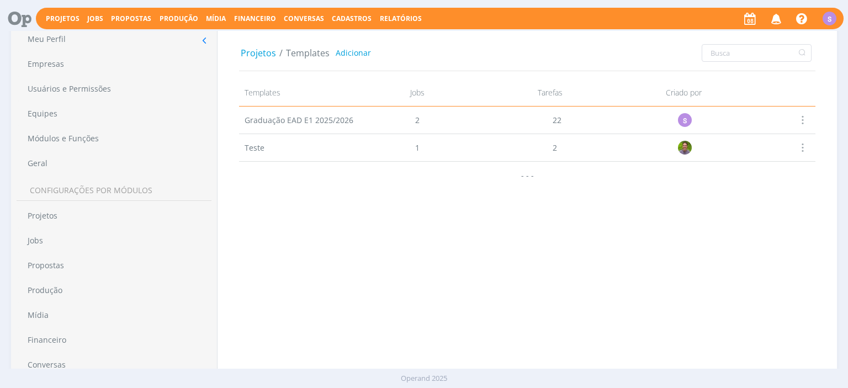
scroll to position [64, 0]
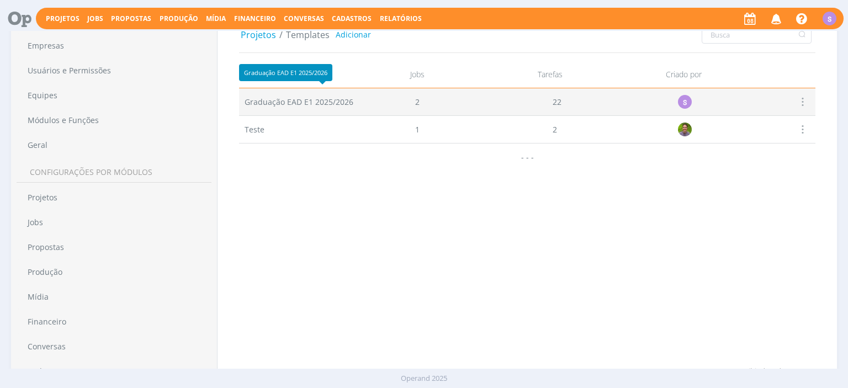
click at [346, 103] on span "Graduação EAD E1 2025/2026" at bounding box center [299, 102] width 109 height 12
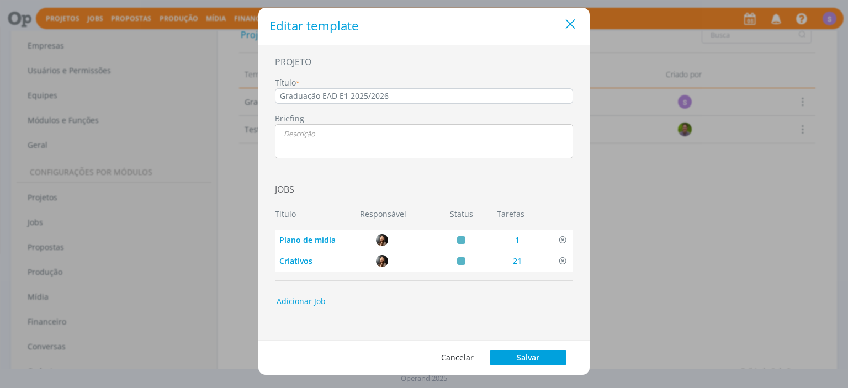
click at [573, 24] on icon "Close" at bounding box center [570, 24] width 17 height 17
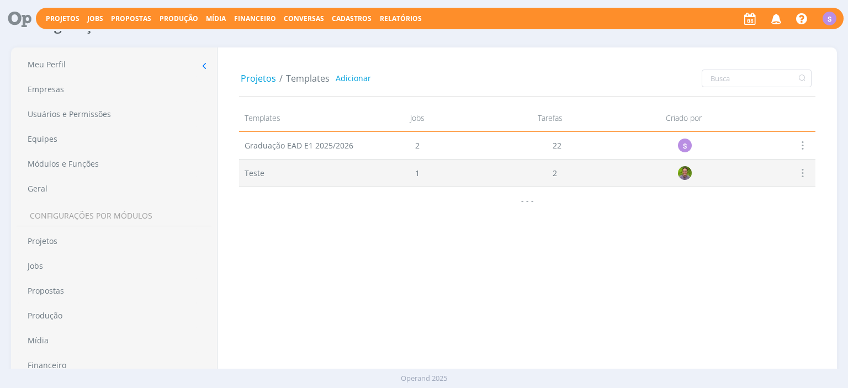
scroll to position [0, 0]
